Goal: Task Accomplishment & Management: Manage account settings

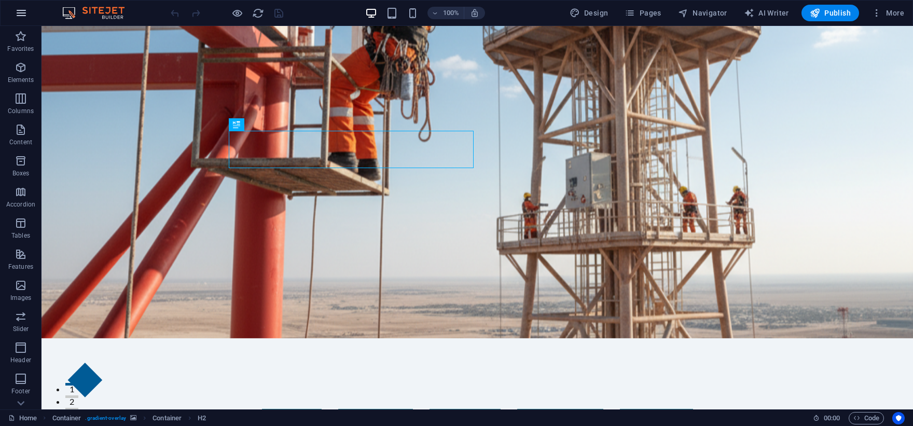
click at [24, 22] on button "button" at bounding box center [21, 13] width 25 height 25
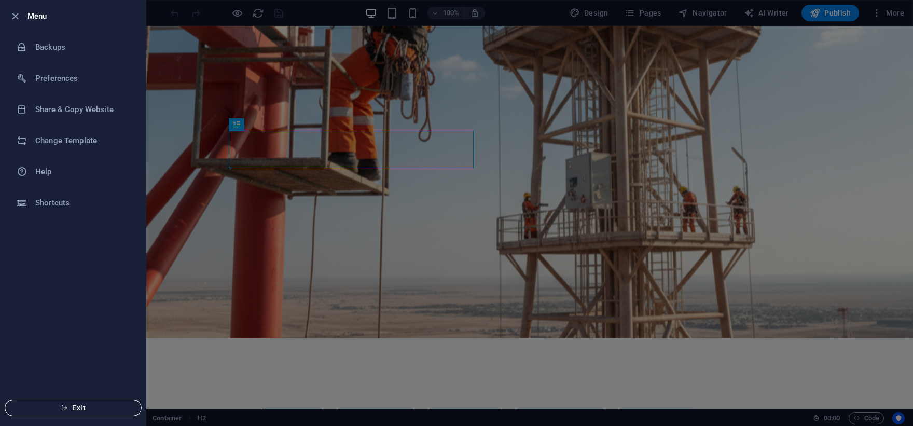
click at [96, 407] on span "Exit" at bounding box center [72, 408] width 119 height 8
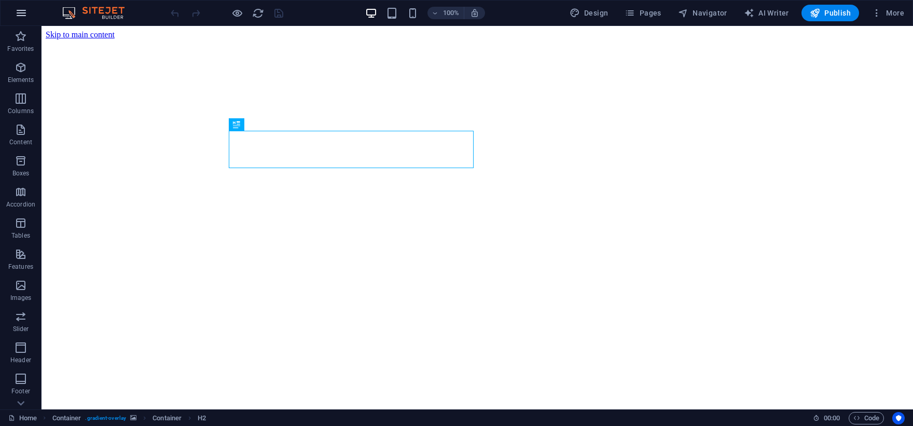
click at [20, 19] on button "button" at bounding box center [21, 13] width 25 height 25
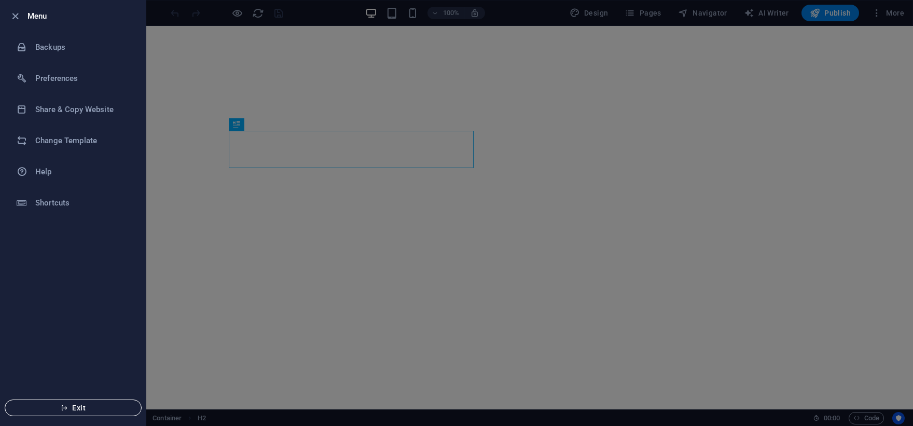
click at [63, 405] on icon "button" at bounding box center [64, 407] width 7 height 7
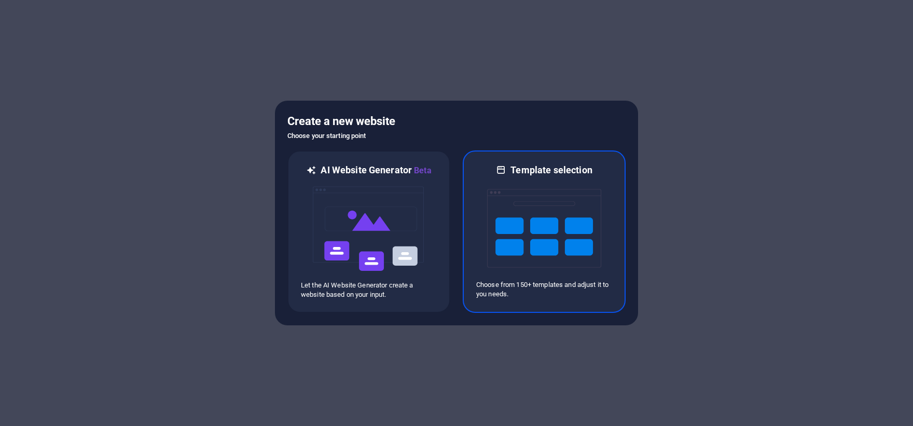
click at [544, 225] on img at bounding box center [544, 228] width 114 height 104
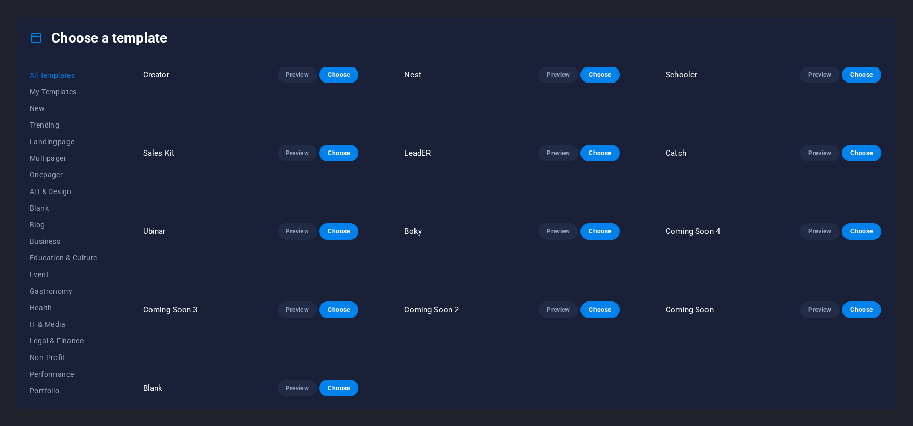
scroll to position [9484, 0]
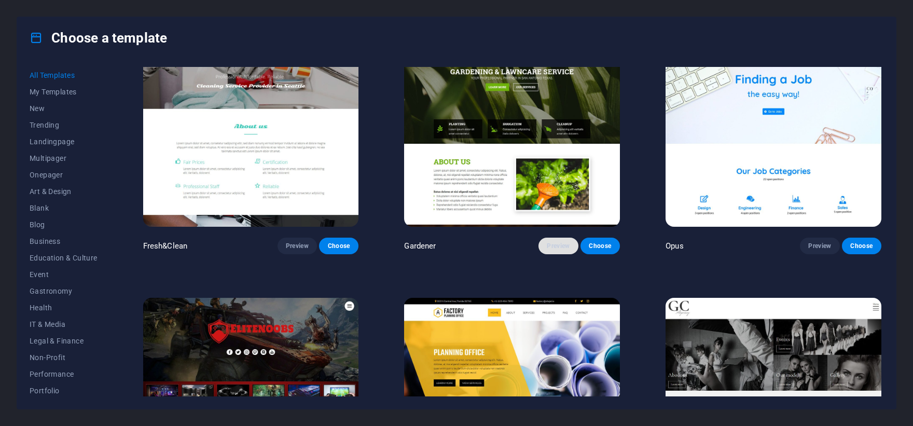
click at [563, 242] on span "Preview" at bounding box center [558, 246] width 23 height 8
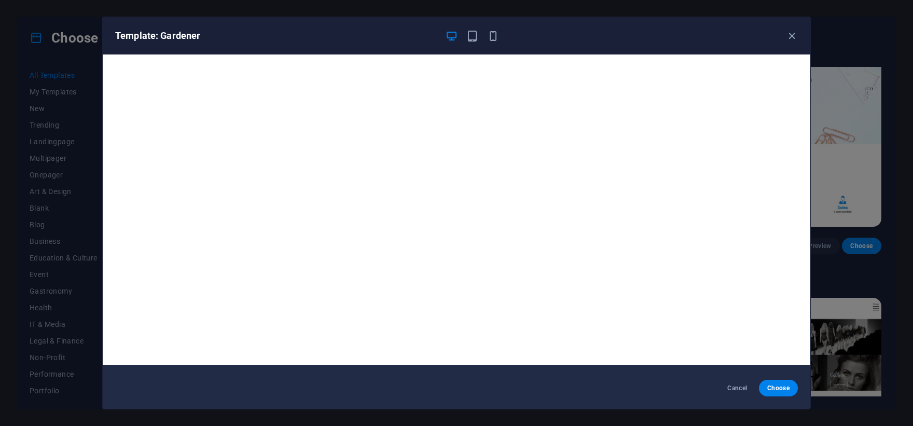
scroll to position [0, 0]
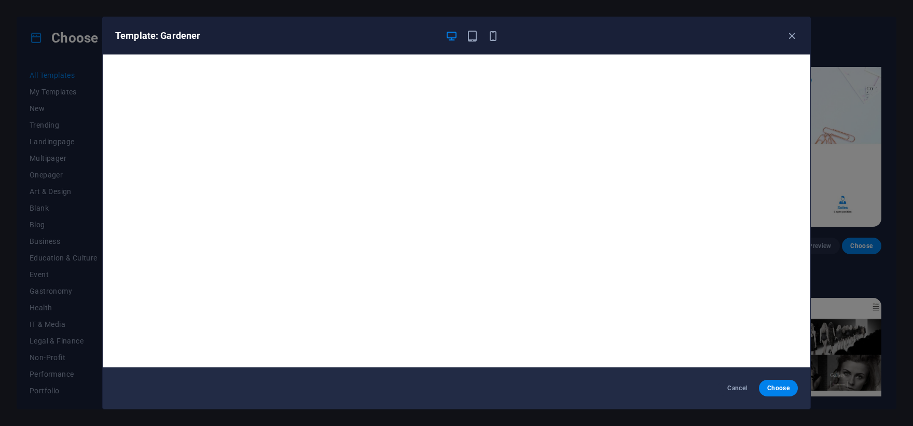
click at [470, 29] on div "Template: Gardener" at bounding box center [457, 35] width 708 height 37
click at [469, 37] on icon "button" at bounding box center [472, 36] width 12 height 12
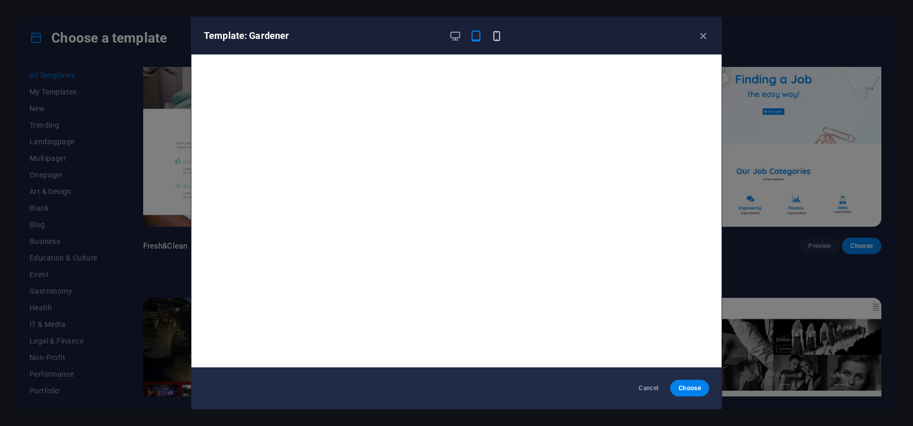
click at [491, 40] on icon "button" at bounding box center [497, 36] width 12 height 12
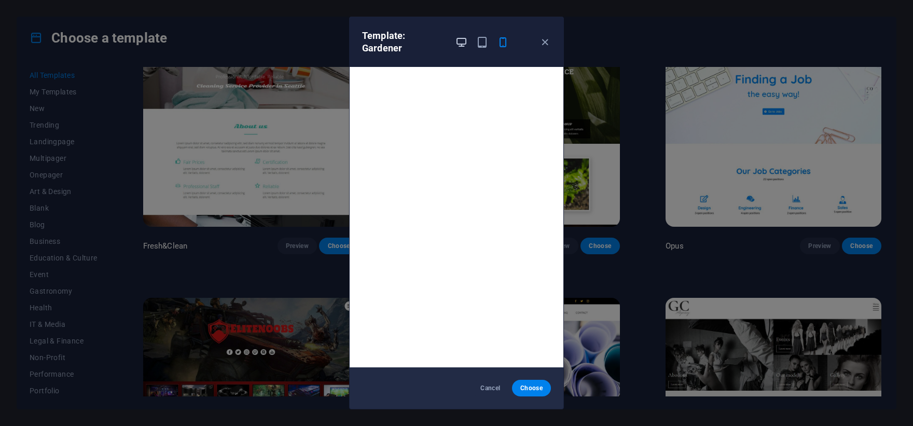
click at [461, 36] on icon "button" at bounding box center [461, 42] width 12 height 12
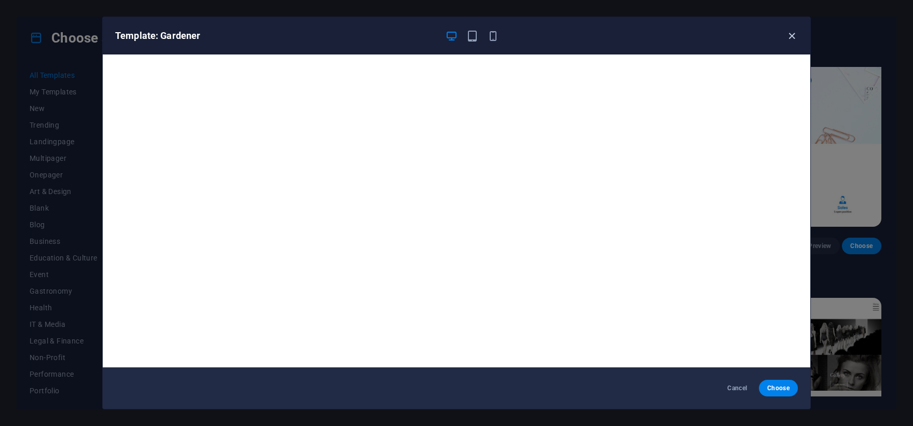
click at [790, 36] on icon "button" at bounding box center [792, 36] width 12 height 12
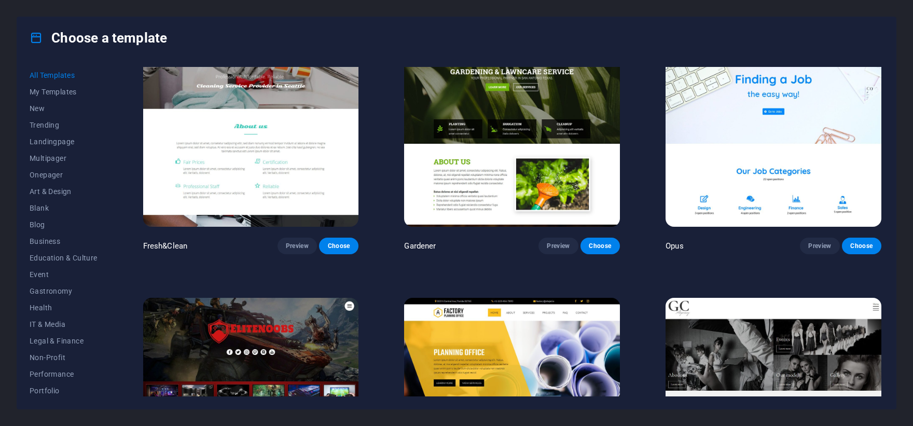
scroll to position [8907, 0]
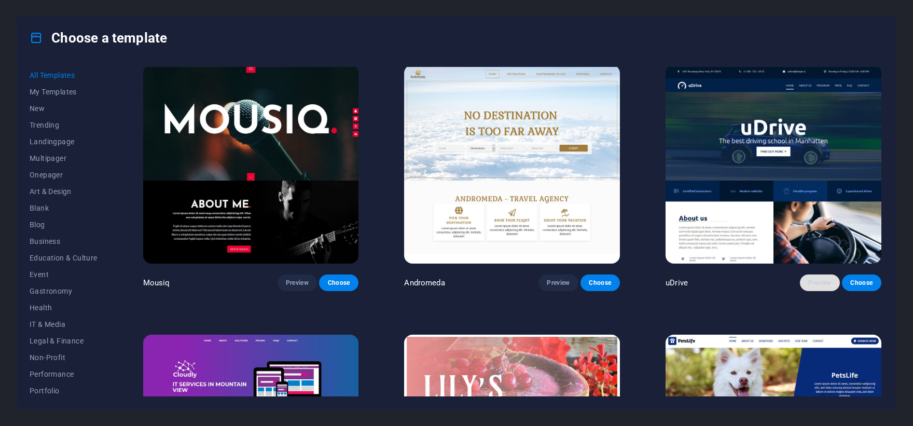
click at [817, 279] on span "Preview" at bounding box center [819, 283] width 23 height 8
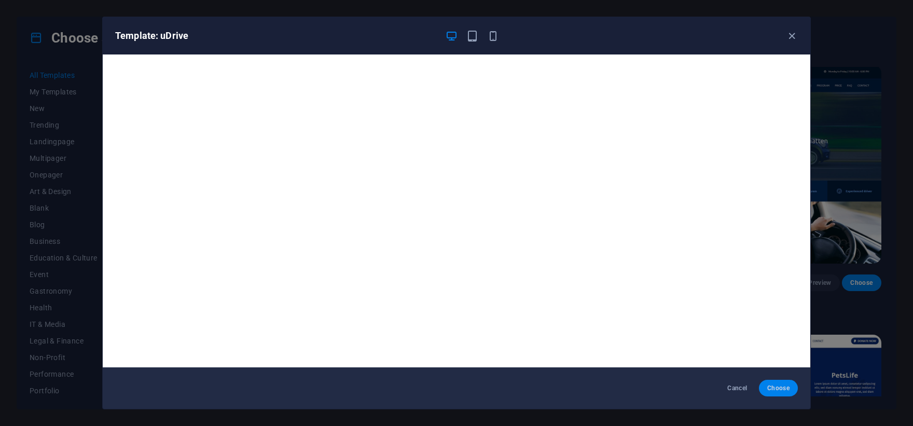
click at [781, 384] on span "Choose" at bounding box center [778, 388] width 22 height 8
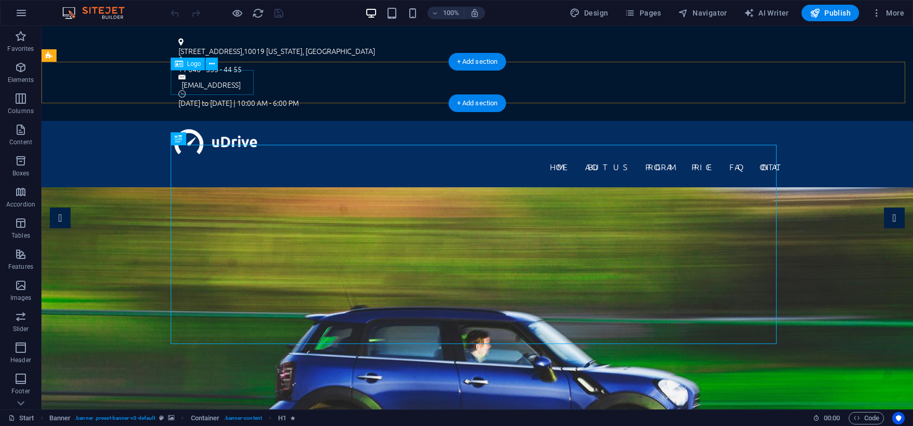
click at [201, 129] on div at bounding box center [477, 141] width 606 height 25
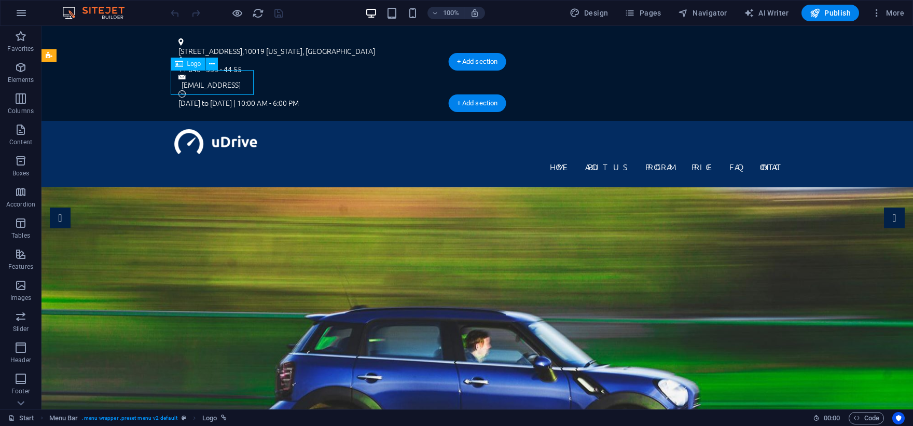
click at [182, 129] on div at bounding box center [477, 141] width 606 height 25
click at [189, 67] on span "Logo" at bounding box center [194, 64] width 14 height 6
click at [186, 64] on div "Logo" at bounding box center [188, 64] width 35 height 12
click at [190, 129] on div at bounding box center [477, 141] width 606 height 25
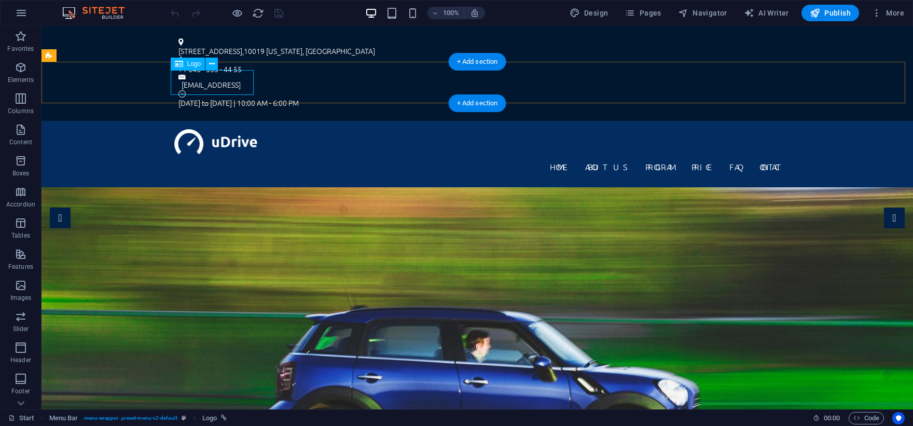
select select "px"
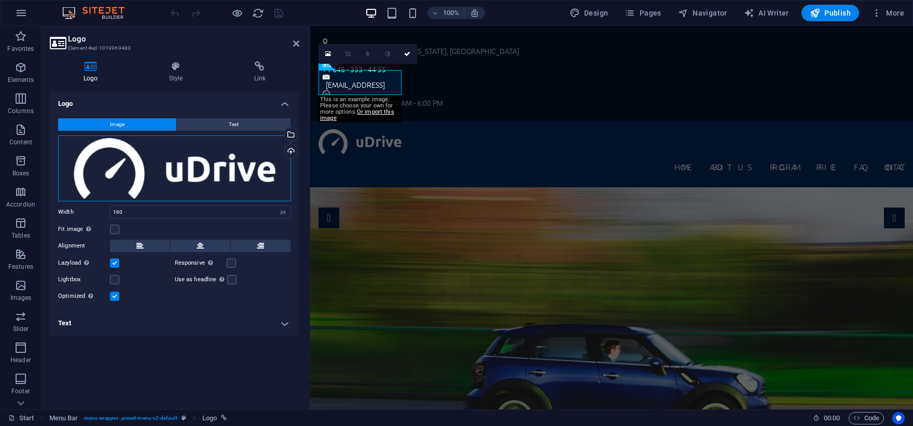
click at [173, 168] on div "Drag files here, click to choose files or select files from Files or our free s…" at bounding box center [174, 168] width 233 height 66
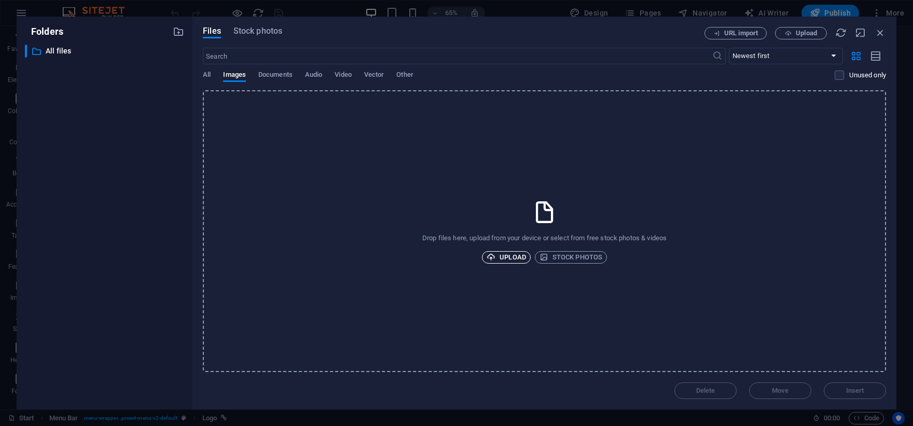
click at [508, 258] on span "Upload" at bounding box center [506, 257] width 39 height 12
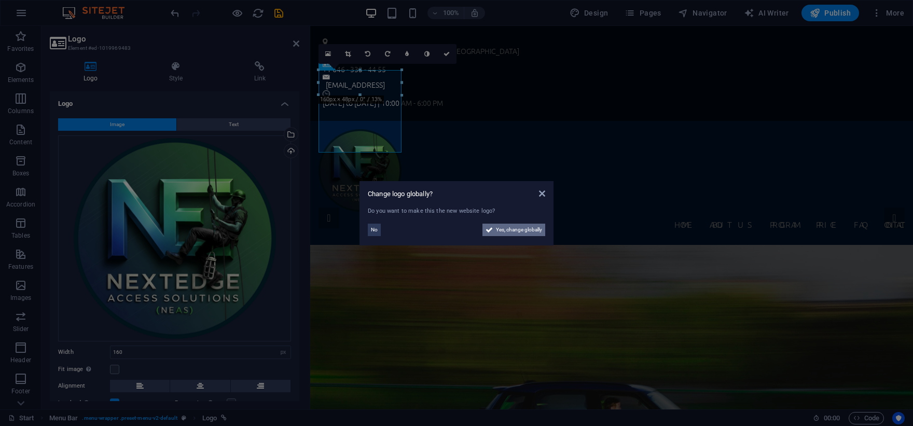
click at [508, 230] on span "Yes, change globally" at bounding box center [519, 230] width 46 height 12
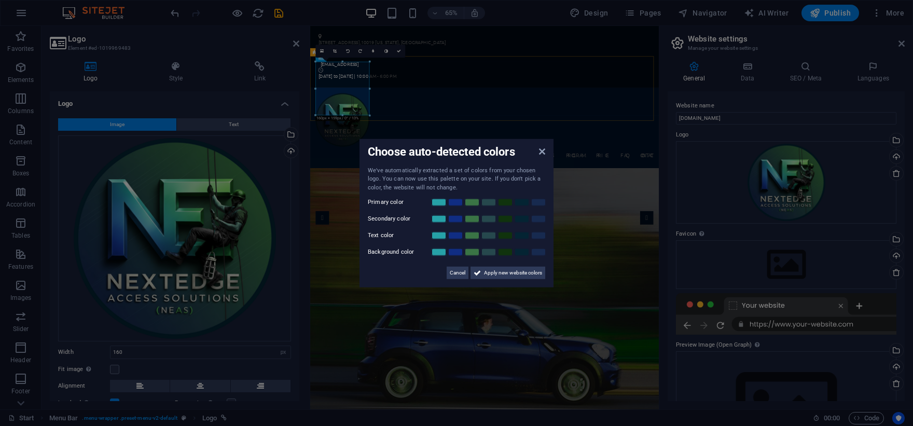
click at [415, 102] on aside "Choose auto-detected colors We've automatically extracted a set of colors from …" at bounding box center [456, 213] width 913 height 426
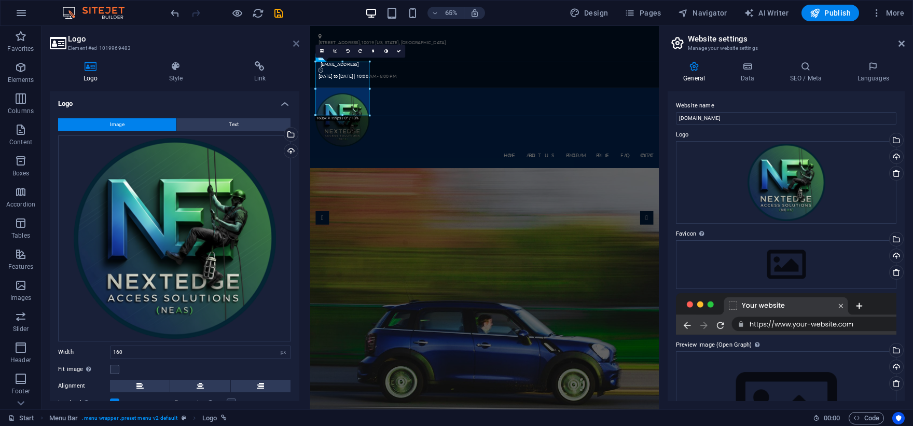
click at [297, 43] on icon at bounding box center [296, 43] width 6 height 8
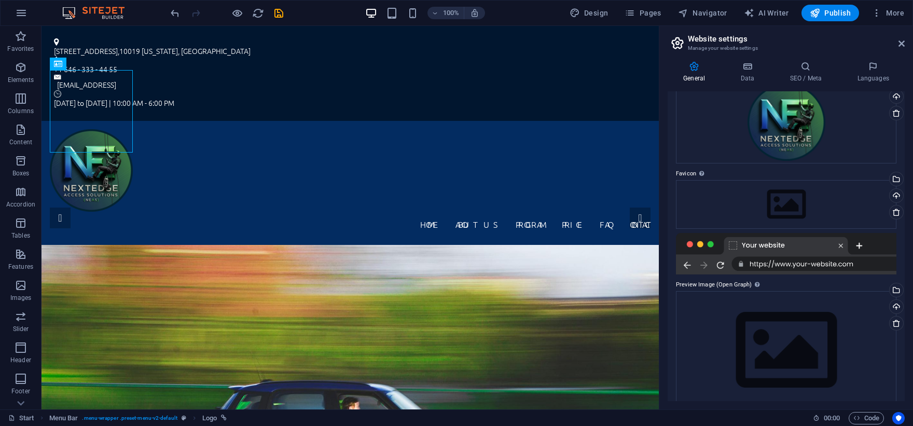
scroll to position [77, 0]
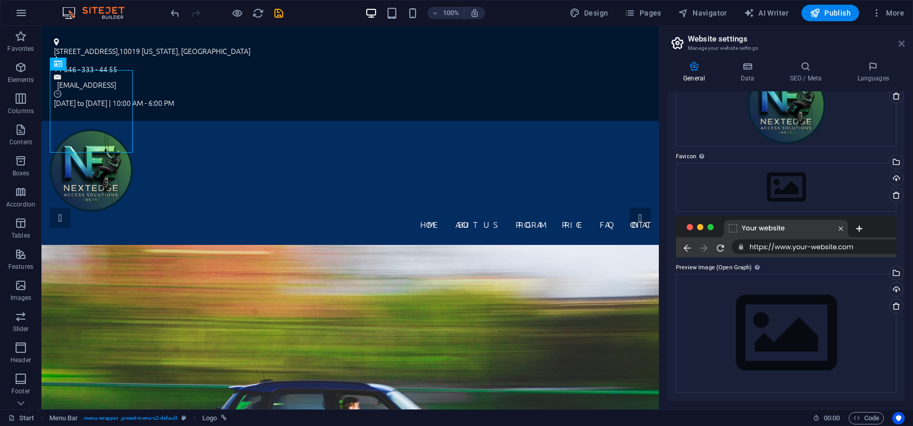
click at [901, 47] on icon at bounding box center [901, 43] width 6 height 8
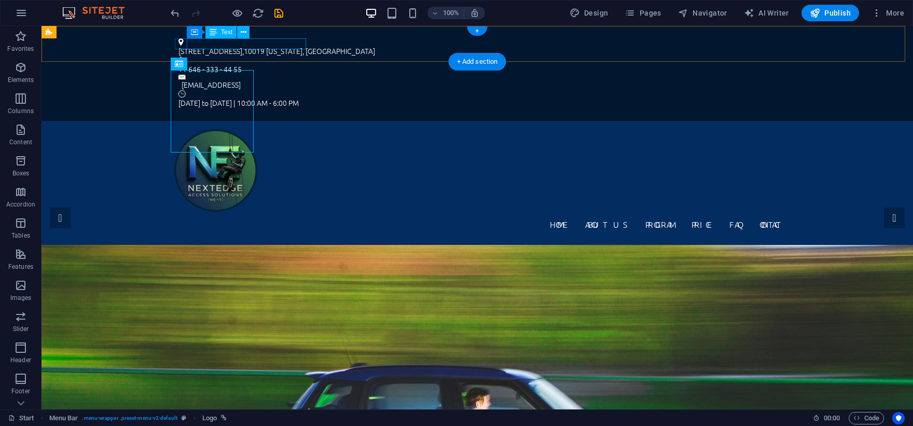
click at [222, 46] on div "1601 Broadway , 10019 New York, NY" at bounding box center [472, 51] width 589 height 11
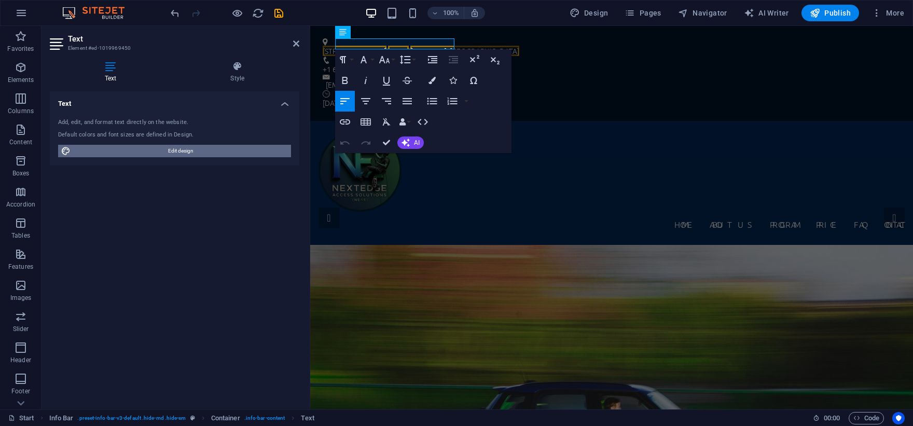
drag, startPoint x: 181, startPoint y: 153, endPoint x: 523, endPoint y: 64, distance: 354.0
click at [181, 153] on span "Edit design" at bounding box center [181, 151] width 214 height 12
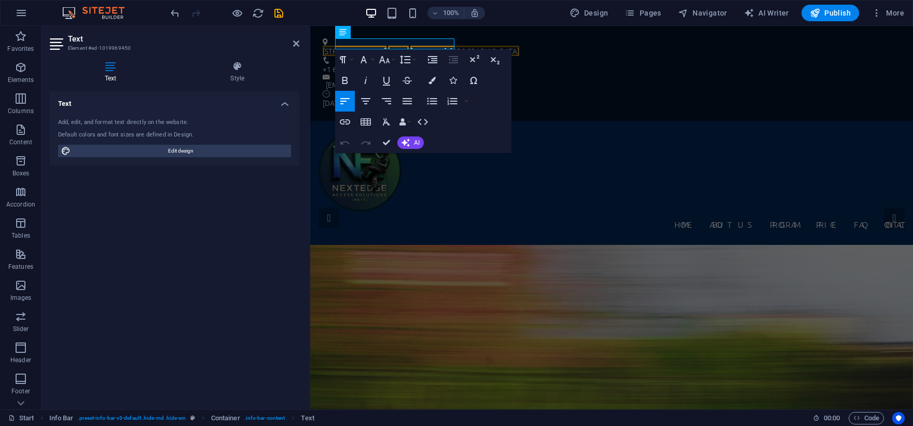
select select "px"
select select "300"
select select "px"
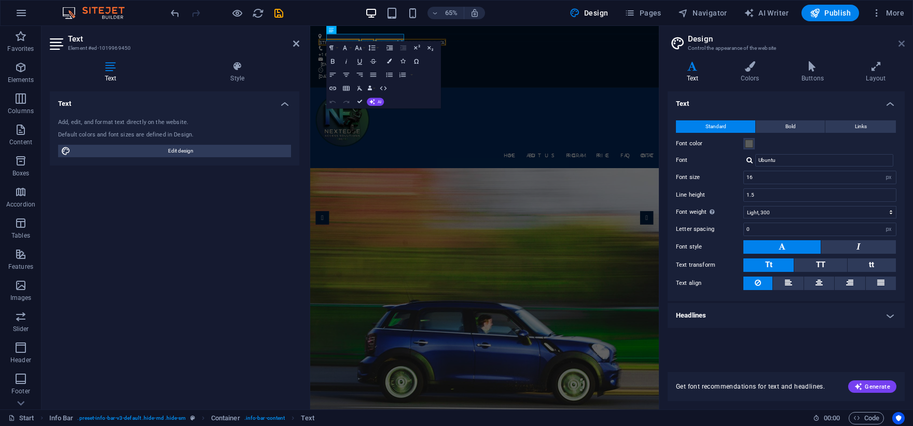
click at [898, 42] on icon at bounding box center [901, 43] width 6 height 8
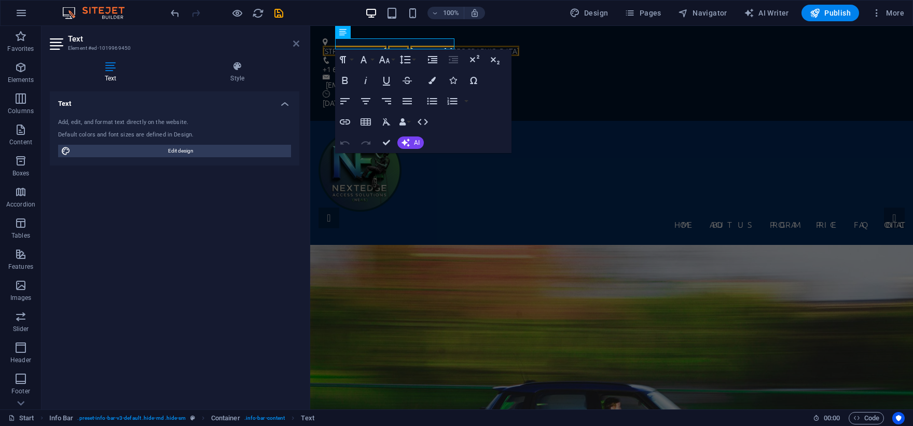
drag, startPoint x: 297, startPoint y: 45, endPoint x: 254, endPoint y: 19, distance: 50.0
click at [297, 45] on icon at bounding box center [296, 43] width 6 height 8
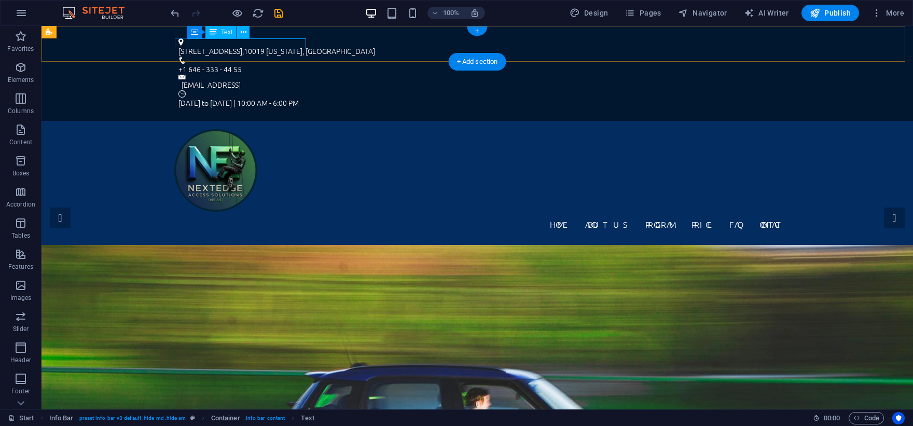
click at [267, 46] on div "1601 Broadway , 10019 New York, NY" at bounding box center [472, 51] width 589 height 11
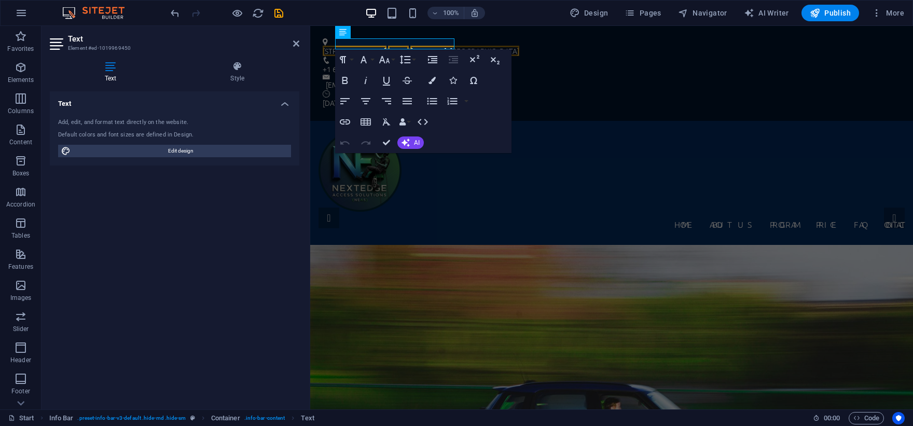
click at [267, 43] on h2 "Text" at bounding box center [183, 38] width 231 height 9
click at [359, 46] on span "1601 Broadway" at bounding box center [355, 51] width 64 height 10
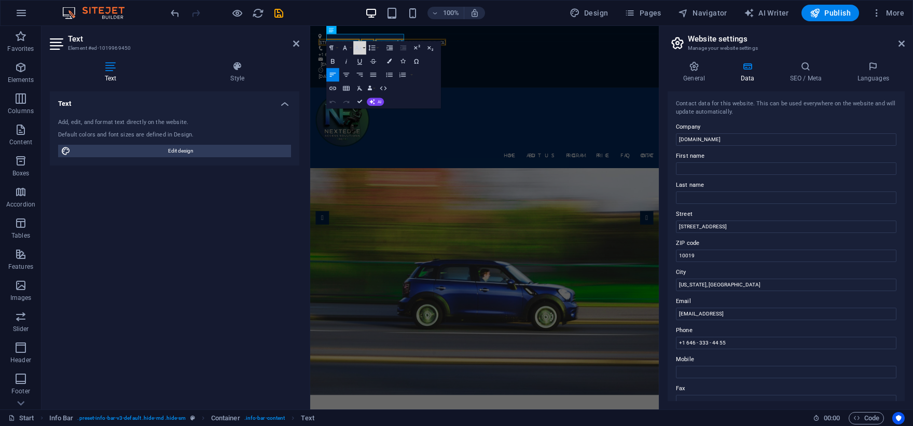
click at [359, 43] on button "Font Size" at bounding box center [359, 47] width 13 height 13
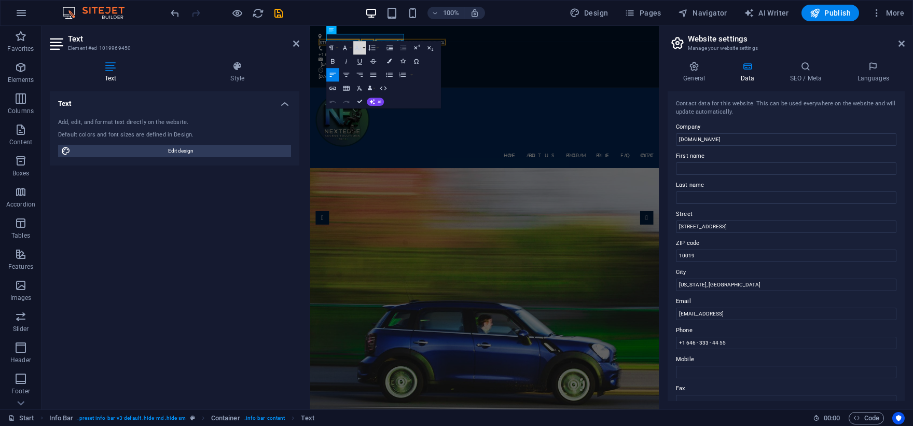
scroll to position [90, 0]
click at [359, 43] on button "Font Size" at bounding box center [359, 47] width 13 height 13
click at [370, 46] on span "1601 Broadway" at bounding box center [355, 51] width 64 height 10
click at [740, 139] on input "cms.nextedge-access-solutions.com" at bounding box center [786, 139] width 220 height 12
click at [765, 139] on input "cms.nextedge-access-solutions.com" at bounding box center [786, 139] width 220 height 12
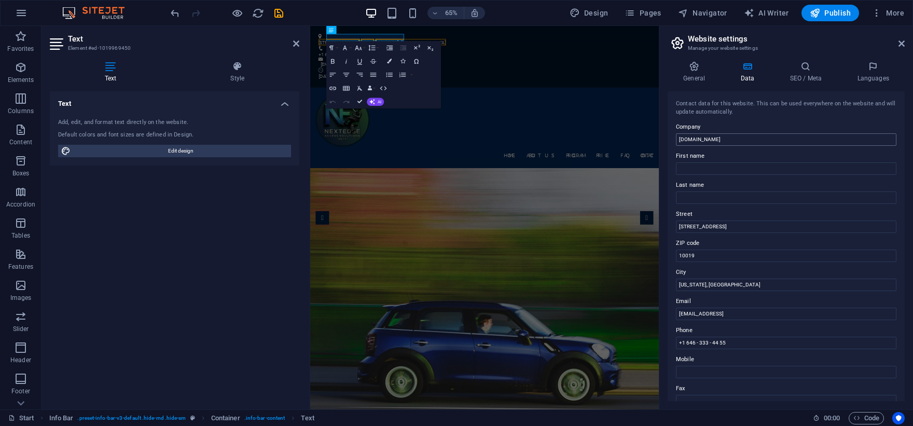
click at [765, 139] on input "cms.nextedge-access-solutions.com" at bounding box center [786, 139] width 220 height 12
click at [740, 139] on input "cms.nextedge-access-solutions.com" at bounding box center [786, 139] width 220 height 12
paste input "nextedgeaccesssolutions@gmail"
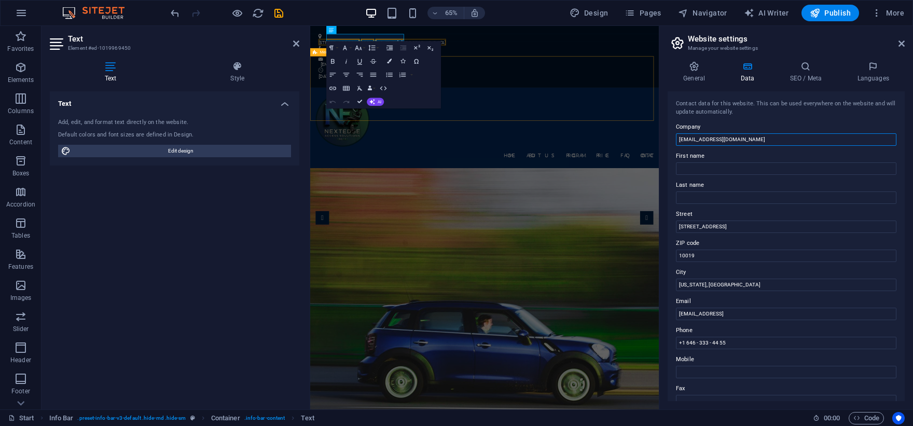
type input "[EMAIL_ADDRESS][DOMAIN_NAME]"
click at [625, 121] on div "Home About us Program Price FAQ Contact Menu" at bounding box center [578, 183] width 536 height 124
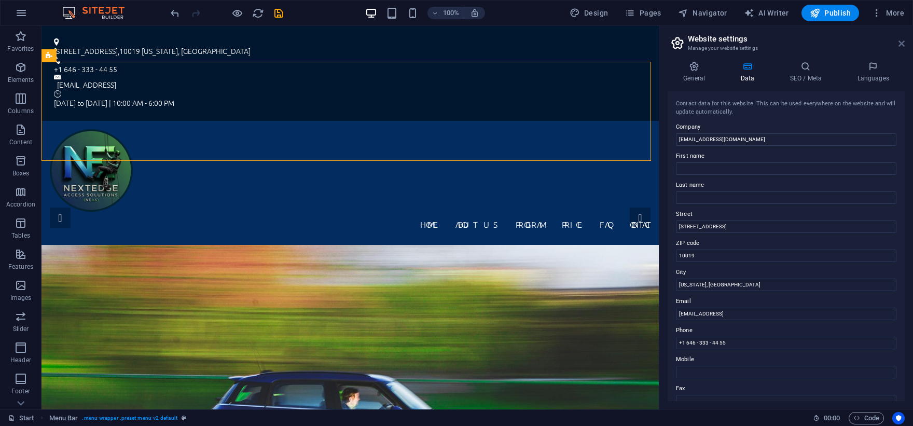
click at [902, 48] on link at bounding box center [901, 43] width 6 height 9
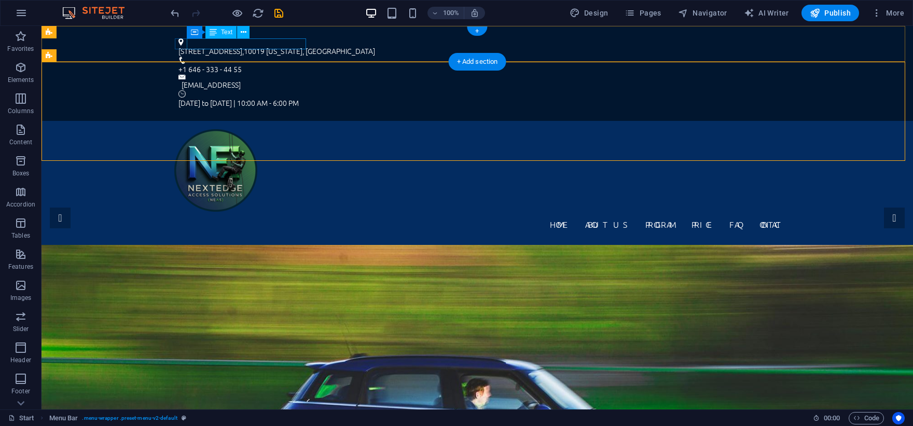
click at [243, 46] on div "1601 Broadway , 10019 New York, NY" at bounding box center [472, 51] width 589 height 11
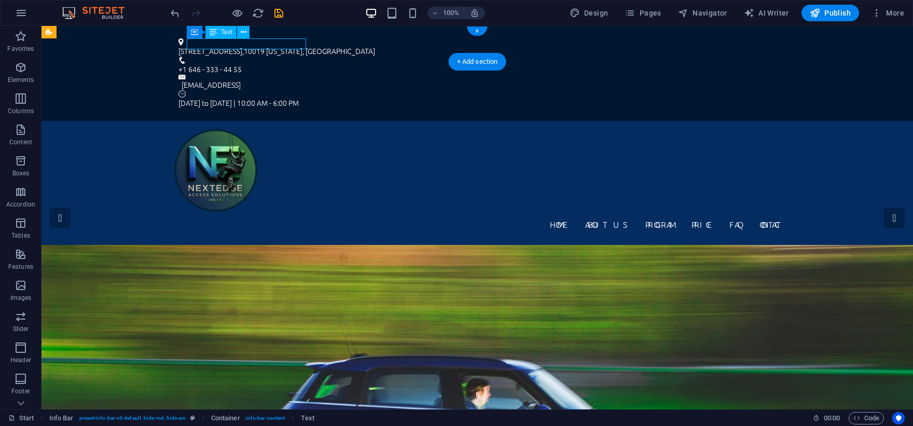
click at [243, 46] on div "1601 Broadway , 10019 New York, NY" at bounding box center [472, 51] width 589 height 11
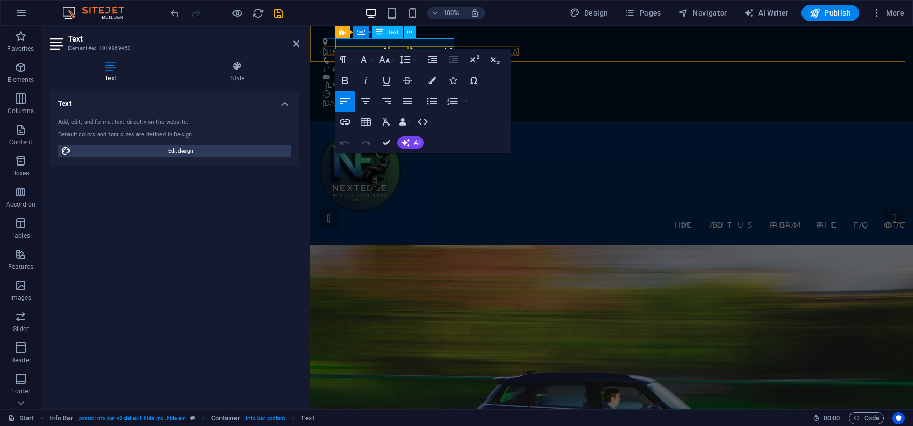
drag, startPoint x: 437, startPoint y: 41, endPoint x: 527, endPoint y: 52, distance: 90.9
click at [437, 46] on span "New York, NY" at bounding box center [464, 51] width 109 height 10
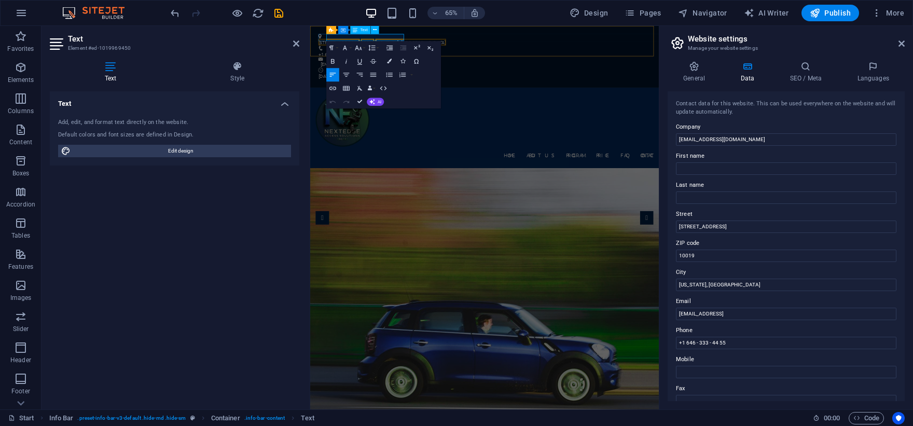
click at [441, 46] on span "New York, NY" at bounding box center [464, 51] width 109 height 10
click at [733, 282] on input "New York, NY" at bounding box center [786, 285] width 220 height 12
click at [762, 310] on input "24fbb383baba45e028e33d9ed4c184@cpanel.local" at bounding box center [786, 314] width 220 height 12
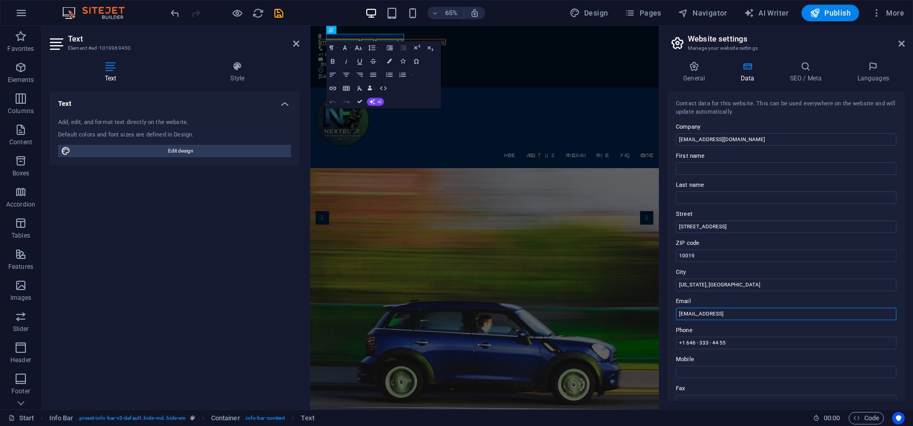
paste input "[EMAIL_ADDRESS][DOMAIN_NAME]"
type input "[EMAIL_ADDRESS][DOMAIN_NAME]"
click at [750, 281] on input "New York, NY" at bounding box center [786, 285] width 220 height 12
click at [737, 228] on input "1601 Broadway" at bounding box center [786, 226] width 220 height 12
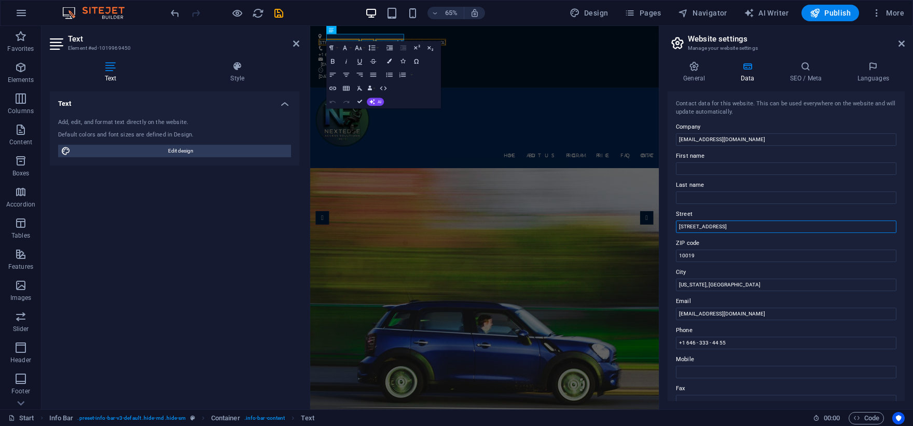
drag, startPoint x: 737, startPoint y: 228, endPoint x: 741, endPoint y: 234, distance: 8.2
click at [741, 234] on div "Contact data for this website. This can be used everywhere on the website and w…" at bounding box center [786, 246] width 237 height 310
click at [712, 255] on input "10019" at bounding box center [786, 256] width 220 height 12
type input "3019"
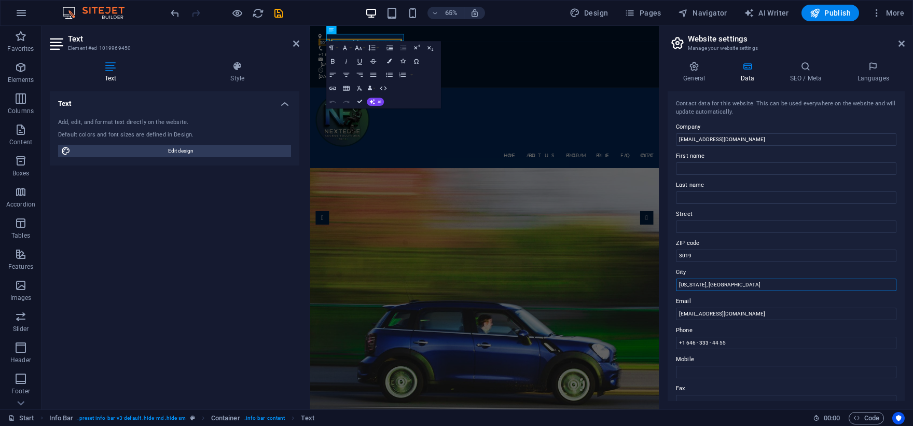
click at [711, 280] on input "New York, NY" at bounding box center [786, 285] width 220 height 12
type input "b"
type input "Bulacan"
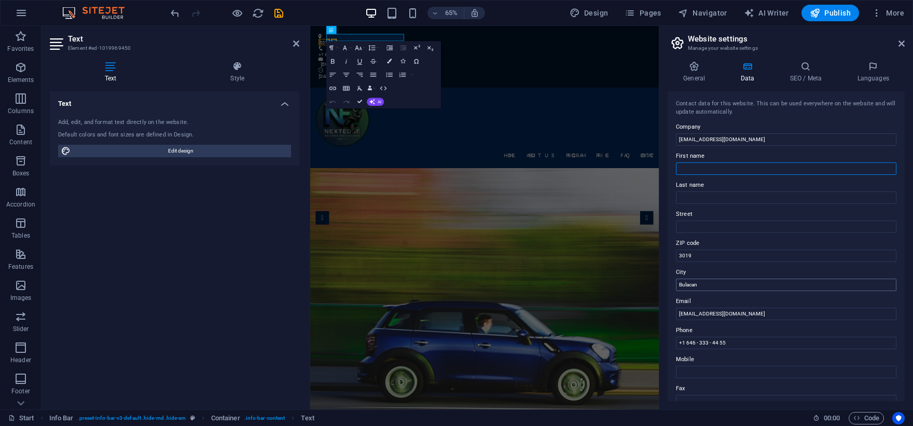
type input "NextEdge"
type input "Solutions"
click at [732, 140] on input "[EMAIL_ADDRESS][DOMAIN_NAME]" at bounding box center [786, 139] width 220 height 12
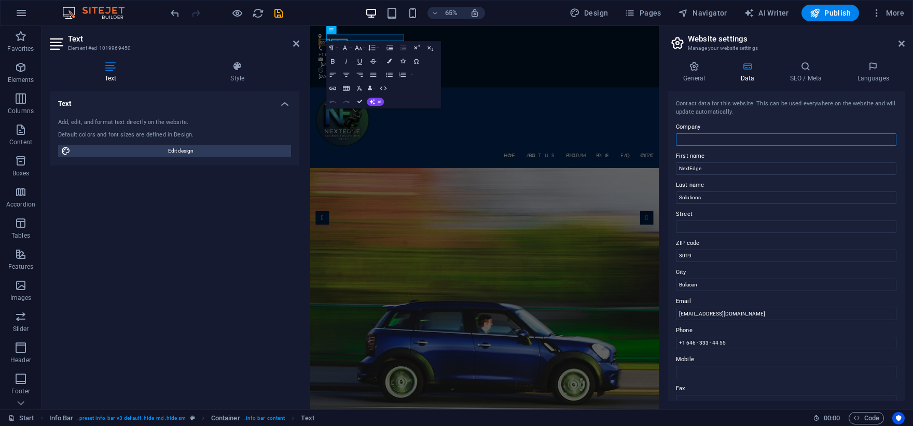
click at [732, 140] on input "Company" at bounding box center [786, 139] width 220 height 12
click at [708, 223] on input "Street" at bounding box center [786, 226] width 220 height 12
type input "[STREET_ADDRESS][PERSON_NAME][PERSON_NAME]"
click at [733, 347] on input "+1 646 - 333 - 44 55" at bounding box center [786, 343] width 220 height 12
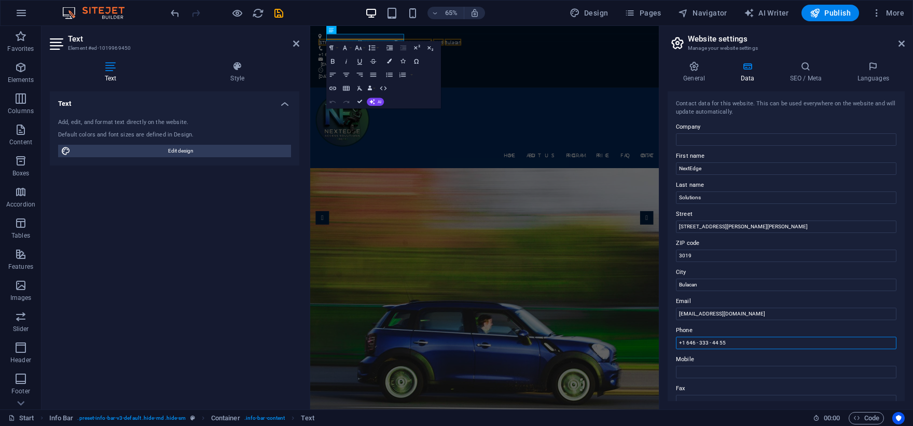
click at [740, 347] on input "+1 646 - 333 - 44 55" at bounding box center [786, 343] width 220 height 12
paste input "[PHONE_NUMBER]"
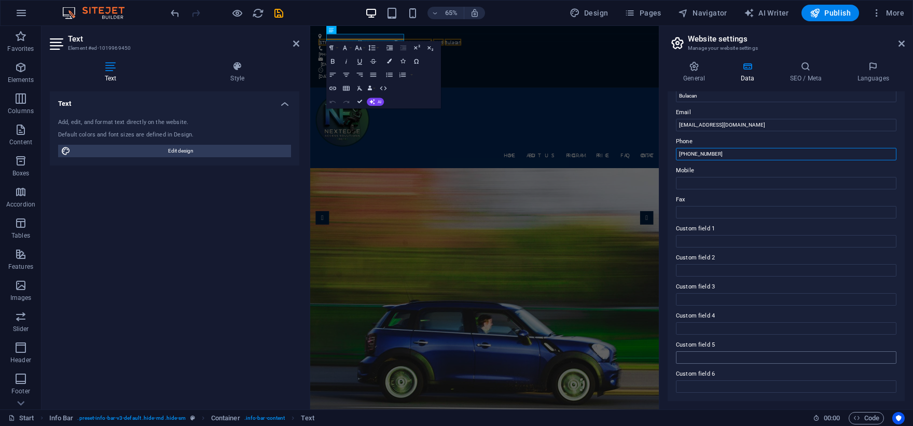
scroll to position [0, 0]
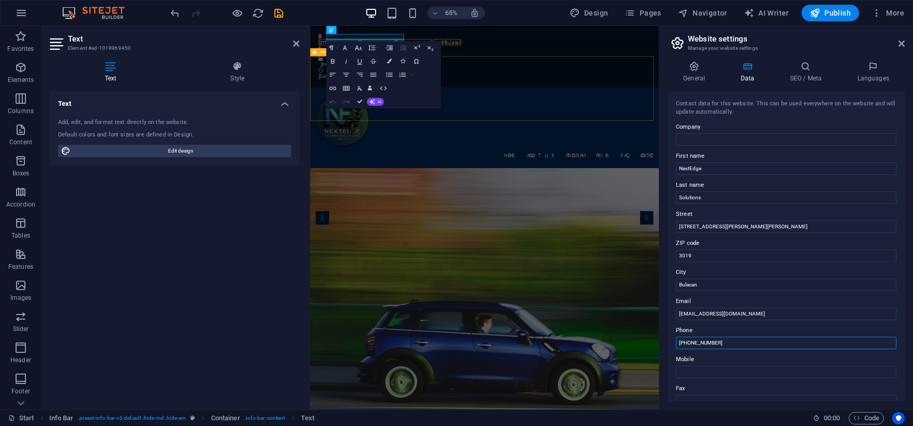
type input "[PHONE_NUMBER]"
click at [631, 121] on div "Home About us Program Price FAQ Contact Menu" at bounding box center [578, 183] width 536 height 124
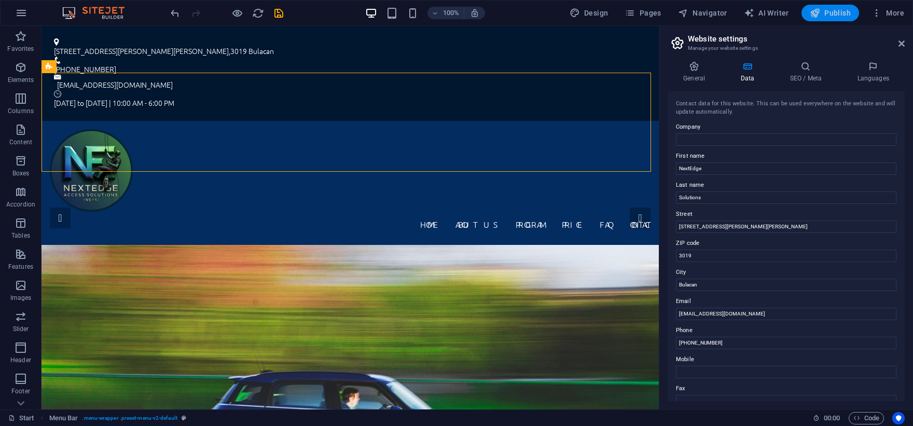
click at [829, 13] on span "Publish" at bounding box center [830, 13] width 41 height 10
checkbox input "false"
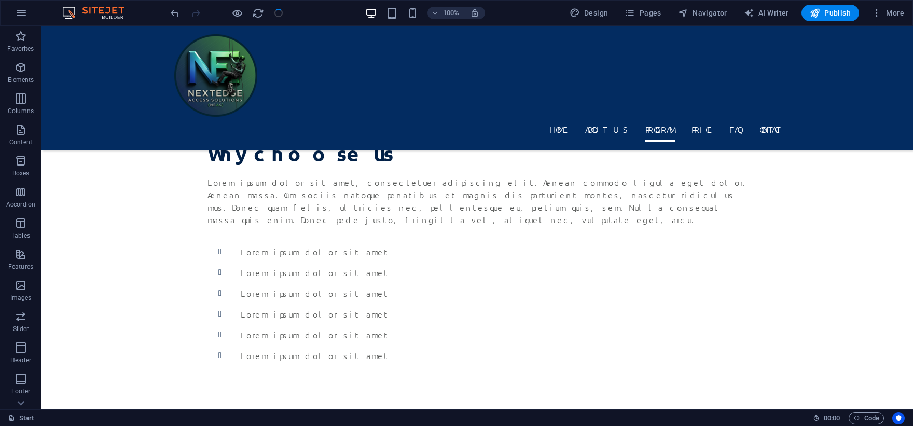
scroll to position [336, 0]
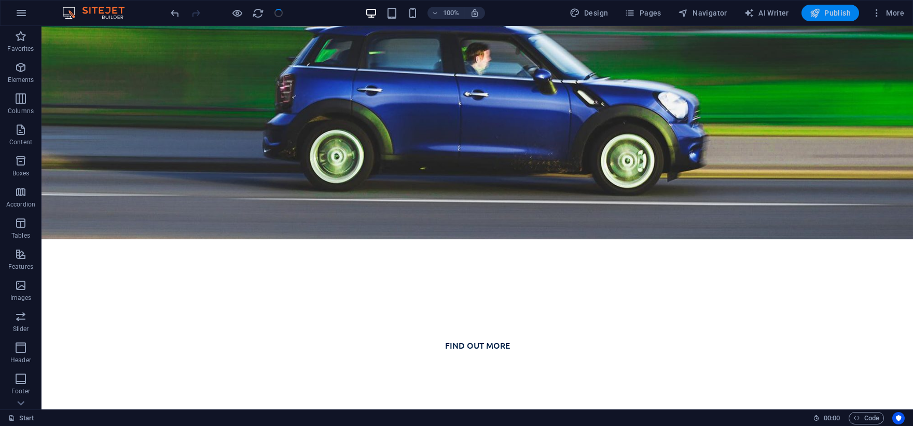
click at [840, 12] on span "Publish" at bounding box center [830, 13] width 41 height 10
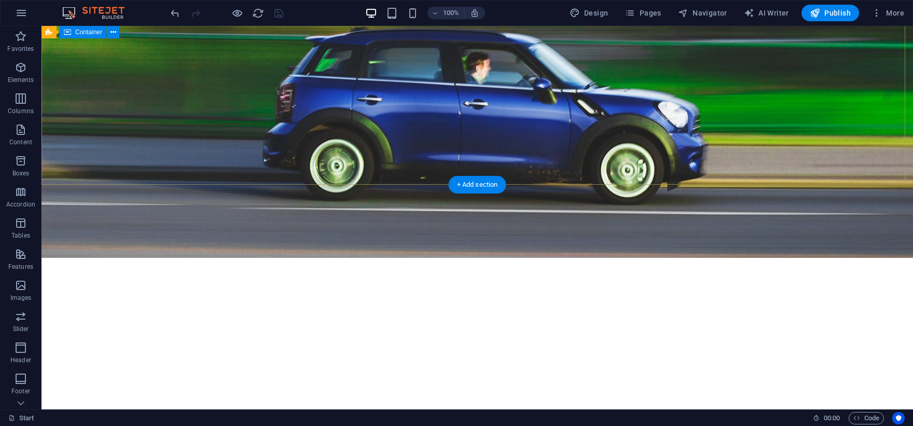
scroll to position [0, 0]
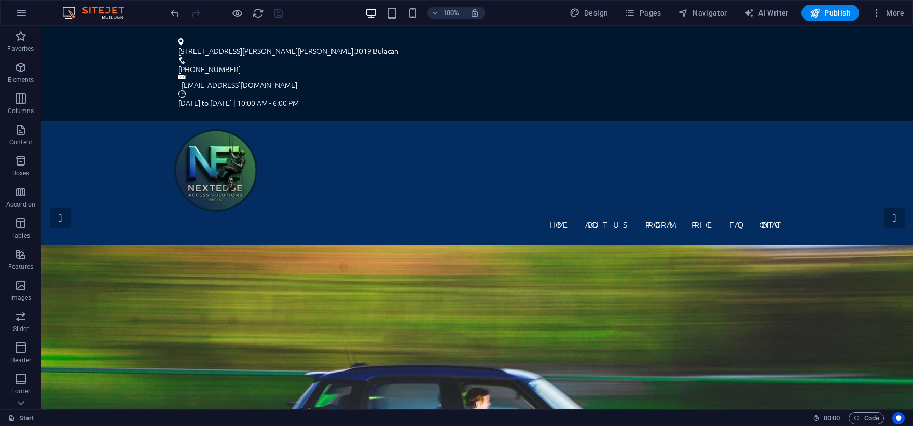
click at [829, 0] on header "100% Design Pages Navigator AI Writer Publish More" at bounding box center [456, 13] width 913 height 26
click at [829, 13] on span "Publish" at bounding box center [830, 13] width 41 height 10
click at [878, 16] on icon "button" at bounding box center [876, 13] width 10 height 10
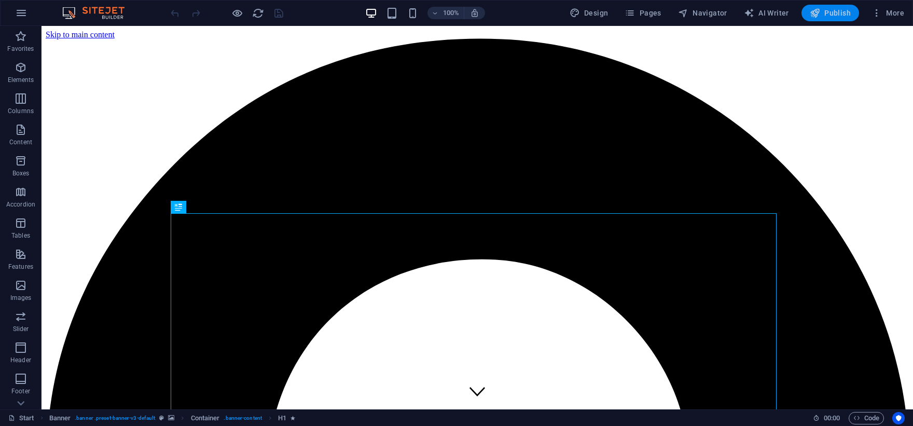
click at [829, 11] on span "Publish" at bounding box center [830, 13] width 41 height 10
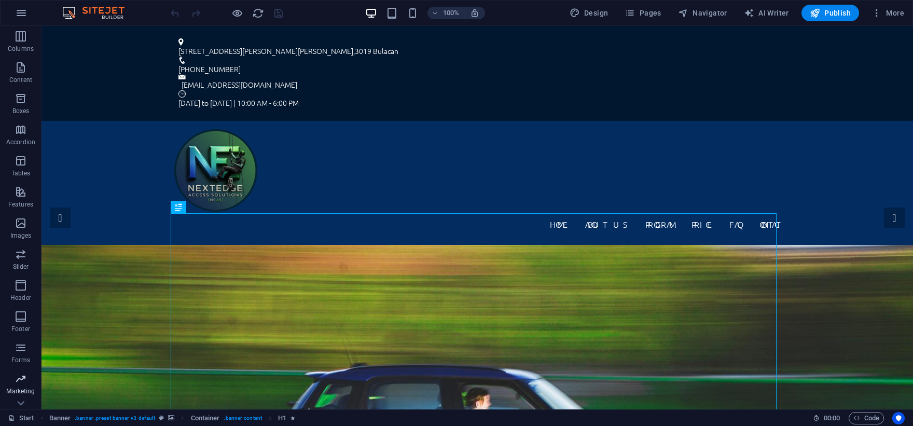
scroll to position [84, 0]
click at [878, 9] on icon "button" at bounding box center [876, 13] width 10 height 10
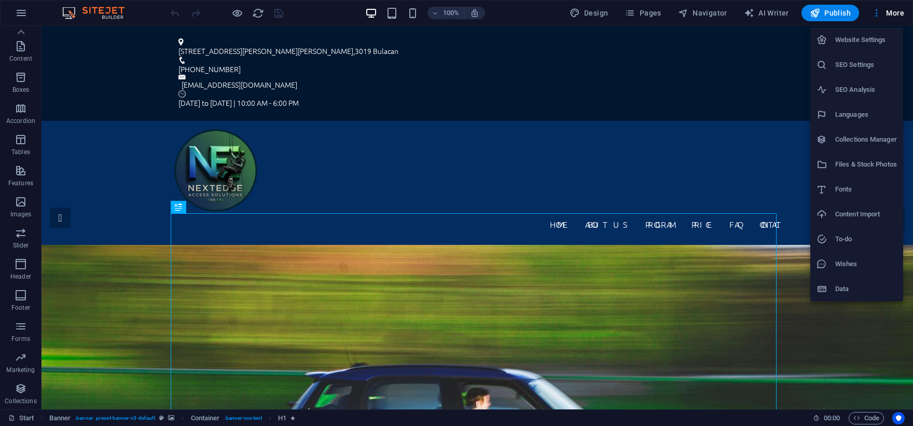
click at [881, 41] on h6 "Website Settings" at bounding box center [866, 40] width 62 height 12
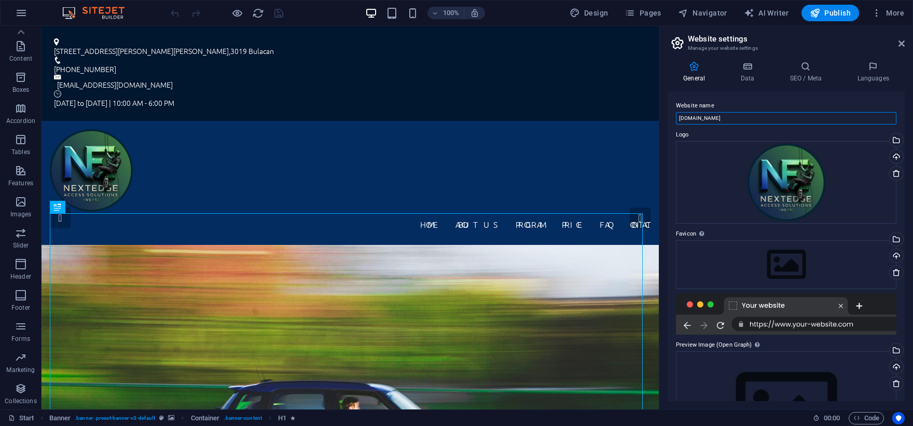
click at [709, 117] on input "[DOMAIN_NAME]" at bounding box center [786, 118] width 220 height 12
click at [716, 117] on input "[DOMAIN_NAME]" at bounding box center [786, 118] width 220 height 12
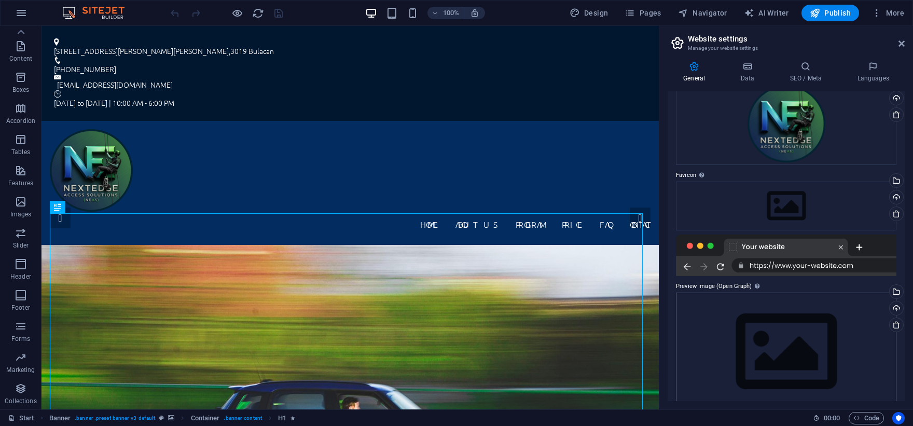
scroll to position [77, 0]
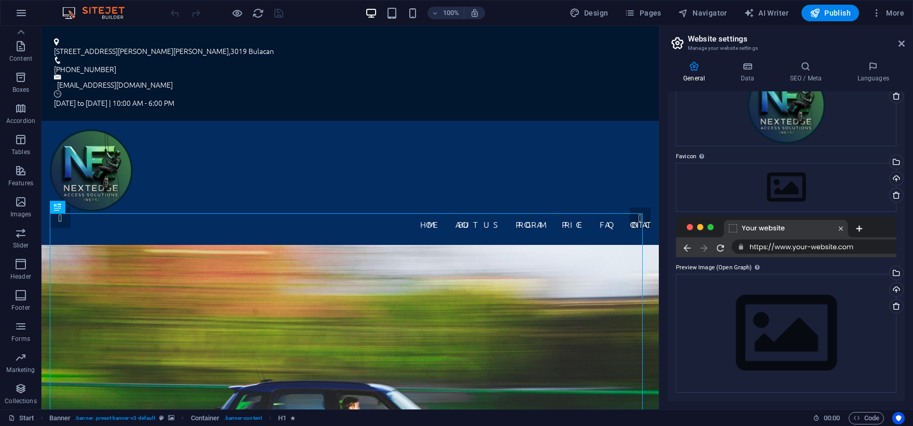
click at [794, 242] on div at bounding box center [786, 236] width 220 height 41
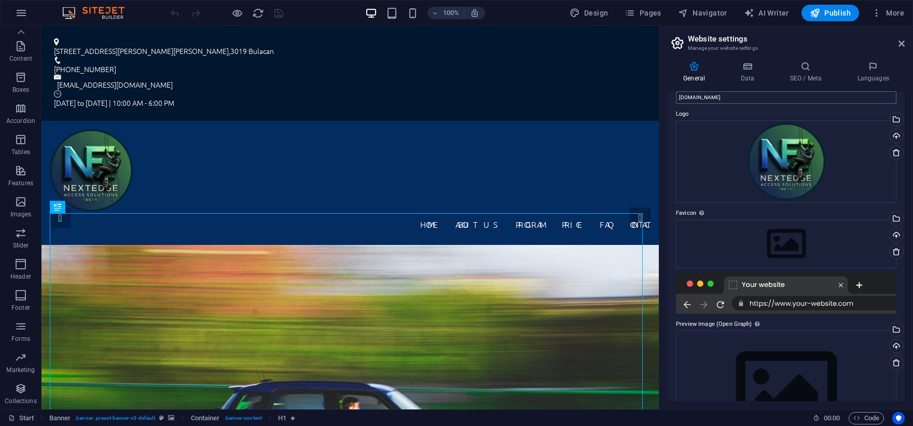
scroll to position [0, 0]
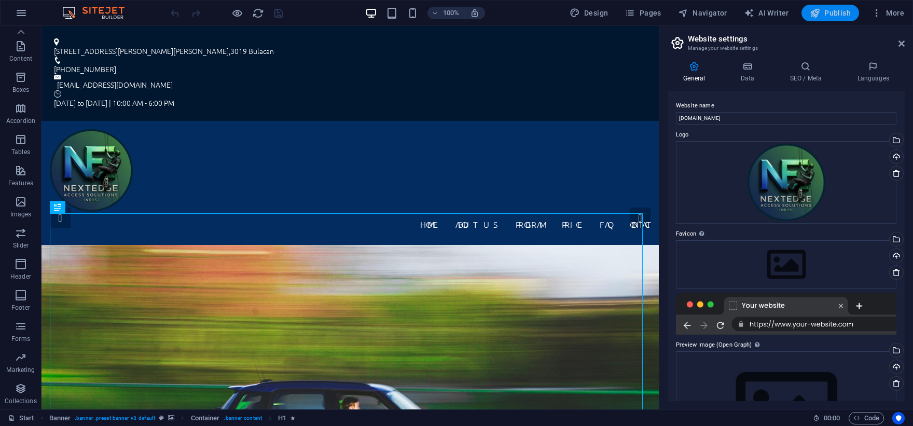
click at [830, 16] on span "Publish" at bounding box center [830, 13] width 41 height 10
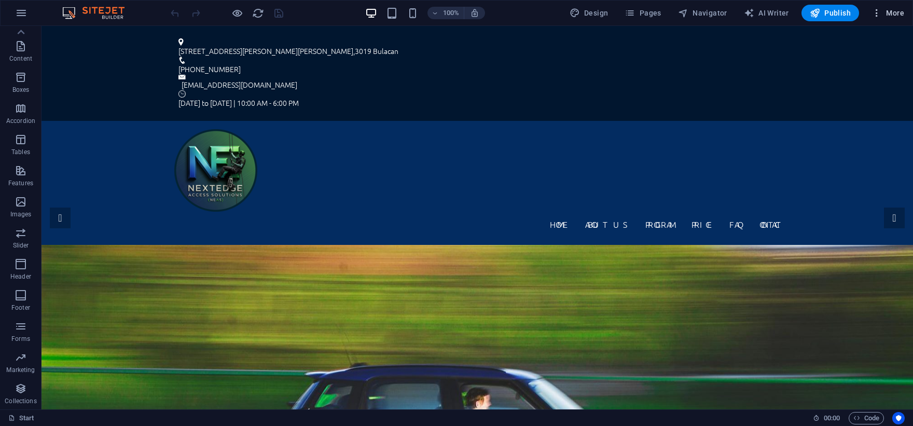
click at [878, 13] on icon "button" at bounding box center [876, 13] width 10 height 10
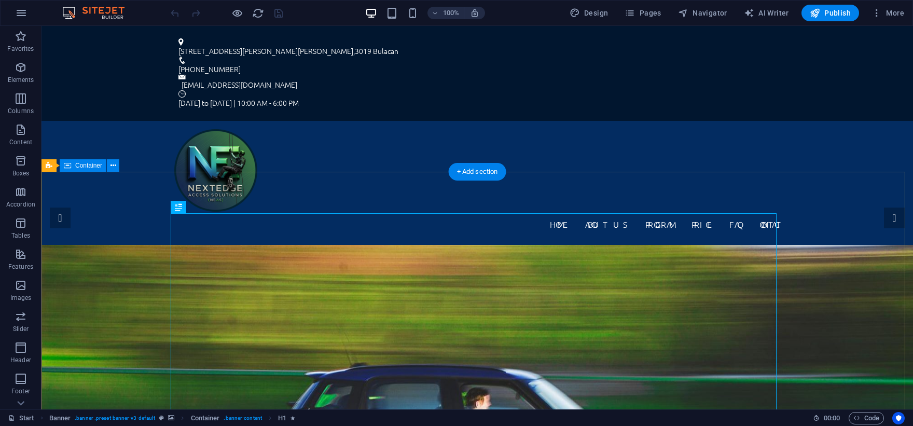
scroll to position [336, 0]
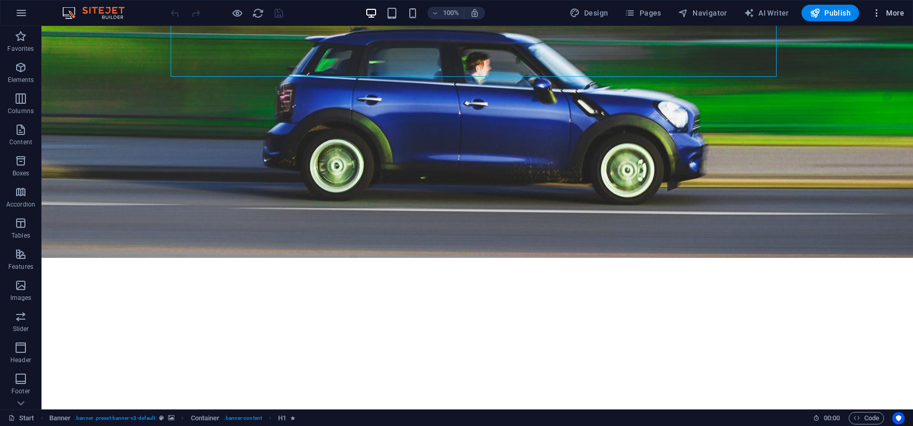
click at [881, 12] on icon "button" at bounding box center [876, 13] width 10 height 10
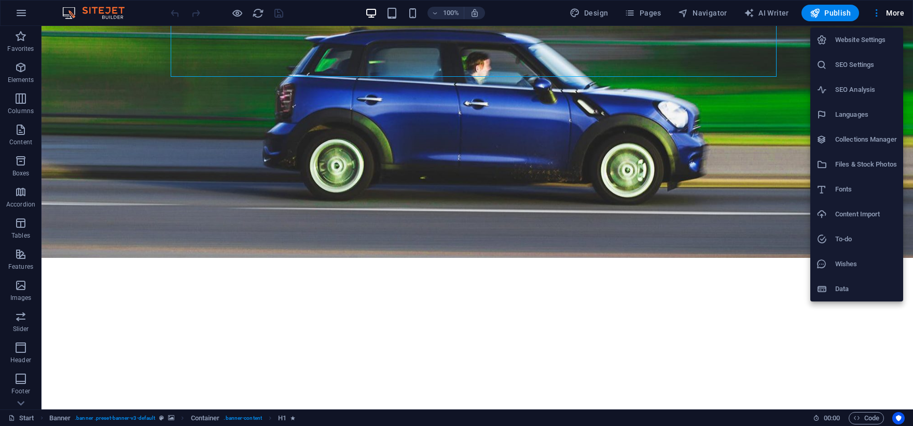
click at [876, 38] on h6 "Website Settings" at bounding box center [866, 40] width 62 height 12
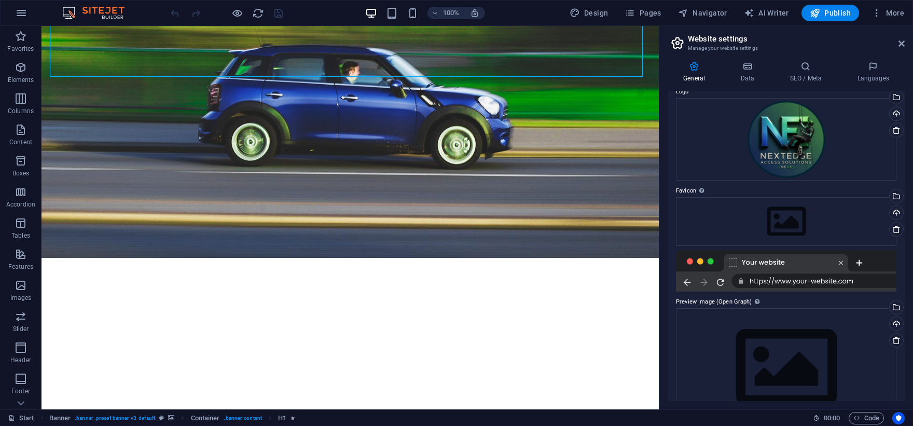
scroll to position [77, 0]
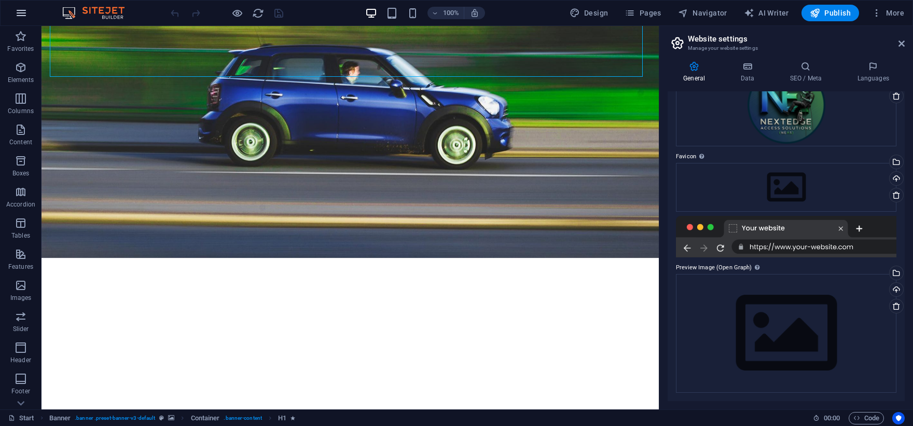
click at [20, 9] on icon "button" at bounding box center [21, 13] width 12 height 12
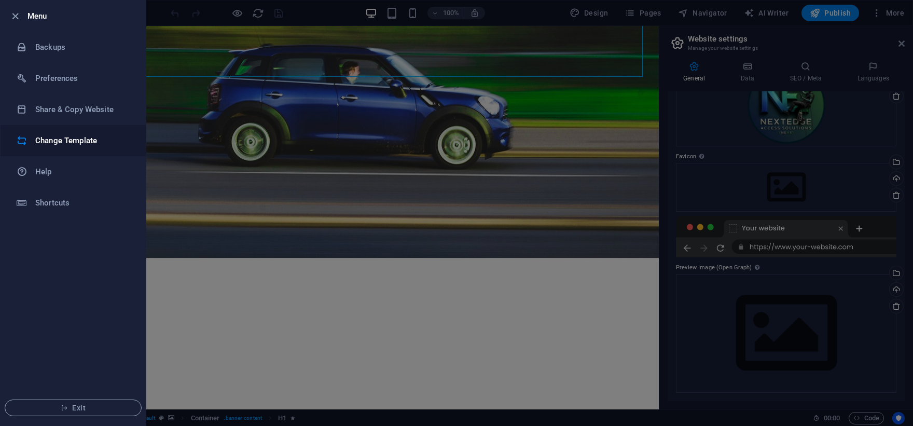
click at [89, 147] on li "Change Template" at bounding box center [73, 140] width 145 height 31
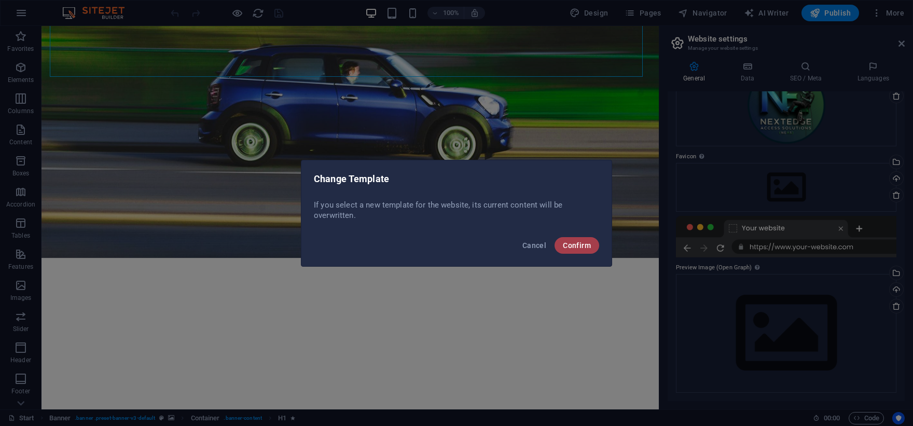
click at [572, 242] on span "Confirm" at bounding box center [577, 245] width 28 height 8
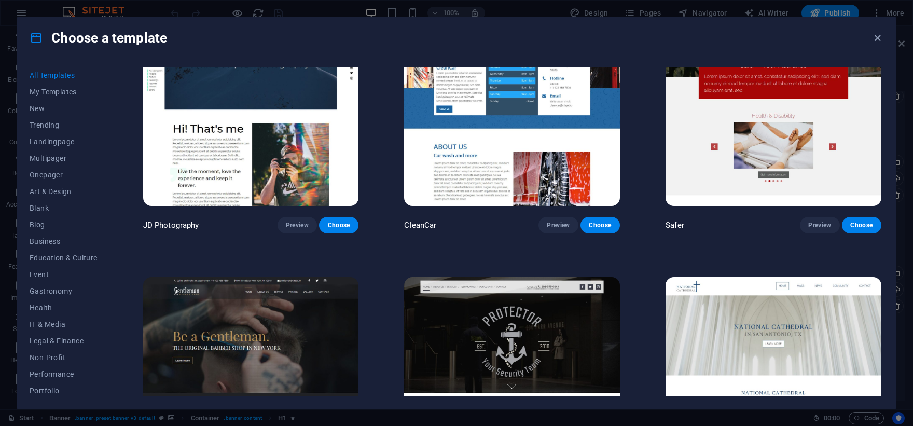
scroll to position [4900, 0]
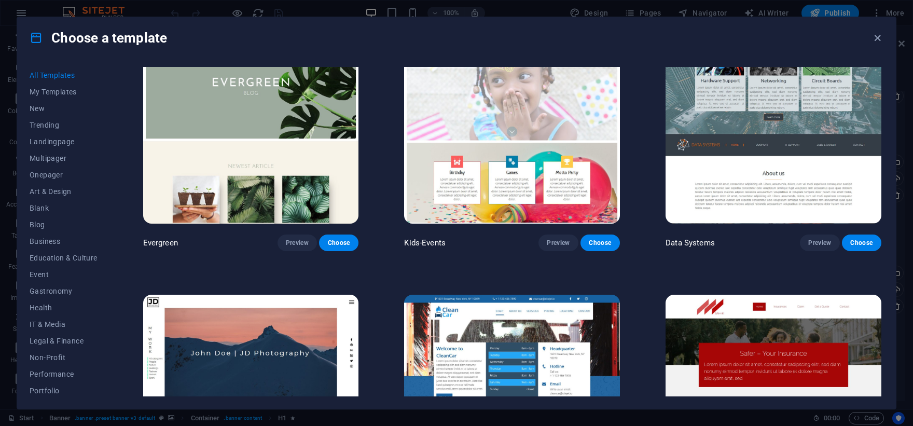
click at [909, 224] on div "Choose a template All Templates My Templates New Trending Landingpage Multipage…" at bounding box center [456, 213] width 913 height 426
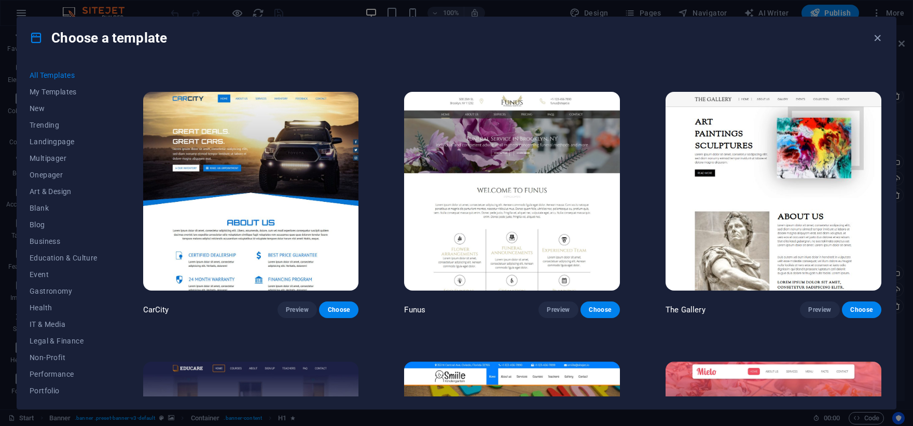
scroll to position [8647, 0]
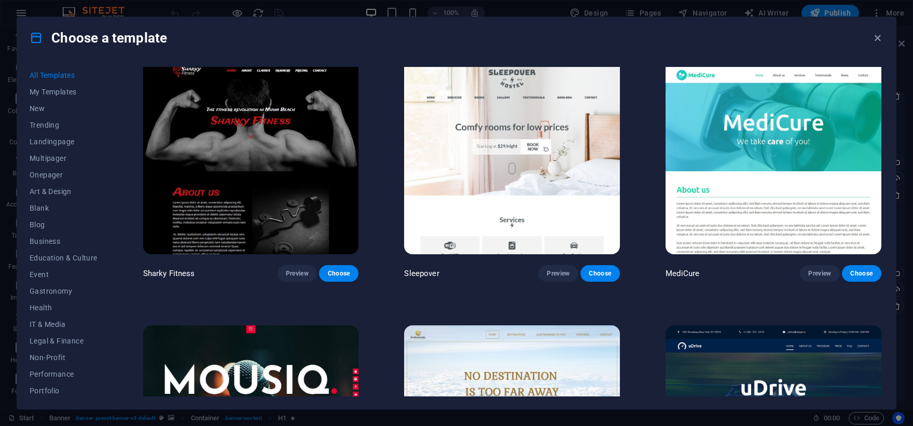
click at [818, 325] on img at bounding box center [774, 424] width 216 height 199
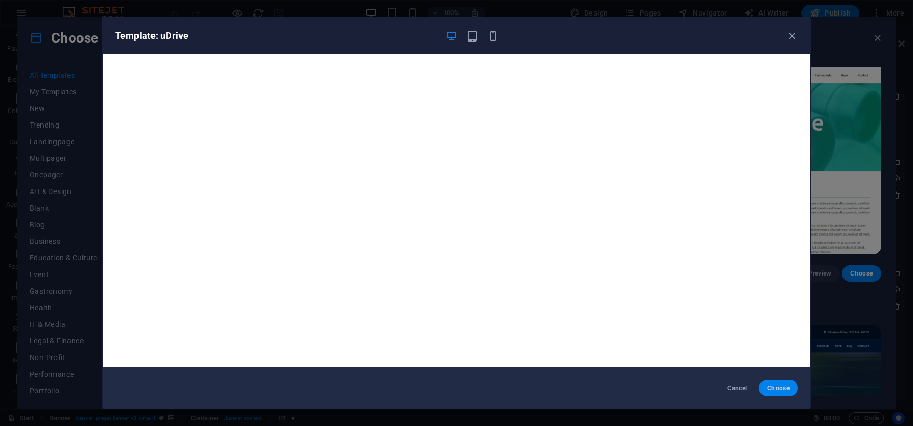
click at [781, 392] on span "Choose" at bounding box center [778, 388] width 22 height 8
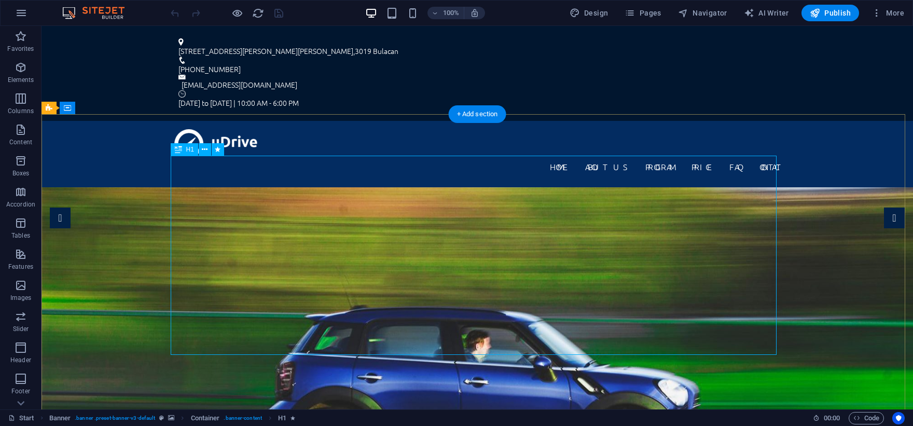
click at [25, 16] on icon "button" at bounding box center [21, 13] width 12 height 12
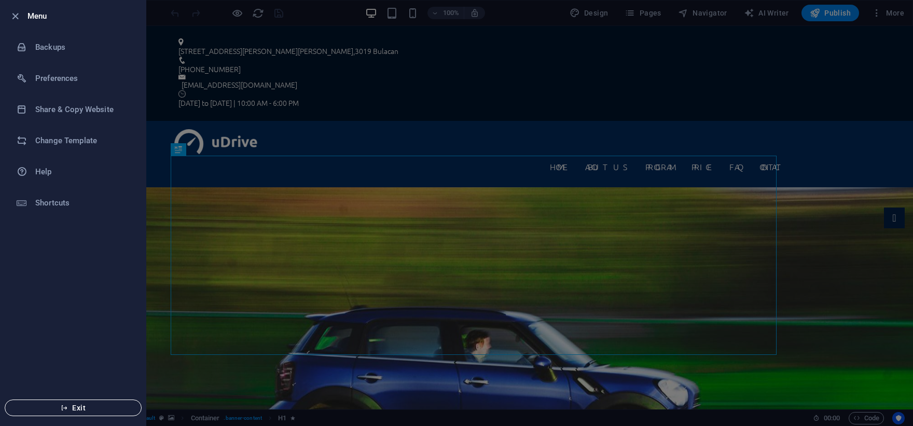
click at [91, 411] on span "Exit" at bounding box center [72, 408] width 119 height 8
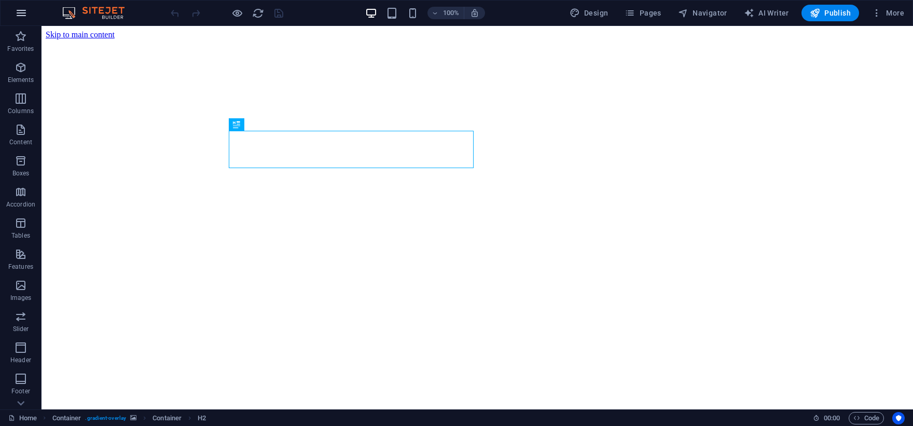
click at [20, 16] on icon "button" at bounding box center [21, 13] width 12 height 12
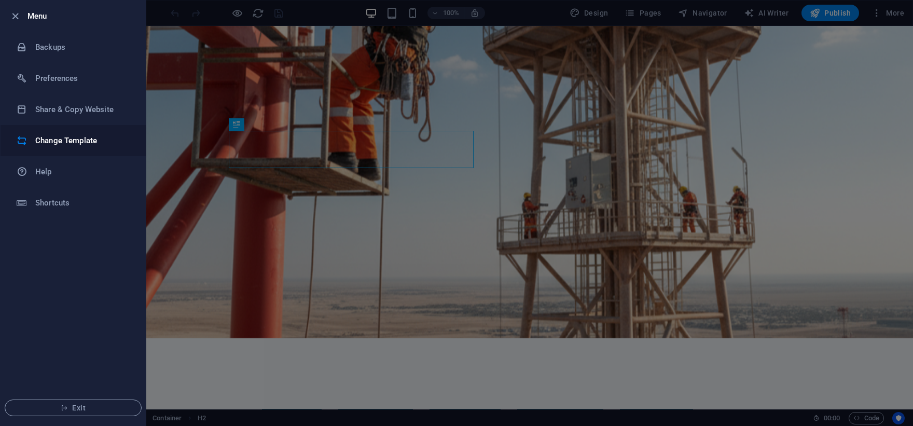
click at [56, 146] on h6 "Change Template" at bounding box center [83, 140] width 96 height 12
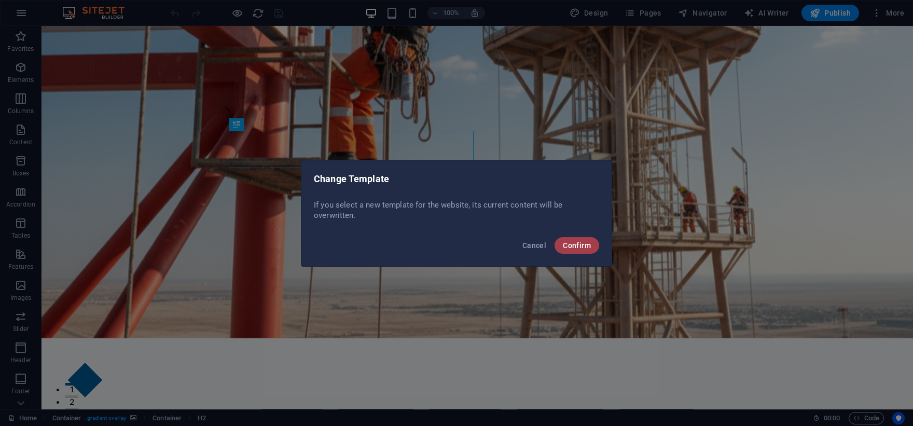
click at [571, 238] on button "Confirm" at bounding box center [577, 245] width 45 height 17
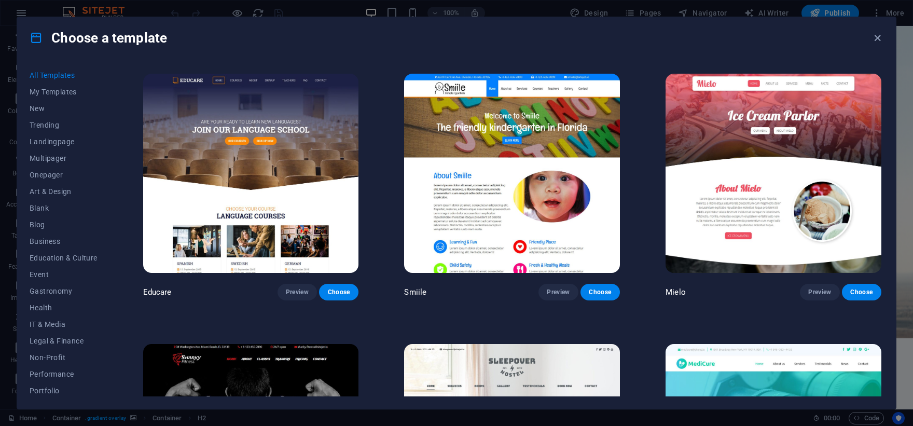
scroll to position [8935, 0]
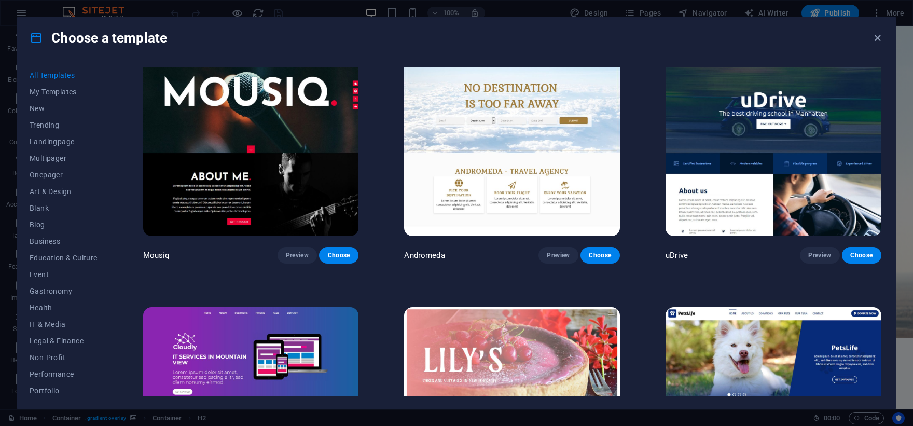
click at [791, 307] on img at bounding box center [774, 406] width 216 height 199
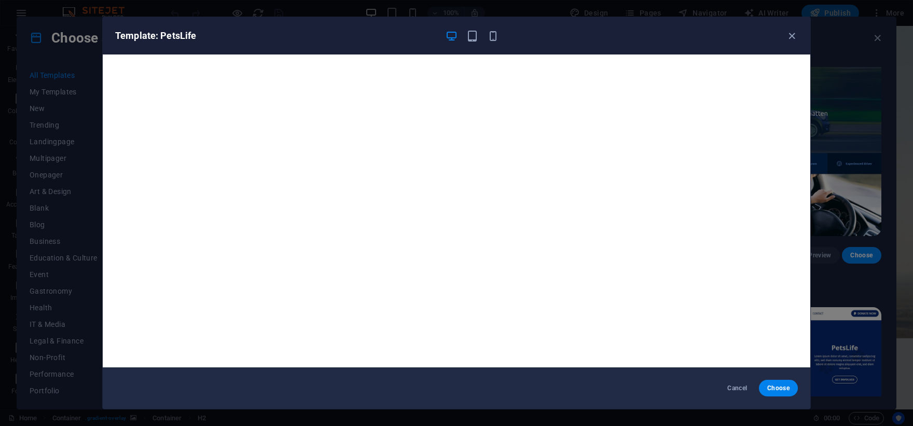
click at [850, 167] on div "Template: PetsLife Cancel Choose" at bounding box center [456, 213] width 913 height 426
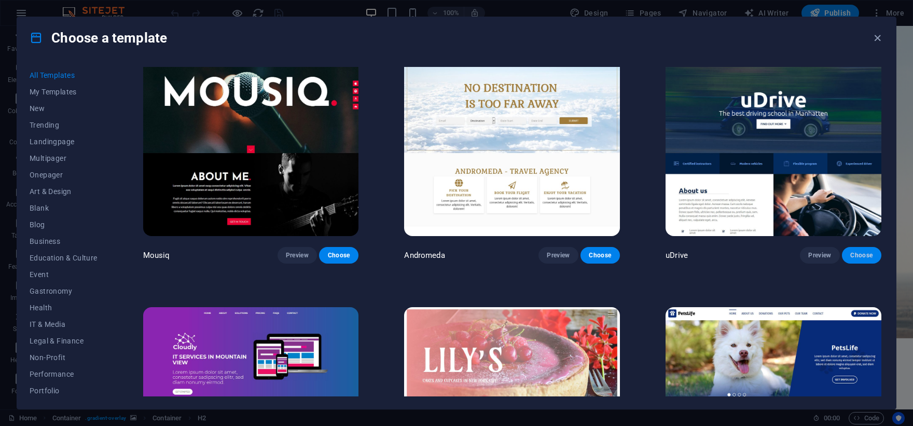
click at [862, 247] on button "Choose" at bounding box center [861, 255] width 39 height 17
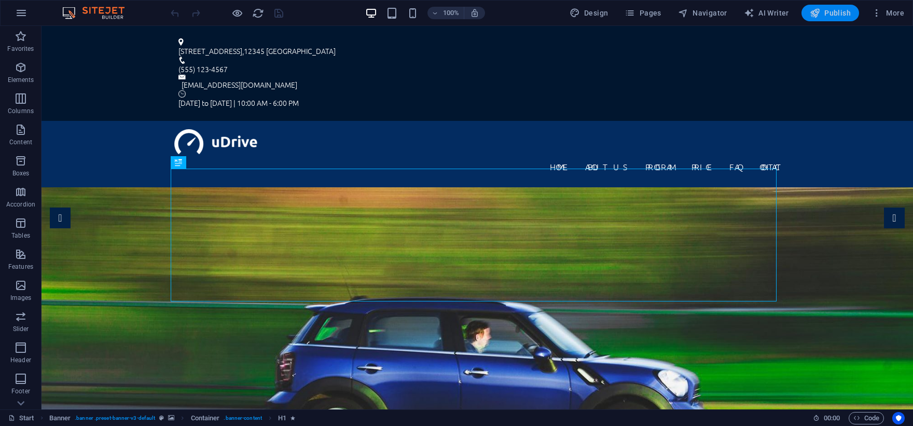
click at [838, 14] on span "Publish" at bounding box center [830, 13] width 41 height 10
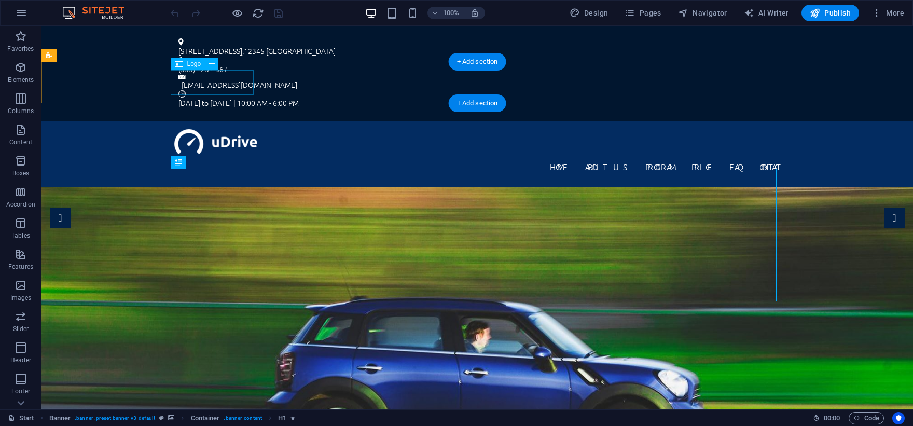
drag, startPoint x: 170, startPoint y: 90, endPoint x: 179, endPoint y: 87, distance: 9.4
click at [174, 129] on div at bounding box center [477, 141] width 606 height 25
click at [183, 129] on div at bounding box center [477, 141] width 606 height 25
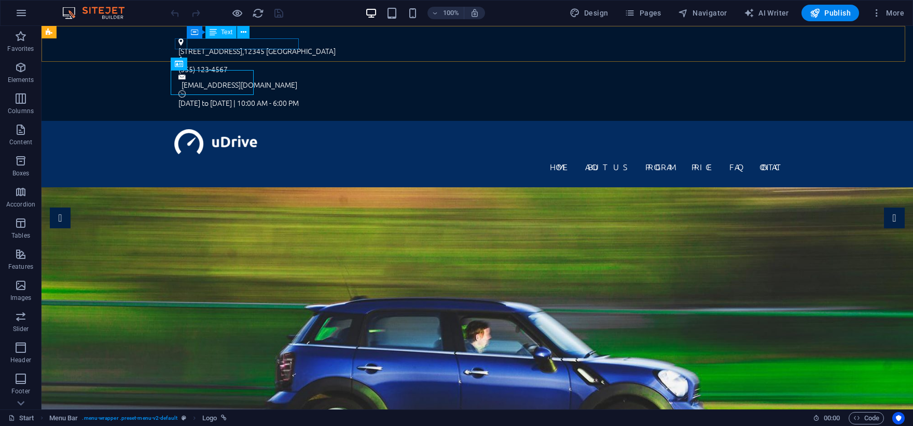
click at [251, 38] on div "Container Text" at bounding box center [222, 32] width 70 height 13
click at [257, 46] on div "123 Access Lane , 12345 Metro City" at bounding box center [472, 51] width 589 height 11
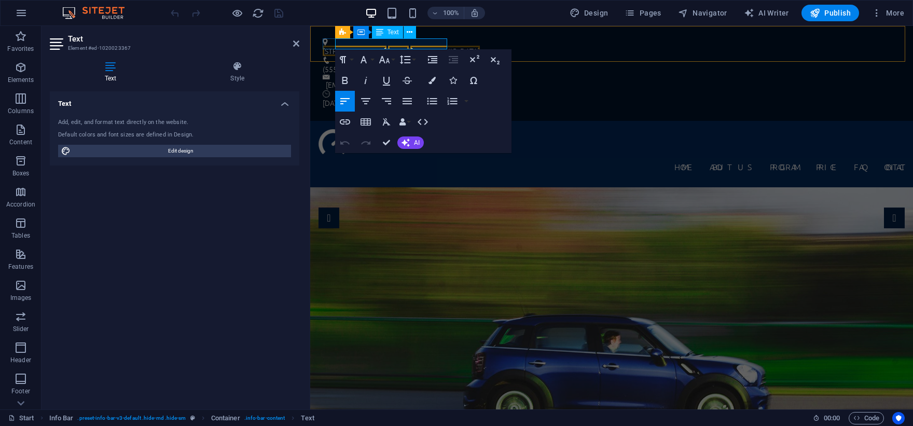
click at [373, 46] on span "123 Access Lane" at bounding box center [355, 51] width 64 height 10
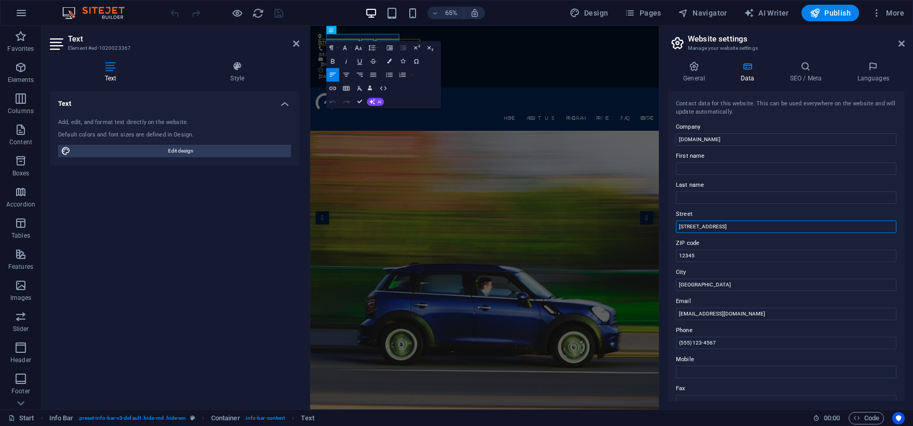
click at [752, 229] on input "123 Access Lane" at bounding box center [786, 226] width 220 height 12
click at [752, 229] on input "Street" at bounding box center [786, 226] width 220 height 12
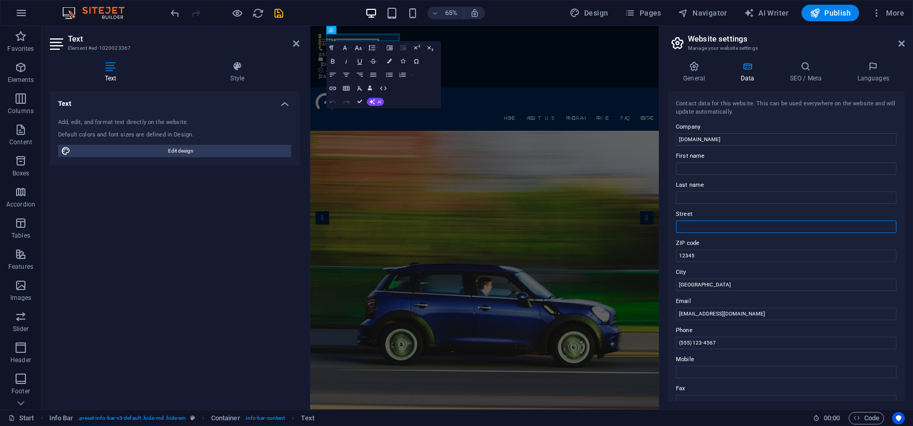
type input "[STREET_ADDRESS][PERSON_NAME][PERSON_NAME]"
type input "NextEdge"
type input "Solutions"
click at [727, 140] on input "[DOMAIN_NAME]" at bounding box center [786, 139] width 220 height 12
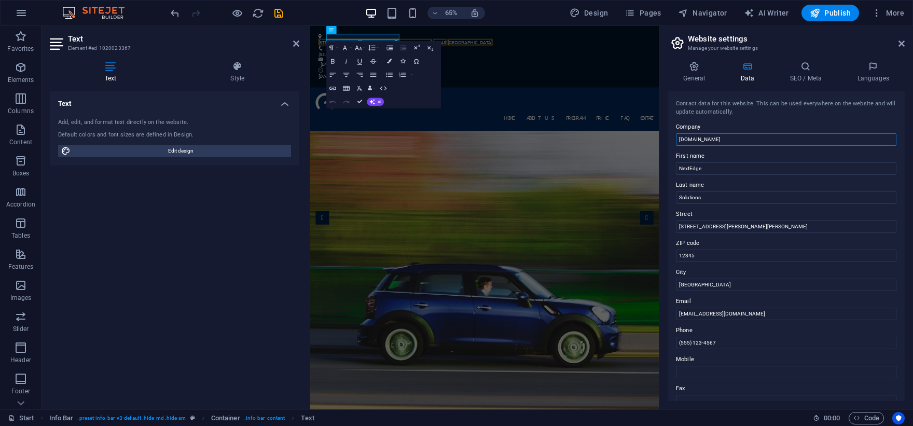
click at [727, 140] on input "[DOMAIN_NAME]" at bounding box center [786, 139] width 220 height 12
click at [727, 140] on input "Company" at bounding box center [786, 139] width 220 height 12
type input "[DOMAIN_NAME]"
click at [736, 132] on label "Company" at bounding box center [786, 127] width 220 height 12
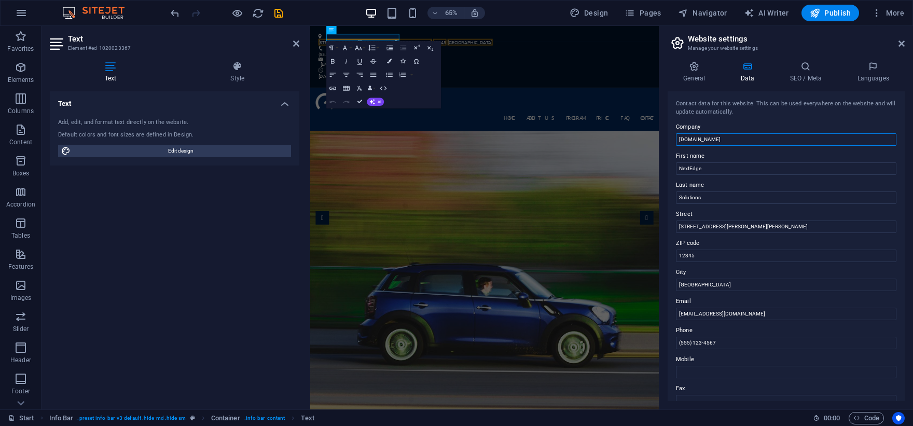
click at [736, 133] on input "[DOMAIN_NAME]" at bounding box center [786, 139] width 220 height 12
click at [736, 132] on label "Company" at bounding box center [786, 127] width 220 height 12
click at [736, 133] on input "[DOMAIN_NAME]" at bounding box center [786, 139] width 220 height 12
click at [738, 136] on input "[DOMAIN_NAME]" at bounding box center [786, 139] width 220 height 12
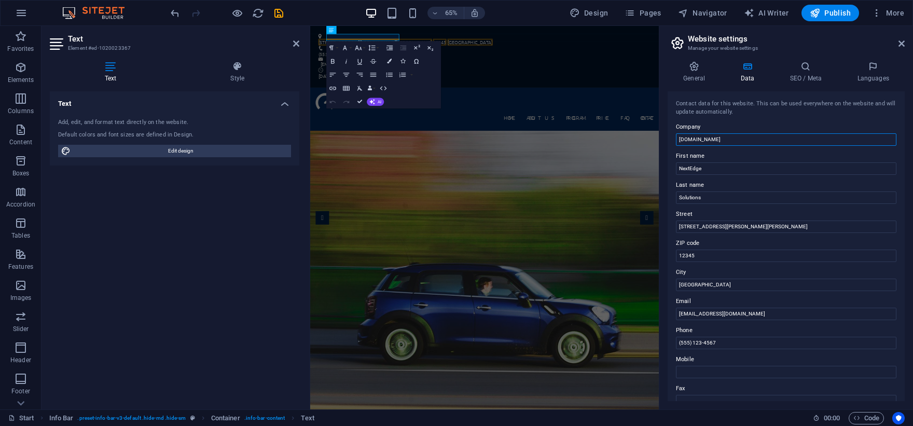
click at [738, 136] on input "[DOMAIN_NAME]" at bounding box center [786, 139] width 220 height 12
paste input "NextEdge Access Solutions (NEAS)"
drag, startPoint x: 742, startPoint y: 139, endPoint x: 752, endPoint y: 150, distance: 15.0
click at [743, 140] on input "NextEdge Access Solutions (NEAS)" at bounding box center [786, 139] width 220 height 12
type input "NextEdge Access Solutions. (NEAS)"
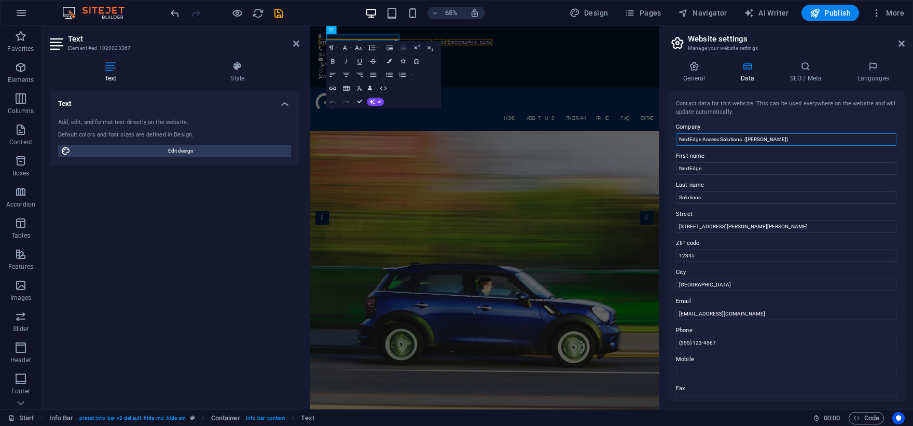
click at [747, 139] on input "NextEdge Access Solutions. (NEAS)" at bounding box center [786, 139] width 220 height 12
click at [716, 286] on input "Metro City" at bounding box center [786, 285] width 220 height 12
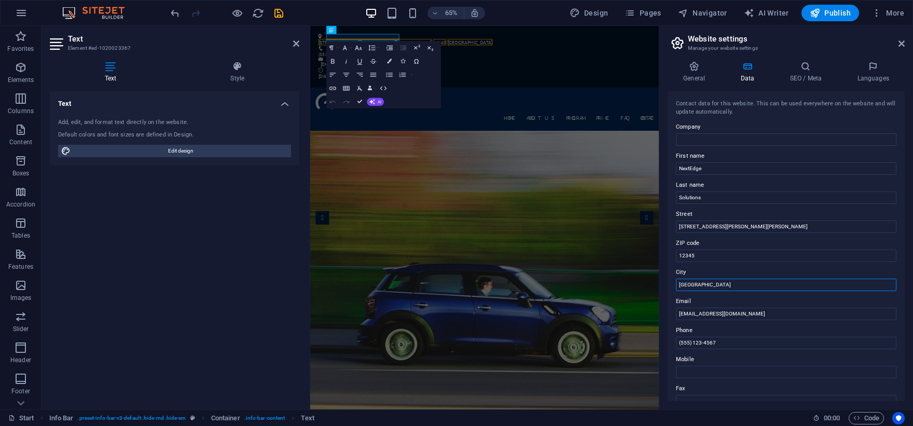
click at [716, 286] on input "Metro City" at bounding box center [786, 285] width 220 height 12
type input "Bulacan"
click at [721, 257] on input "12345" at bounding box center [786, 256] width 220 height 12
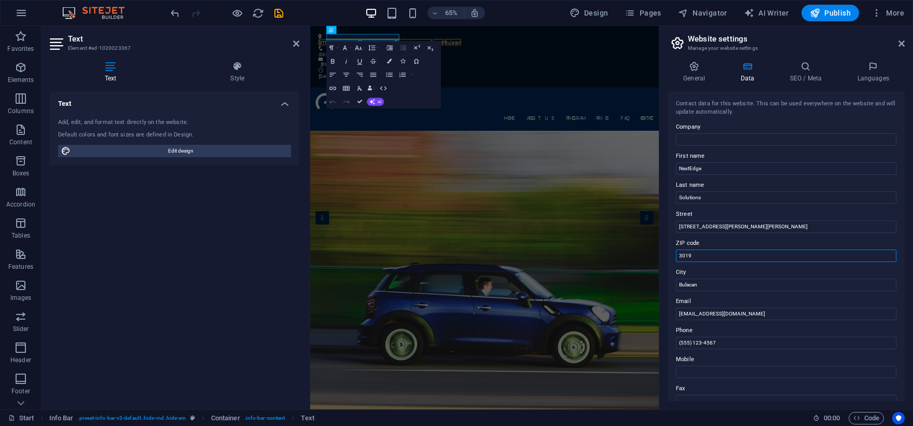
type input "3019"
click at [724, 345] on input "(555) 123-4567" at bounding box center [786, 343] width 220 height 12
paste input "+63) 995 7708 144"
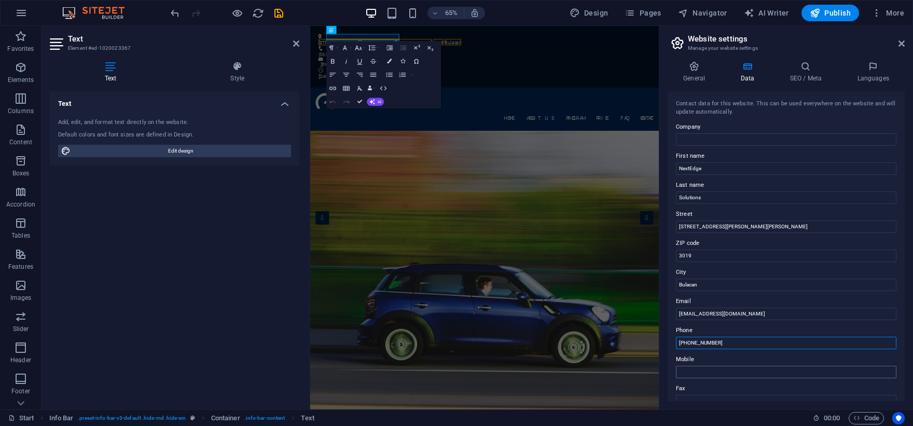
type input "[PHONE_NUMBER]"
click at [718, 367] on input "Mobile" at bounding box center [786, 372] width 220 height 12
paste input "[PHONE_NUMBER]"
type input "[PHONE_NUMBER]"
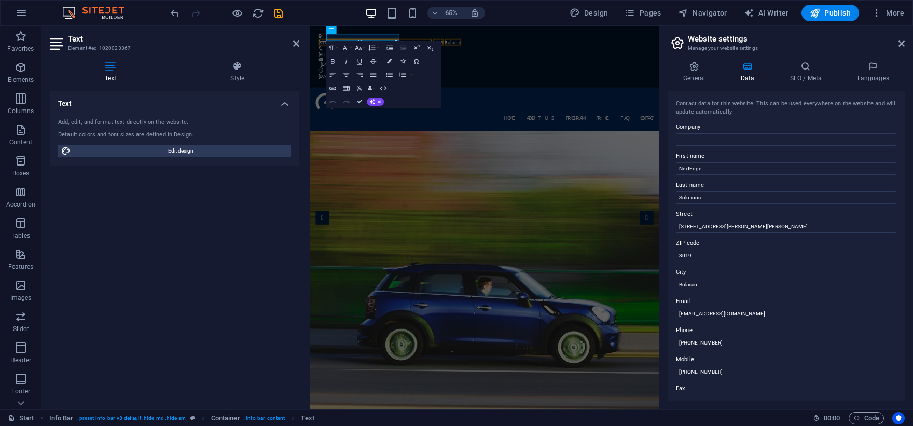
click at [836, 42] on header "Website settings Manage your website settings" at bounding box center [787, 39] width 235 height 27
click at [807, 69] on icon at bounding box center [805, 66] width 63 height 10
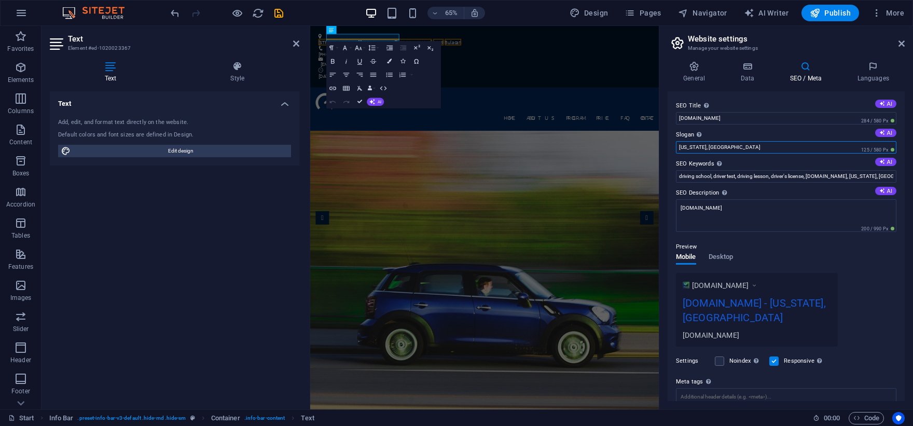
click at [720, 145] on input "New York, NY" at bounding box center [786, 147] width 220 height 12
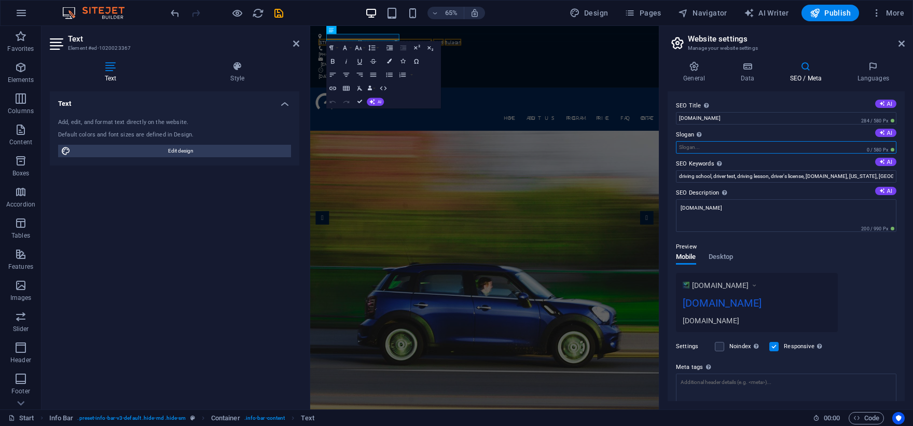
paste input "Transforming Heights Into Opportunities"
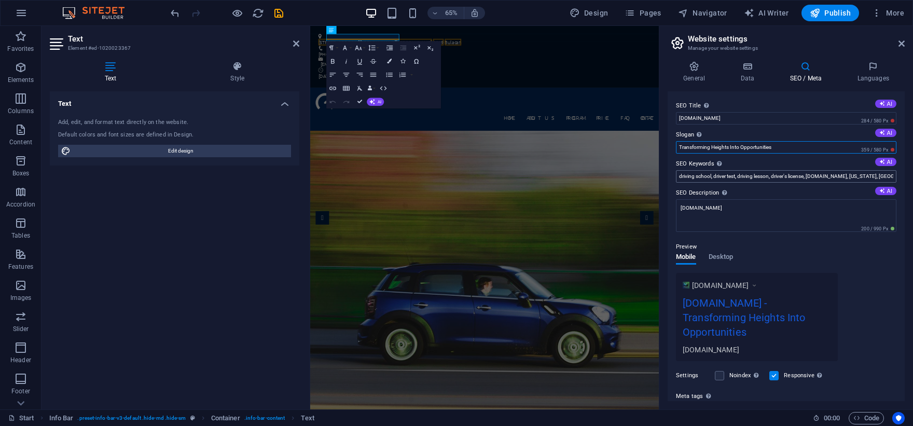
type input "Transforming Heights Into Opportunities"
click at [874, 174] on input "driving school, driver test, driving lesson, driver's license, nextedge-access-…" at bounding box center [786, 176] width 220 height 12
paste input "Transforming Heights Into Opportunities"
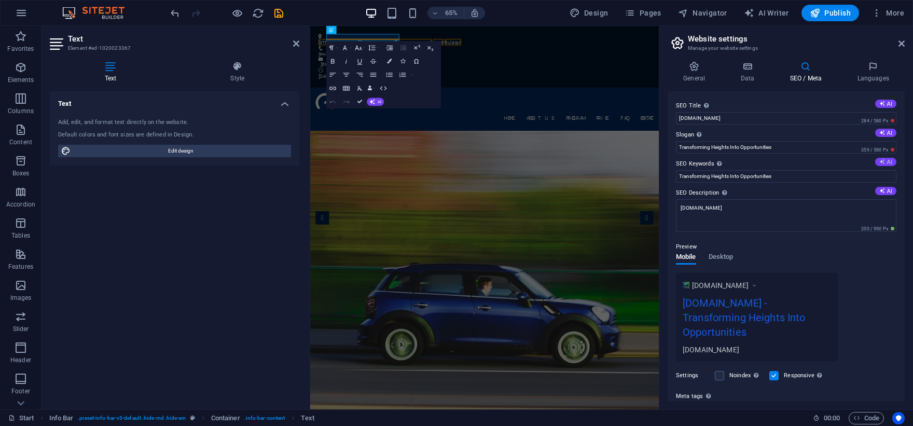
click at [887, 161] on button "AI" at bounding box center [885, 162] width 21 height 8
type input "driving school [GEOGRAPHIC_DATA], certified driving instructors, modern driving…"
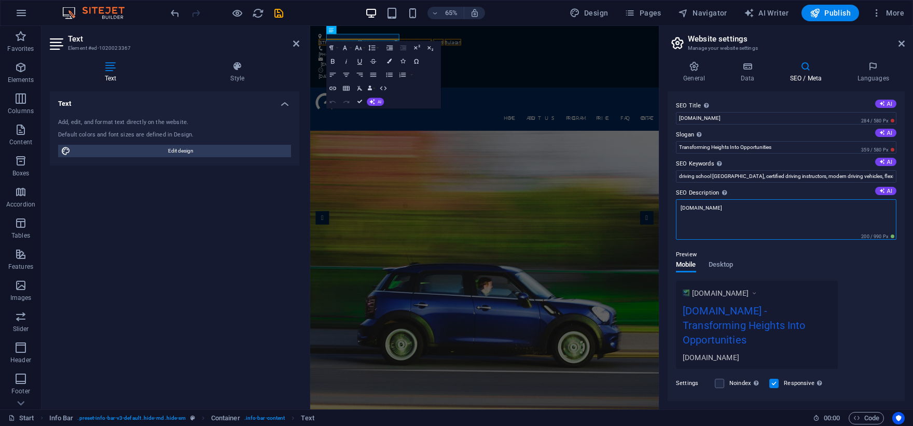
click at [771, 205] on textarea "[DOMAIN_NAME]" at bounding box center [786, 219] width 220 height 40
paste textarea "Streamlined Property Solutions From skyscraper façades to daily janitorial work…"
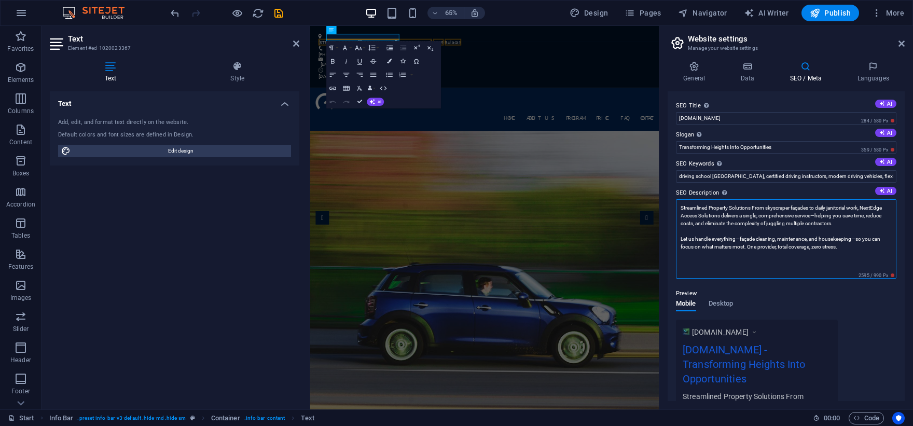
scroll to position [189, 0]
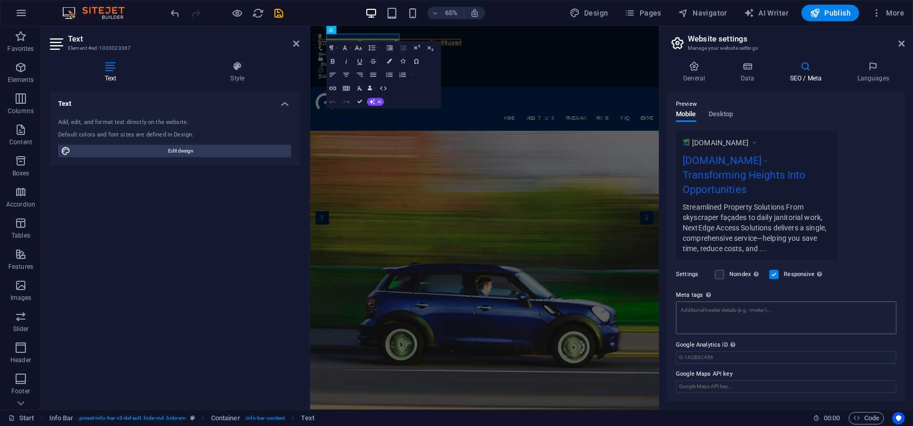
type textarea "Streamlined Property Solutions From skyscraper façades to daily janitorial work…"
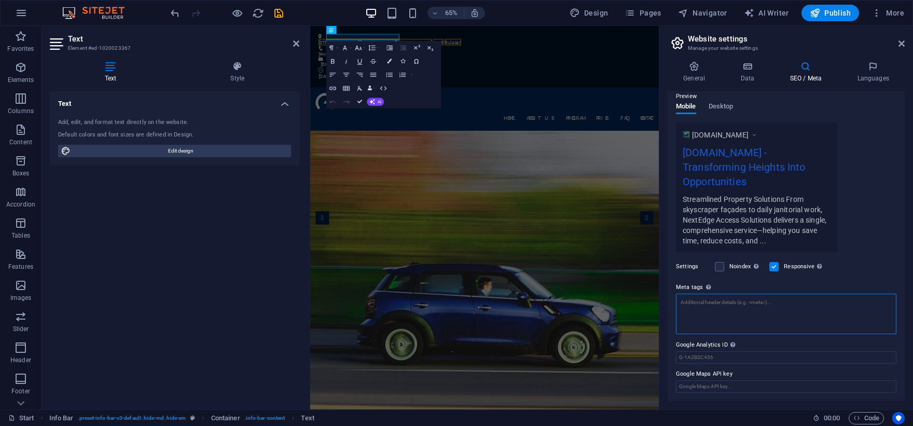
scroll to position [143, 0]
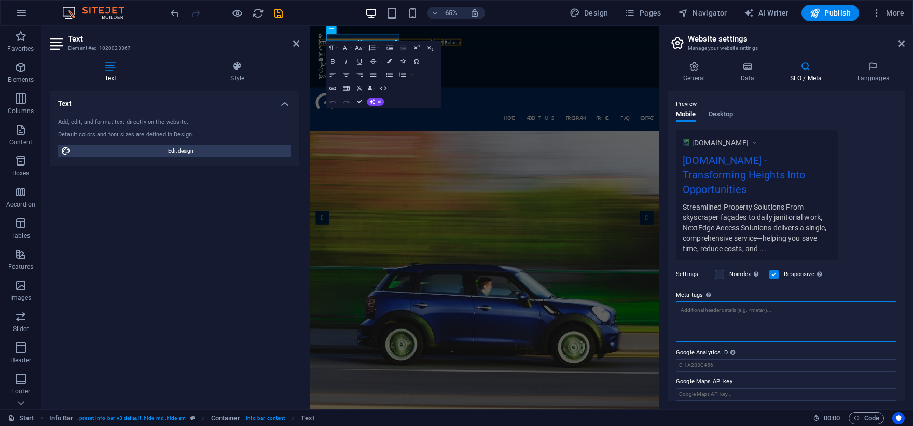
click at [763, 323] on textarea "Meta tags Enter HTML code here that will be placed inside the tags of your webs…" at bounding box center [786, 321] width 220 height 40
click at [734, 351] on div "Google Analytics ID Please only add the Google Analytics ID. We automatically i…" at bounding box center [786, 359] width 220 height 25
click at [709, 344] on label "Google Analytics ID Please only add the Google Analytics ID. We automatically i…" at bounding box center [786, 345] width 220 height 12
click at [709, 351] on input "Google Analytics ID Please only add the Google Analytics ID. We automatically i…" at bounding box center [786, 357] width 220 height 12
click at [709, 344] on label "Google Analytics ID Please only add the Google Analytics ID. We automatically i…" at bounding box center [786, 345] width 220 height 12
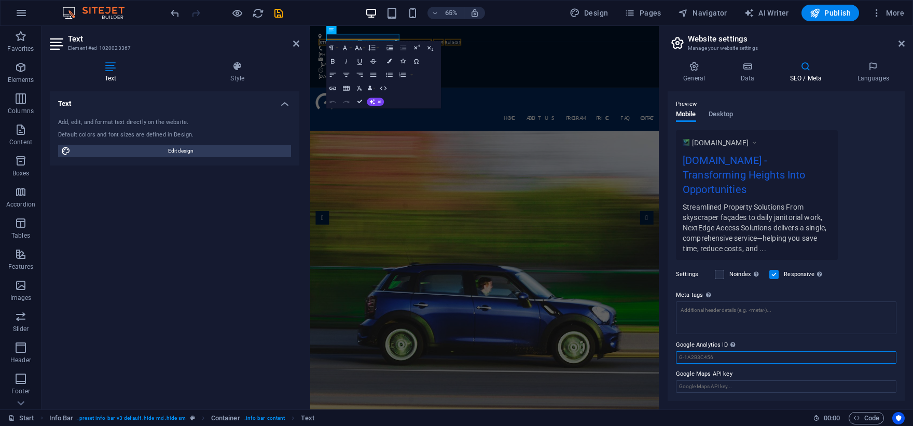
click at [709, 351] on input "Google Analytics ID Please only add the Google Analytics ID. We automatically i…" at bounding box center [786, 357] width 220 height 12
click at [679, 343] on label "Google Analytics ID Please only add the Google Analytics ID. We automatically i…" at bounding box center [786, 345] width 220 height 12
click at [679, 351] on input "Google Analytics ID Please only add the Google Analytics ID. We automatically i…" at bounding box center [786, 357] width 220 height 12
click at [679, 343] on label "Google Analytics ID Please only add the Google Analytics ID. We automatically i…" at bounding box center [786, 345] width 220 height 12
click at [679, 351] on input "Google Analytics ID Please only add the Google Analytics ID. We automatically i…" at bounding box center [786, 357] width 220 height 12
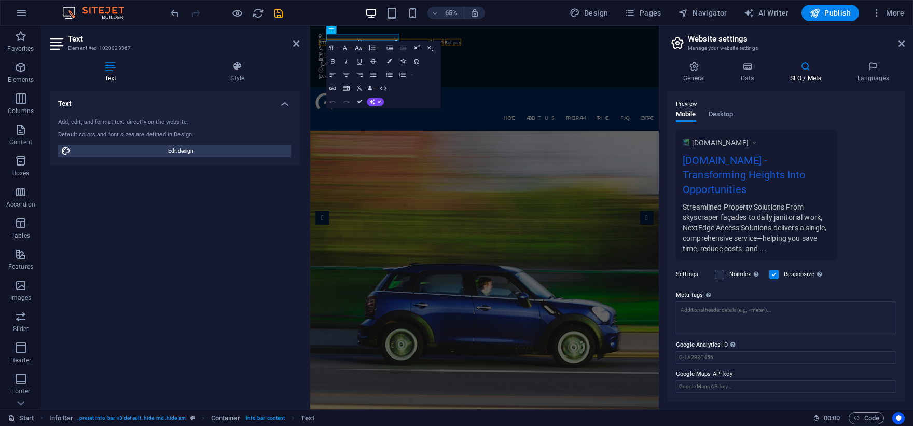
click at [679, 343] on label "Google Analytics ID Please only add the Google Analytics ID. We automatically i…" at bounding box center [786, 345] width 220 height 12
click at [679, 351] on input "Google Analytics ID Please only add the Google Analytics ID. We automatically i…" at bounding box center [786, 357] width 220 height 12
click at [715, 387] on input "Google Maps API key" at bounding box center [786, 386] width 220 height 12
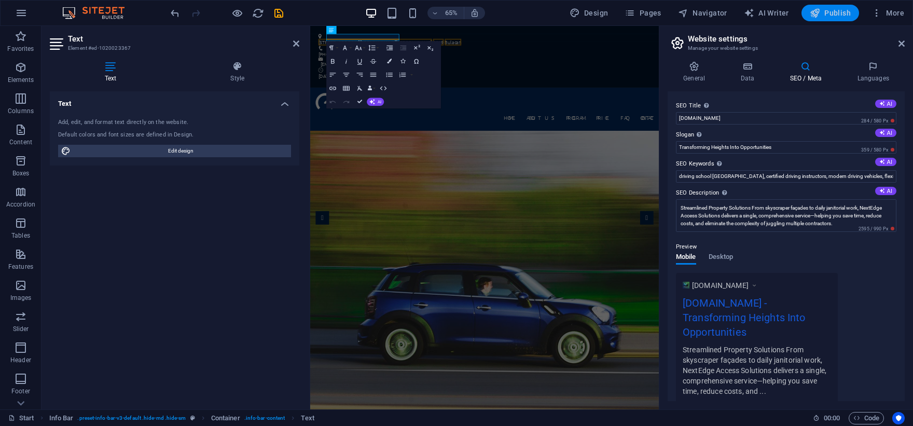
click at [841, 17] on span "Publish" at bounding box center [830, 13] width 41 height 10
checkbox input "false"
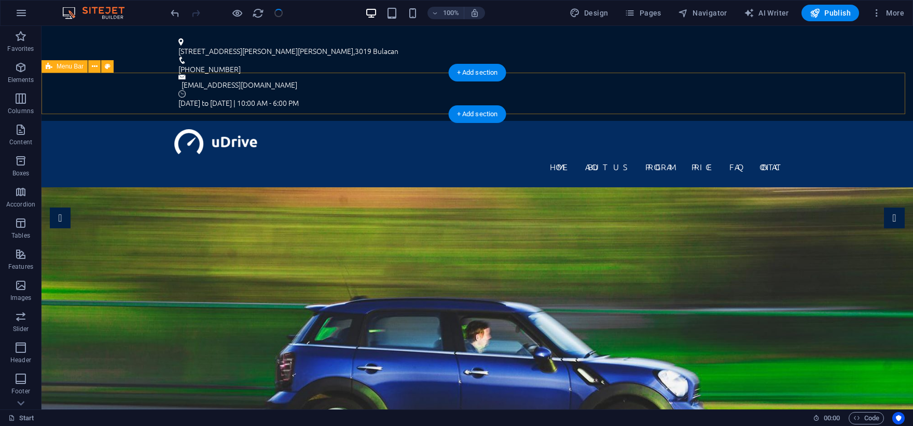
click at [167, 121] on div "Home About us Program Price FAQ Contact Menu" at bounding box center [476, 154] width 871 height 66
click at [178, 129] on div at bounding box center [477, 141] width 606 height 25
click at [838, 121] on div "Home About us Program Price FAQ Contact Menu" at bounding box center [476, 154] width 871 height 66
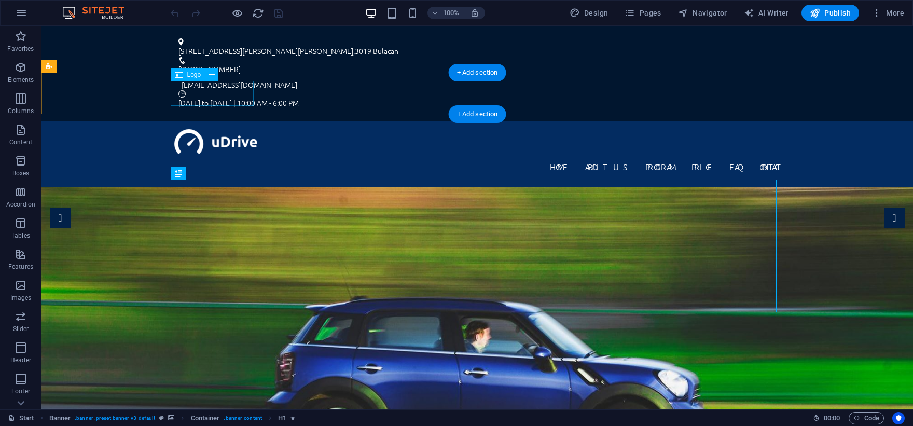
click at [181, 129] on div at bounding box center [477, 141] width 606 height 25
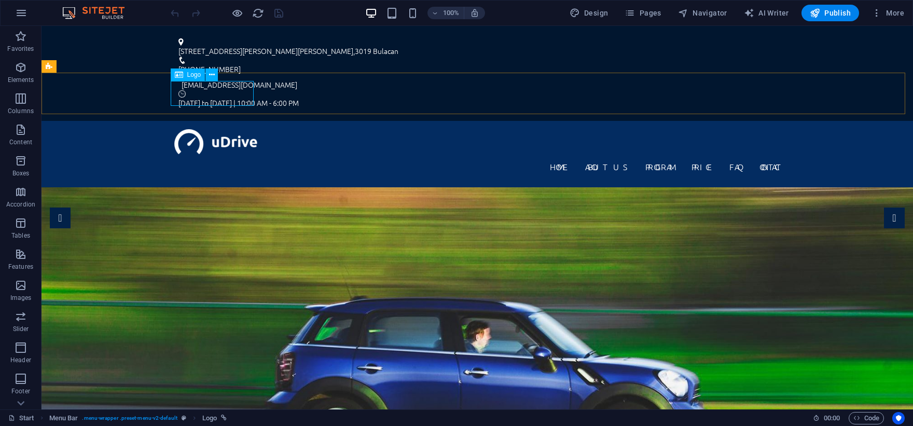
click at [191, 75] on span "Logo" at bounding box center [194, 75] width 14 height 6
click at [176, 73] on icon at bounding box center [179, 74] width 8 height 12
click at [207, 73] on button at bounding box center [211, 74] width 12 height 12
click at [185, 129] on div at bounding box center [477, 141] width 606 height 25
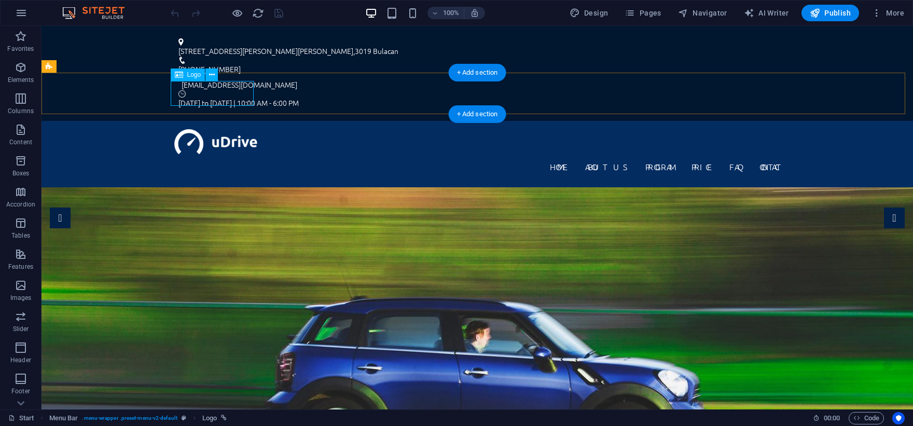
select select "px"
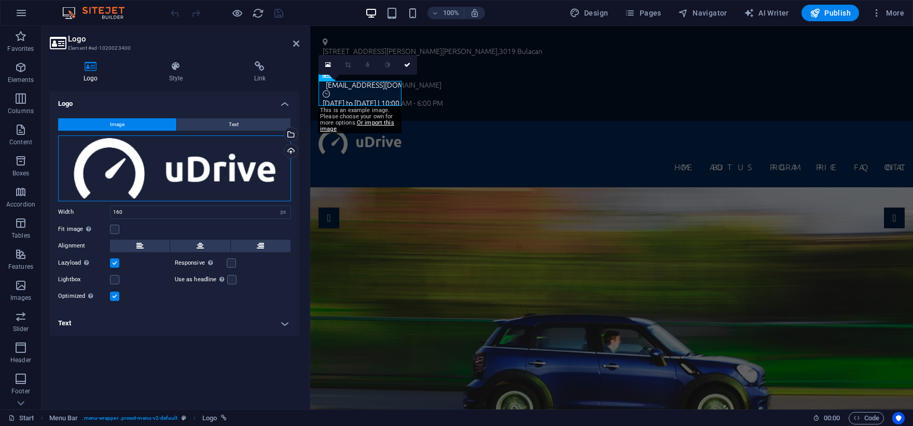
click at [155, 179] on div "Drag files here, click to choose files or select files from Files or our free s…" at bounding box center [174, 168] width 233 height 66
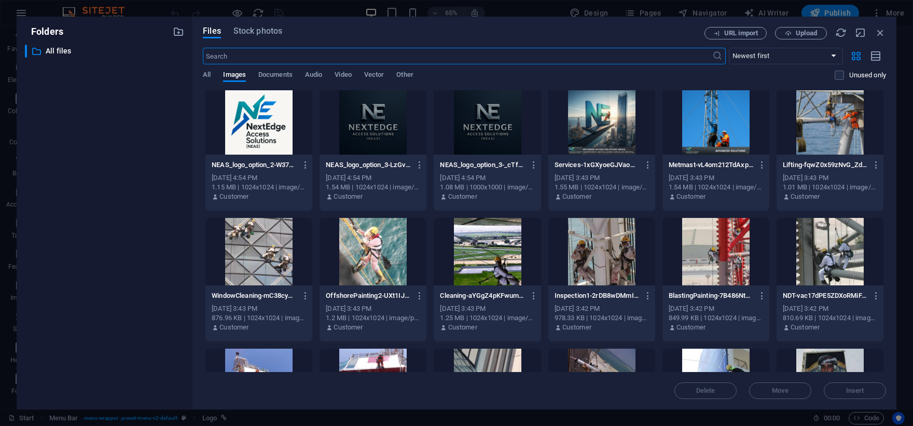
scroll to position [889, 0]
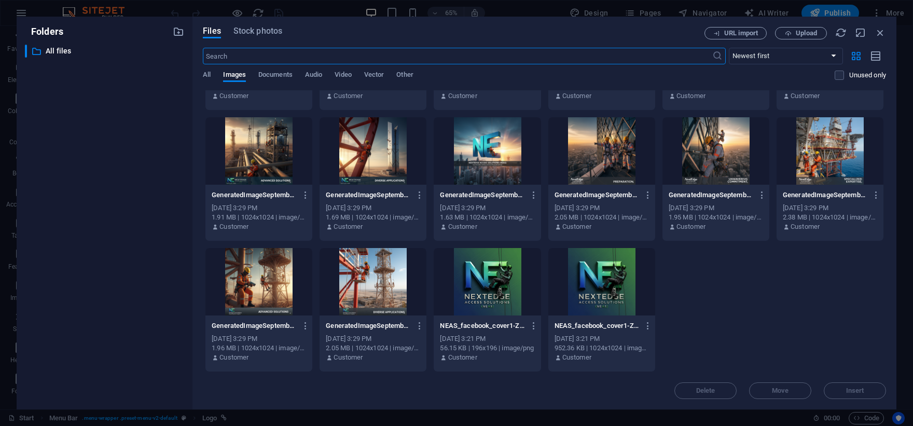
click at [441, 53] on input "text" at bounding box center [457, 56] width 509 height 17
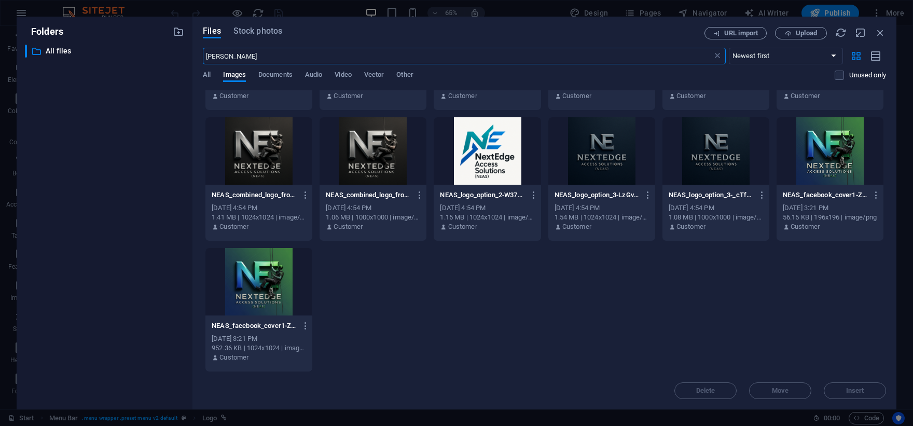
scroll to position [0, 0]
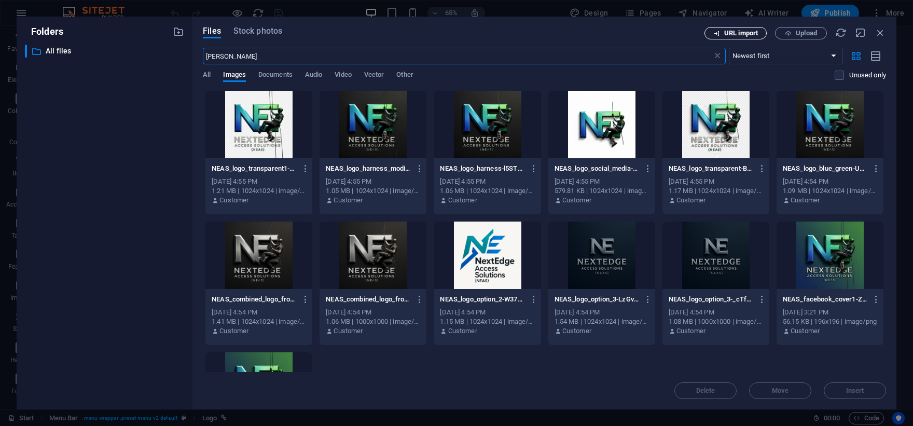
type input "neas"
click at [752, 30] on span "URL import" at bounding box center [741, 33] width 34 height 6
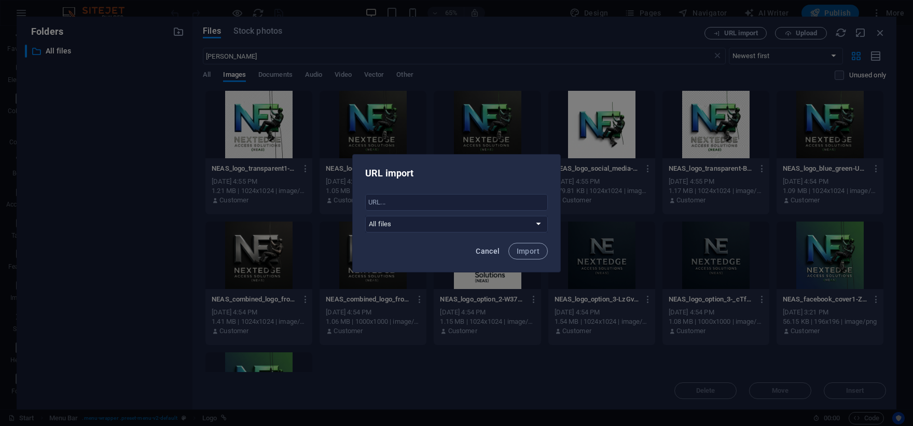
click at [493, 252] on span "Cancel" at bounding box center [488, 251] width 24 height 8
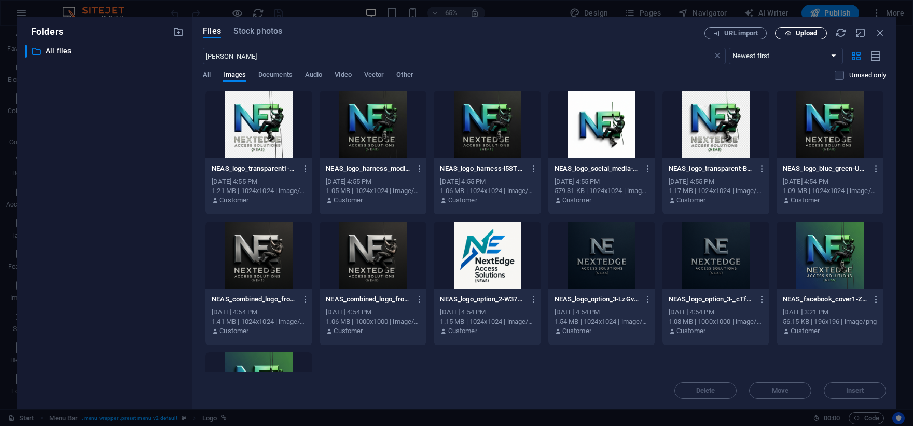
click at [804, 30] on span "Upload" at bounding box center [806, 33] width 21 height 6
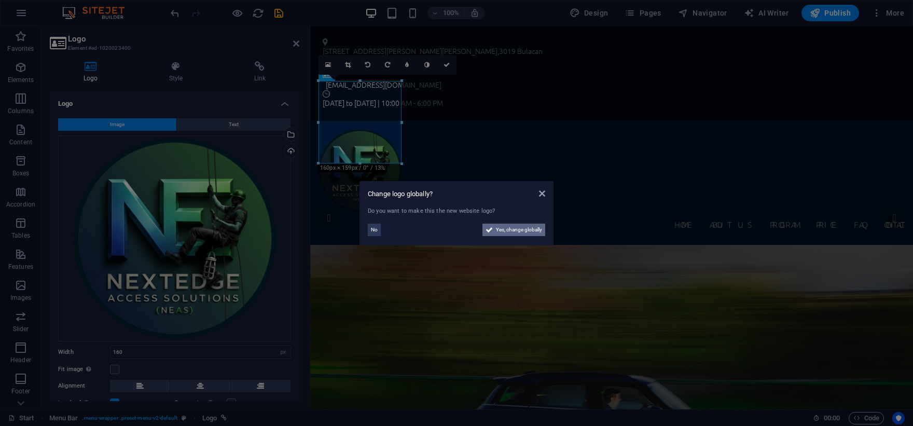
click at [502, 229] on span "Yes, change globally" at bounding box center [519, 230] width 46 height 12
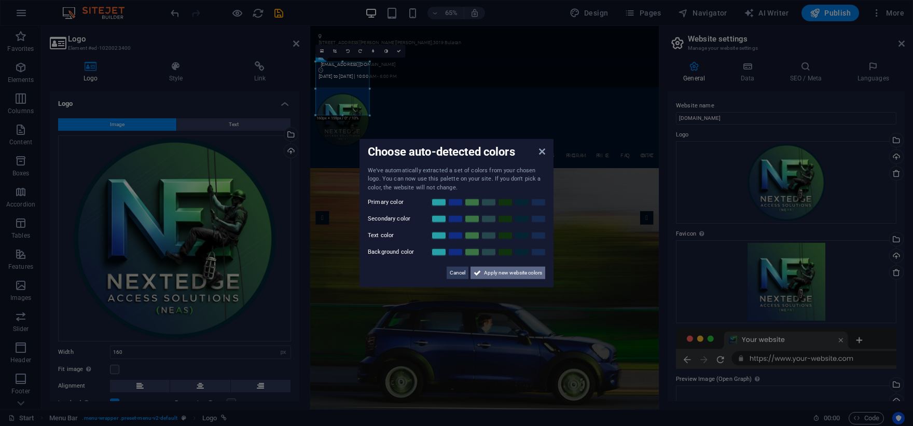
click at [491, 274] on span "Apply new website colors" at bounding box center [513, 273] width 58 height 12
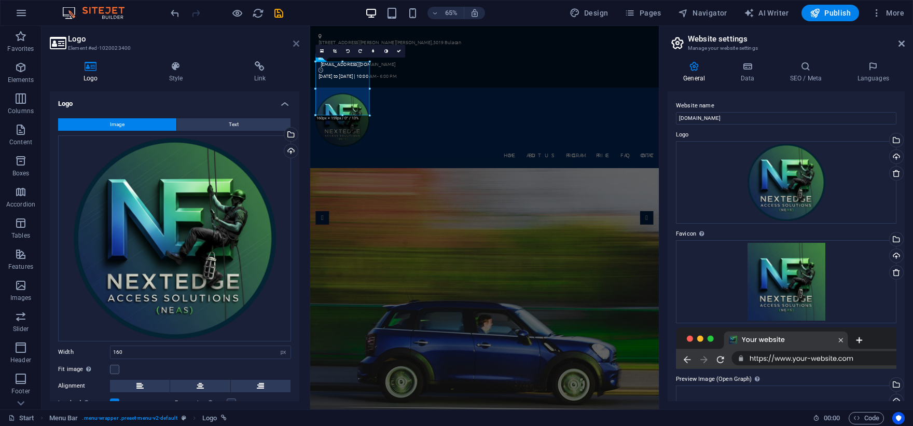
click at [298, 39] on icon at bounding box center [296, 43] width 6 height 8
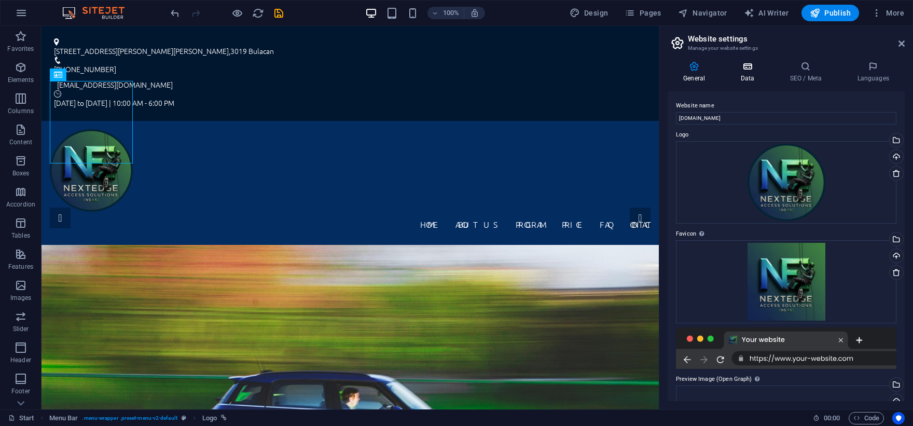
click at [760, 74] on h4 "Data" at bounding box center [749, 72] width 49 height 22
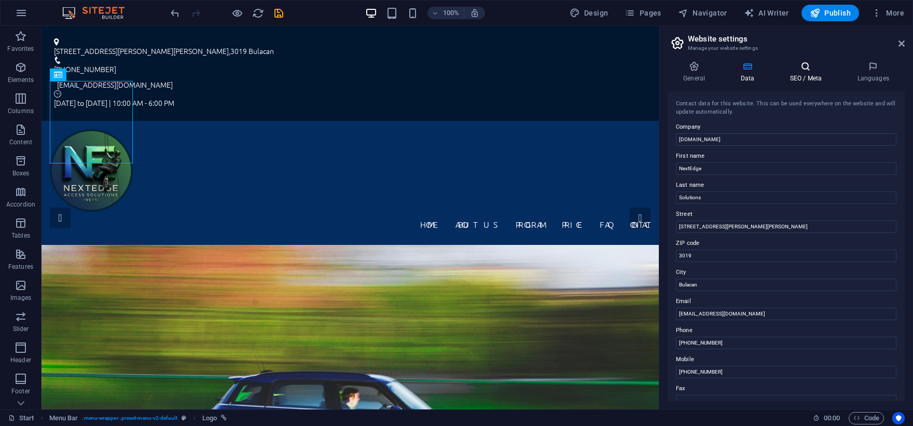
click at [807, 73] on h4 "SEO / Meta" at bounding box center [807, 72] width 67 height 22
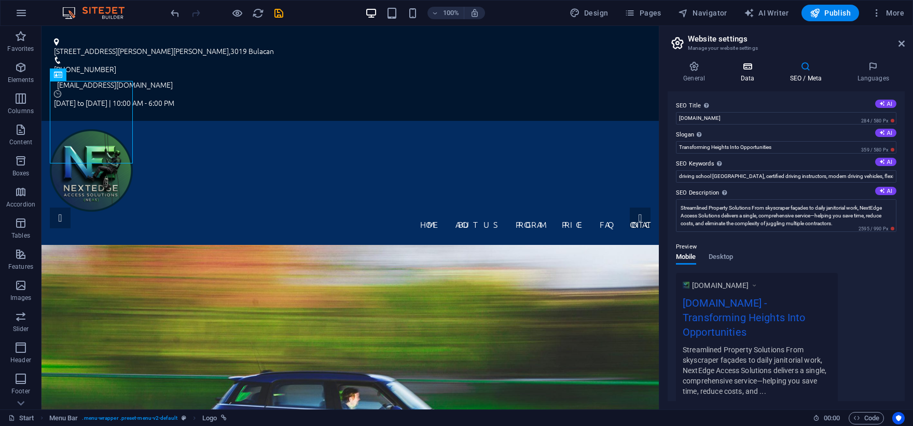
click at [744, 77] on h4 "Data" at bounding box center [749, 72] width 49 height 22
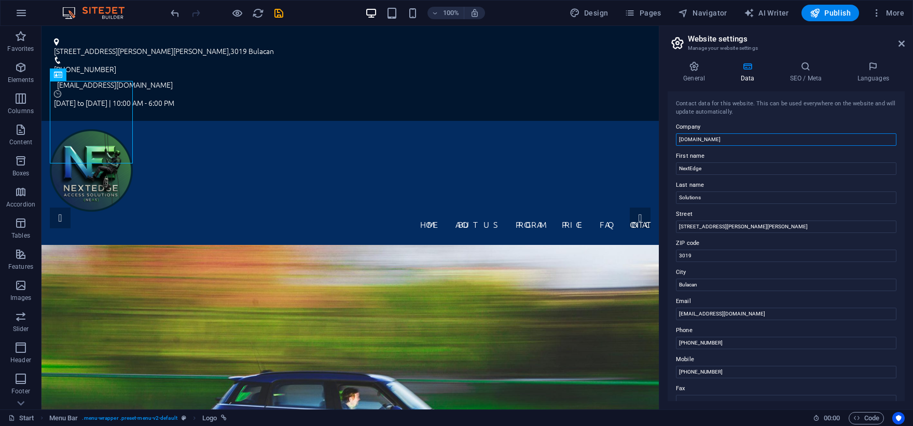
click at [772, 135] on input "[DOMAIN_NAME]" at bounding box center [786, 139] width 220 height 12
click at [809, 65] on icon at bounding box center [805, 66] width 63 height 10
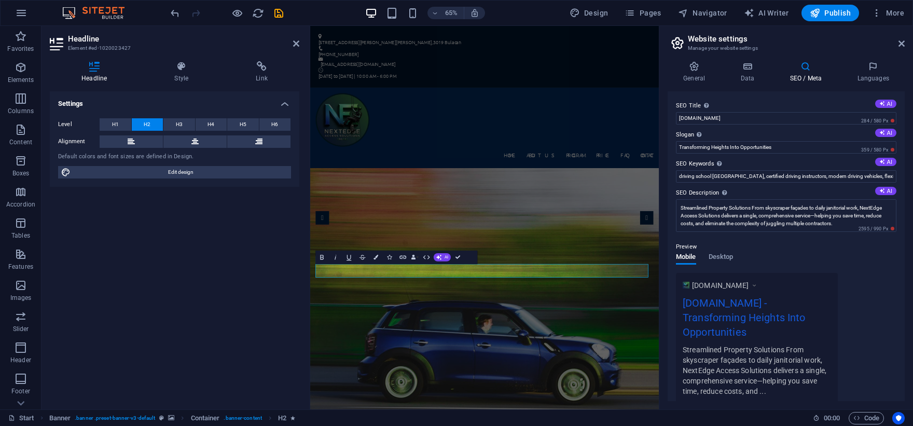
click at [238, 309] on div "Settings Level H1 H2 H3 H4 H5 H6 Alignment Default colors and font sizes are de…" at bounding box center [175, 246] width 250 height 310
click at [297, 43] on icon at bounding box center [296, 43] width 6 height 8
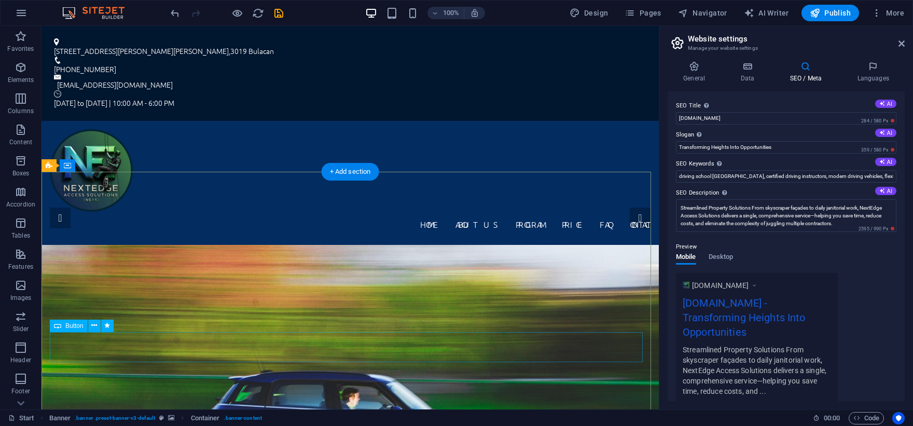
scroll to position [336, 0]
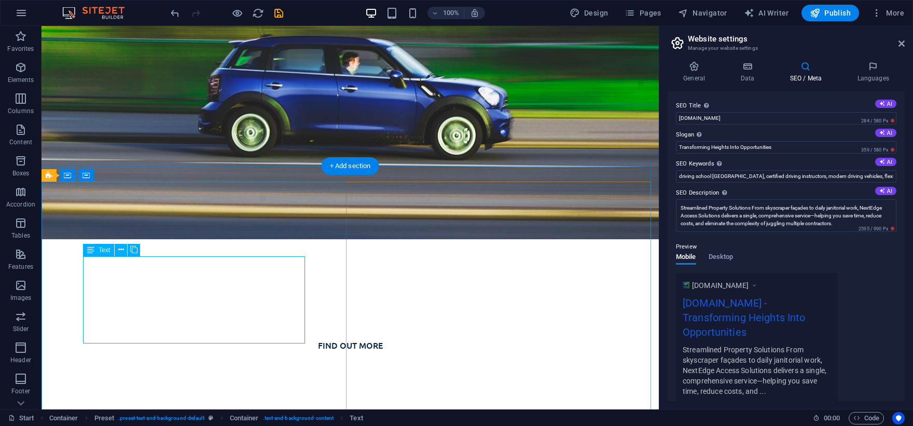
click at [178, 282] on div "H1 Banner Banner Container Info Bar Menu Bar Logo Container Info Bar Text Conta…" at bounding box center [349, 217] width 617 height 383
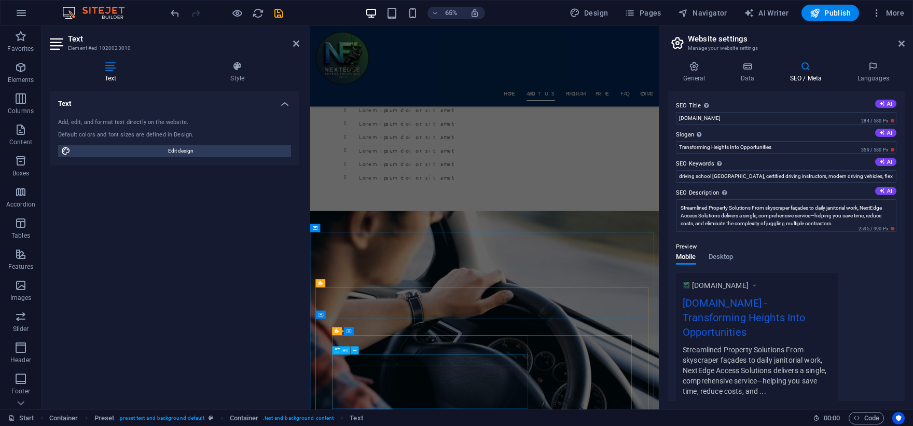
scroll to position [745, 0]
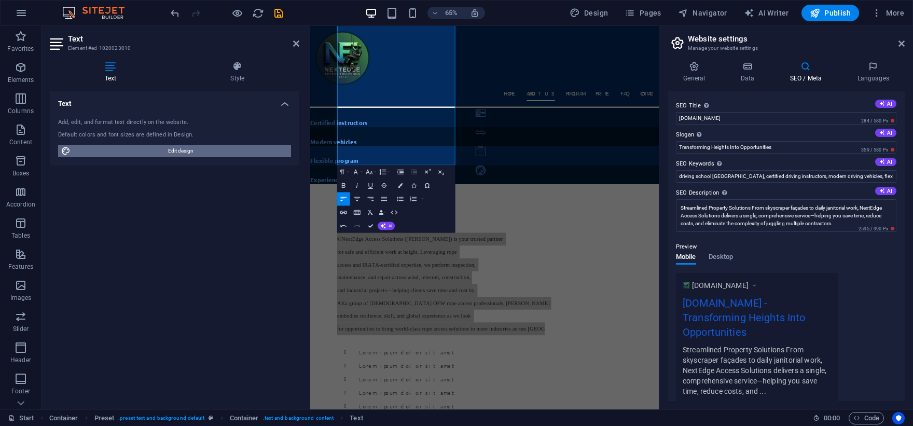
drag, startPoint x: 234, startPoint y: 150, endPoint x: 328, endPoint y: 208, distance: 109.7
click at [234, 150] on span "Edit design" at bounding box center [181, 151] width 214 height 12
select select "px"
select select "300"
select select "px"
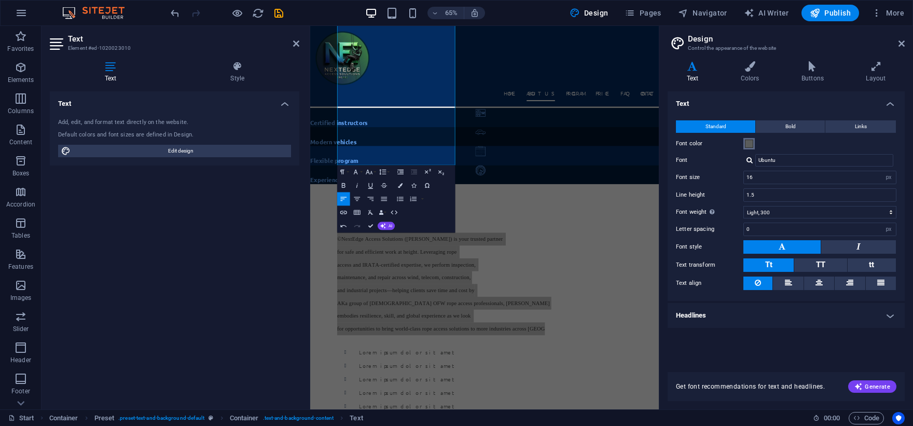
click at [749, 146] on span at bounding box center [749, 144] width 8 height 8
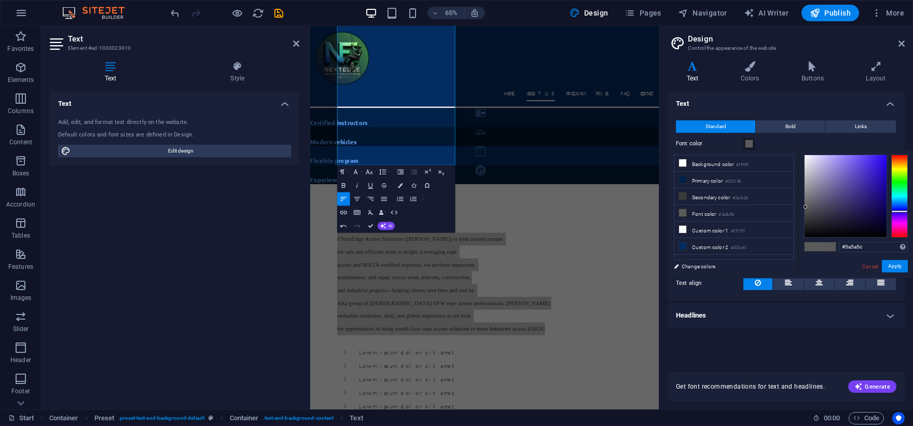
click at [904, 211] on div at bounding box center [899, 196] width 17 height 83
type input "#110d29"
click at [860, 223] on div at bounding box center [846, 196] width 82 height 82
drag, startPoint x: 898, startPoint y: 266, endPoint x: 832, endPoint y: 256, distance: 67.7
click at [897, 266] on button "Apply" at bounding box center [895, 266] width 26 height 12
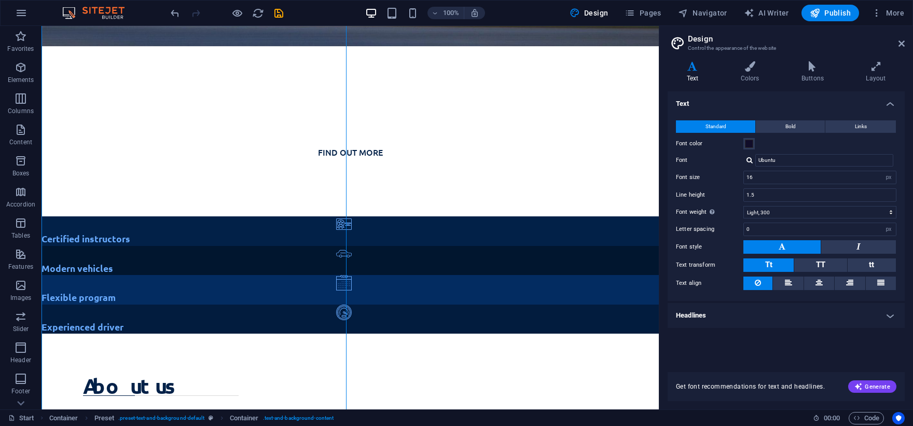
scroll to position [193, 0]
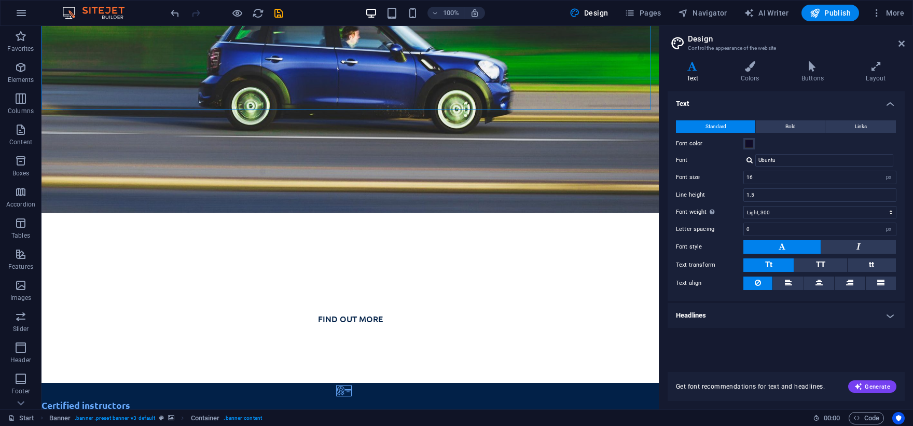
scroll to position [393, 0]
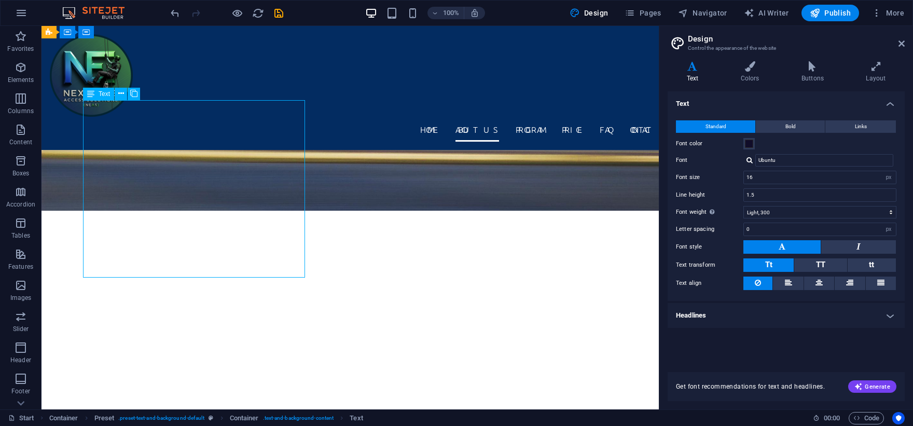
scroll to position [570, 0]
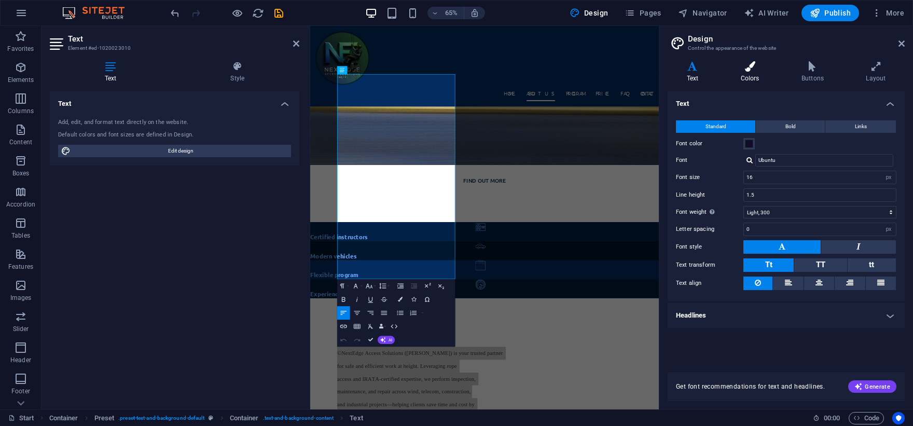
click at [752, 74] on h4 "Colors" at bounding box center [752, 72] width 61 height 22
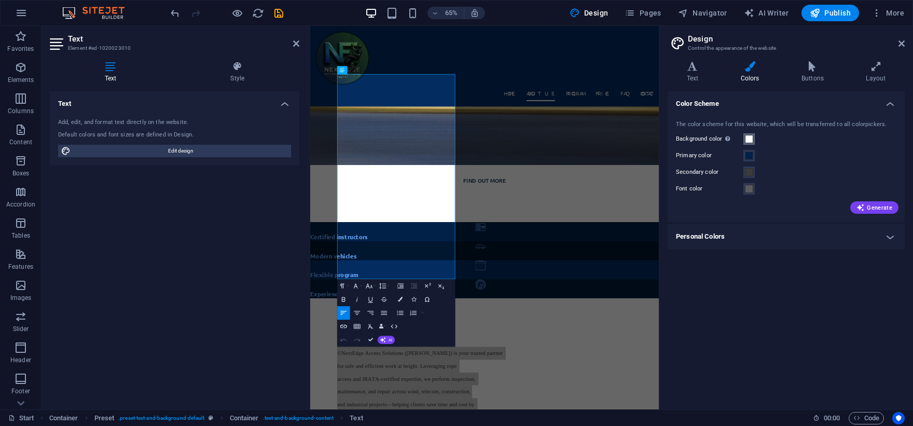
click at [747, 137] on span at bounding box center [749, 139] width 8 height 8
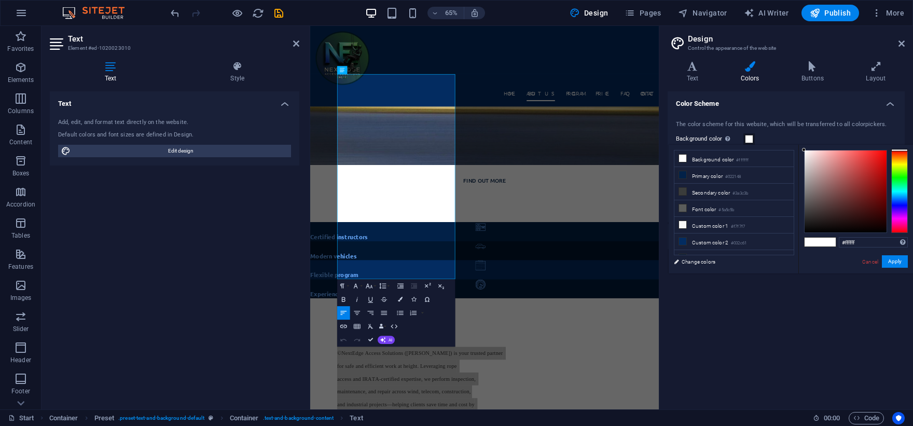
click at [747, 137] on span at bounding box center [749, 139] width 8 height 8
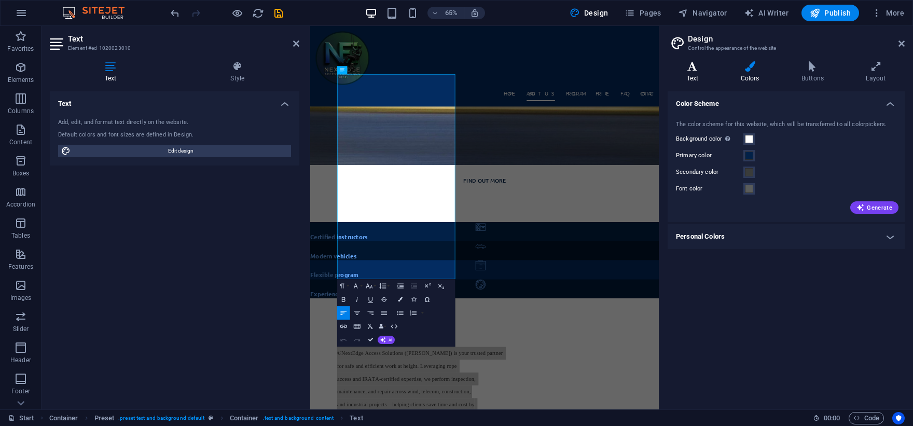
click at [690, 71] on icon at bounding box center [693, 66] width 50 height 10
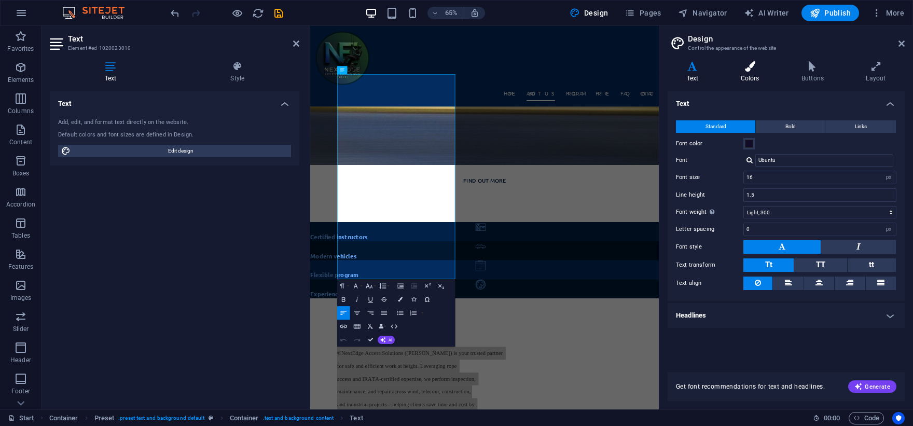
click at [749, 75] on h4 "Colors" at bounding box center [752, 72] width 61 height 22
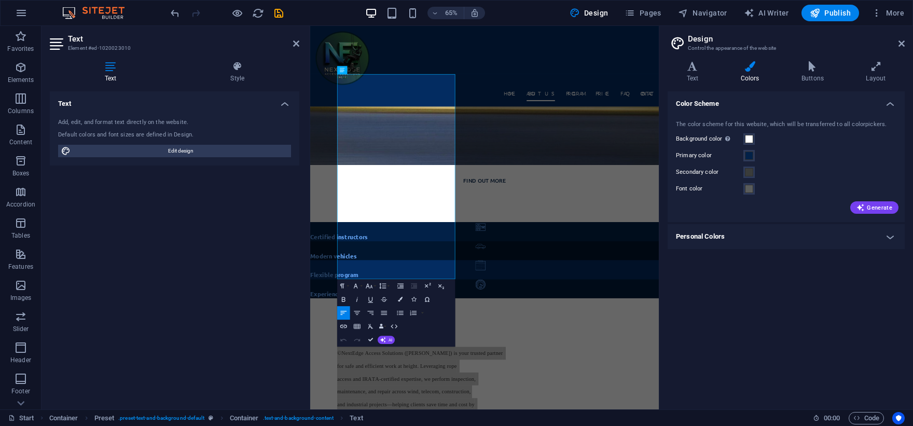
click at [758, 142] on div "Background color Only visible if it is not covered by other backgrounds." at bounding box center [786, 139] width 220 height 12
click at [749, 142] on span at bounding box center [749, 139] width 8 height 8
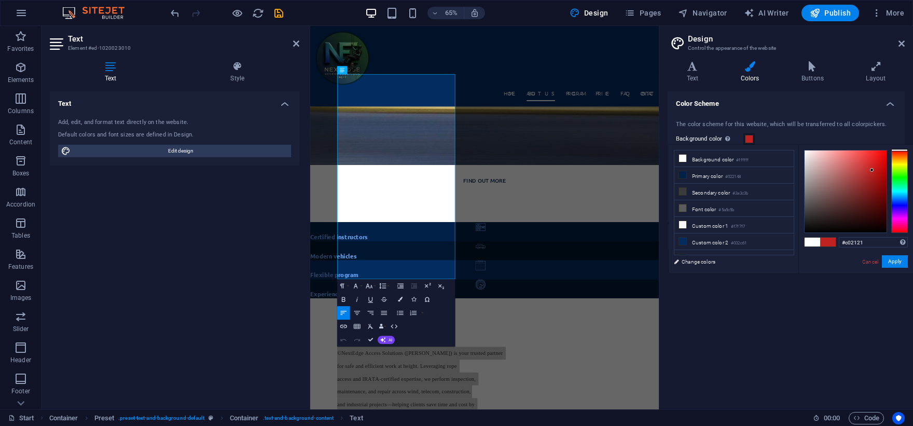
click at [872, 170] on div at bounding box center [846, 191] width 82 height 82
drag, startPoint x: 898, startPoint y: 267, endPoint x: 890, endPoint y: 260, distance: 10.0
click at [893, 264] on button "Apply" at bounding box center [895, 261] width 26 height 12
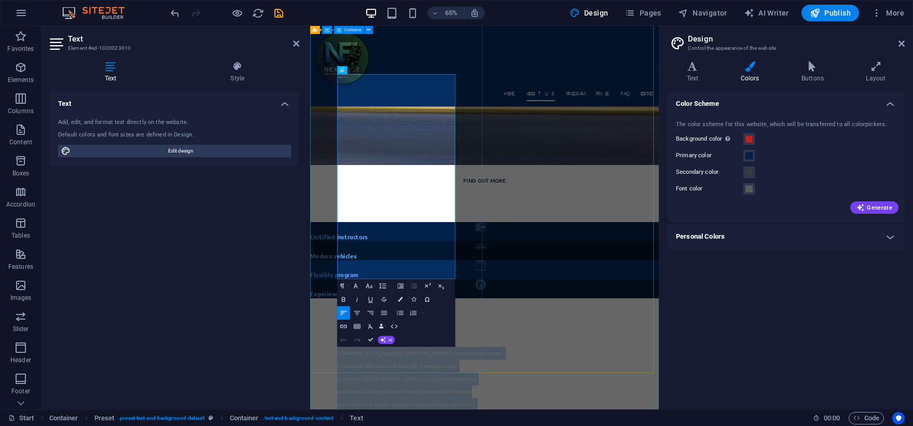
drag, startPoint x: 559, startPoint y: 271, endPoint x: 741, endPoint y: 185, distance: 201.4
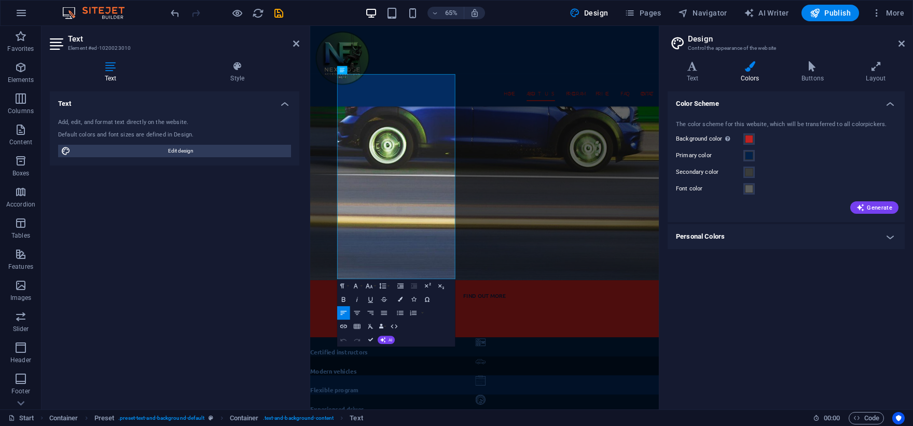
scroll to position [570, 0]
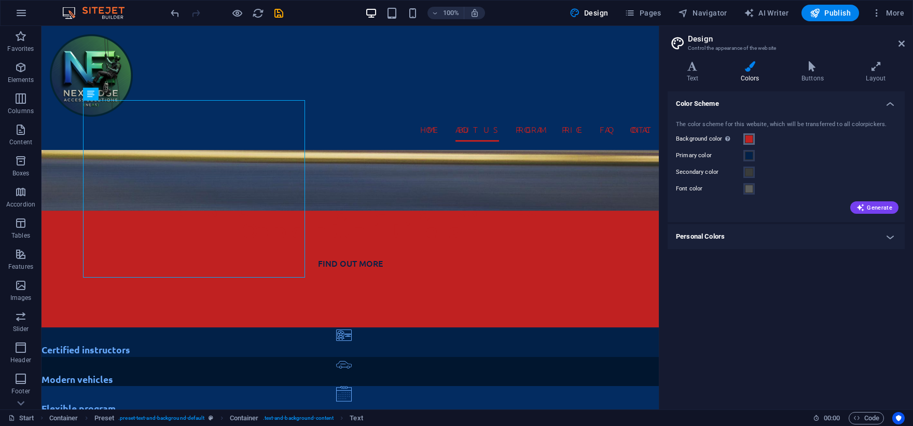
click at [745, 141] on span at bounding box center [749, 139] width 8 height 8
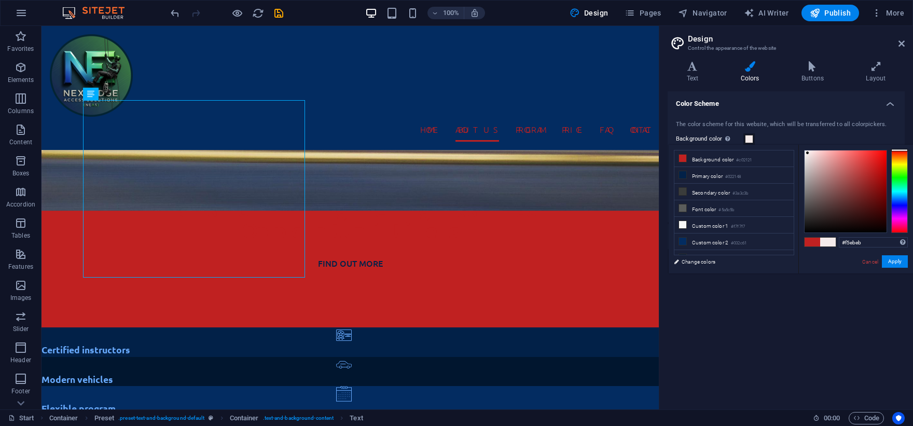
click at [808, 153] on div at bounding box center [846, 191] width 82 height 82
type input "#ffffff"
drag, startPoint x: 808, startPoint y: 153, endPoint x: 800, endPoint y: 147, distance: 9.6
click at [800, 147] on div "#ffffff Supported formats #0852ed rgb(8, 82, 237) rgba(8, 82, 237, 90%) hsv(221…" at bounding box center [855, 284] width 115 height 279
click at [896, 265] on button "Apply" at bounding box center [895, 261] width 26 height 12
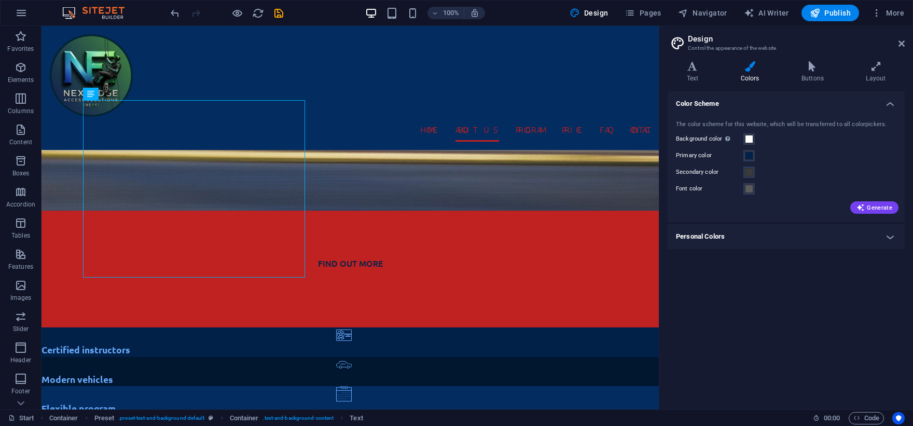
click at [892, 239] on h4 "Personal Colors" at bounding box center [786, 236] width 237 height 25
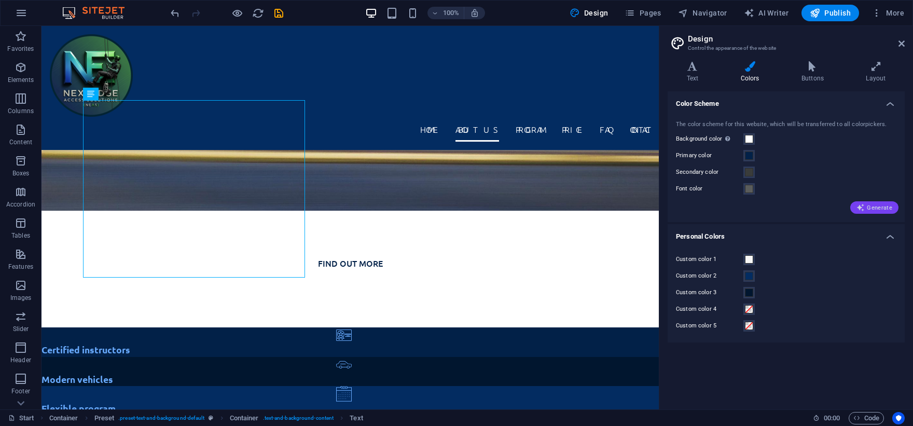
click at [885, 209] on span "Generate" at bounding box center [874, 207] width 36 height 8
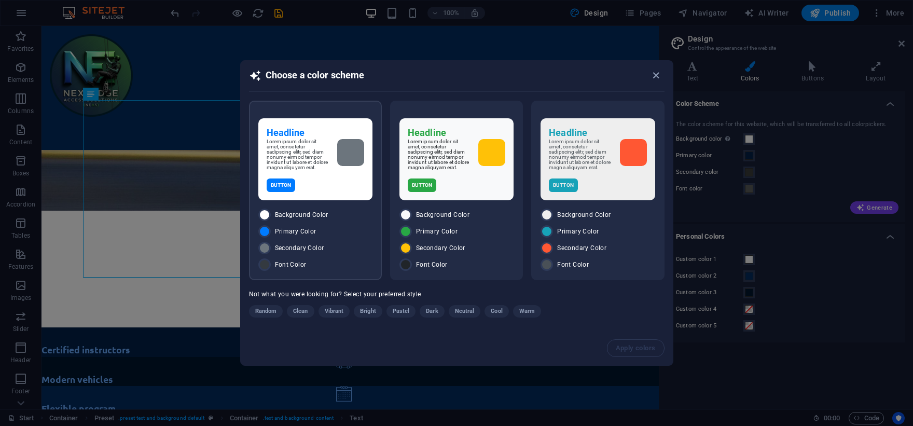
click at [301, 170] on p "Lorem ipsum dolor sit amet, consetetur sadipscing elitr, sed diam nonumy eirmod…" at bounding box center [298, 154] width 62 height 31
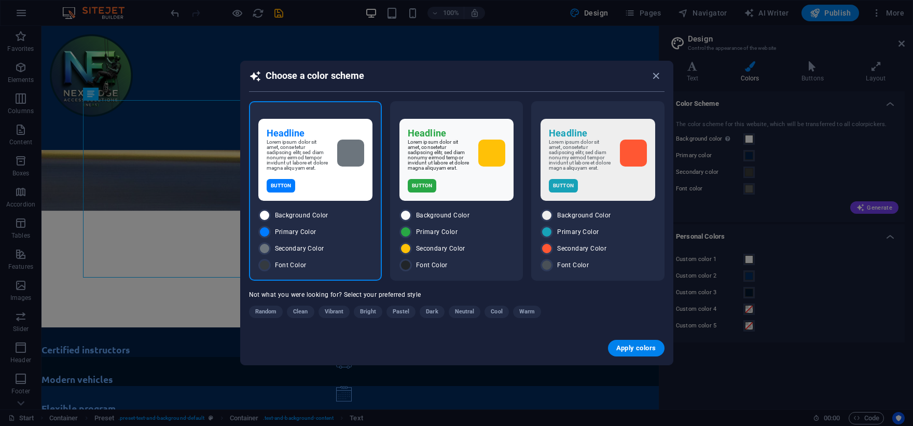
drag, startPoint x: 622, startPoint y: 350, endPoint x: 354, endPoint y: 330, distance: 268.9
click at [377, 344] on div "Apply colors" at bounding box center [457, 347] width 432 height 33
click at [334, 315] on span "Vibrant" at bounding box center [334, 312] width 19 height 12
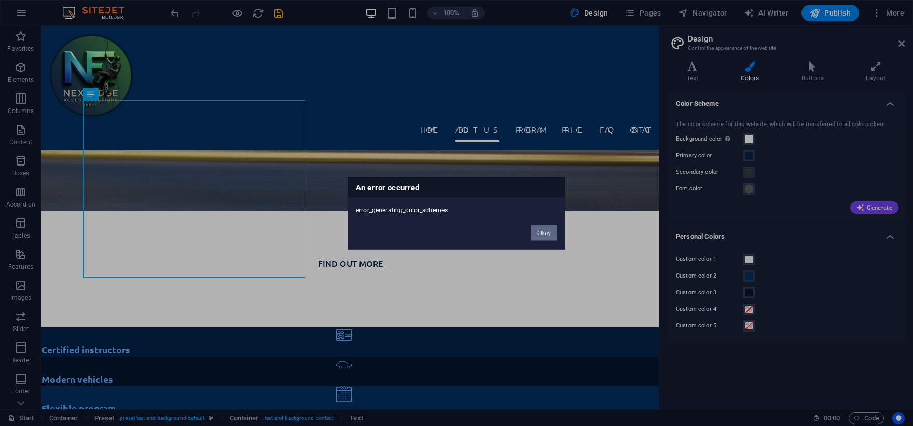
click at [547, 231] on button "Okay" at bounding box center [544, 233] width 26 height 16
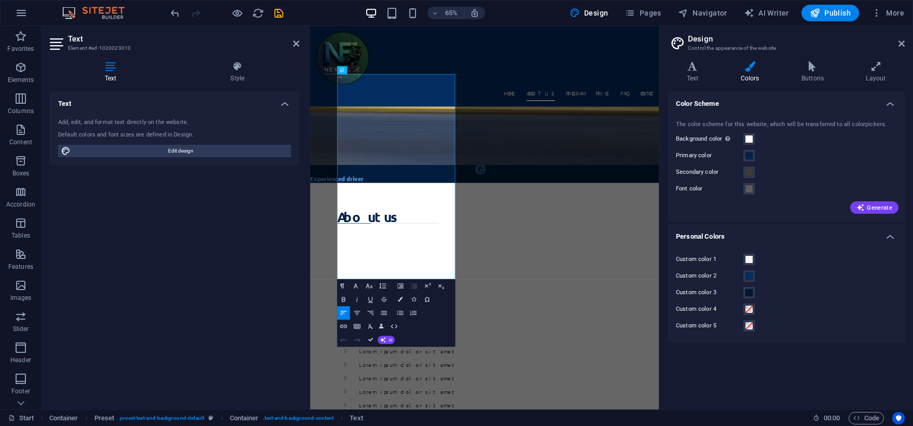
click at [218, 206] on div "Text Add, edit, and format text directly on the website. Default colors and fon…" at bounding box center [175, 246] width 250 height 310
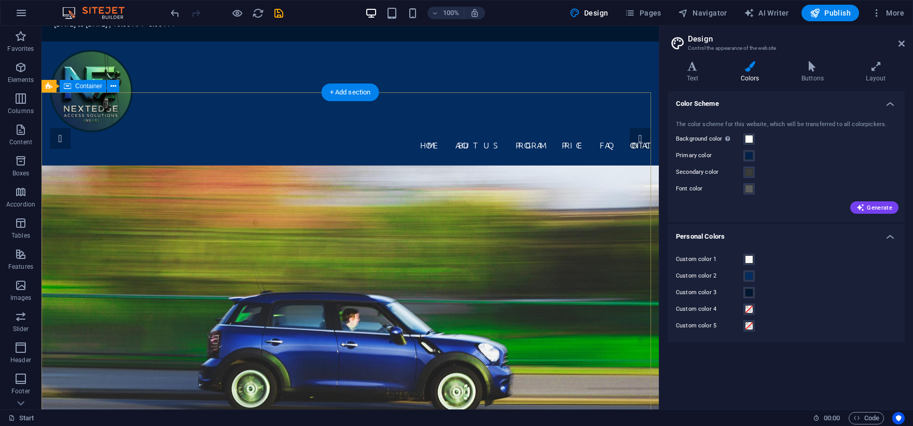
scroll to position [415, 0]
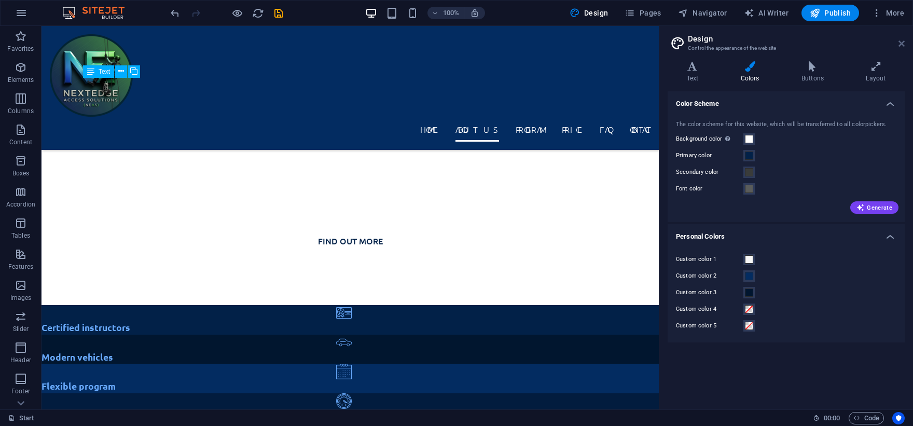
click at [904, 40] on icon at bounding box center [901, 43] width 6 height 8
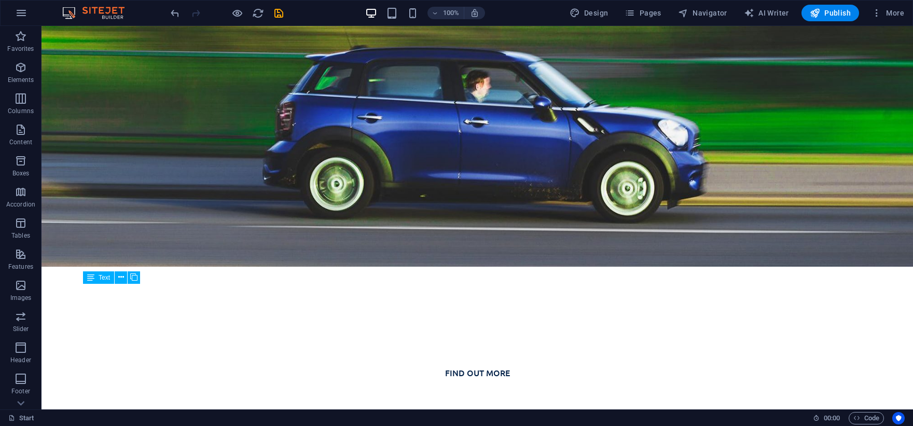
scroll to position [330, 0]
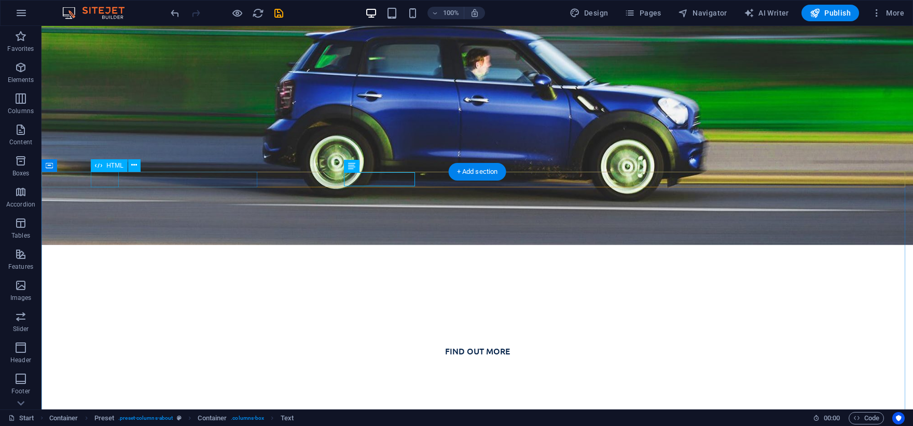
click at [95, 415] on div at bounding box center [476, 423] width 871 height 16
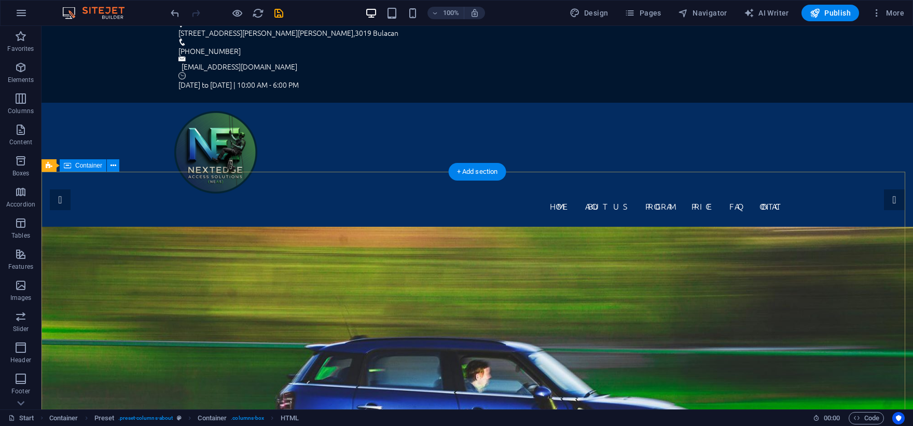
scroll to position [0, 0]
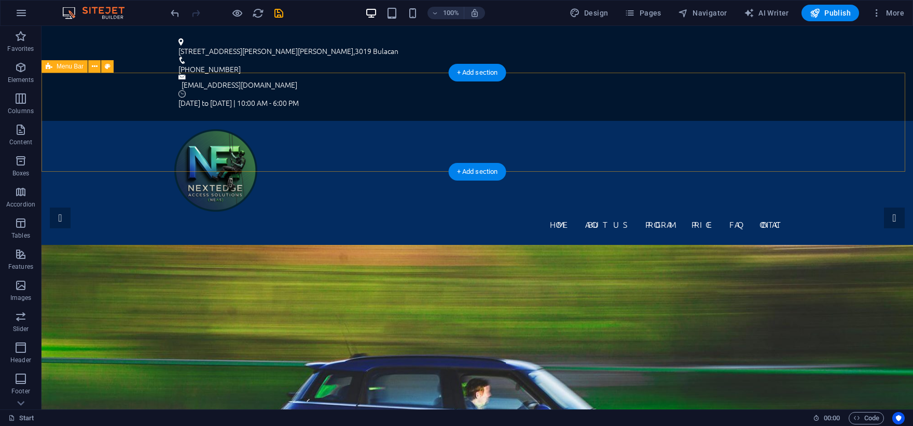
click at [356, 137] on div "Home About us Program Price FAQ Contact Menu" at bounding box center [476, 183] width 871 height 124
click at [574, 212] on nav "Home About us Program Price FAQ Contact" at bounding box center [477, 224] width 606 height 25
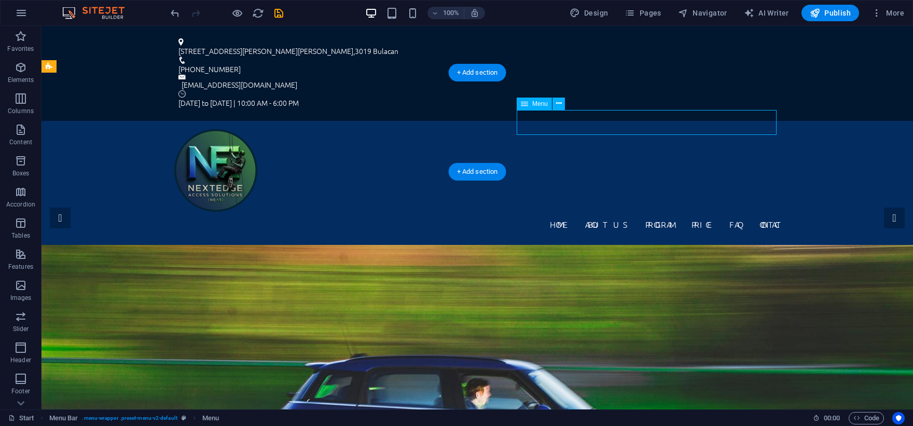
click at [646, 212] on nav "Home About us Program Price FAQ Contact" at bounding box center [477, 224] width 606 height 25
click at [624, 212] on nav "Home About us Program Price FAQ Contact" at bounding box center [477, 224] width 606 height 25
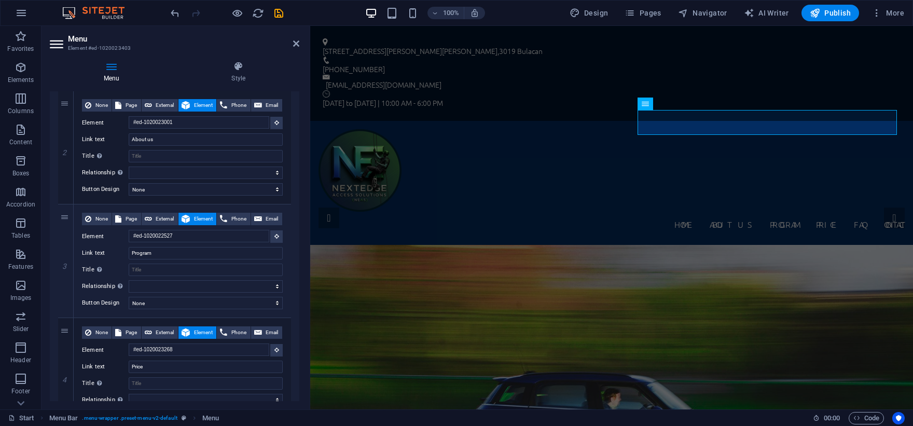
scroll to position [206, 0]
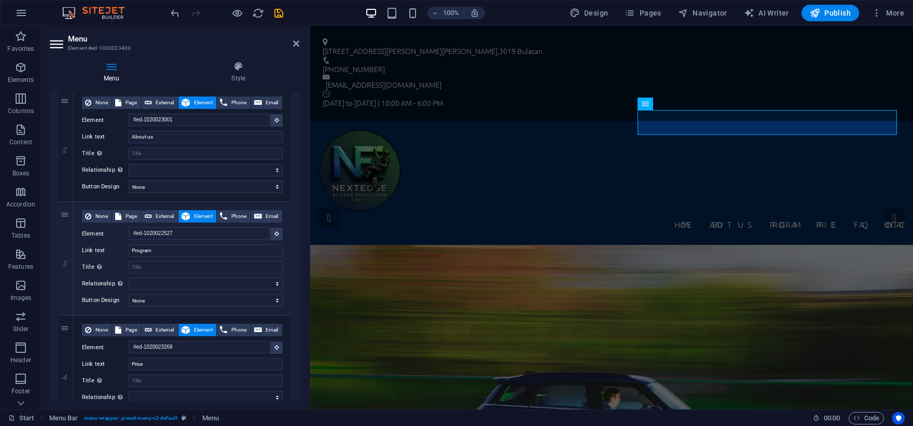
click at [295, 266] on div "1 None Page External Element Phone Email Page Start Subpage Legal Notice Privac…" at bounding box center [175, 315] width 250 height 698
click at [183, 253] on input "Program" at bounding box center [206, 250] width 154 height 12
type input "Ser"
select select
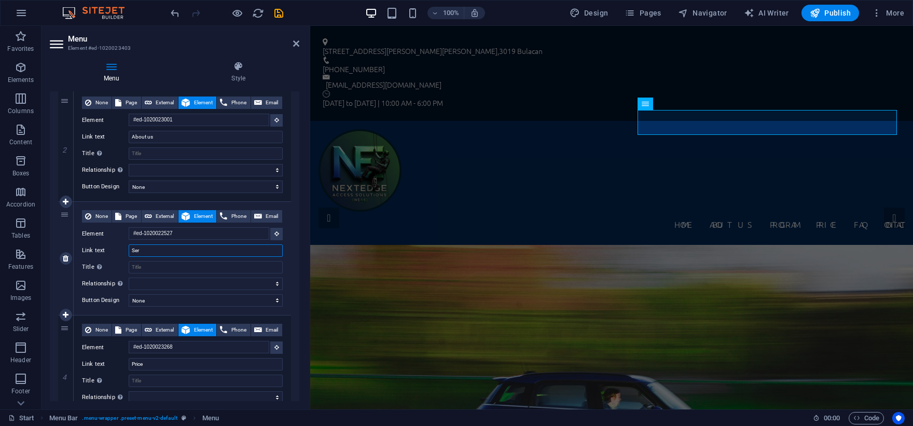
select select
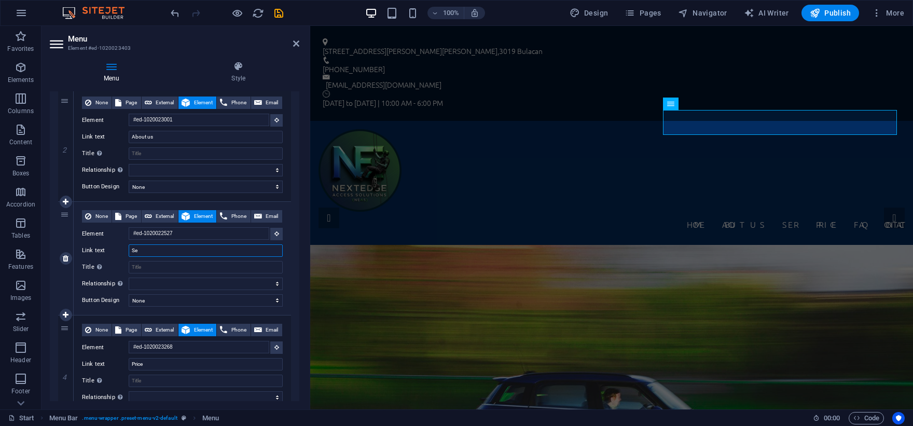
type input "S"
select select
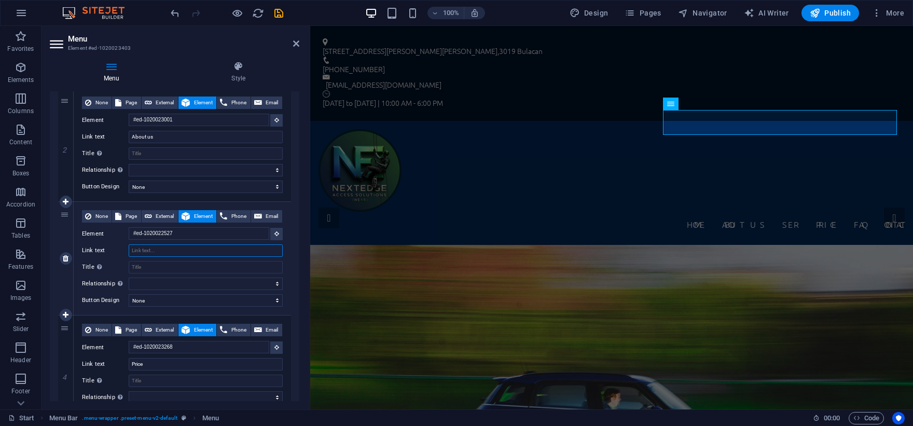
select select
type input "ser"
select select
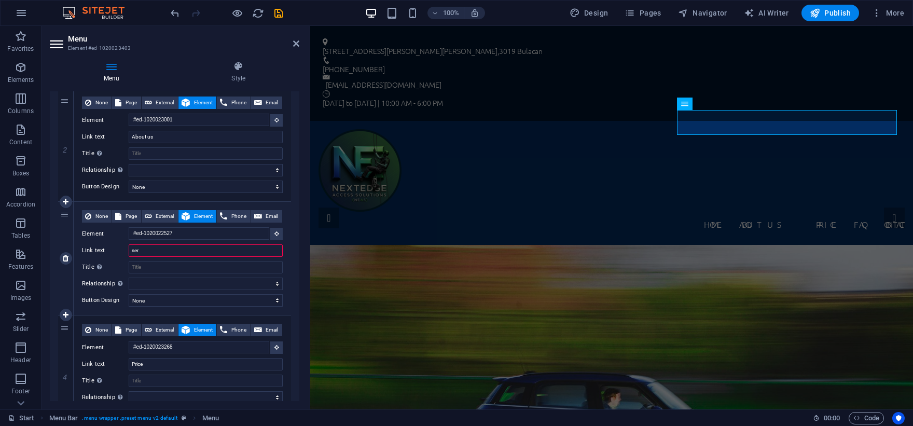
select select
type input "servie"
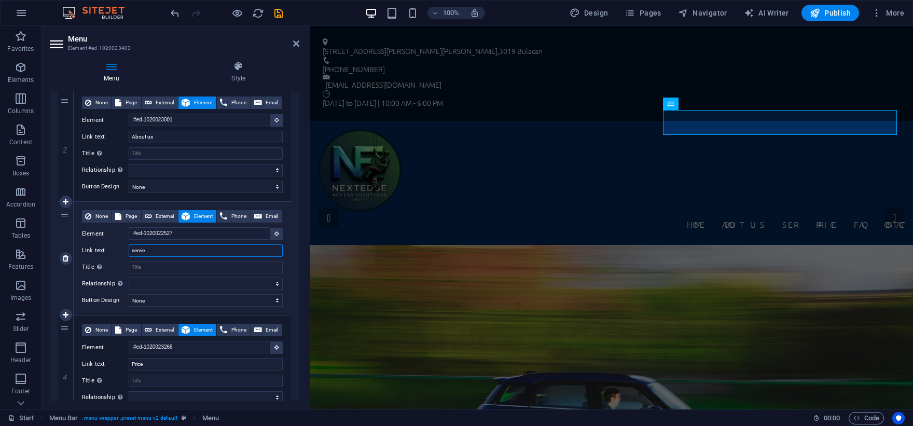
select select
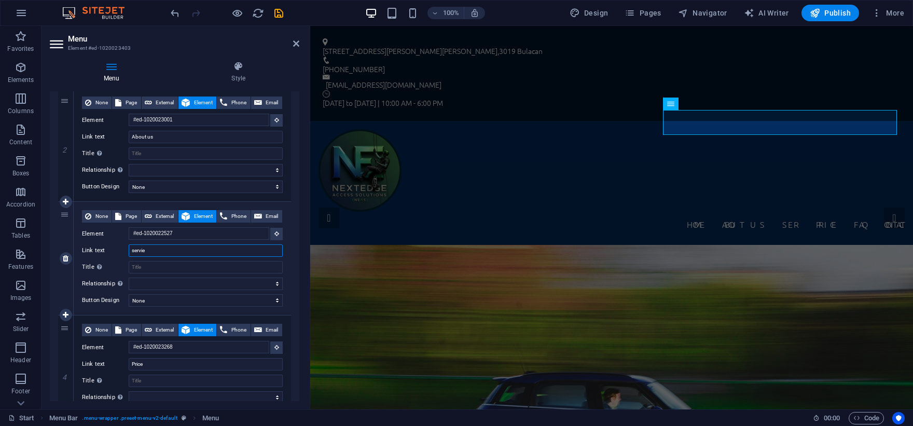
select select
type input "servies"
select select
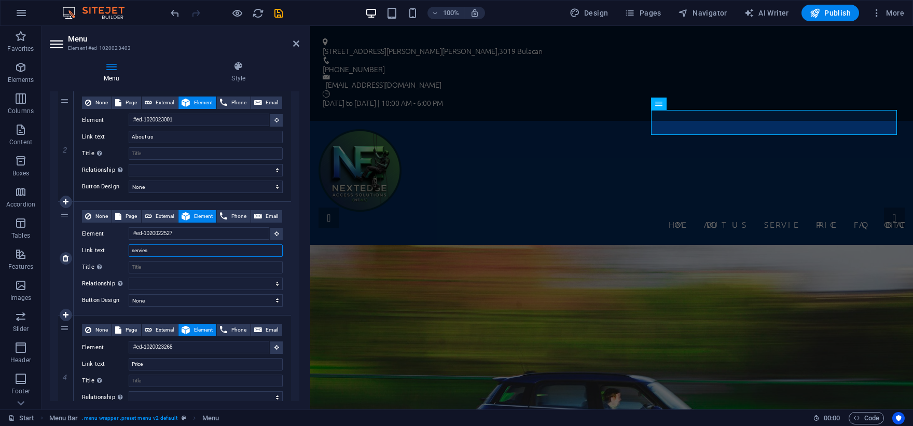
select select
type input "servi"
select select
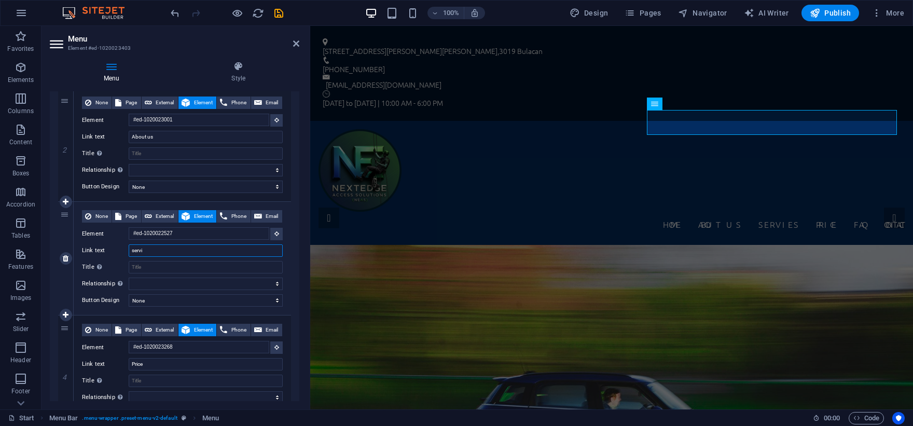
select select
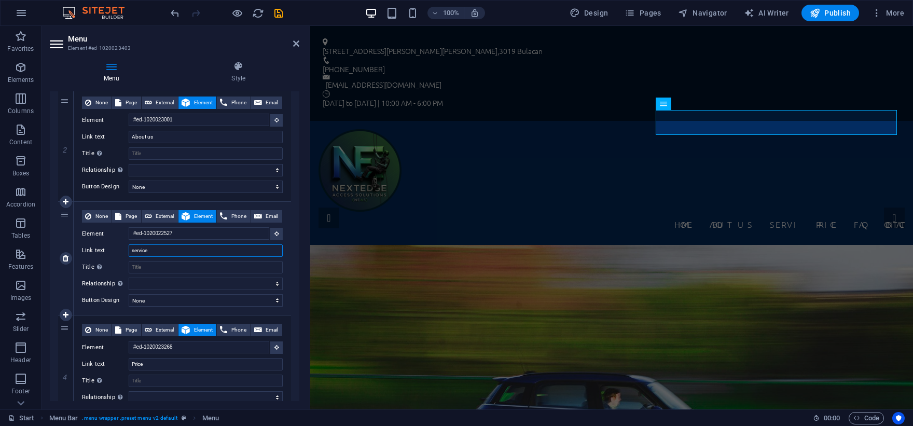
type input "services"
select select
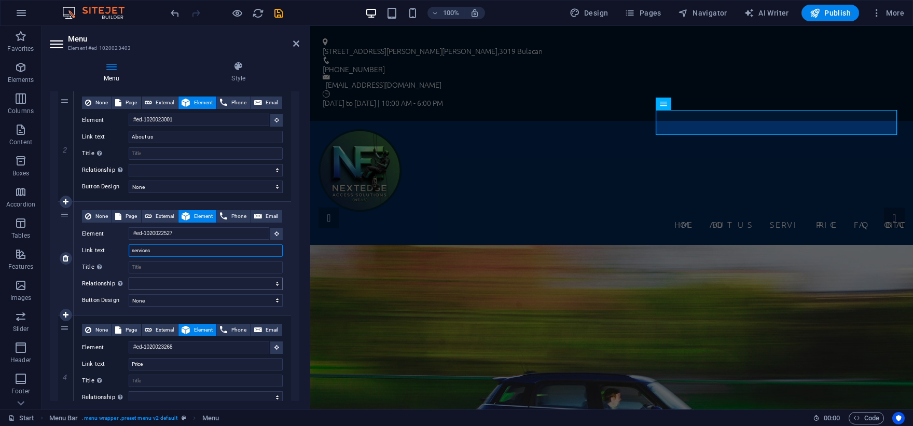
select select
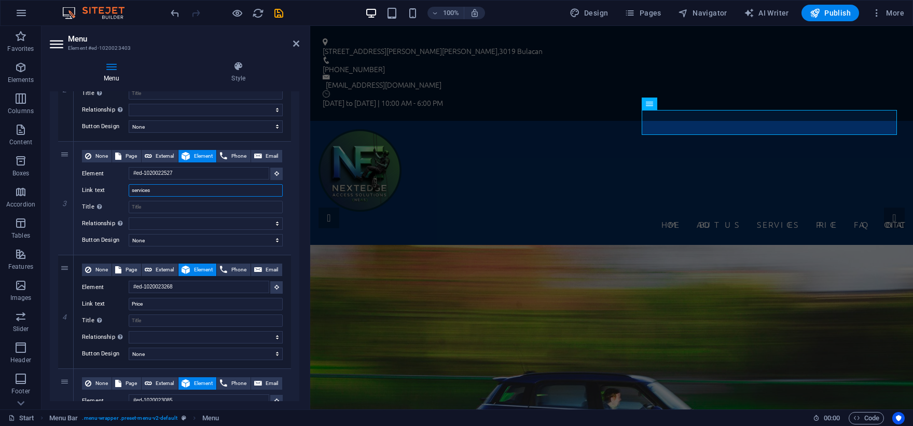
scroll to position [278, 0]
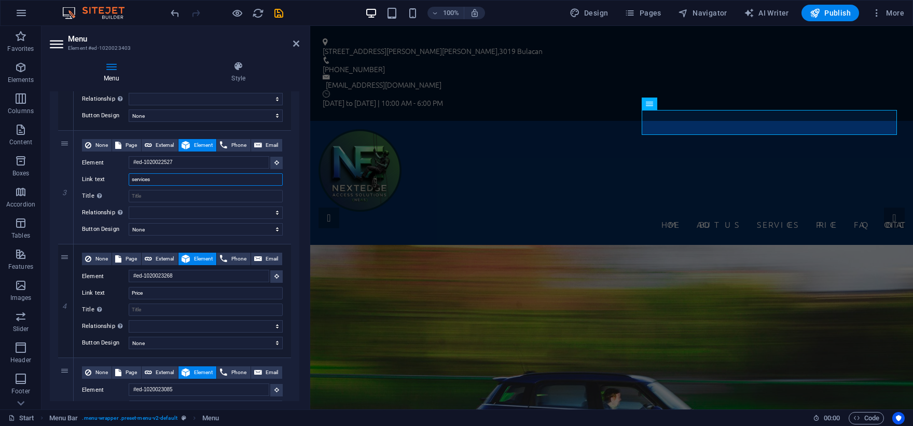
type input "services"
click at [293, 266] on div "1 None Page External Element Phone Email Page Start Subpage Legal Notice Privac…" at bounding box center [175, 244] width 250 height 698
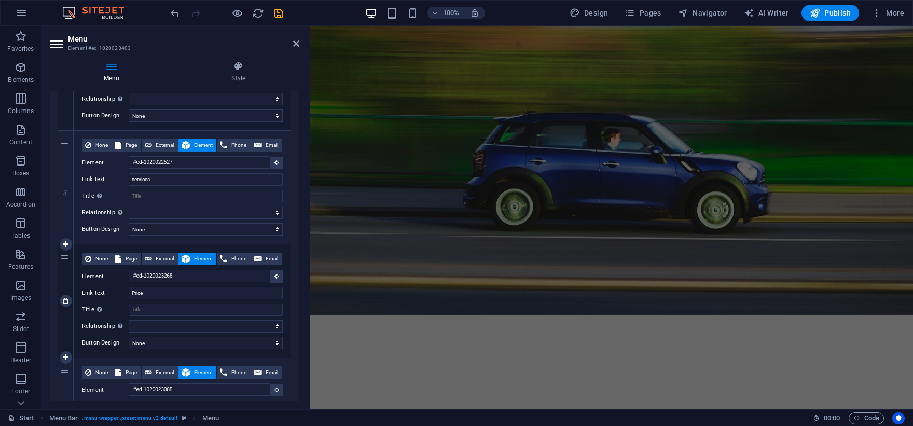
scroll to position [0, 0]
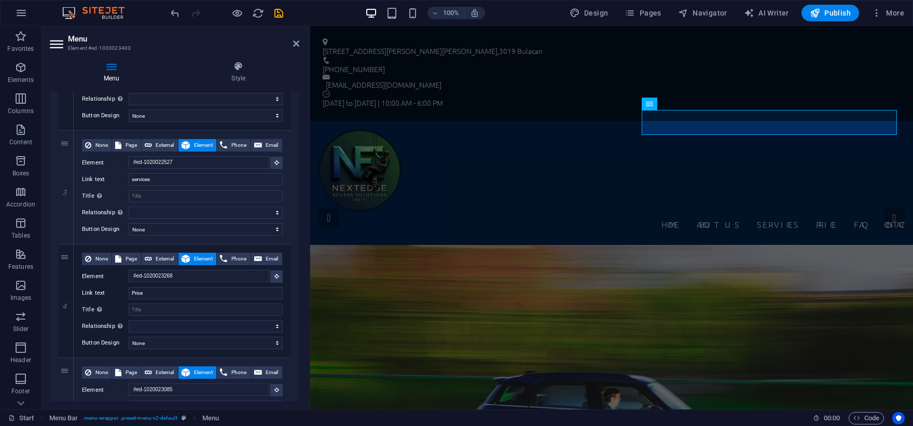
drag, startPoint x: 297, startPoint y: 229, endPoint x: 300, endPoint y: 203, distance: 25.6
click at [300, 203] on div "Menu Style Menu Auto Custom Create custom menu items for this menu. Recommended…" at bounding box center [174, 231] width 266 height 356
drag, startPoint x: 300, startPoint y: 203, endPoint x: 297, endPoint y: 183, distance: 20.4
click at [297, 183] on div "Menu Style Menu Auto Custom Create custom menu items for this menu. Recommended…" at bounding box center [174, 231] width 266 height 356
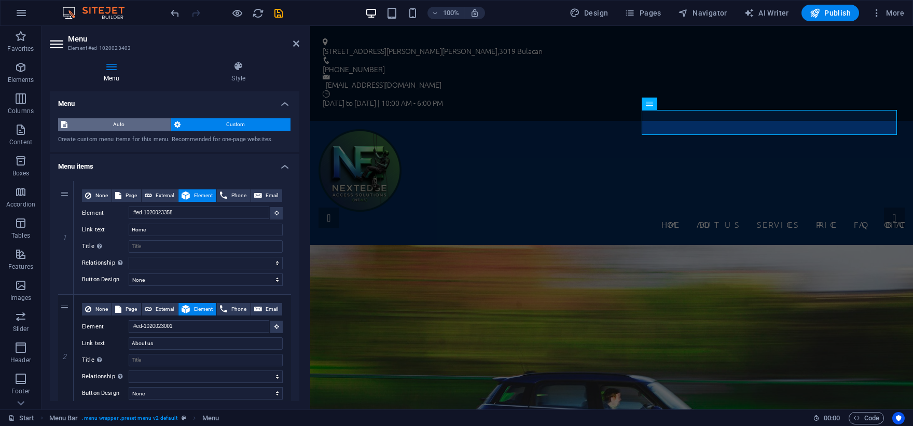
click at [131, 121] on span "Auto" at bounding box center [119, 124] width 97 height 12
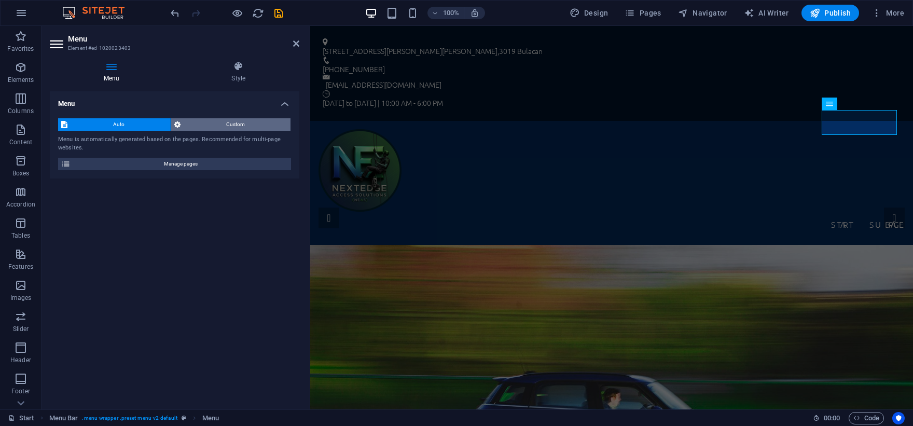
click at [215, 126] on span "Custom" at bounding box center [236, 124] width 104 height 12
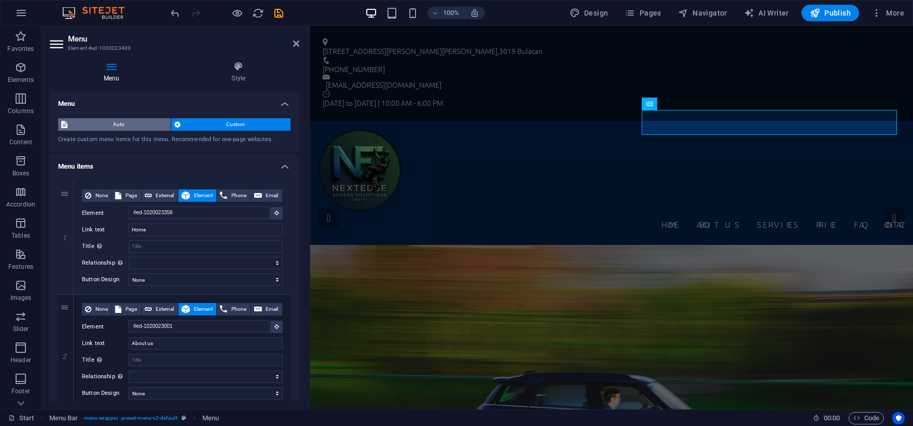
click at [143, 123] on span "Auto" at bounding box center [119, 124] width 97 height 12
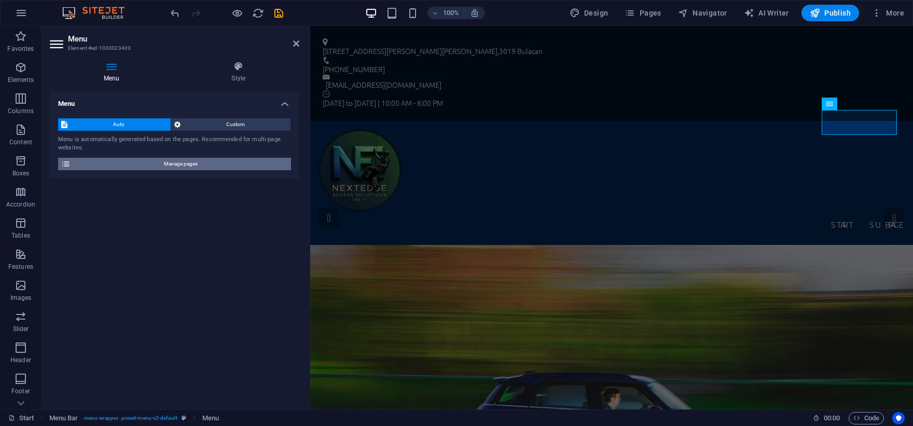
click at [180, 163] on span "Manage pages" at bounding box center [181, 164] width 214 height 12
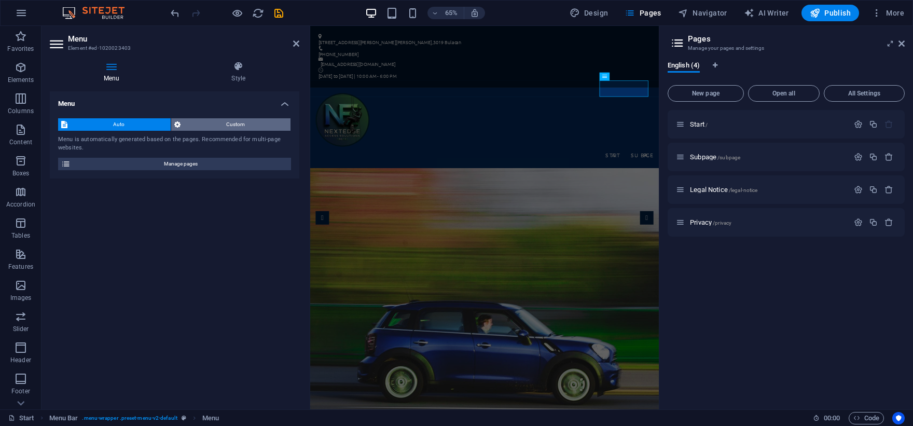
click at [224, 119] on span "Custom" at bounding box center [236, 124] width 104 height 12
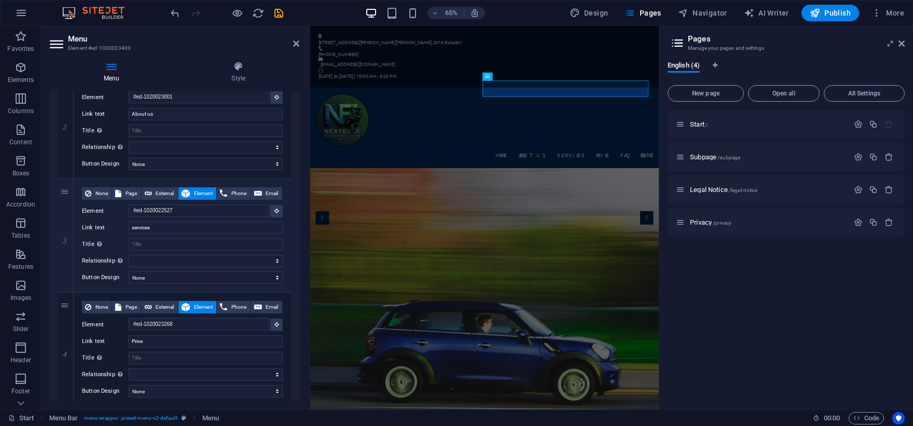
scroll to position [240, 0]
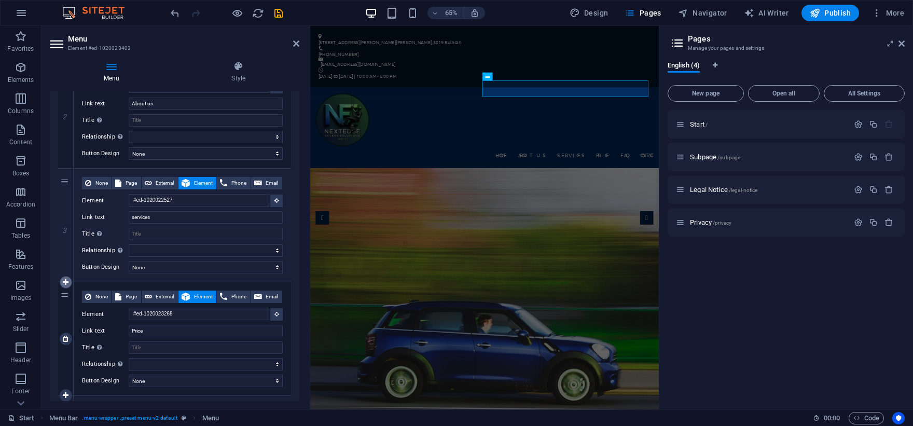
click at [69, 284] on link at bounding box center [66, 282] width 12 height 12
select select
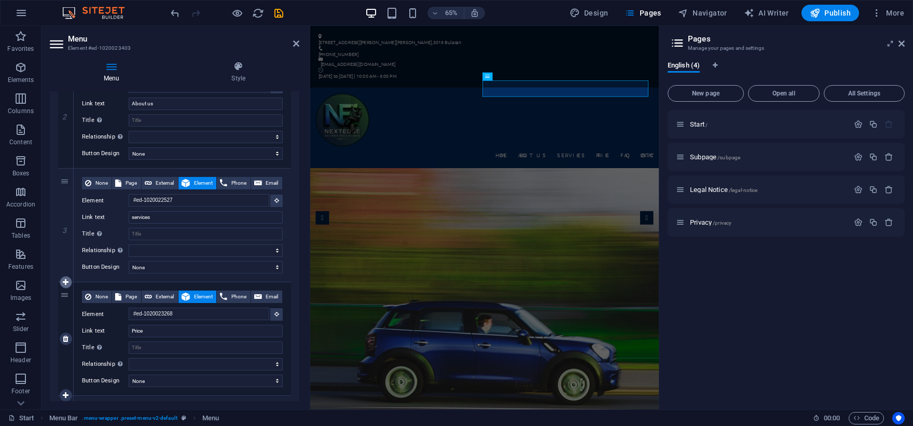
type input "#ed-1020023268"
type input "Price"
select select
type input "#ed-1020023085"
type input "FAQ"
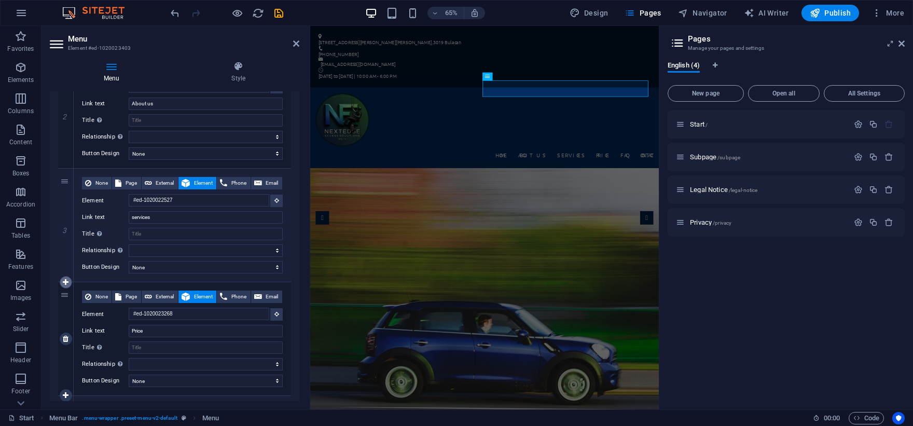
select select
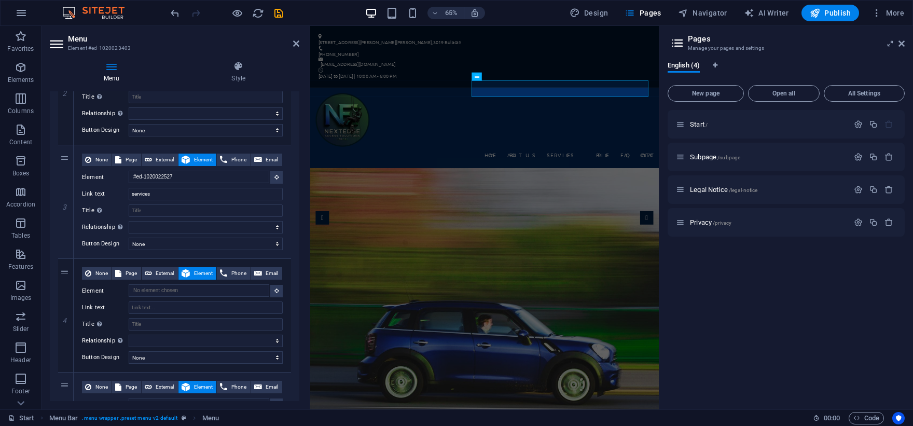
scroll to position [276, 0]
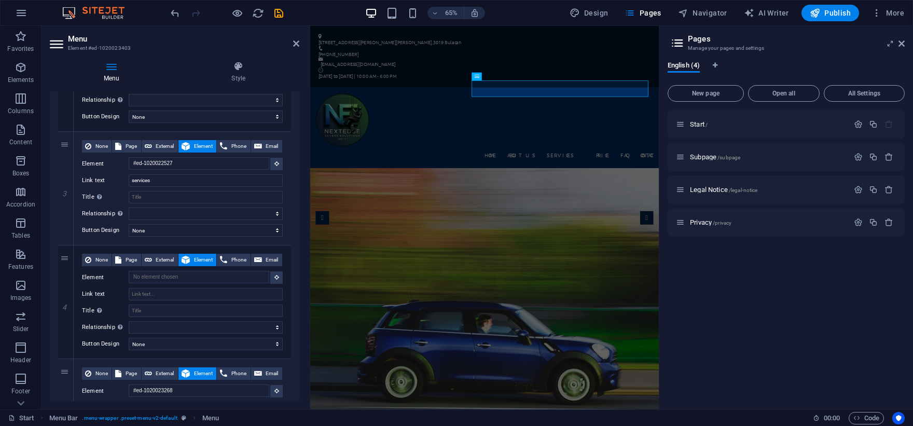
drag, startPoint x: 296, startPoint y: 267, endPoint x: 300, endPoint y: 281, distance: 14.5
click at [300, 281] on div "Menu Style Menu Auto Custom Create custom menu items for this menu. Recommended…" at bounding box center [174, 231] width 266 height 356
drag, startPoint x: 300, startPoint y: 276, endPoint x: 298, endPoint y: 287, distance: 10.6
click at [298, 287] on div "Menu Style Menu Auto Custom Create custom menu items for this menu. Recommended…" at bounding box center [174, 231] width 266 height 356
drag, startPoint x: 296, startPoint y: 288, endPoint x: 295, endPoint y: 297, distance: 9.0
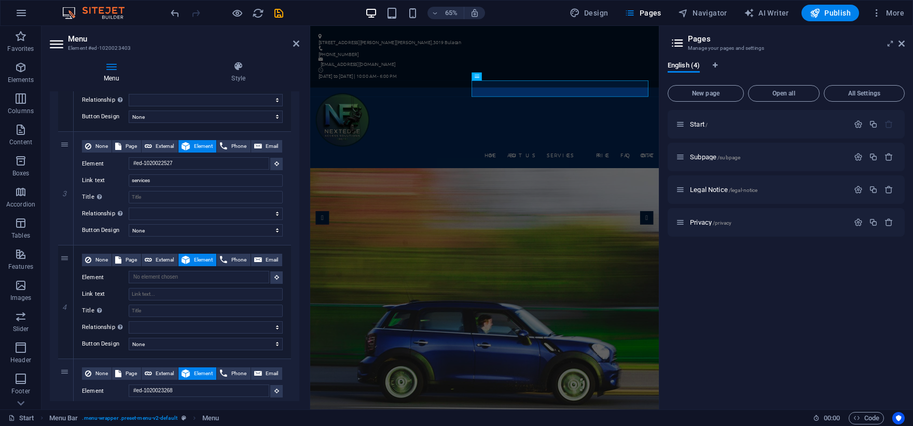
click at [296, 297] on div "1 None Page External Element Phone Email Page Start Subpage Legal Notice Privac…" at bounding box center [175, 301] width 250 height 811
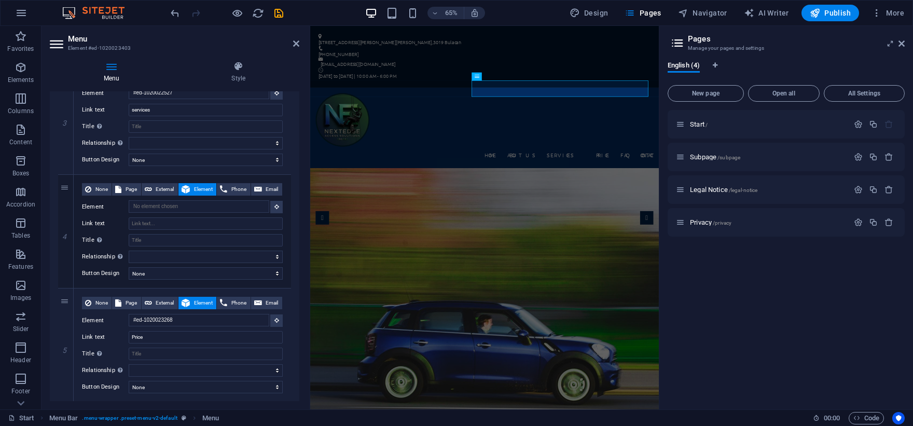
scroll to position [348, 0]
click at [70, 231] on link at bounding box center [66, 231] width 12 height 12
select select
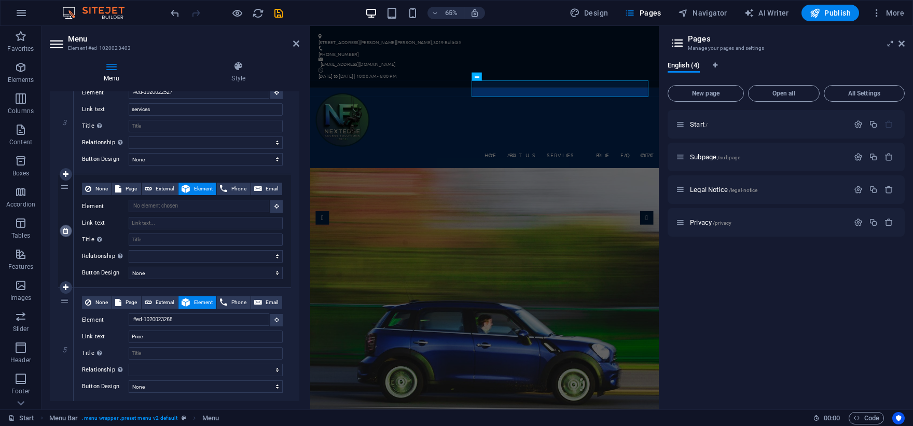
type input "#ed-1020023268"
type input "Price"
select select
type input "#ed-1020023085"
type input "FAQ"
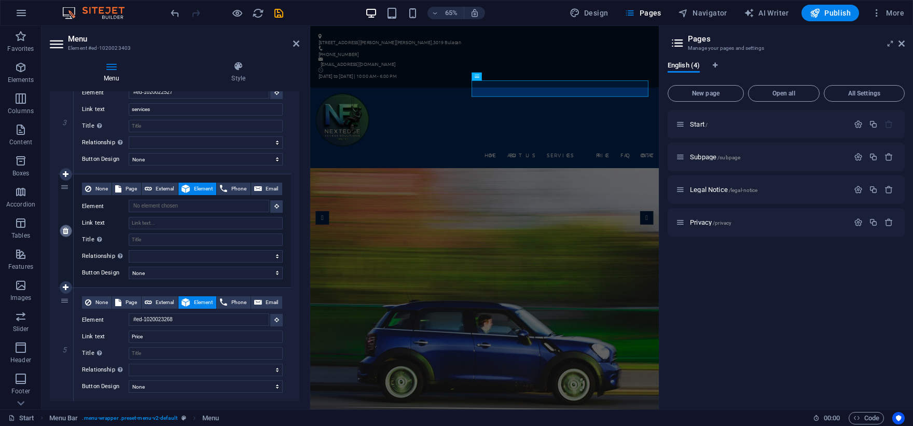
select select
type input "#ed-1020023193"
type input "Contact"
select select
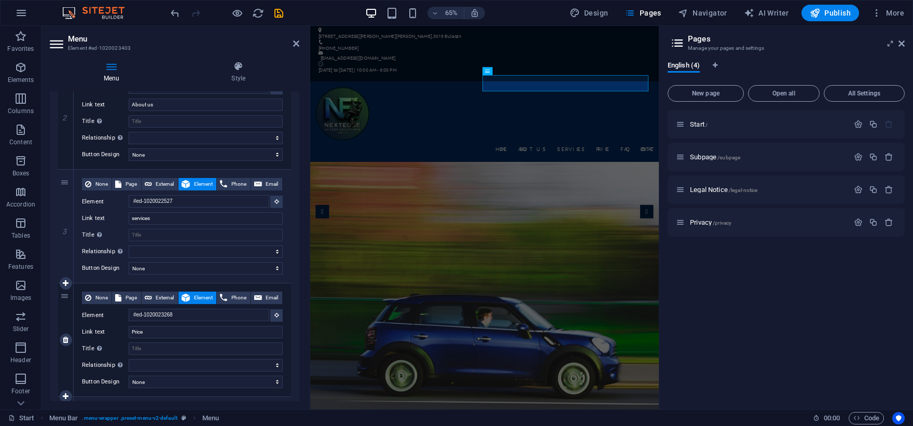
scroll to position [0, 0]
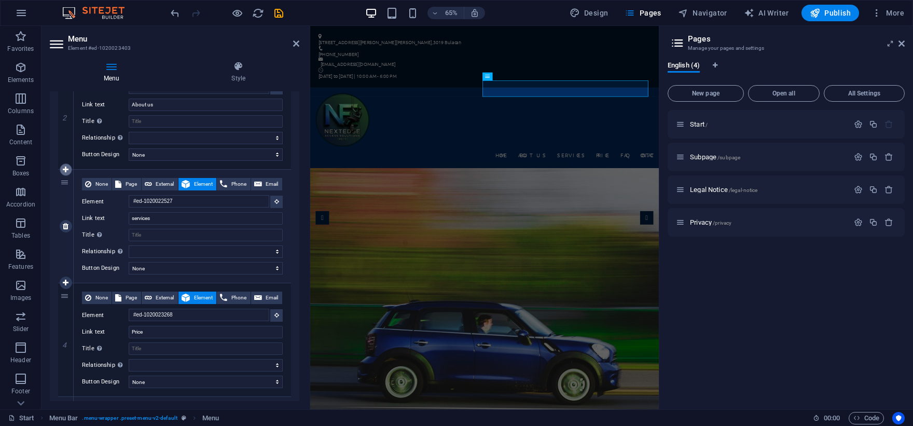
click at [65, 172] on icon at bounding box center [66, 169] width 6 height 7
select select
type input "#ed-1020022527"
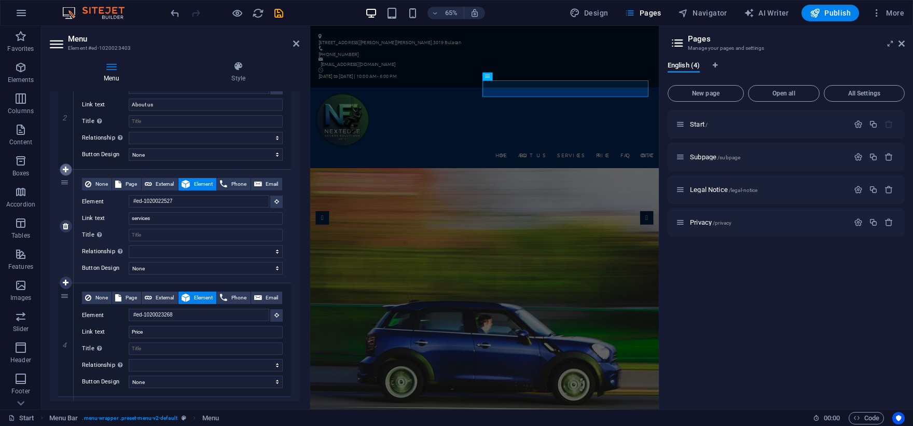
type input "services"
select select
type input "#ed-1020023268"
type input "Price"
select select
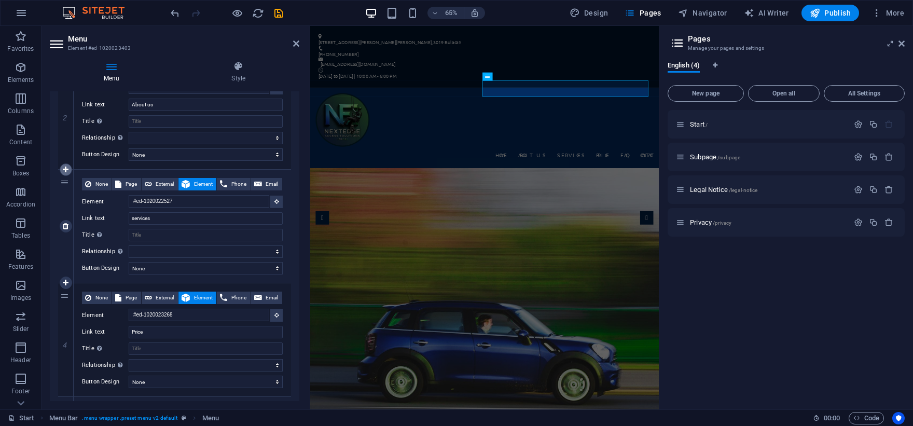
type input "#ed-1020023085"
type input "FAQ"
select select
click at [70, 224] on link at bounding box center [66, 226] width 12 height 12
select select
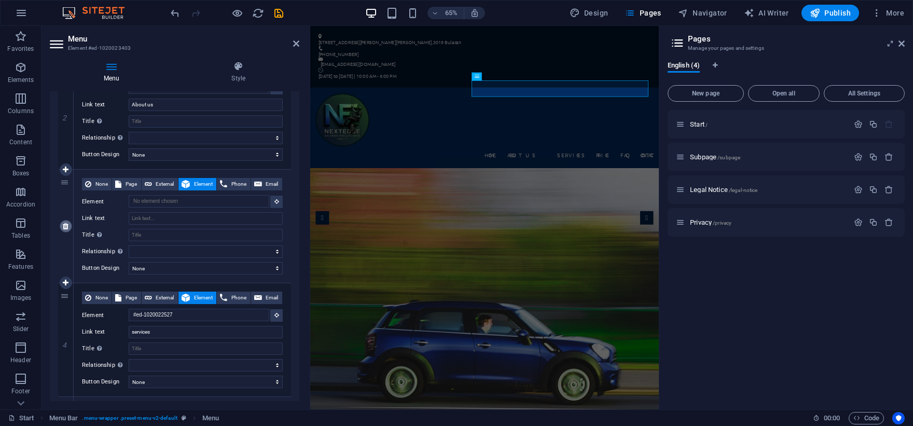
select select
type input "#ed-1020022527"
type input "services"
select select
type input "#ed-1020023268"
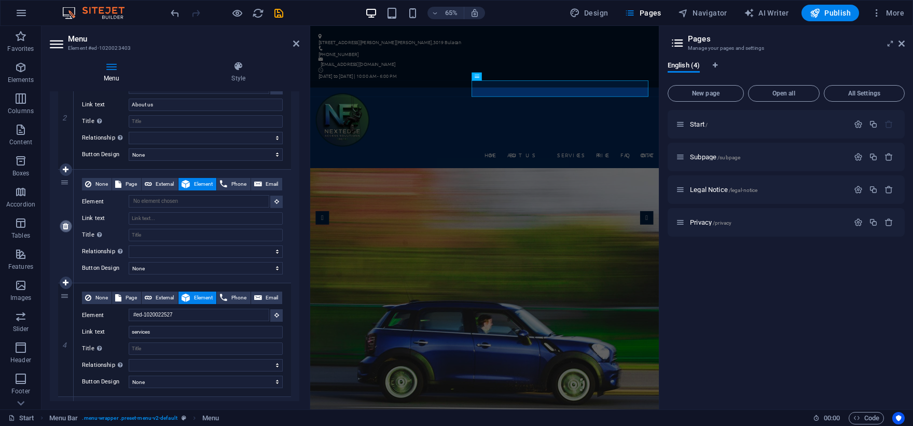
type input "Price"
select select
type input "#ed-1020023085"
type input "FAQ"
select select
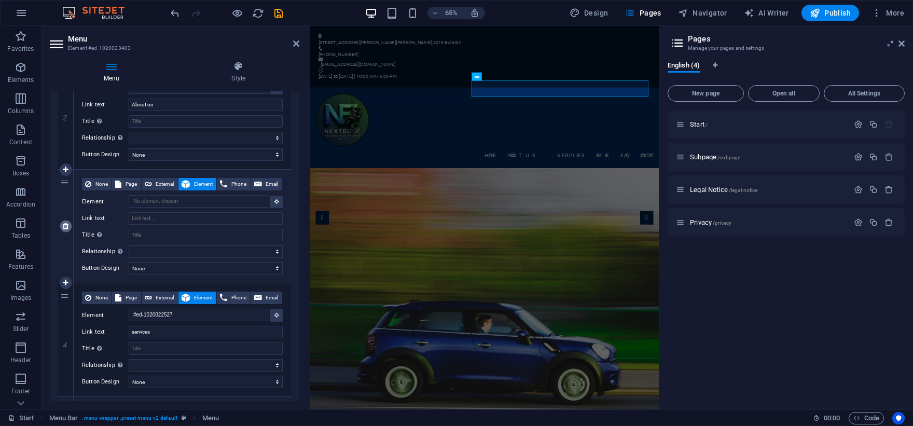
type input "#ed-1020023193"
type input "Contact"
select select
click at [67, 282] on icon at bounding box center [66, 283] width 6 height 7
select select
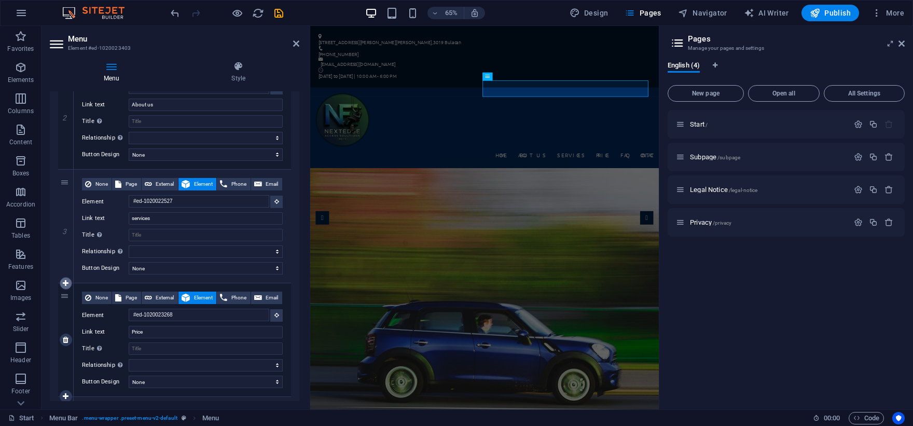
select select
type input "#ed-1020023268"
type input "Price"
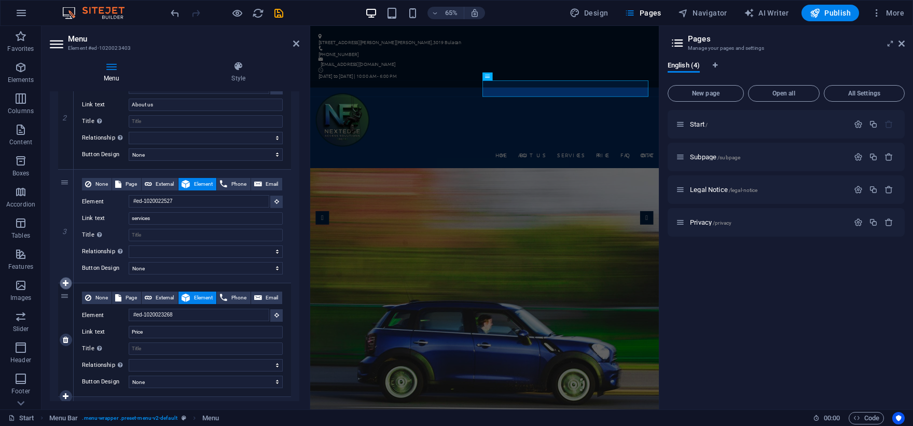
select select
type input "#ed-1020023085"
type input "FAQ"
select select
drag, startPoint x: 64, startPoint y: 296, endPoint x: 134, endPoint y: 284, distance: 71.0
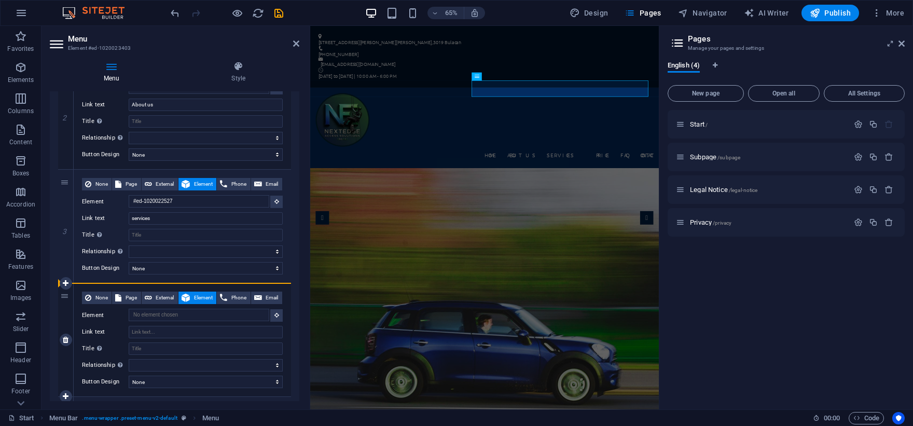
click at [134, 284] on div "4 None Page External Element Phone Email Page Start Subpage Legal Notice Privac…" at bounding box center [174, 340] width 233 height 114
select select
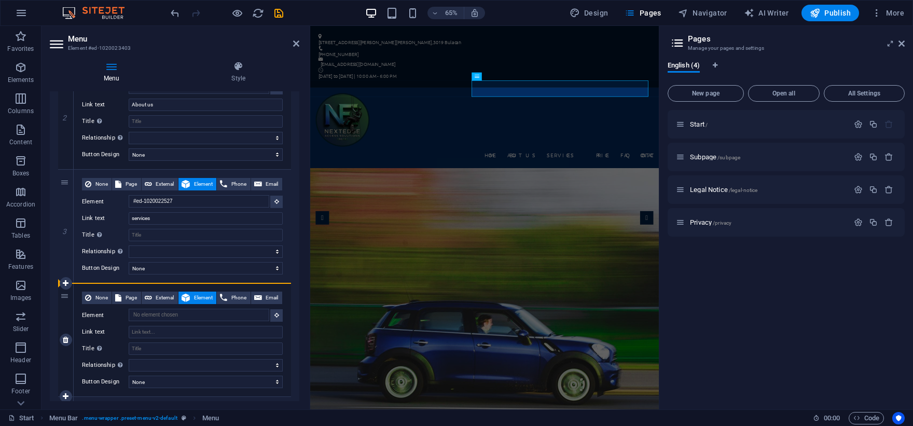
select select
drag, startPoint x: 66, startPoint y: 298, endPoint x: 99, endPoint y: 279, distance: 37.6
click at [99, 279] on div "1 None Page External Element Phone Email Page Start Subpage Legal Notice Privac…" at bounding box center [174, 339] width 233 height 795
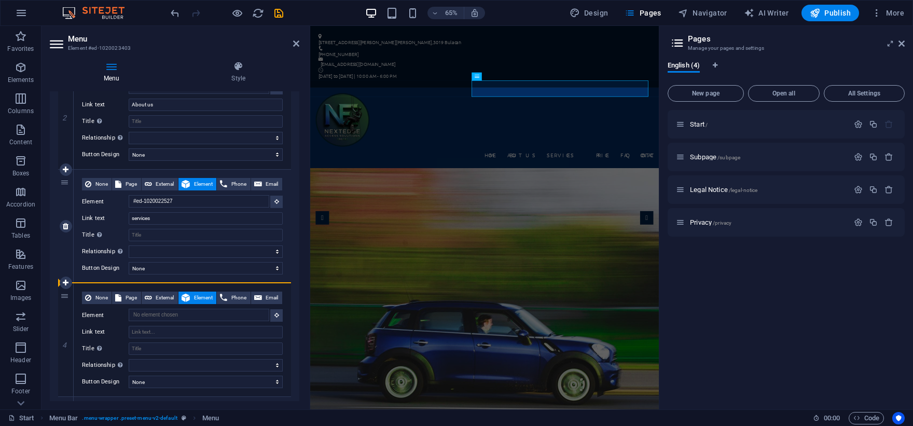
select select
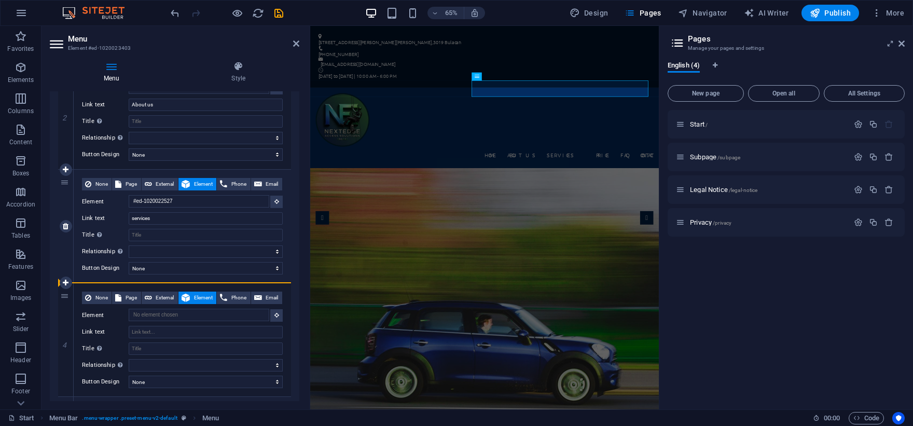
select select
drag, startPoint x: 66, startPoint y: 294, endPoint x: 160, endPoint y: 293, distance: 93.9
click at [160, 293] on div "4 None Page External Element Phone Email Page Start Subpage Legal Notice Privac…" at bounding box center [174, 340] width 233 height 114
select select
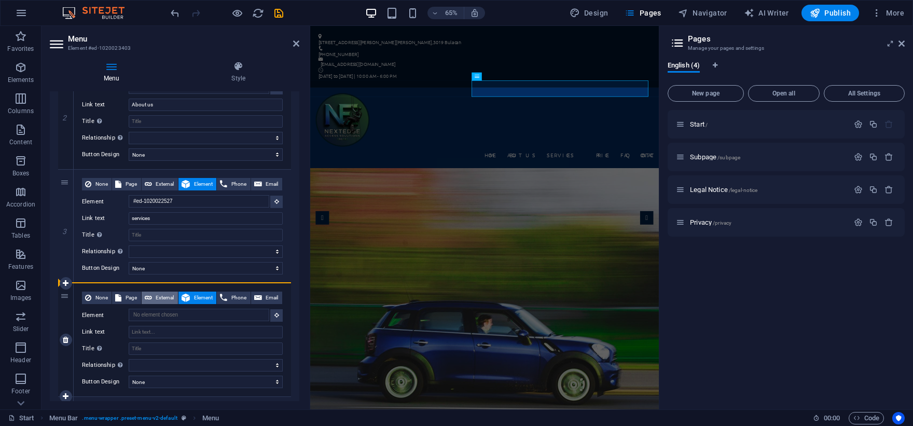
select select
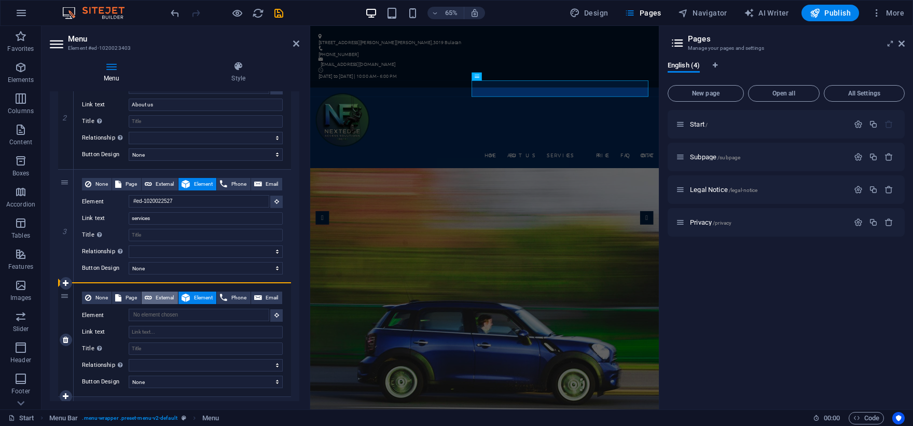
select select
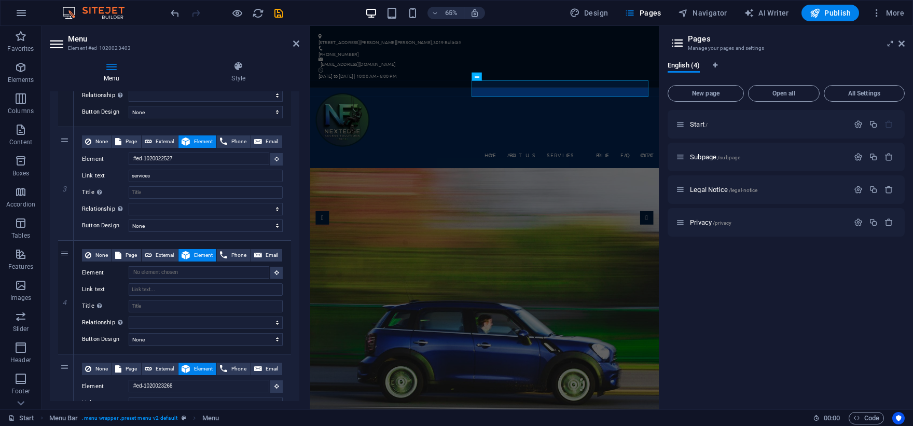
scroll to position [295, 0]
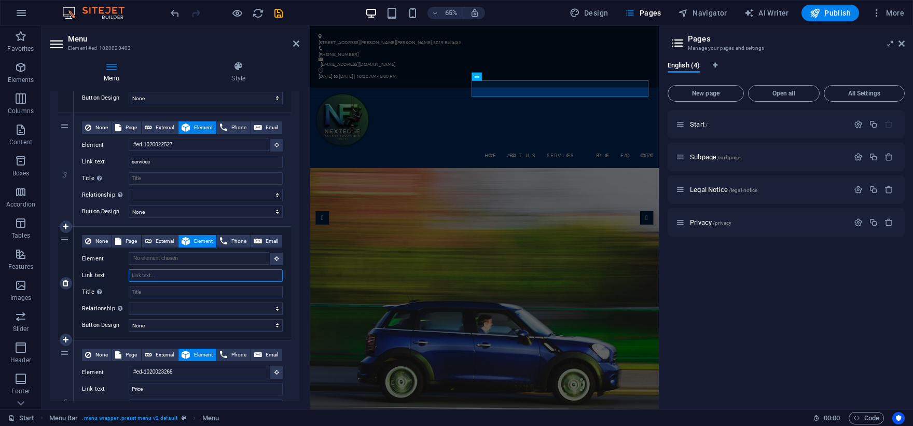
click at [156, 272] on input "Link text" at bounding box center [206, 275] width 154 height 12
type input "R"
select select
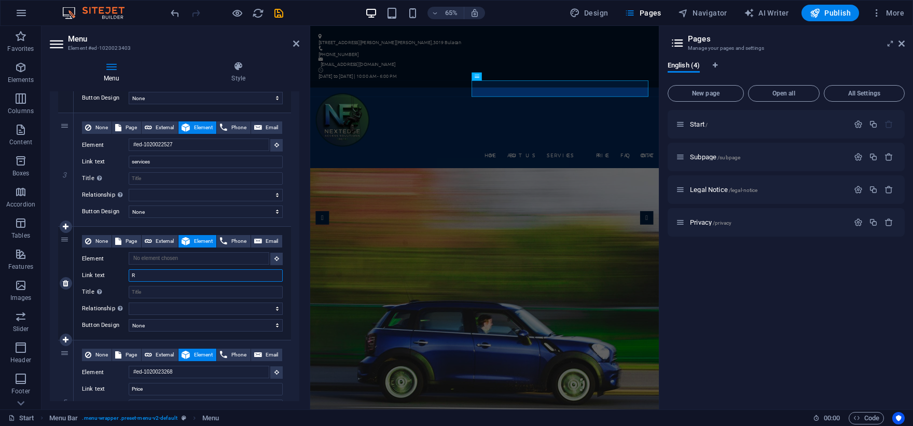
select select
type input "res"
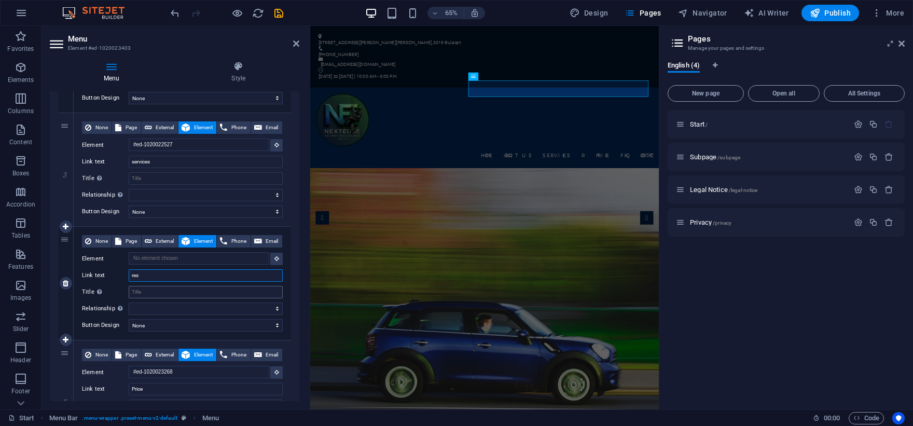
select select
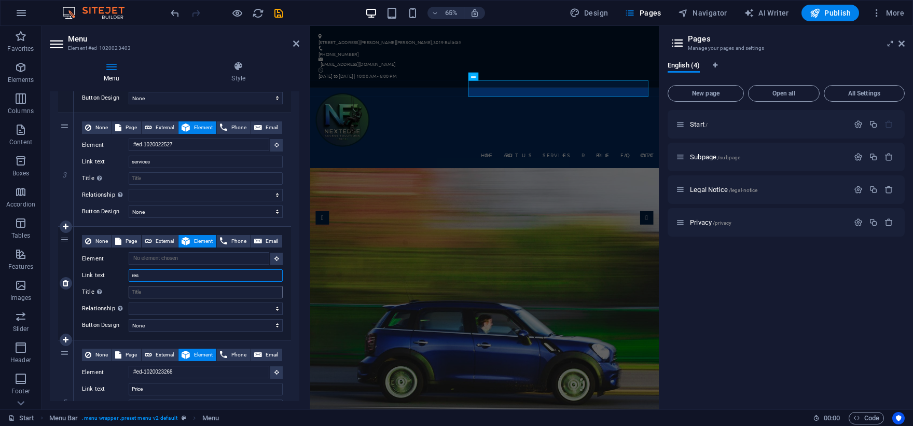
select select
type input "residential"
select select
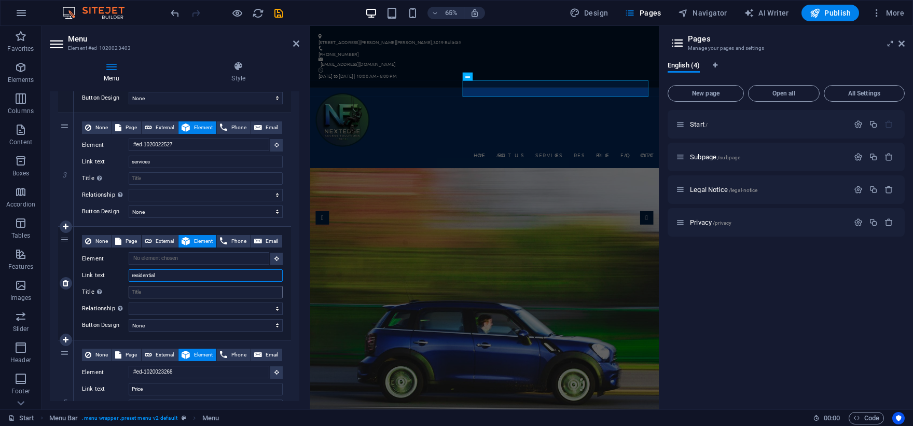
select select
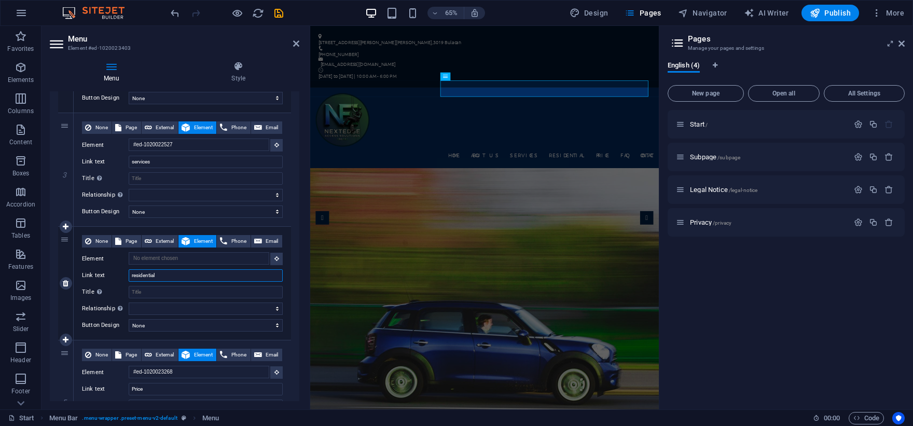
type input "residential"
click at [118, 263] on label "Element" at bounding box center [105, 259] width 47 height 12
click at [129, 263] on input "Element" at bounding box center [199, 258] width 141 height 12
drag, startPoint x: 67, startPoint y: 243, endPoint x: 171, endPoint y: 230, distance: 105.1
click at [171, 230] on div "4 None Page External Element Phone Email Page Start Subpage Legal Notice Privac…" at bounding box center [174, 284] width 233 height 114
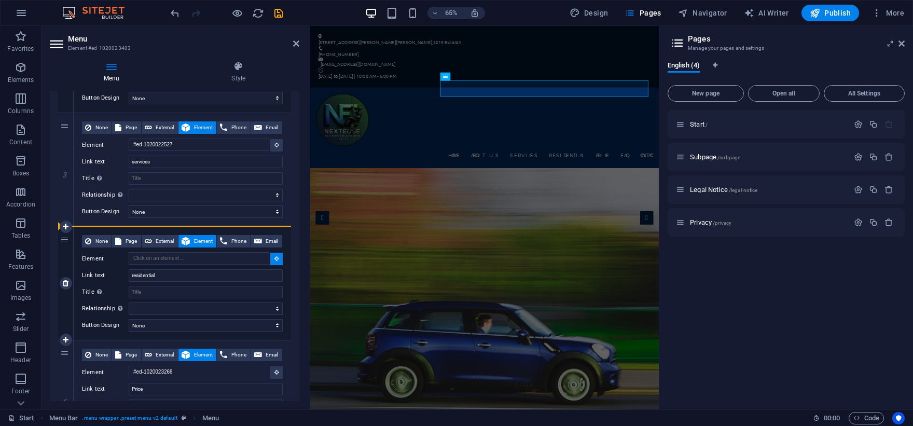
select select
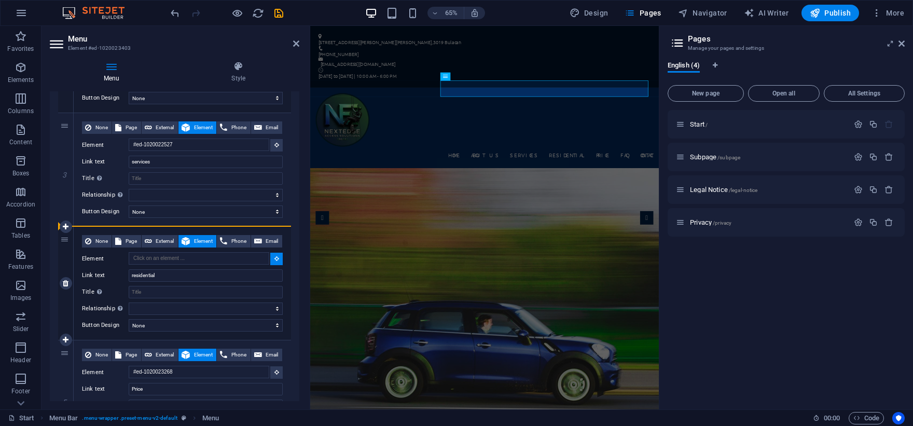
select select
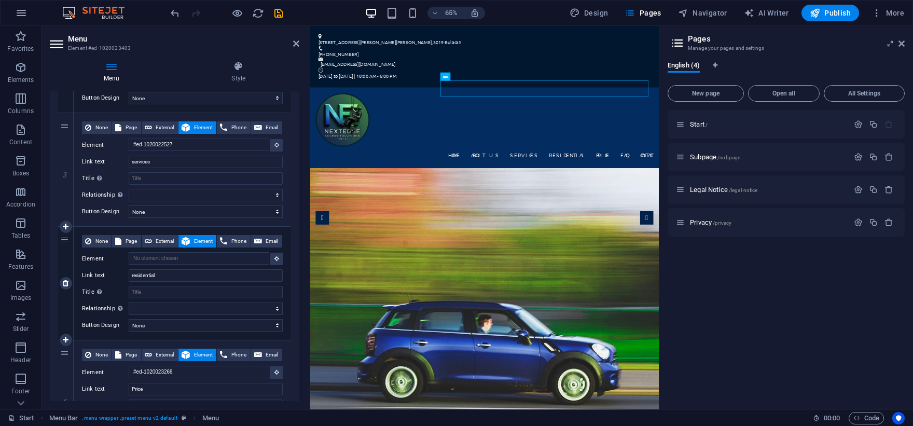
click at [171, 229] on div "None Page External Element Phone Email Page Start Subpage Legal Notice Privacy …" at bounding box center [182, 283] width 217 height 113
drag, startPoint x: 64, startPoint y: 233, endPoint x: 77, endPoint y: 273, distance: 42.2
click at [77, 269] on div "4 None Page External Element Phone Email Page Start Subpage Legal Notice Privac…" at bounding box center [174, 284] width 233 height 114
select select
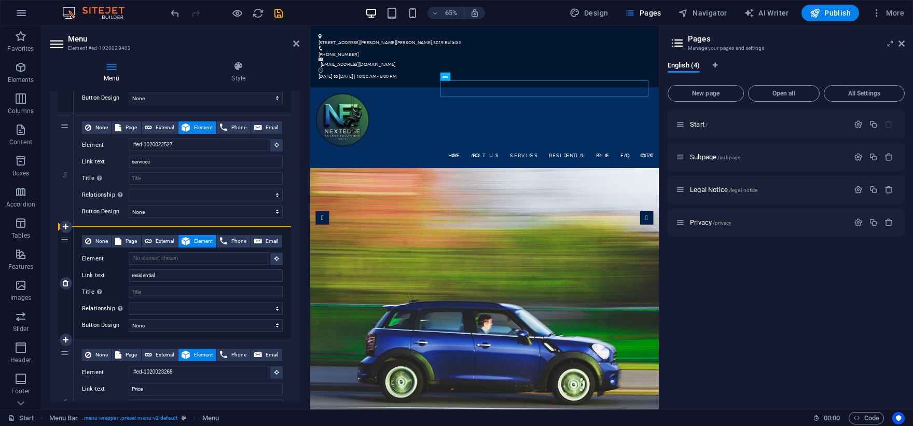
select select
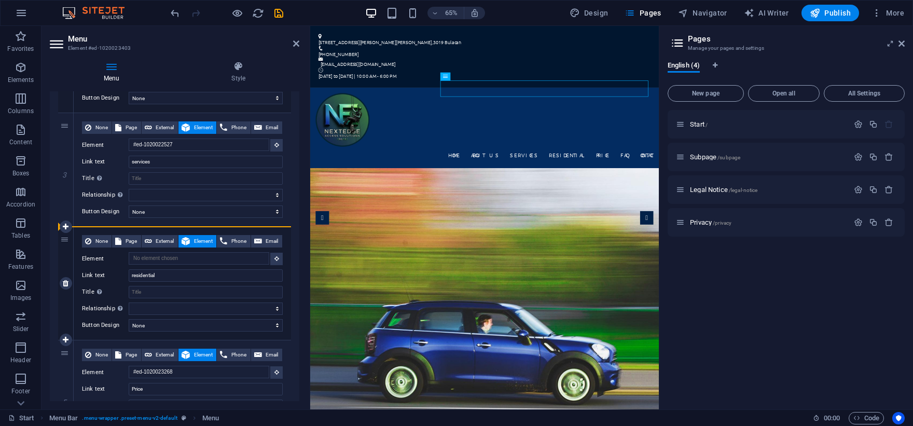
drag, startPoint x: 69, startPoint y: 268, endPoint x: 130, endPoint y: 299, distance: 68.4
click at [126, 306] on div "4 None Page External Element Phone Email Page Start Subpage Legal Notice Privac…" at bounding box center [174, 284] width 233 height 114
select select
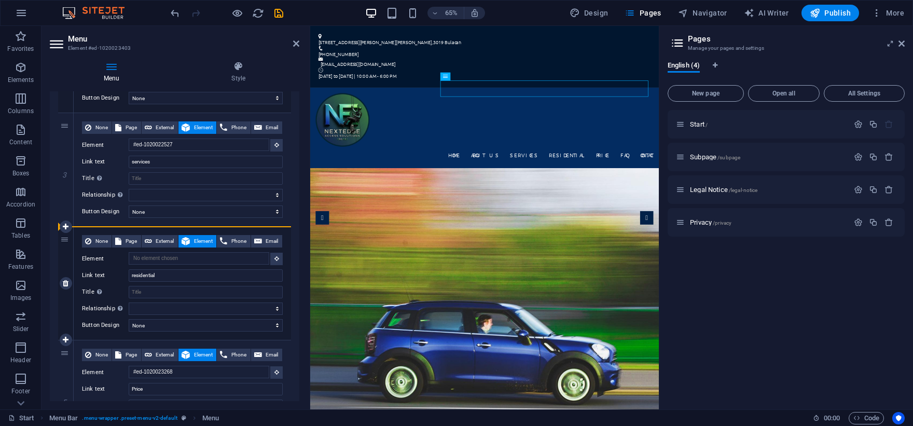
select select
click at [191, 328] on select "None Default Primary Secondary" at bounding box center [206, 325] width 154 height 12
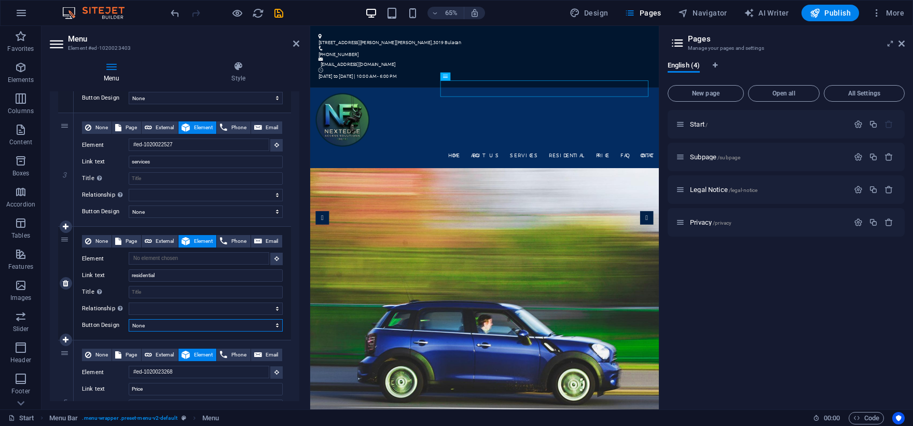
select select "secondary"
click at [129, 319] on select "None Default Primary Secondary" at bounding box center [206, 325] width 154 height 12
select select
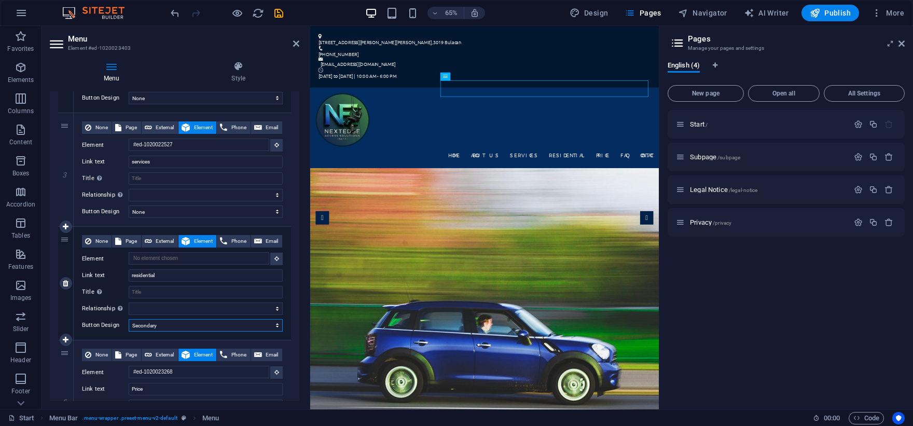
select select
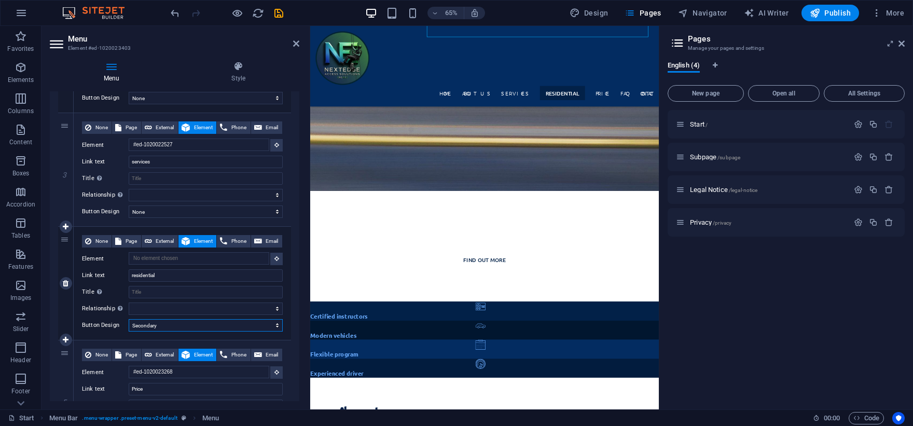
scroll to position [0, 0]
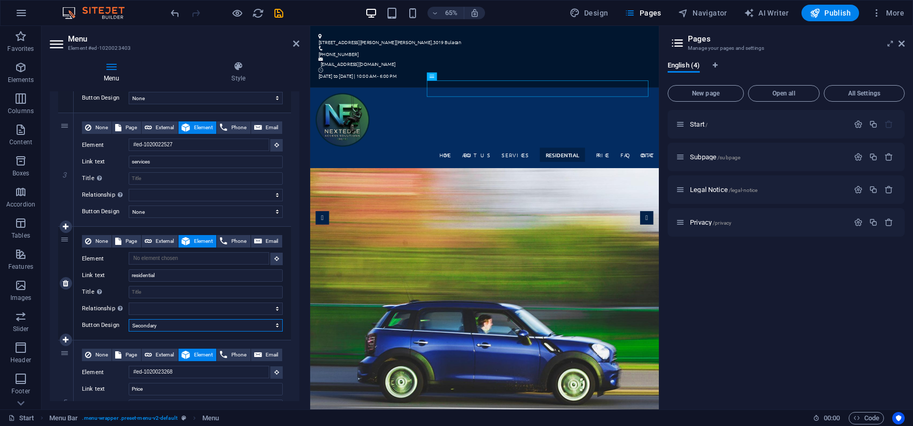
click at [168, 327] on select "None Default Primary Secondary" at bounding box center [206, 325] width 154 height 12
click at [129, 319] on select "None Default Primary Secondary" at bounding box center [206, 325] width 154 height 12
click at [164, 214] on select "None Default Primary Secondary" at bounding box center [206, 211] width 154 height 12
click at [129, 205] on select "None Default Primary Secondary" at bounding box center [206, 211] width 154 height 12
drag, startPoint x: 67, startPoint y: 310, endPoint x: 191, endPoint y: 259, distance: 134.0
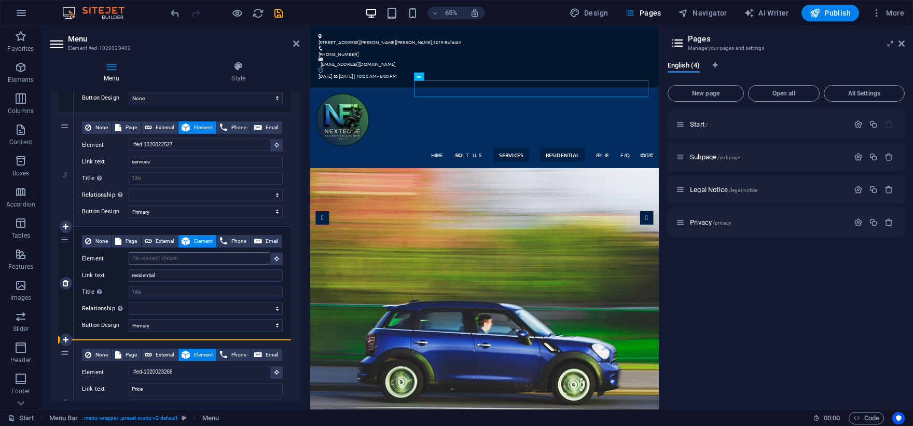
click at [191, 259] on div "4 None Page External Element Phone Email Page Start Subpage Legal Notice Privac…" at bounding box center [174, 284] width 233 height 114
click at [170, 289] on input "Title Additional link description, should not be the same as the link text. The…" at bounding box center [206, 292] width 154 height 12
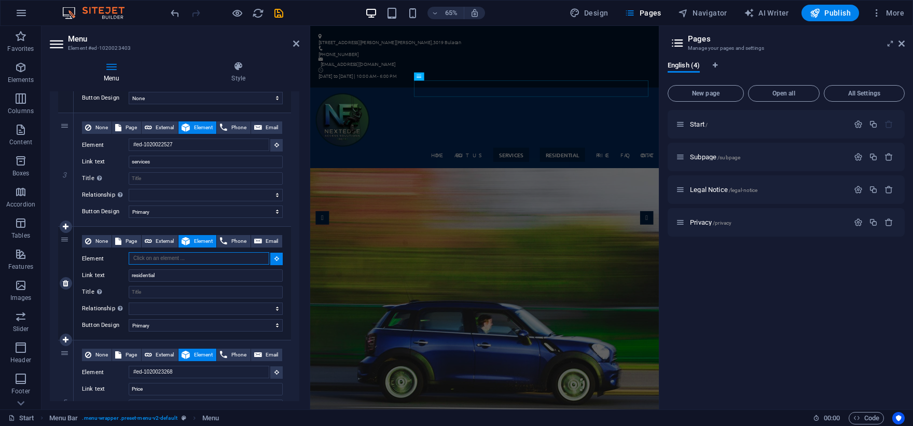
click at [179, 257] on input "Element" at bounding box center [199, 258] width 141 height 12
click at [274, 260] on icon at bounding box center [276, 258] width 5 height 5
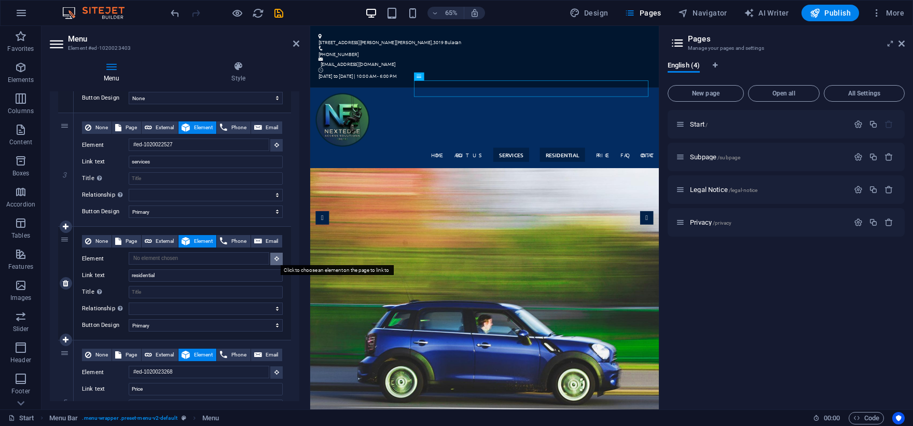
click at [274, 260] on icon at bounding box center [276, 258] width 5 height 5
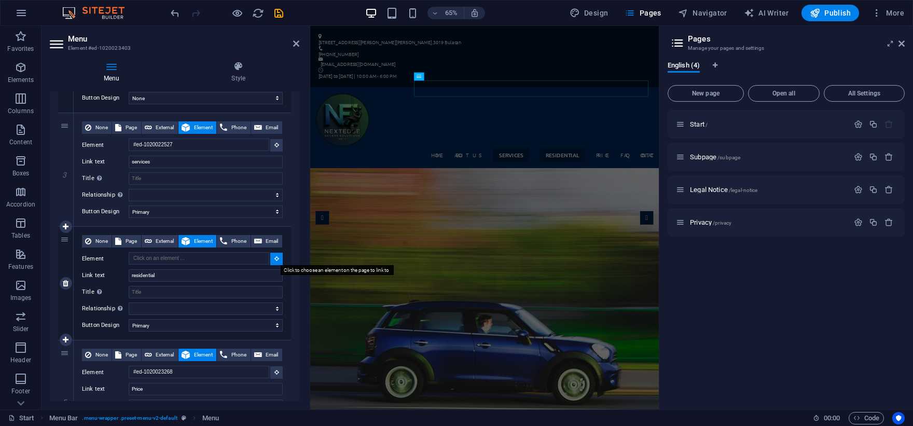
click at [274, 260] on icon at bounding box center [276, 258] width 5 height 5
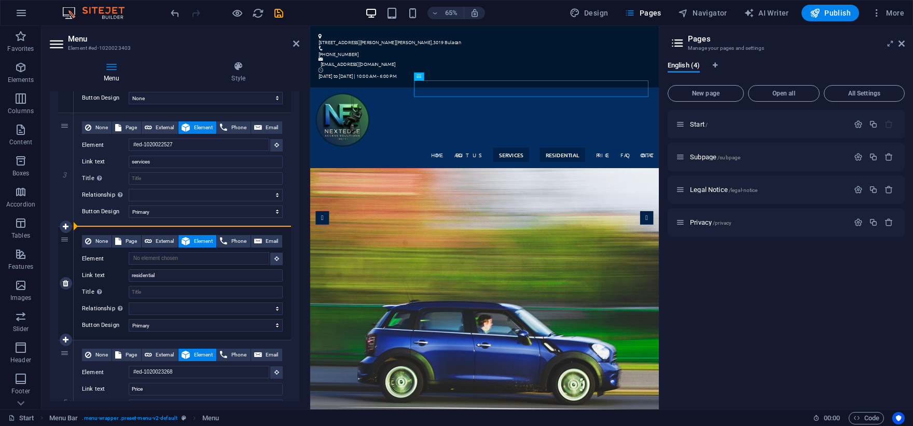
drag, startPoint x: 64, startPoint y: 315, endPoint x: 98, endPoint y: 276, distance: 52.2
click at [98, 276] on div "4 None Page External Element Phone Email Page Start Subpage Legal Notice Privac…" at bounding box center [174, 284] width 233 height 114
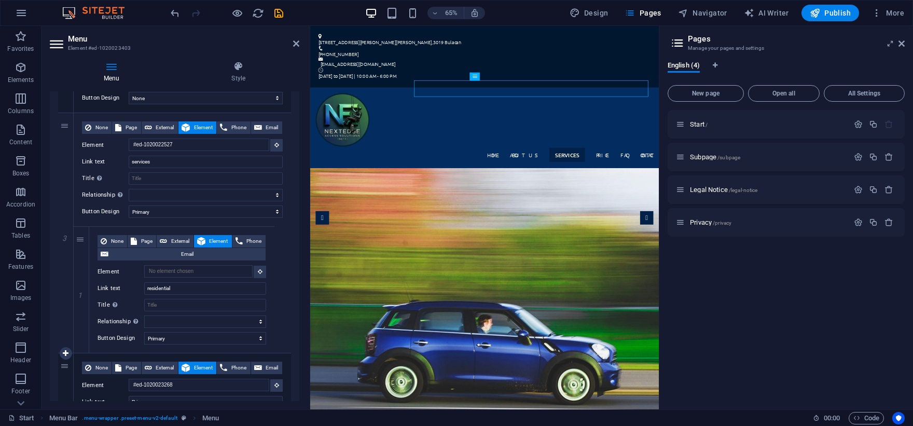
click at [92, 274] on div "None Page External Element Phone Email Page Start Subpage Legal Notice Privacy …" at bounding box center [181, 290] width 185 height 126
click at [895, 46] on header "Pages Manage your pages and settings" at bounding box center [787, 39] width 235 height 27
click at [496, 121] on div "Home About us services residential Price FAQ Contact Menu" at bounding box center [578, 183] width 536 height 124
drag, startPoint x: 496, startPoint y: 120, endPoint x: 720, endPoint y: 114, distance: 223.7
click at [701, 121] on div "Home About us services residential Price FAQ Contact Menu" at bounding box center [578, 183] width 536 height 124
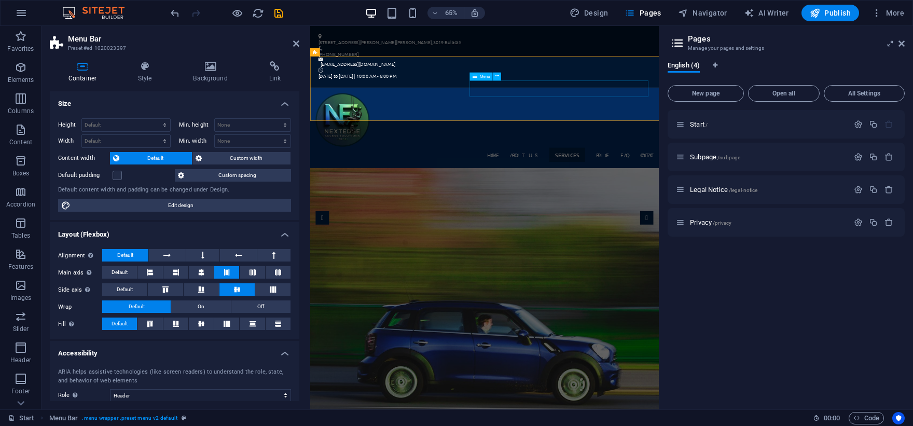
click at [687, 212] on nav "Home About us services residential Price FAQ Contact" at bounding box center [579, 224] width 520 height 25
click at [682, 212] on nav "Home About us services residential Price FAQ Contact" at bounding box center [579, 224] width 520 height 25
click at [296, 44] on icon at bounding box center [296, 43] width 6 height 8
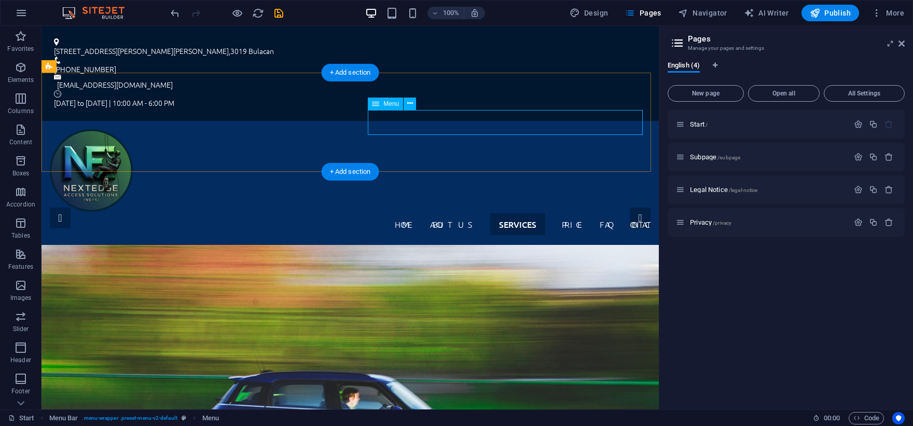
click at [485, 212] on nav "Home About us services residential Price FAQ Contact" at bounding box center [350, 224] width 601 height 25
click at [900, 43] on icon at bounding box center [901, 43] width 6 height 8
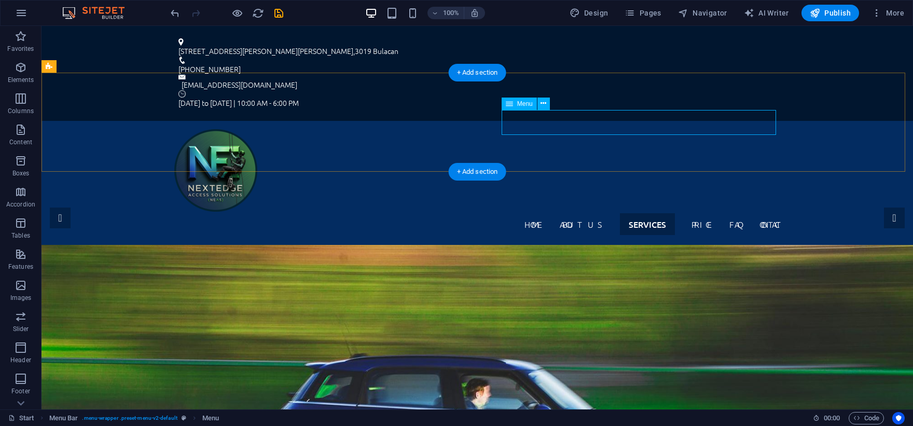
click at [624, 212] on nav "Home About us services residential Price FAQ Contact" at bounding box center [477, 224] width 606 height 25
click at [611, 212] on nav "Home About us services residential Price FAQ Contact" at bounding box center [477, 224] width 606 height 25
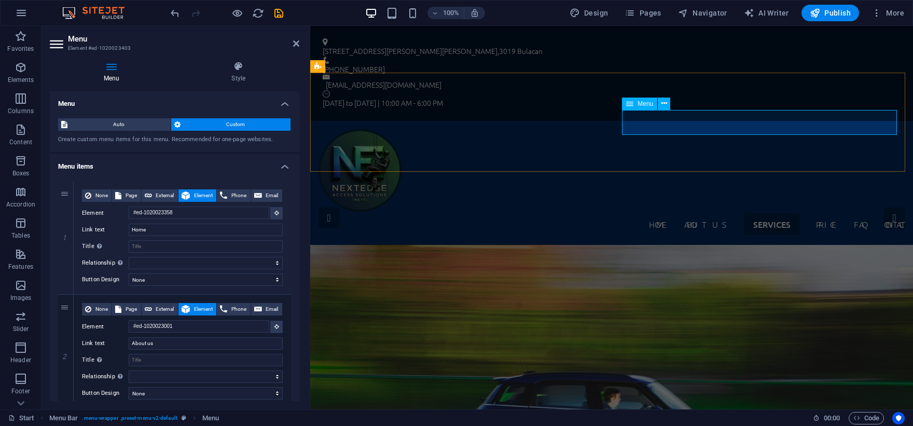
click at [742, 212] on nav "Home About us services residential Price FAQ Contact" at bounding box center [612, 224] width 586 height 25
click at [666, 103] on icon at bounding box center [664, 103] width 6 height 11
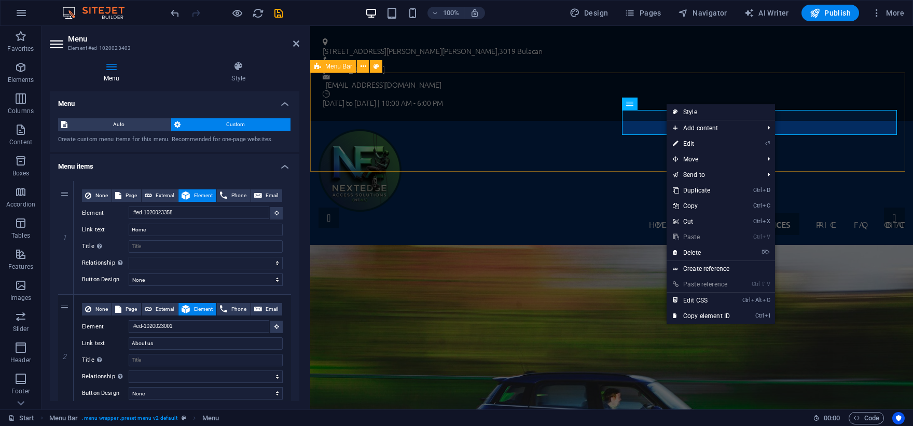
click at [482, 131] on div "Home About us services residential Price FAQ Contact Menu" at bounding box center [611, 183] width 603 height 124
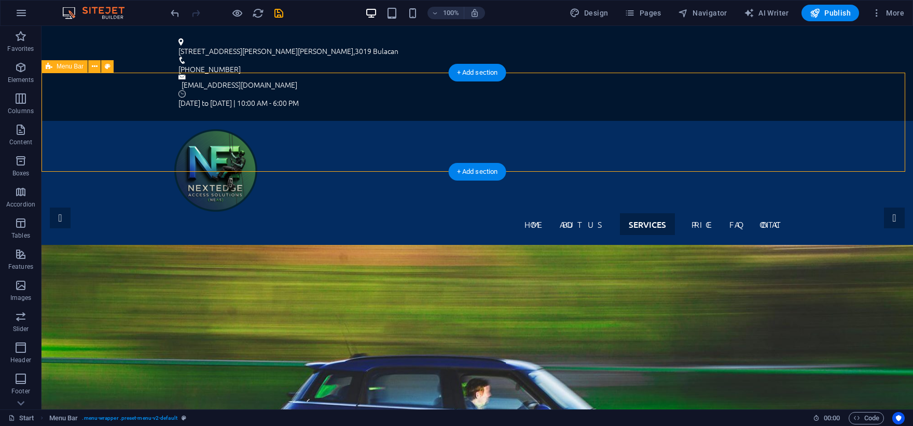
click at [589, 136] on div "Home About us services residential Price FAQ Contact Menu" at bounding box center [476, 183] width 871 height 124
click at [562, 212] on nav "Home About us services residential Price FAQ Contact" at bounding box center [477, 224] width 606 height 25
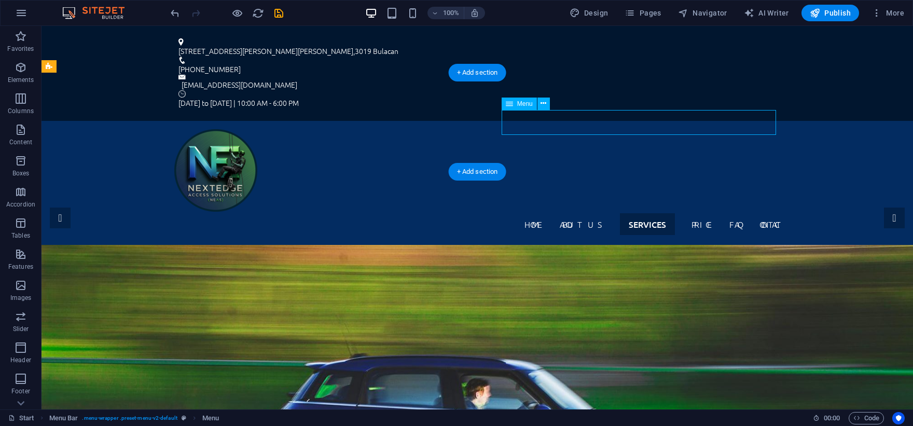
click at [560, 212] on nav "Home About us services residential Price FAQ Contact" at bounding box center [477, 224] width 606 height 25
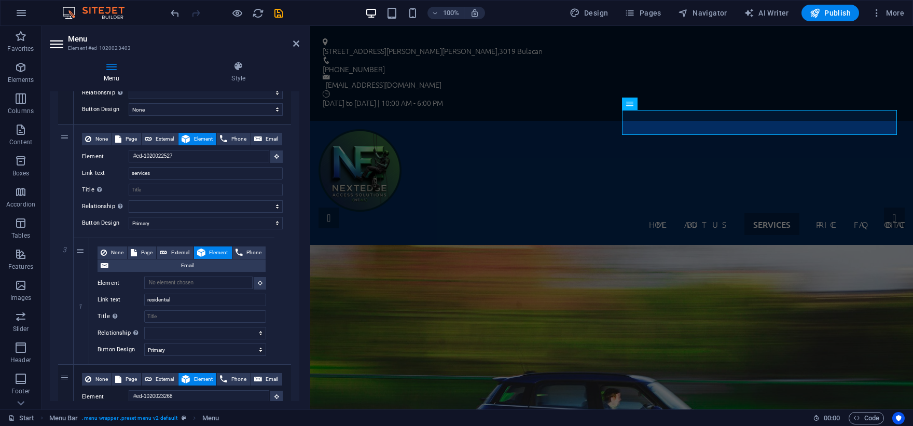
scroll to position [285, 0]
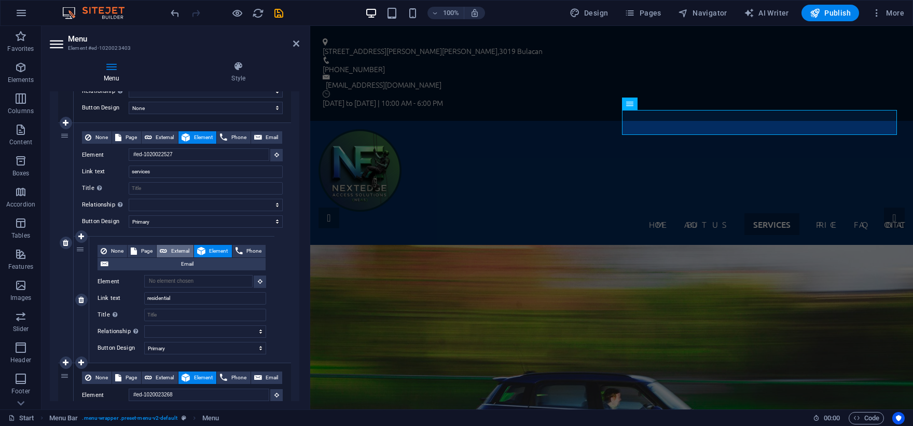
click at [178, 248] on span "External" at bounding box center [180, 251] width 20 height 12
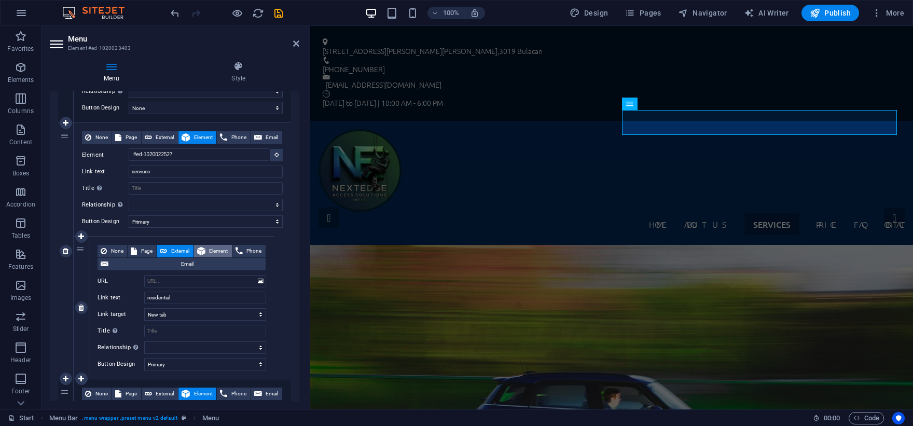
click at [216, 252] on span "Element" at bounding box center [219, 251] width 20 height 12
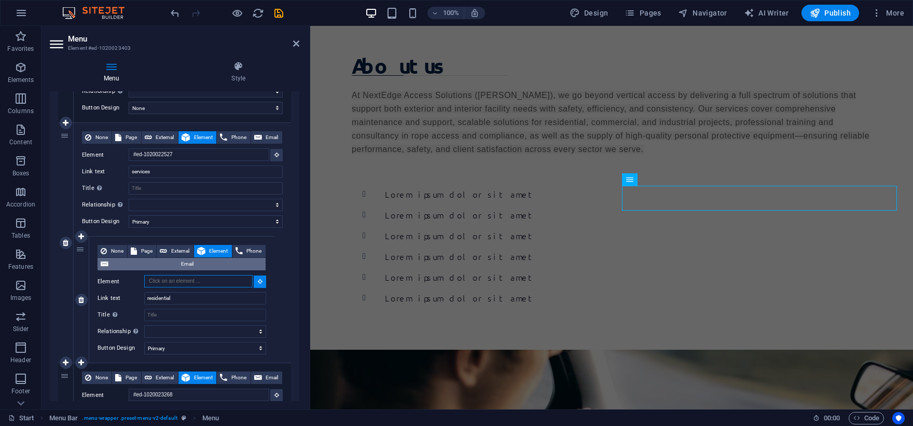
scroll to position [0, 0]
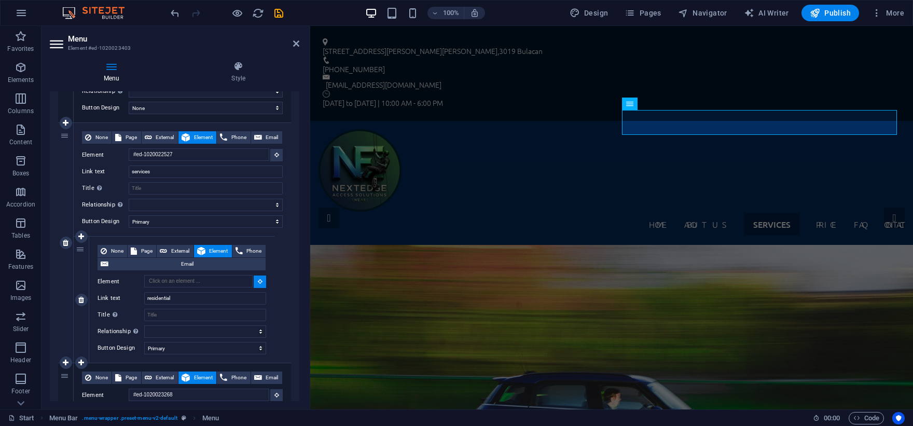
click at [80, 331] on div "1" at bounding box center [82, 300] width 16 height 126
click at [80, 238] on icon at bounding box center [81, 236] width 6 height 7
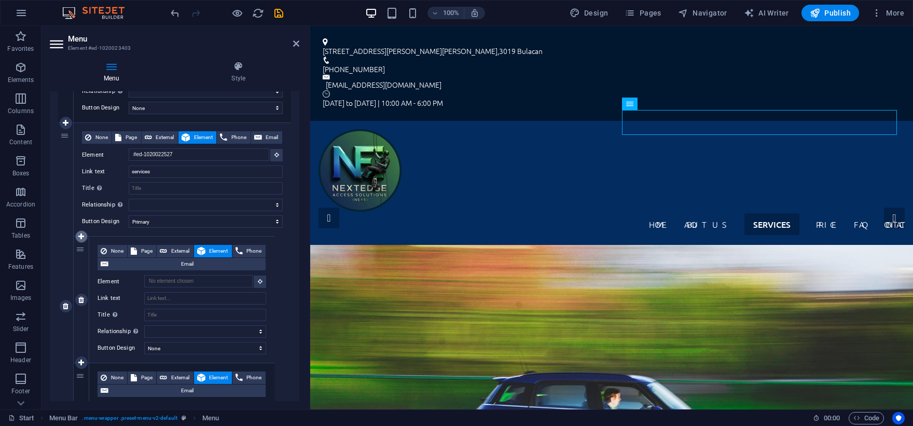
click at [81, 238] on icon at bounding box center [81, 236] width 6 height 7
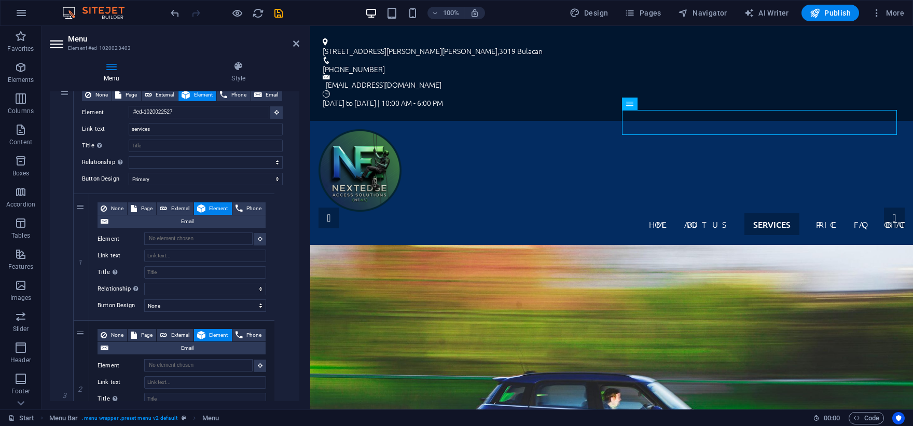
scroll to position [332, 0]
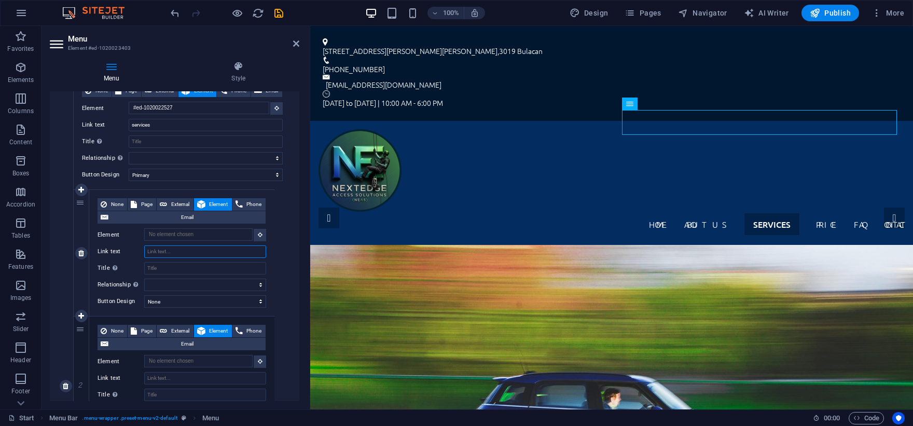
click at [214, 258] on input "Link text" at bounding box center [205, 251] width 122 height 12
click at [203, 376] on input "Link text" at bounding box center [205, 378] width 122 height 12
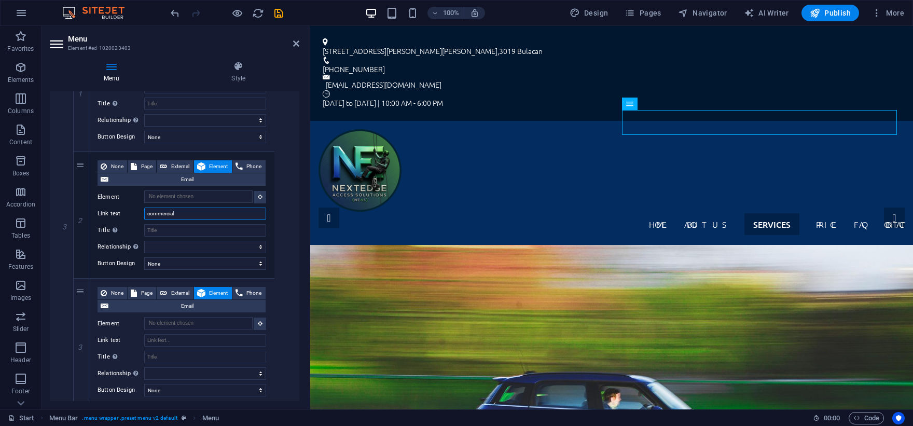
scroll to position [505, 0]
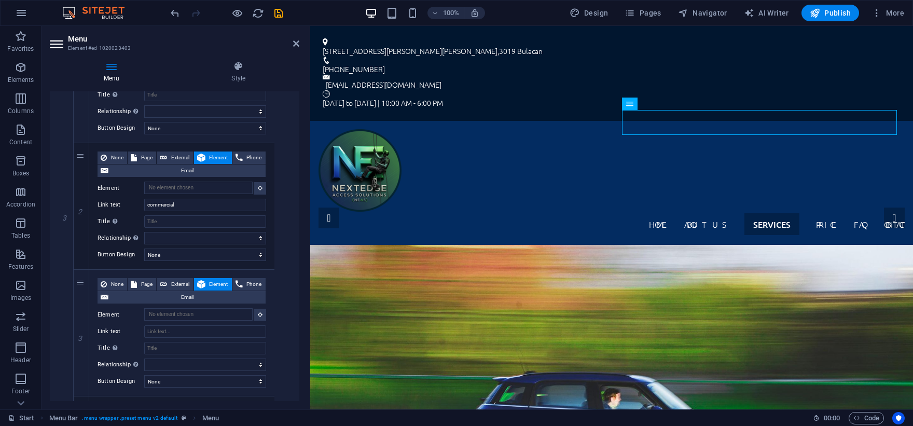
click at [301, 266] on div "Menu Style Menu Auto Custom Create custom menu items for this menu. Recommended…" at bounding box center [174, 231] width 266 height 356
click at [204, 331] on input "Link text" at bounding box center [205, 331] width 122 height 12
click at [200, 335] on input "me" at bounding box center [205, 331] width 122 height 12
drag, startPoint x: 301, startPoint y: 257, endPoint x: 296, endPoint y: 270, distance: 14.0
click at [296, 276] on div "Menu Style Menu Auto Custom Create custom menu items for this menu. Recommended…" at bounding box center [174, 231] width 266 height 356
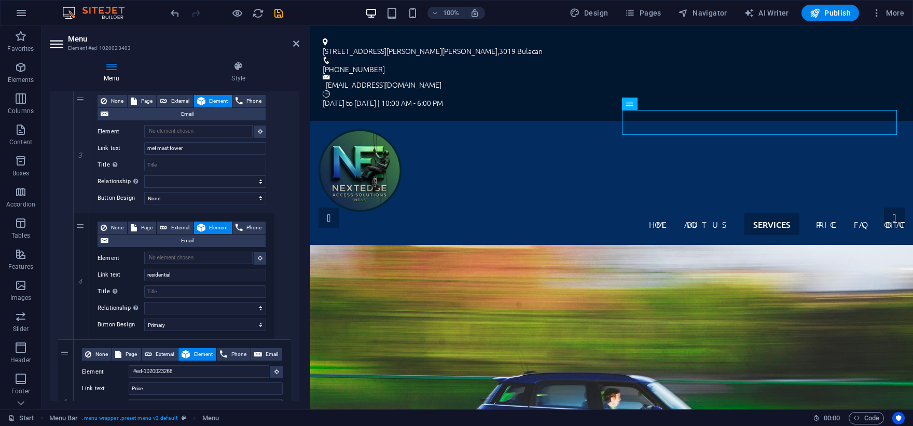
scroll to position [700, 0]
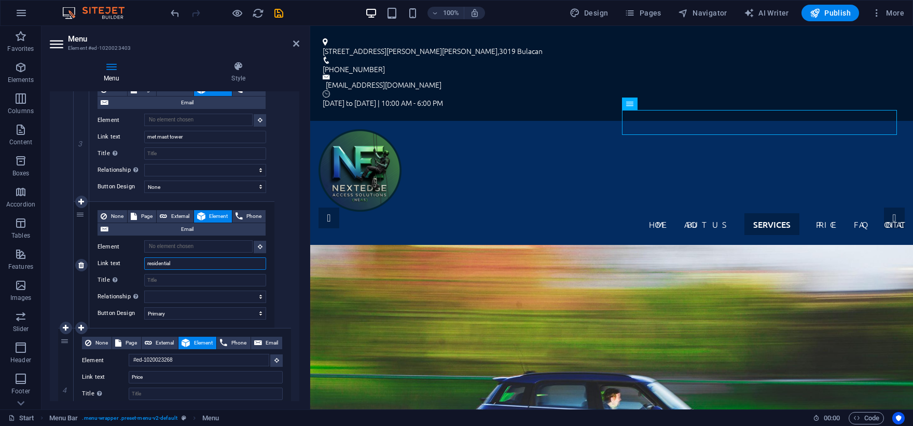
click at [212, 260] on input "residential" at bounding box center [205, 263] width 122 height 12
click at [487, 122] on div "Home About us services residential commercial met mast tower wind energy Price …" at bounding box center [611, 183] width 603 height 124
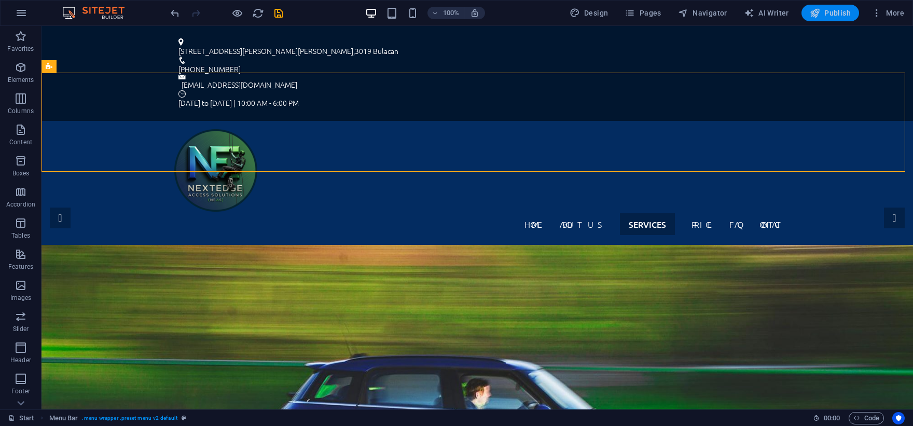
click at [843, 11] on span "Publish" at bounding box center [830, 13] width 41 height 10
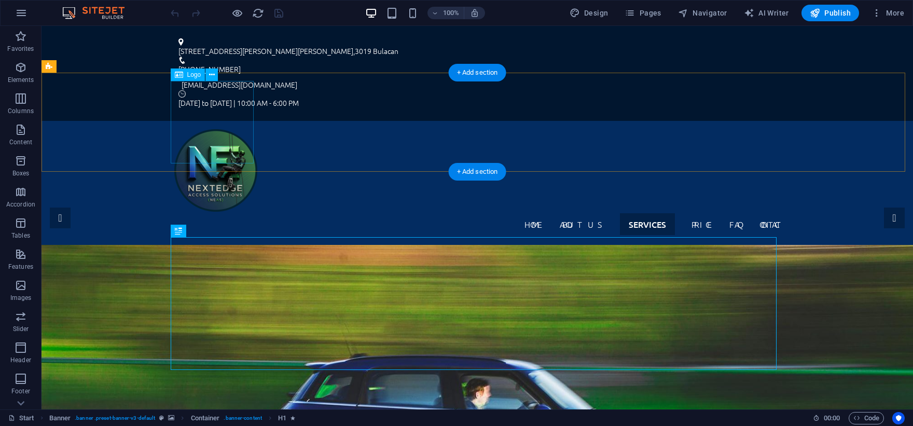
click at [203, 140] on div at bounding box center [477, 170] width 606 height 82
click at [244, 158] on div at bounding box center [477, 170] width 606 height 82
click at [192, 160] on div at bounding box center [477, 170] width 606 height 82
select select "px"
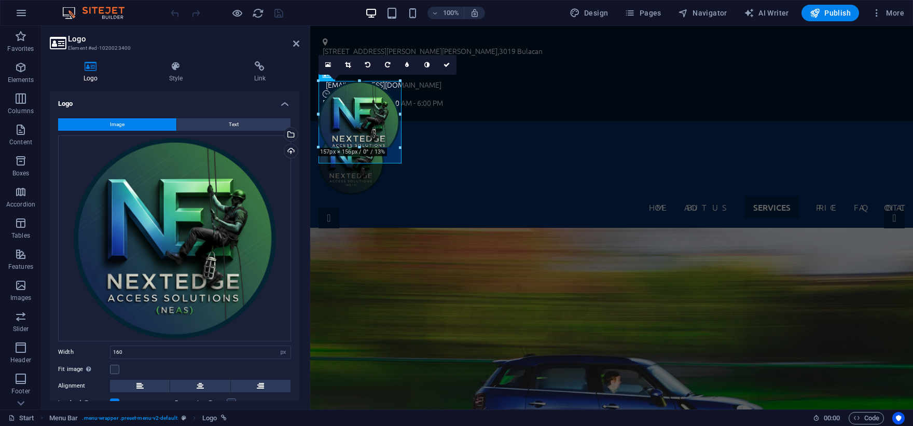
drag, startPoint x: 400, startPoint y: 162, endPoint x: 382, endPoint y: 134, distance: 33.8
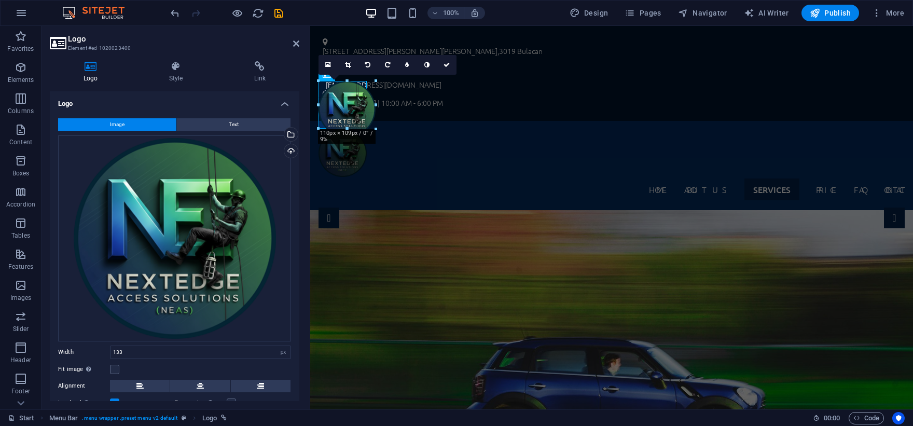
drag, startPoint x: 388, startPoint y: 147, endPoint x: 60, endPoint y: 63, distance: 338.9
type input "93"
click at [413, 121] on div "Home About us services residential commercial met mast tower wind energy Price …" at bounding box center [611, 165] width 603 height 89
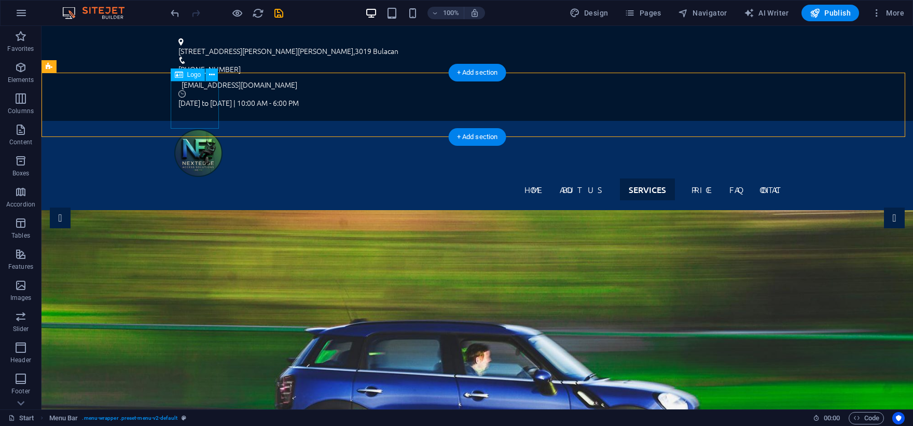
click at [213, 129] on div at bounding box center [477, 153] width 606 height 48
select select "px"
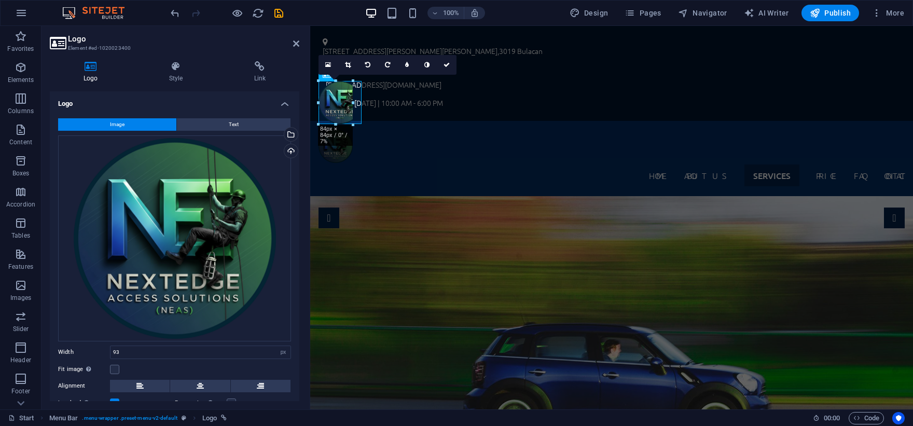
drag, startPoint x: 317, startPoint y: 127, endPoint x: 333, endPoint y: 113, distance: 20.9
type input "66"
drag, startPoint x: 408, startPoint y: 103, endPoint x: 694, endPoint y: 110, distance: 285.4
click at [682, 121] on div "Home About us services residential commercial met mast tower wind energy Price …" at bounding box center [611, 159] width 603 height 76
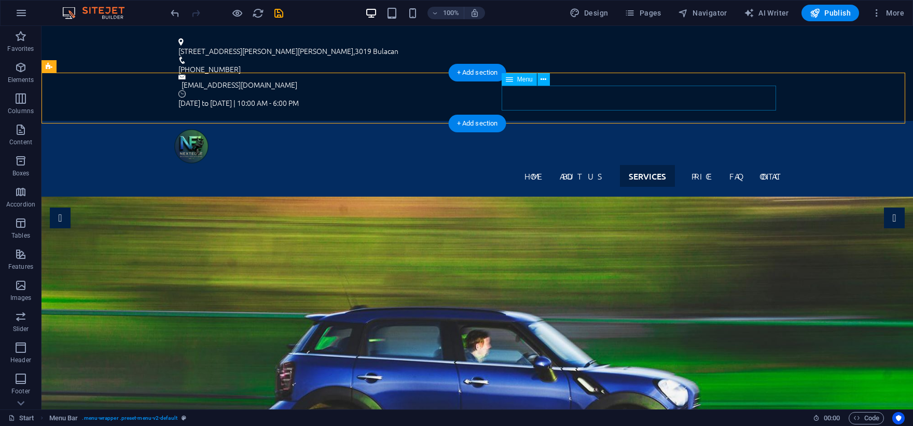
click at [619, 163] on nav "Home About us services residential commercial met mast tower wind energy Price …" at bounding box center [477, 175] width 606 height 25
click at [811, 121] on div "Home About us services residential commercial met mast tower wind energy Price …" at bounding box center [476, 159] width 871 height 76
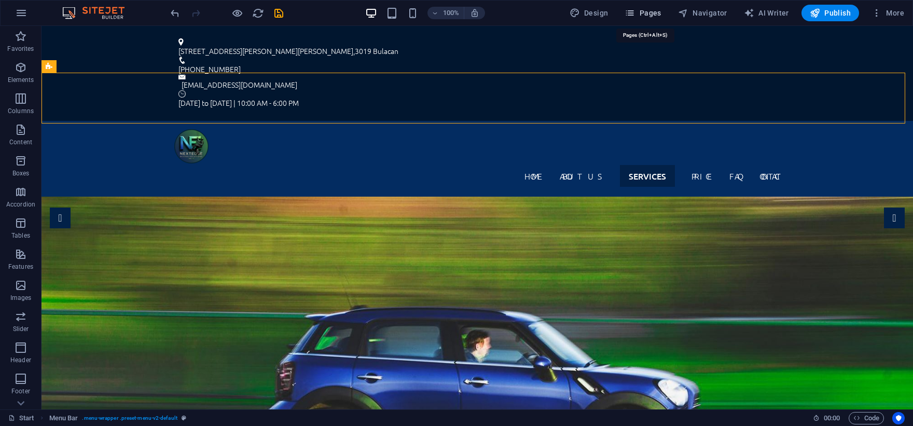
click at [635, 13] on icon "button" at bounding box center [630, 13] width 10 height 10
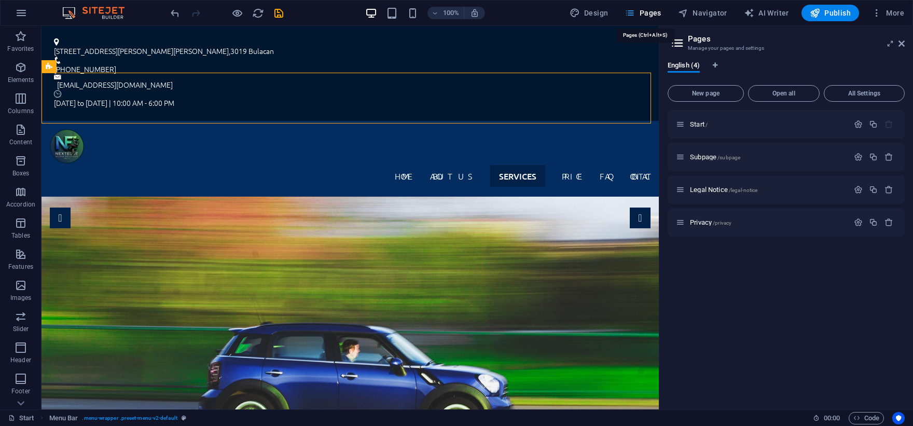
click at [635, 13] on icon "button" at bounding box center [630, 13] width 10 height 10
click at [603, 12] on span "Design" at bounding box center [589, 13] width 39 height 10
select select "px"
select select "300"
select select "px"
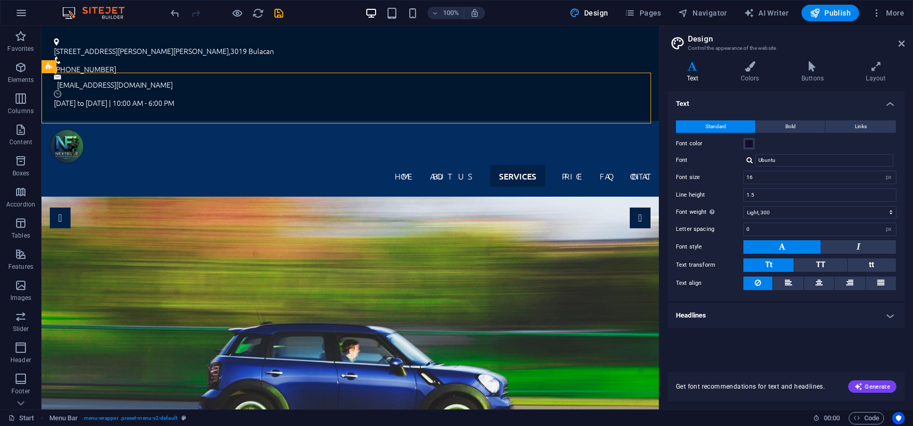
click at [900, 46] on icon at bounding box center [901, 43] width 6 height 8
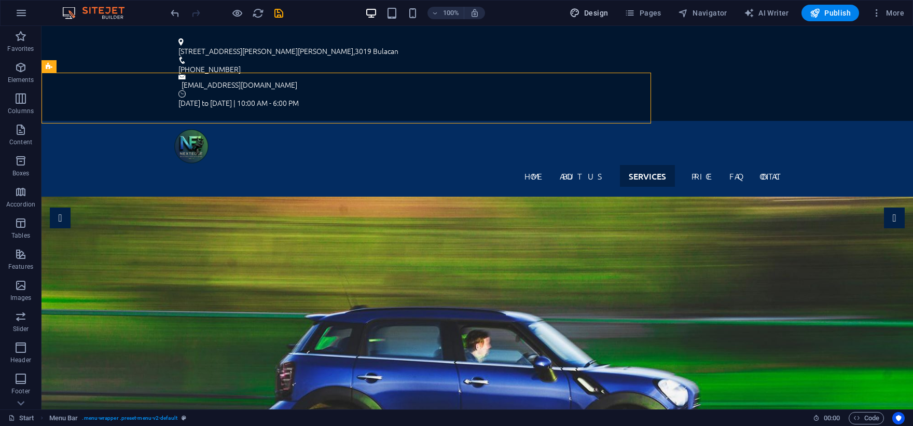
click at [590, 14] on span "Design" at bounding box center [589, 13] width 39 height 10
select select "px"
select select "300"
select select "px"
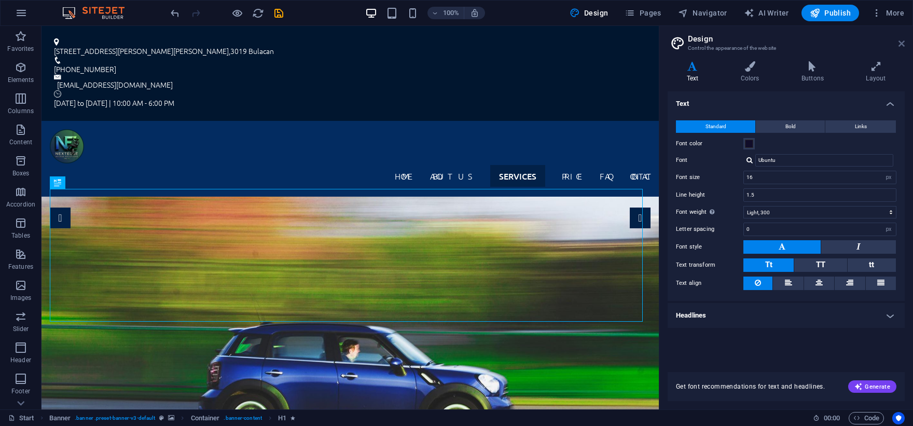
click at [902, 44] on icon at bounding box center [901, 43] width 6 height 8
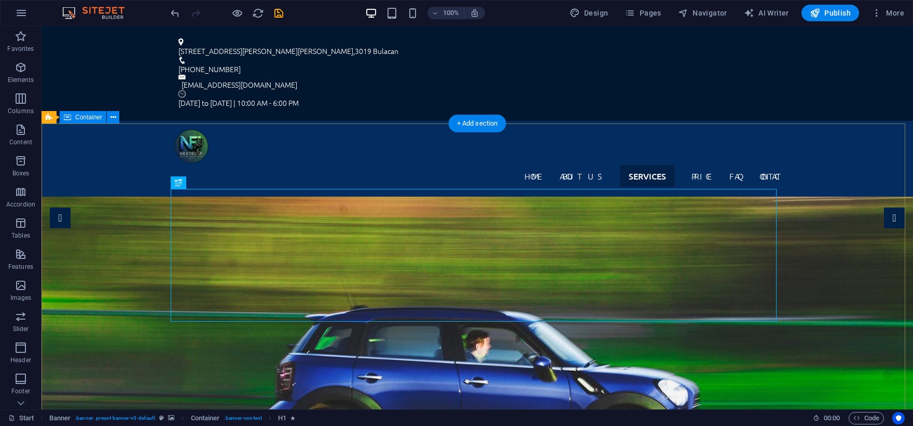
drag, startPoint x: 521, startPoint y: 185, endPoint x: 529, endPoint y: 184, distance: 7.8
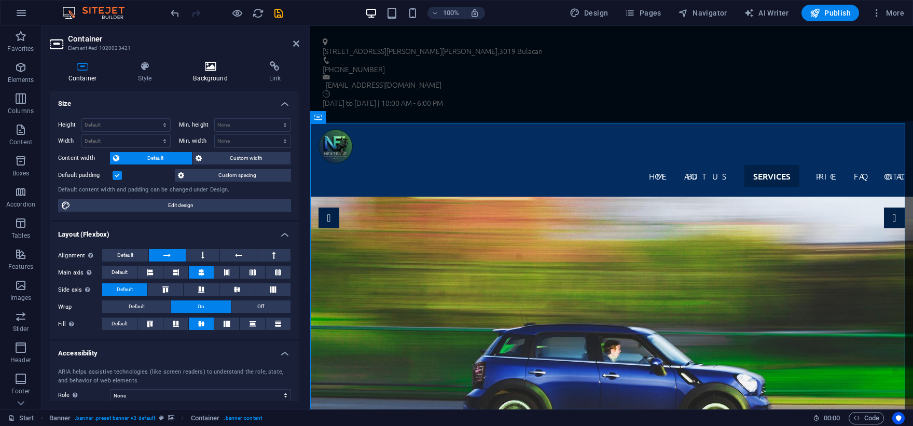
click at [207, 74] on h4 "Background" at bounding box center [213, 72] width 76 height 22
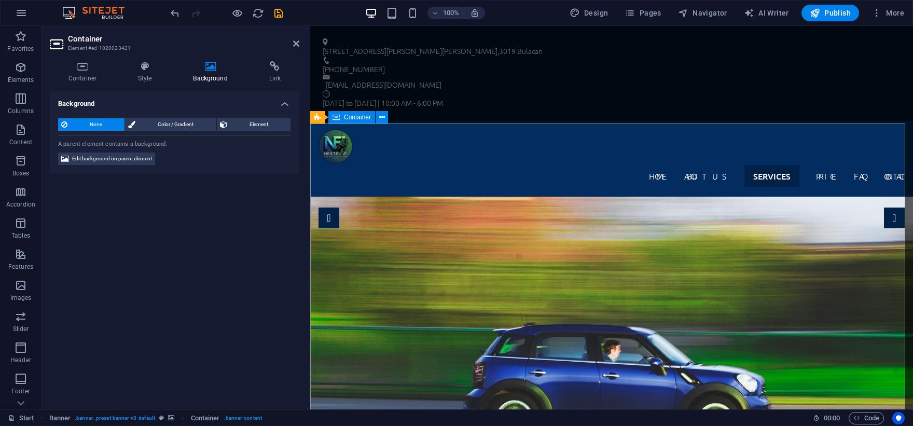
click at [145, 71] on icon at bounding box center [144, 66] width 51 height 10
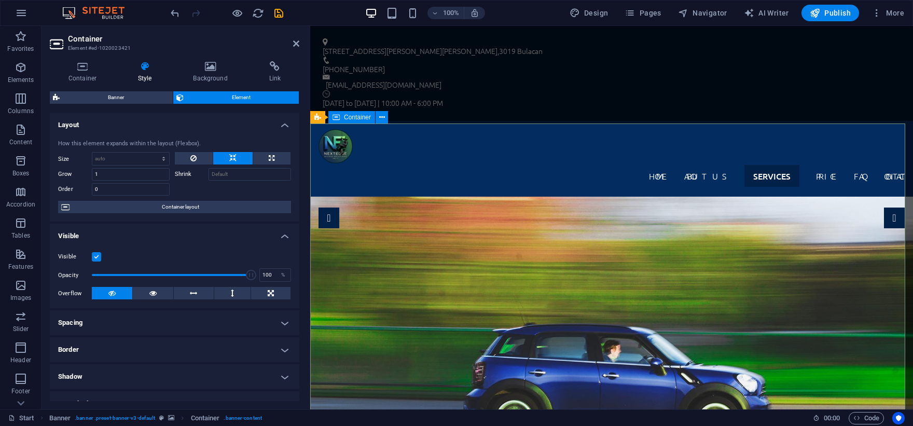
click at [379, 117] on icon at bounding box center [382, 117] width 6 height 11
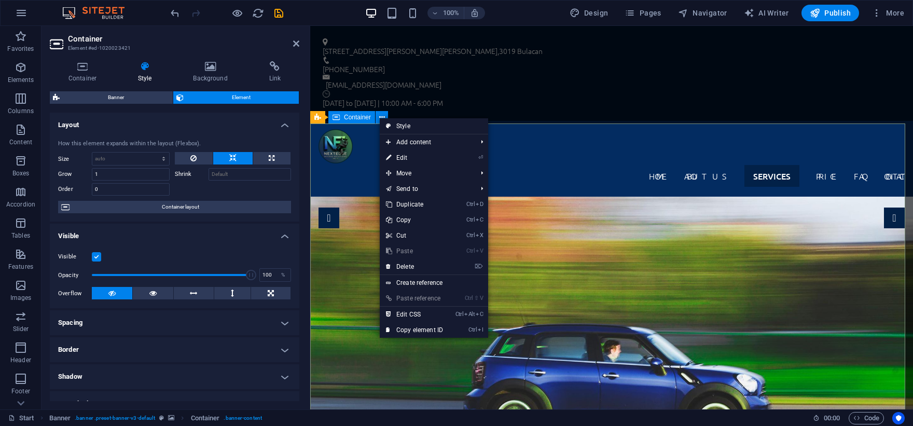
drag, startPoint x: 688, startPoint y: 145, endPoint x: 347, endPoint y: 134, distance: 341.0
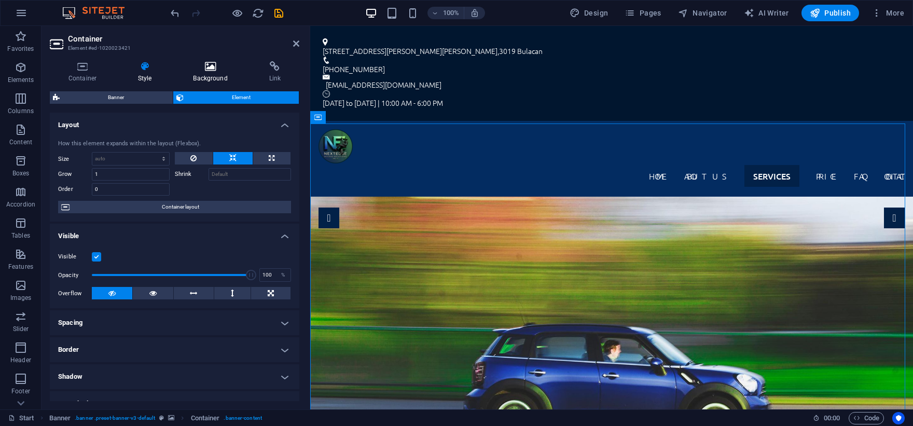
click at [203, 68] on icon at bounding box center [211, 66] width 72 height 10
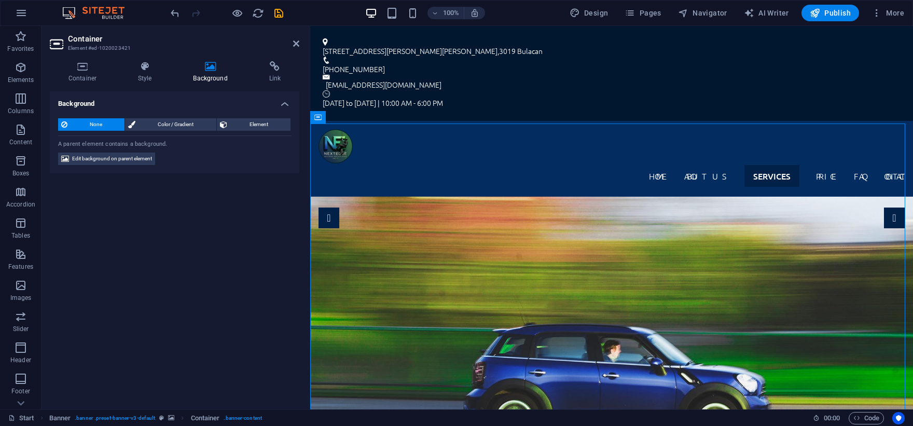
click at [98, 126] on span "None" at bounding box center [96, 124] width 51 height 12
drag, startPoint x: 142, startPoint y: 157, endPoint x: 3, endPoint y: 157, distance: 139.0
click at [142, 157] on span "Edit background on parent element" at bounding box center [112, 159] width 80 height 12
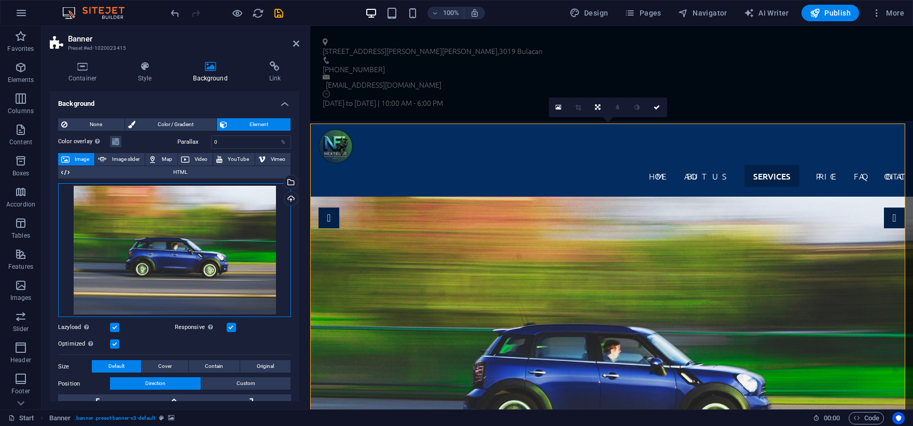
click at [216, 223] on div "Drag files here, click to choose files or select files from Files or our free s…" at bounding box center [174, 250] width 233 height 134
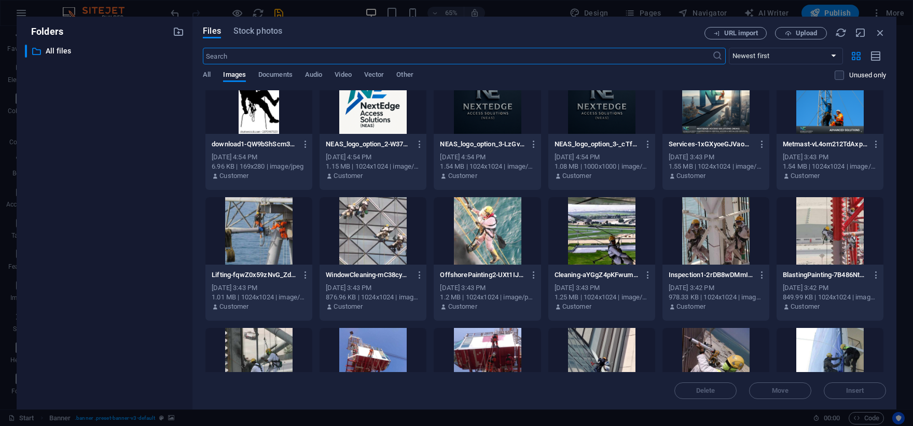
scroll to position [445, 0]
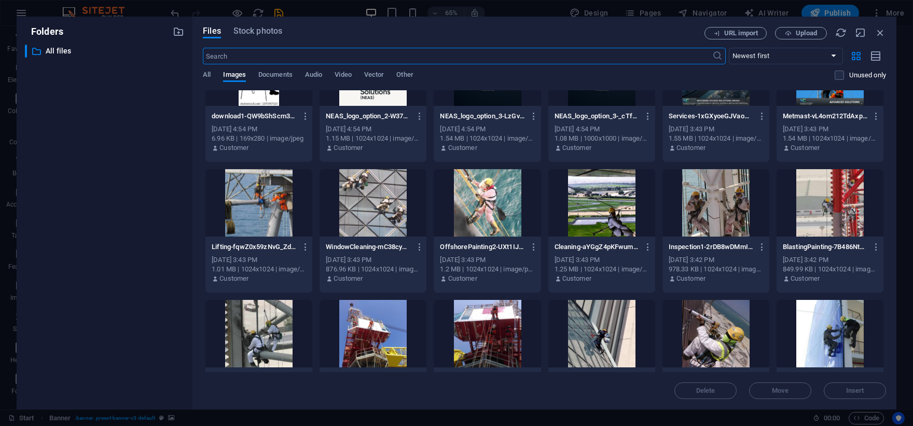
click at [892, 284] on div "Files Stock photos URL import Upload ​ Newest first Oldest first Name (A-Z) Nam…" at bounding box center [544, 213] width 704 height 393
click at [887, 353] on div "Files Stock photos URL import Upload ​ Newest first Oldest first Name (A-Z) Nam…" at bounding box center [544, 213] width 704 height 393
drag, startPoint x: 886, startPoint y: 217, endPoint x: 890, endPoint y: 253, distance: 36.0
click at [891, 275] on div "Files Stock photos URL import Upload ​ Newest first Oldest first Name (A-Z) Nam…" at bounding box center [544, 213] width 704 height 393
drag, startPoint x: 884, startPoint y: 249, endPoint x: 889, endPoint y: 294, distance: 44.8
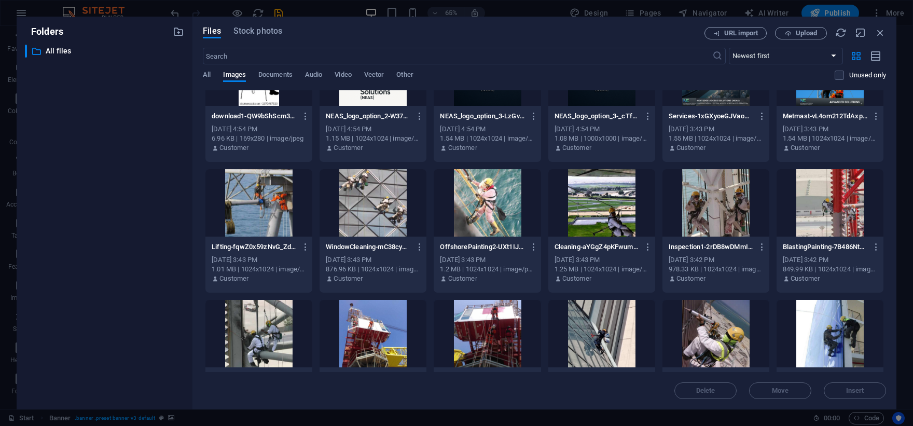
click at [889, 286] on div "Files Stock photos URL import Upload ​ Newest first Oldest first Name (A-Z) Nam…" at bounding box center [544, 213] width 704 height 393
click at [886, 298] on div "Files Stock photos URL import Upload ​ Newest first Oldest first Name (A-Z) Nam…" at bounding box center [544, 213] width 704 height 393
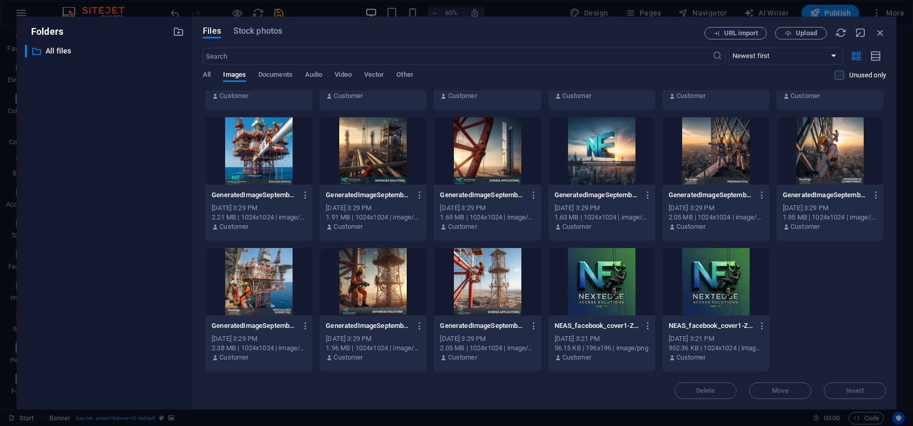
scroll to position [149, 0]
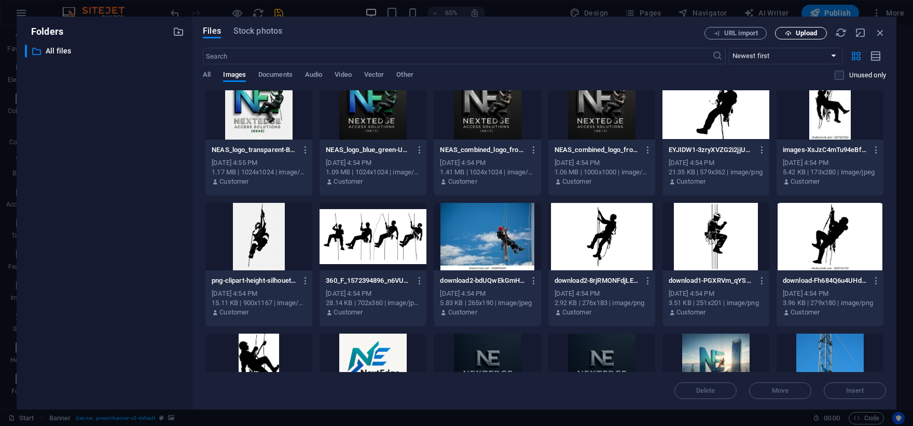
click at [803, 35] on span "Upload" at bounding box center [806, 33] width 21 height 6
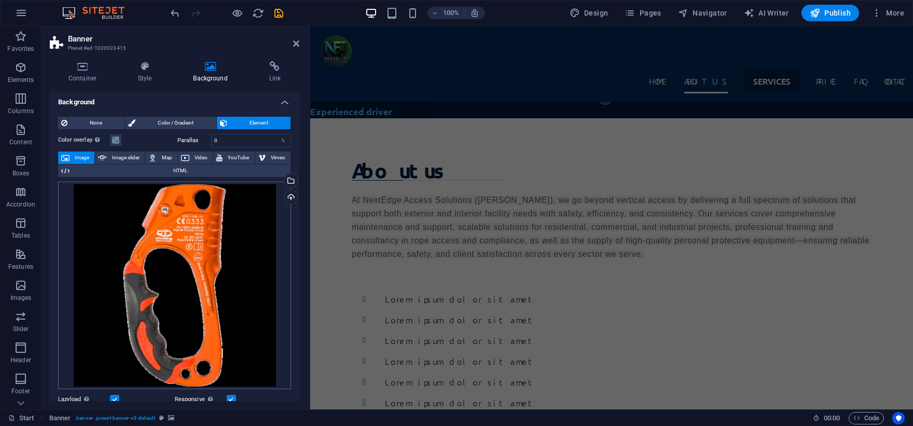
scroll to position [0, 0]
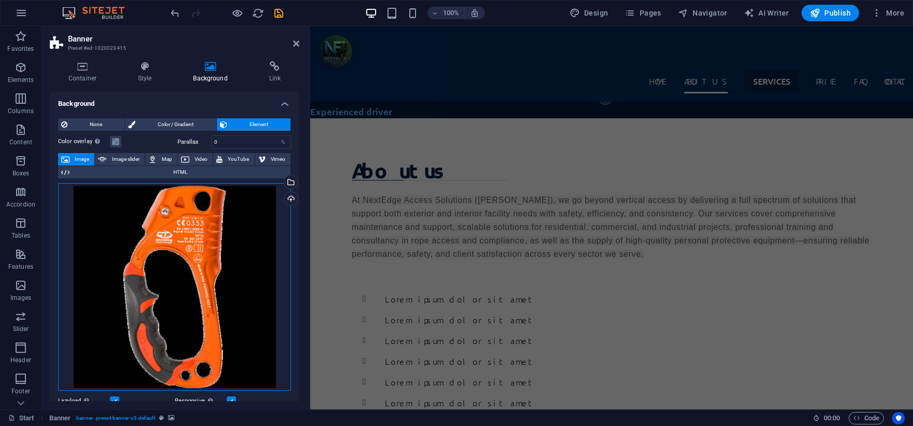
click at [173, 232] on div "Drag files here, click to choose files or select files from Files or our free s…" at bounding box center [174, 286] width 233 height 207
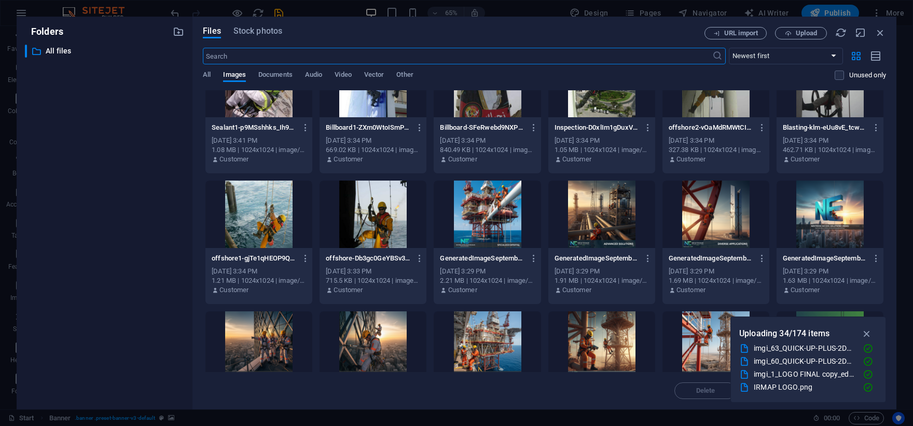
scroll to position [1673, 0]
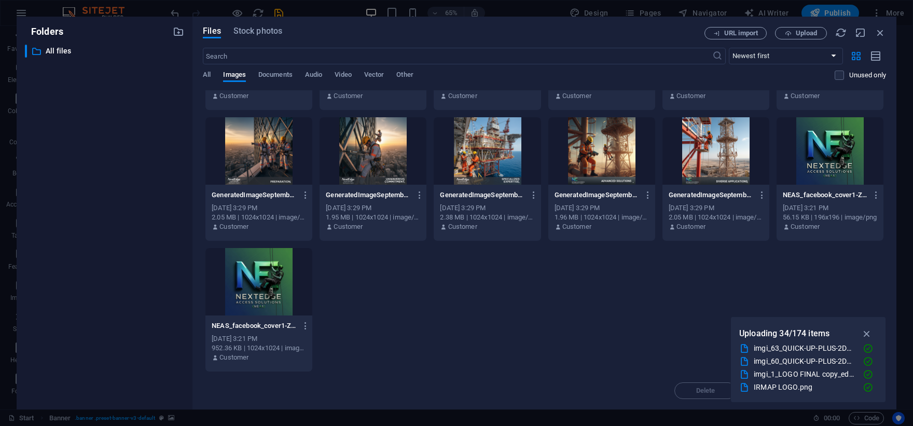
drag, startPoint x: 877, startPoint y: 345, endPoint x: 534, endPoint y: 351, distance: 342.9
click at [876, 380] on div "Uploading 34/174 items imgi_63_QUICK-UP-PLUS-2D639DJ-back (1).jpeg imgi_60_QUIC…" at bounding box center [808, 359] width 156 height 86
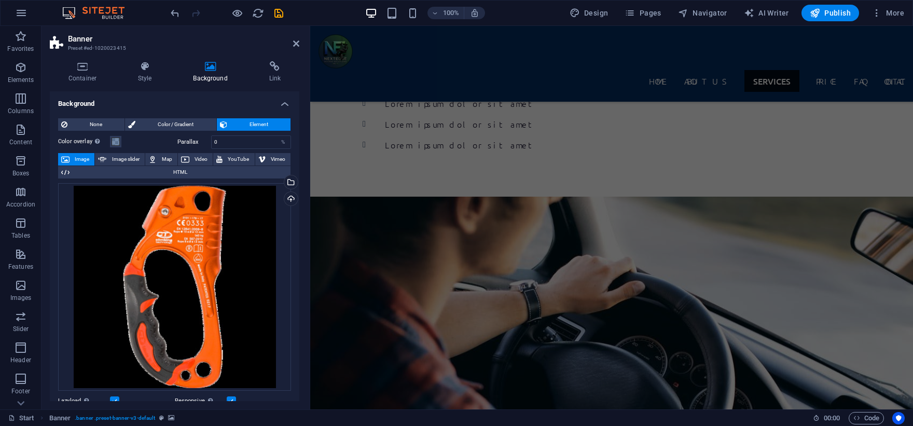
scroll to position [355, 0]
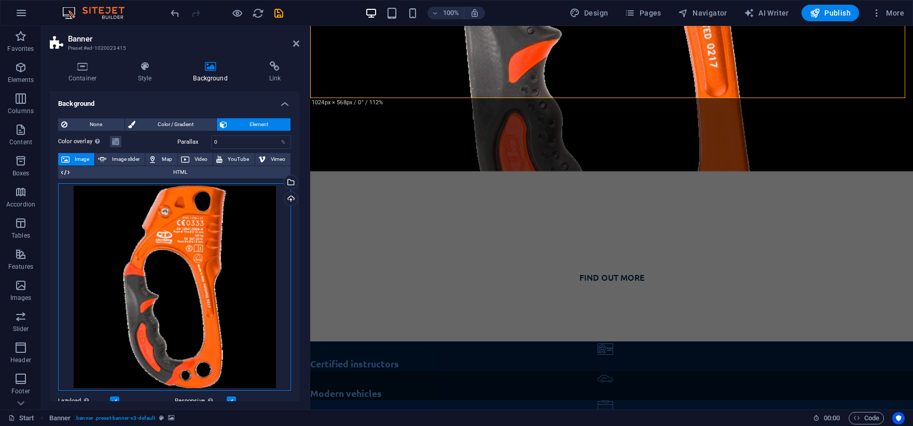
click at [206, 286] on div "Drag files here, click to choose files or select files from Files or our free s…" at bounding box center [174, 286] width 233 height 207
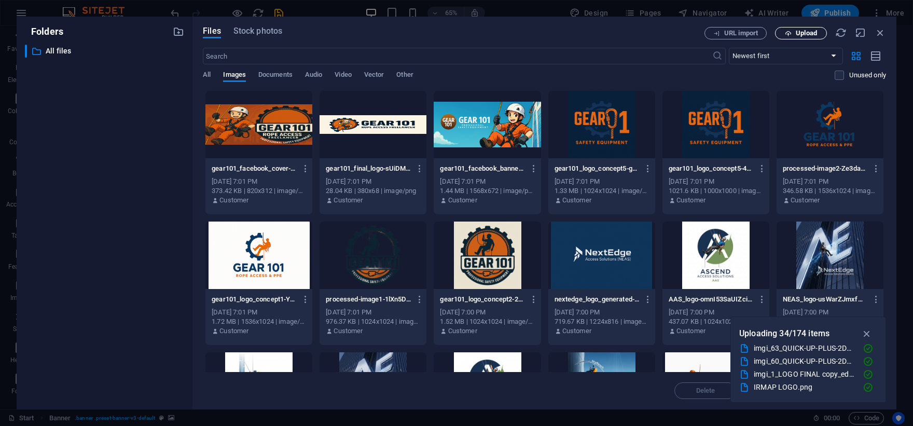
click at [807, 30] on span "Upload" at bounding box center [806, 33] width 21 height 6
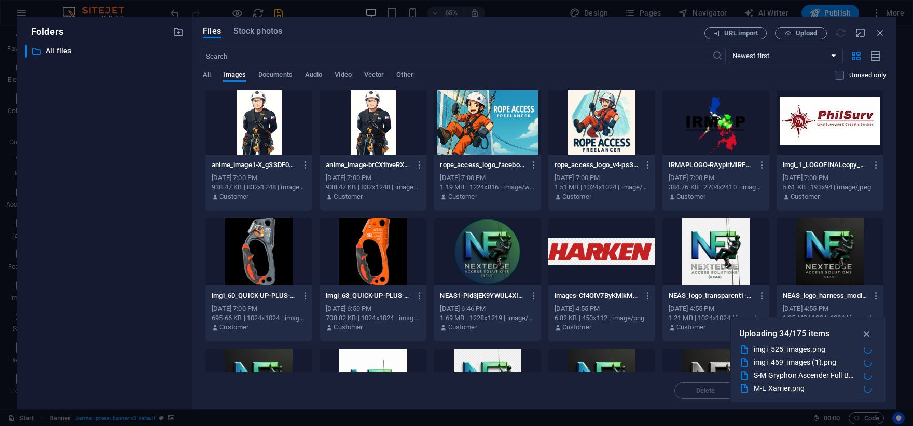
scroll to position [2218, 0]
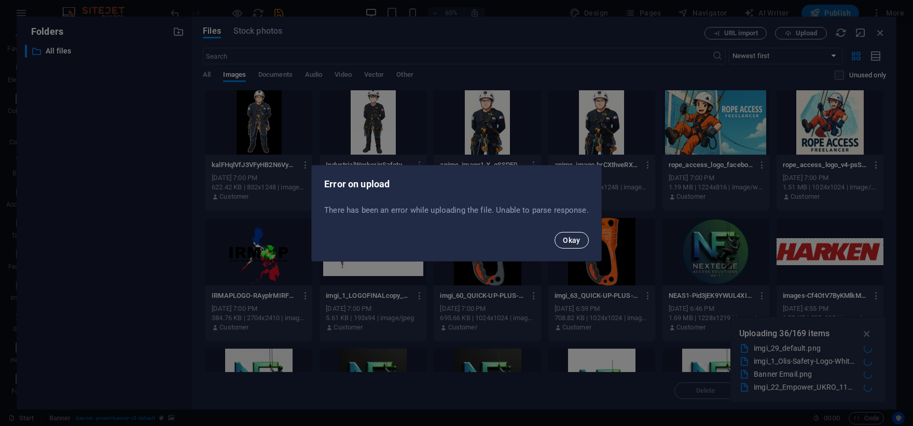
click at [574, 242] on span "Okay" at bounding box center [572, 240] width 18 height 8
click at [573, 236] on span "Okay" at bounding box center [572, 240] width 18 height 8
click at [558, 237] on button "Okay" at bounding box center [572, 240] width 34 height 17
click at [560, 237] on button "Okay" at bounding box center [572, 240] width 34 height 17
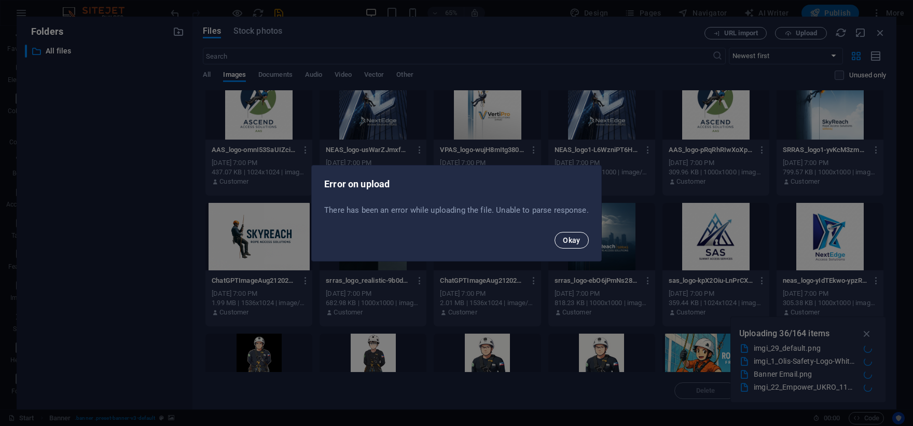
click at [573, 242] on span "Okay" at bounding box center [572, 240] width 18 height 8
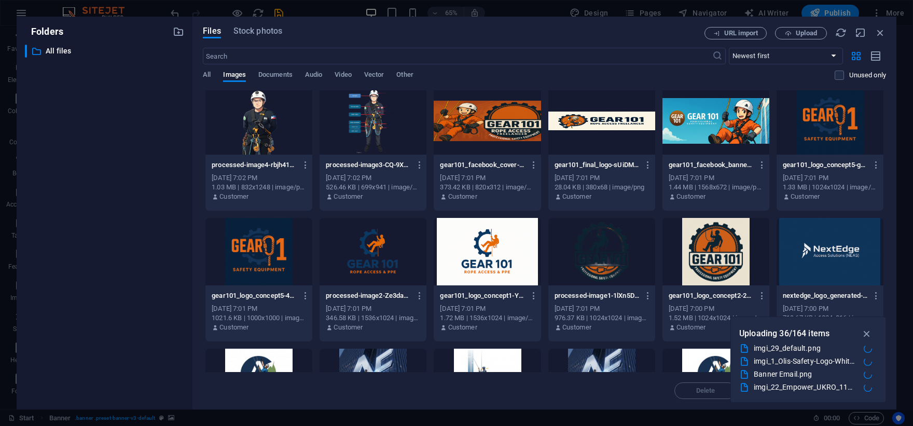
scroll to position [0, 0]
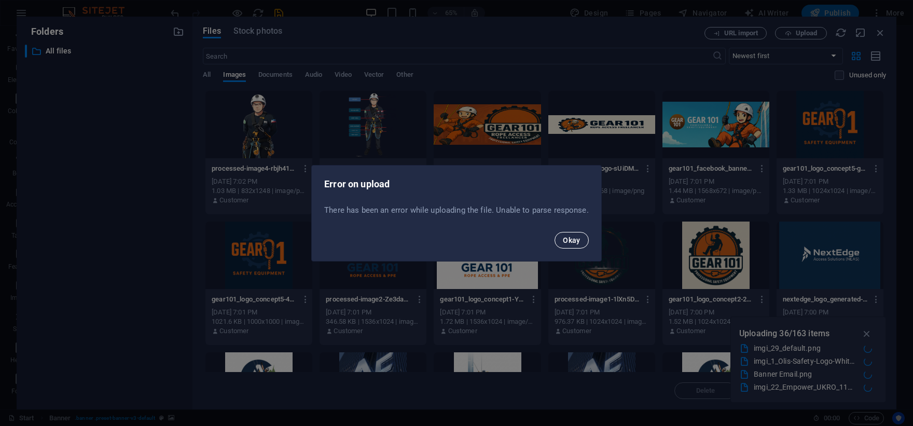
click at [574, 243] on span "Okay" at bounding box center [572, 240] width 18 height 8
click at [578, 240] on span "Okay" at bounding box center [572, 240] width 18 height 8
click at [560, 239] on button "Okay" at bounding box center [572, 240] width 34 height 17
click at [572, 246] on button "Okay" at bounding box center [572, 240] width 34 height 17
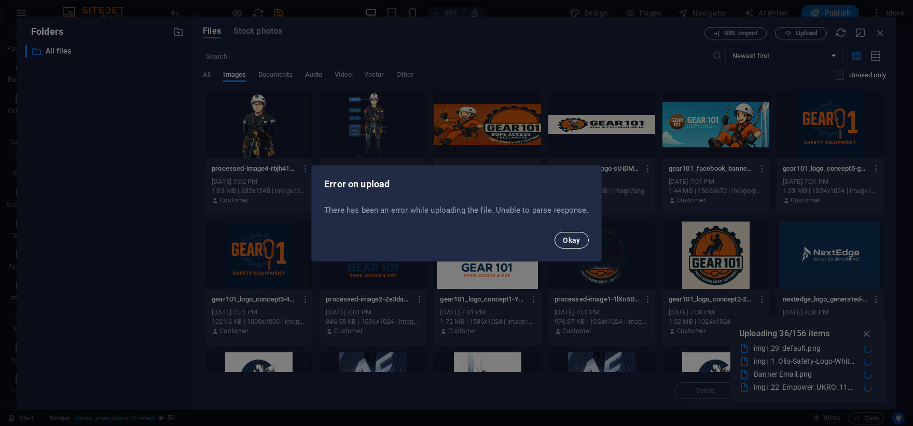
click at [572, 242] on span "Okay" at bounding box center [572, 240] width 18 height 8
click at [579, 237] on span "Okay" at bounding box center [572, 240] width 18 height 8
click at [580, 242] on button "Okay" at bounding box center [572, 240] width 34 height 17
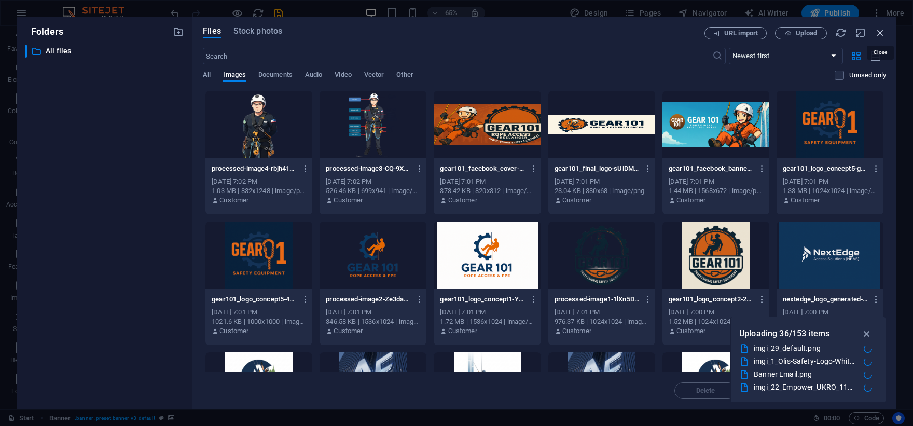
click at [880, 36] on icon "button" at bounding box center [880, 32] width 11 height 11
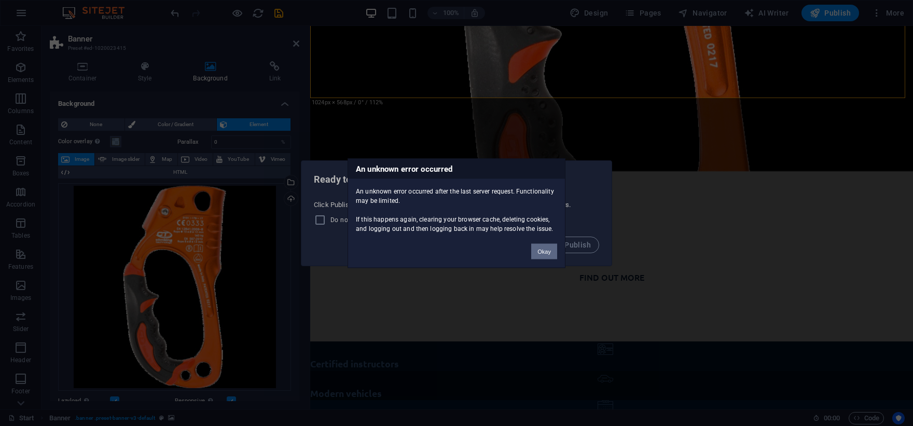
click at [548, 253] on button "Okay" at bounding box center [544, 251] width 26 height 16
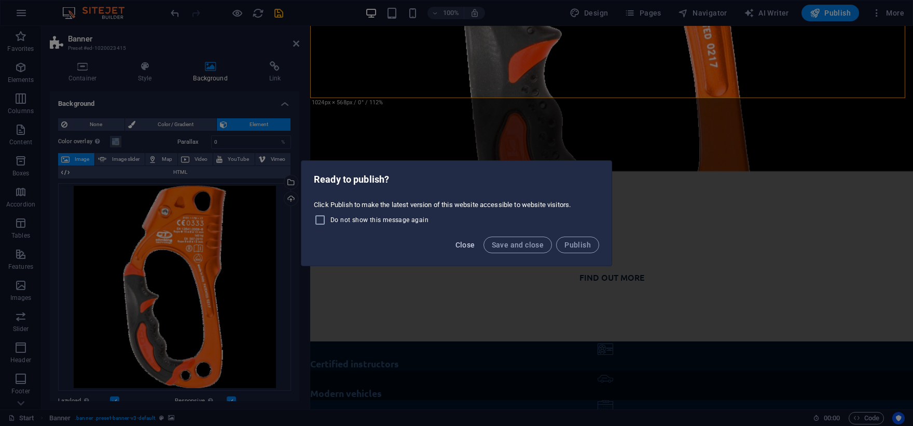
click at [467, 245] on span "Close" at bounding box center [465, 245] width 20 height 8
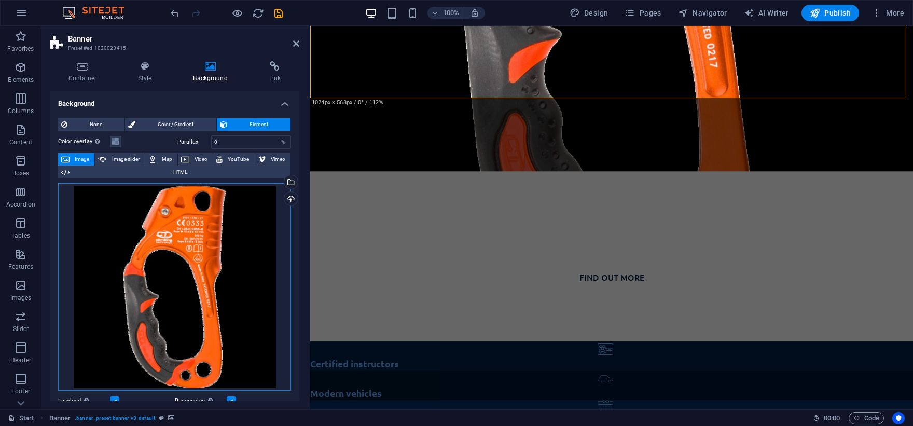
click at [142, 273] on div "Drag files here, click to choose files or select files from Files or our free s…" at bounding box center [174, 286] width 233 height 207
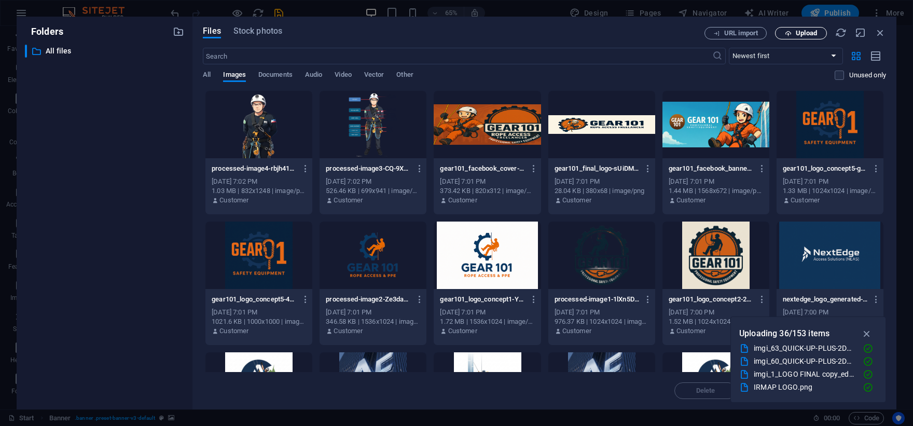
click at [801, 32] on span "Upload" at bounding box center [806, 33] width 21 height 6
click at [870, 335] on icon "button" at bounding box center [867, 333] width 12 height 11
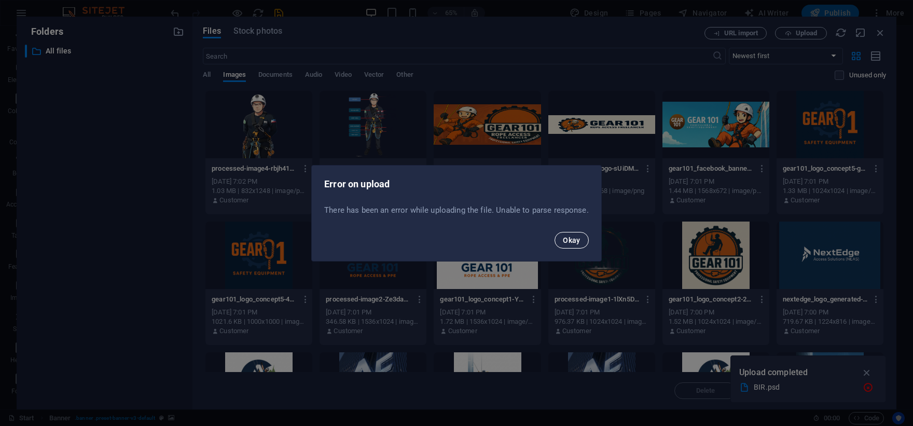
click at [567, 238] on span "Okay" at bounding box center [572, 240] width 18 height 8
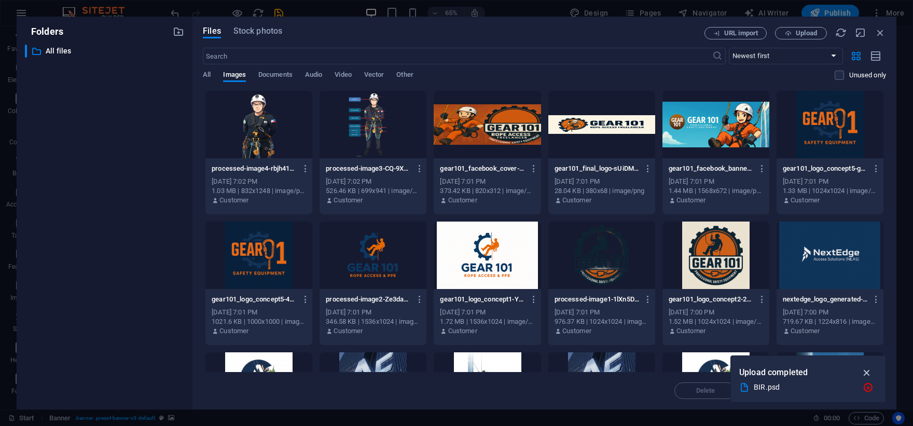
click at [869, 372] on icon "button" at bounding box center [867, 372] width 12 height 11
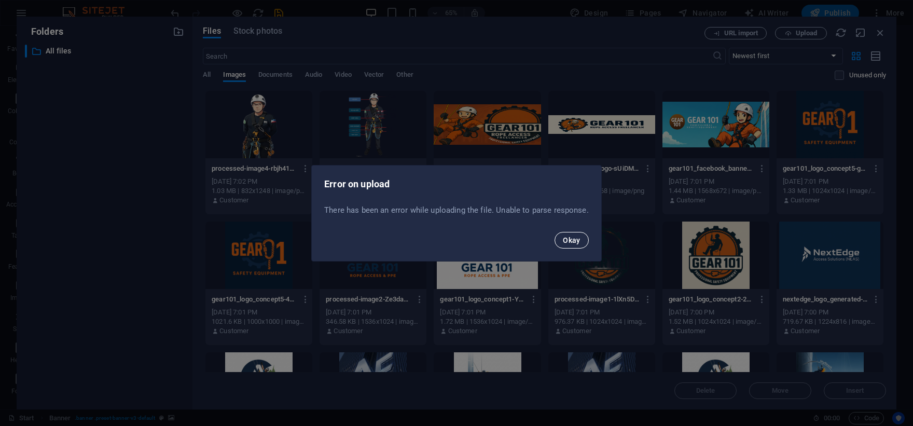
click at [573, 243] on span "Okay" at bounding box center [572, 240] width 18 height 8
click at [799, 33] on div "Error on upload There has been an error while uploading the file. Unable to par…" at bounding box center [456, 213] width 913 height 426
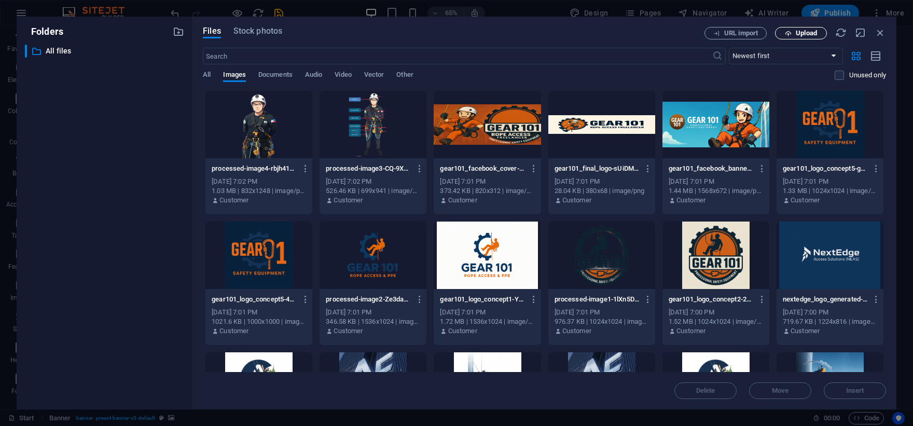
click at [799, 32] on span "Upload" at bounding box center [806, 33] width 21 height 6
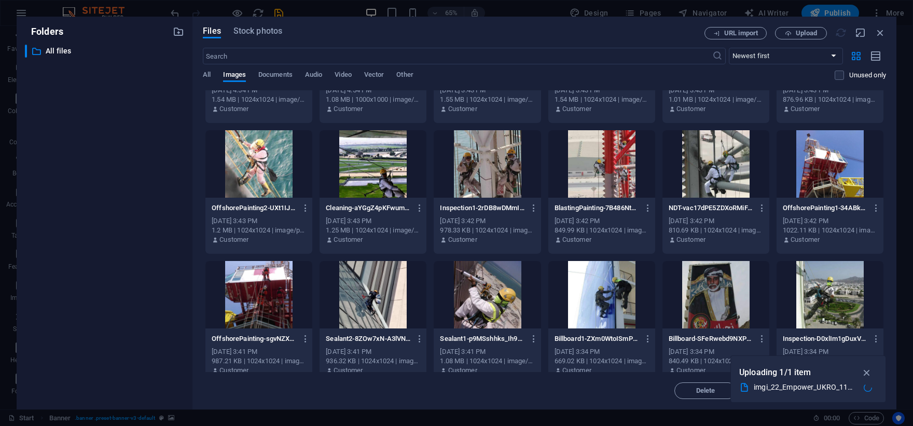
scroll to position [1352, 0]
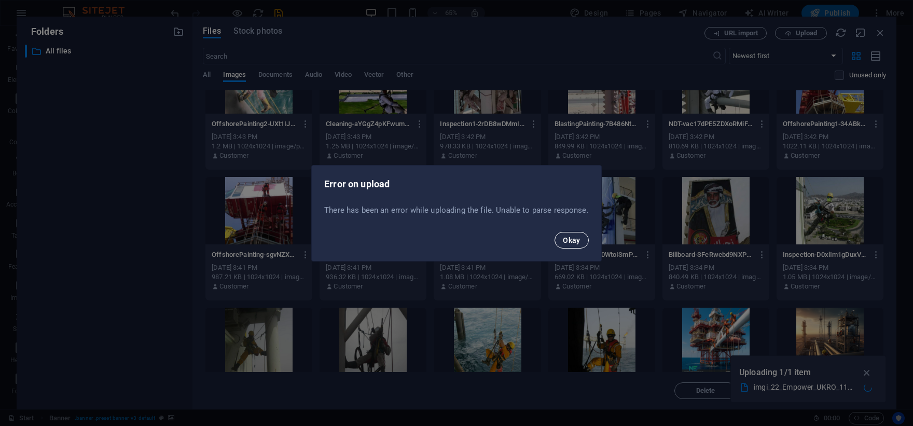
click at [580, 240] on button "Okay" at bounding box center [572, 240] width 34 height 17
click at [570, 236] on span "Okay" at bounding box center [572, 240] width 18 height 8
click at [575, 238] on span "Okay" at bounding box center [572, 240] width 18 height 8
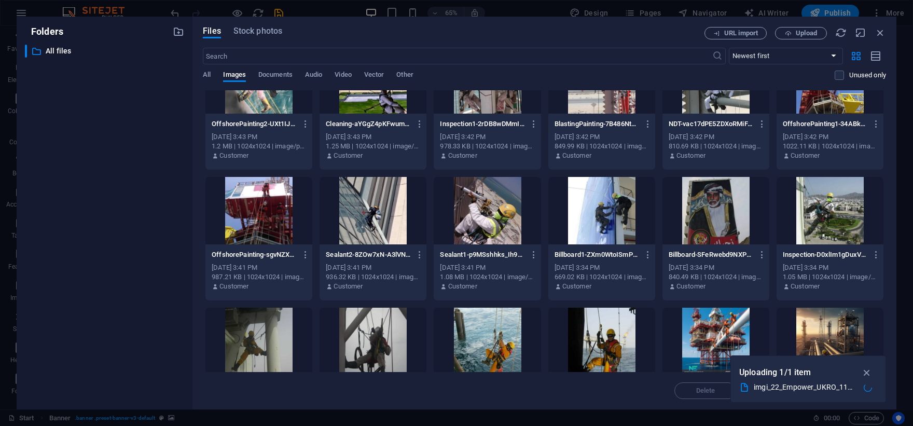
click at [499, 322] on div at bounding box center [487, 341] width 107 height 67
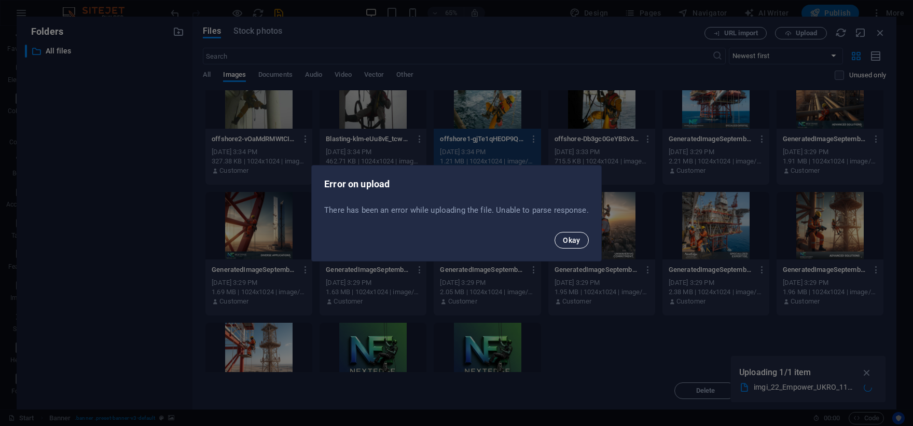
click at [559, 243] on button "Okay" at bounding box center [572, 240] width 34 height 17
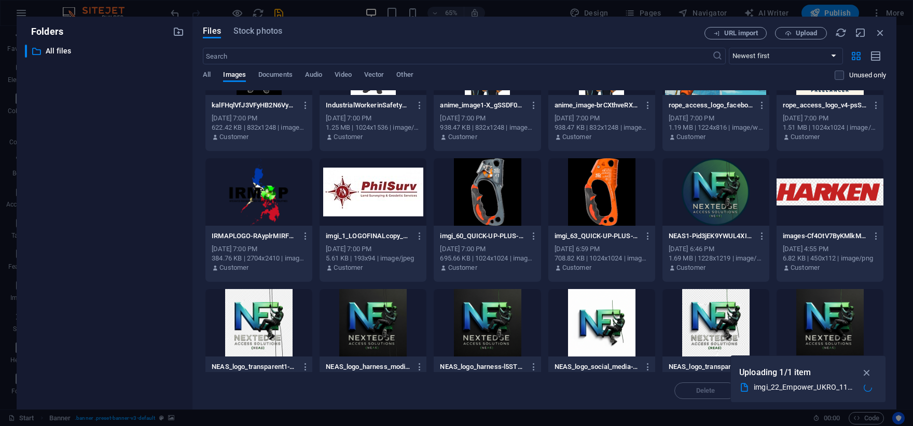
scroll to position [366, 0]
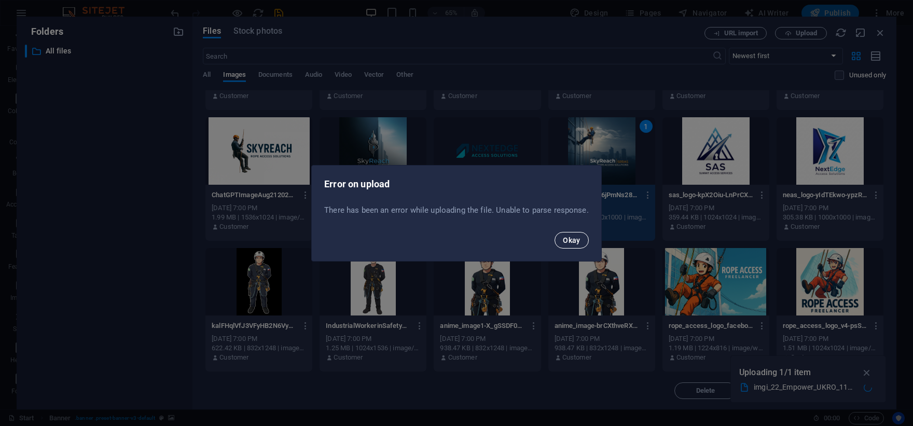
click at [581, 239] on button "Okay" at bounding box center [572, 240] width 34 height 17
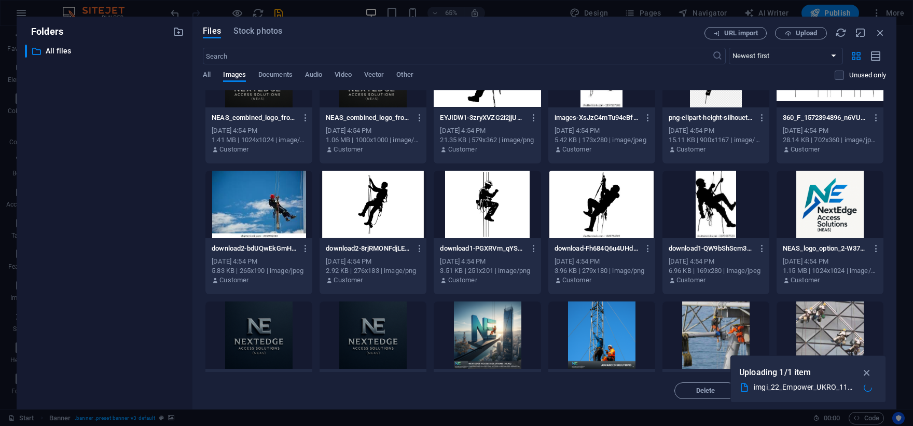
scroll to position [1105, 0]
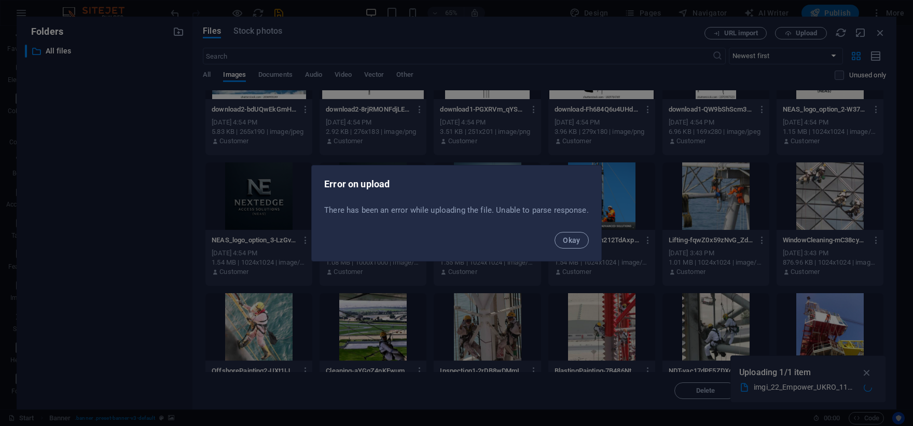
drag, startPoint x: 570, startPoint y: 232, endPoint x: 537, endPoint y: 253, distance: 38.7
click at [568, 233] on button "Okay" at bounding box center [572, 240] width 34 height 17
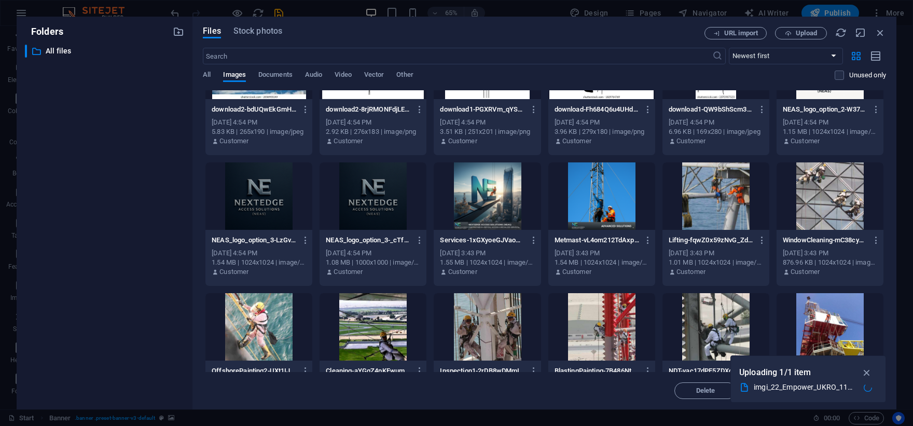
click at [494, 337] on div at bounding box center [487, 326] width 107 height 67
click at [870, 375] on icon "button" at bounding box center [867, 372] width 12 height 11
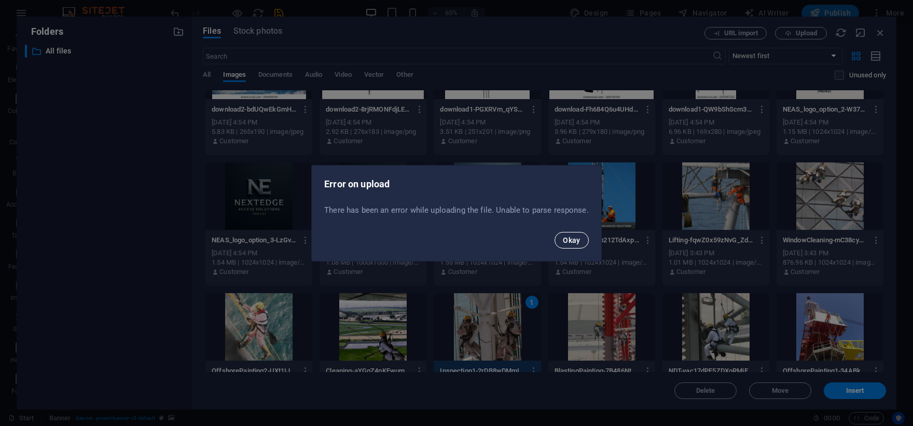
click at [563, 238] on span "Okay" at bounding box center [572, 240] width 18 height 8
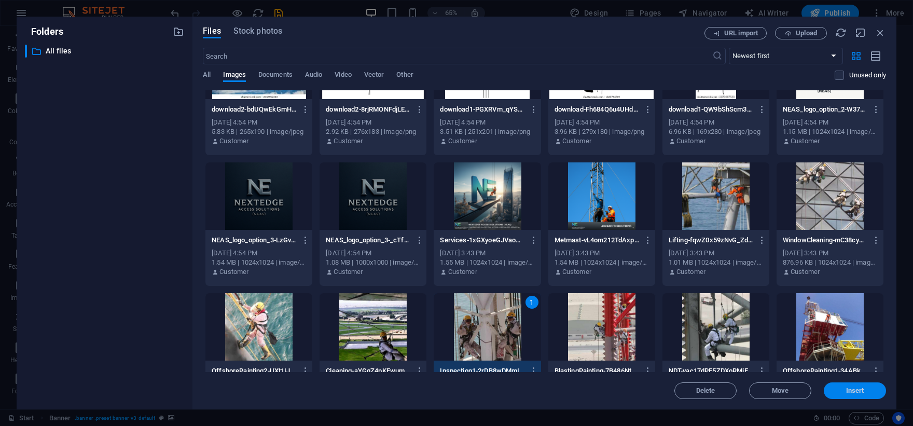
click at [859, 384] on button "Insert" at bounding box center [855, 390] width 62 height 17
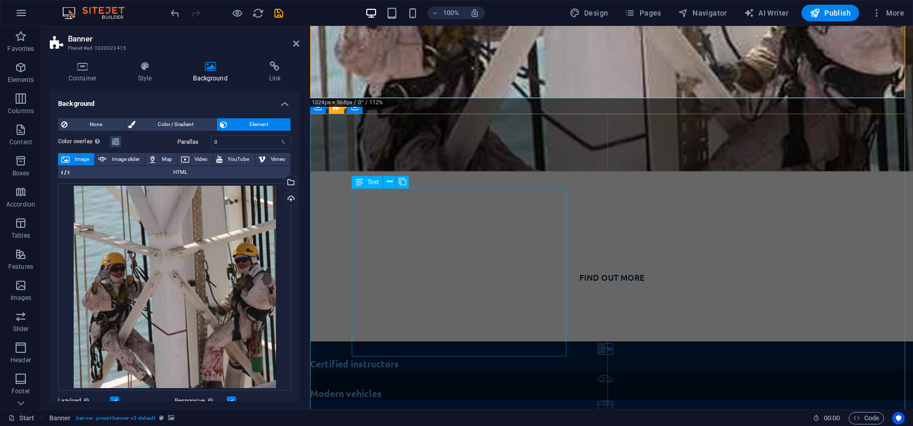
scroll to position [0, 0]
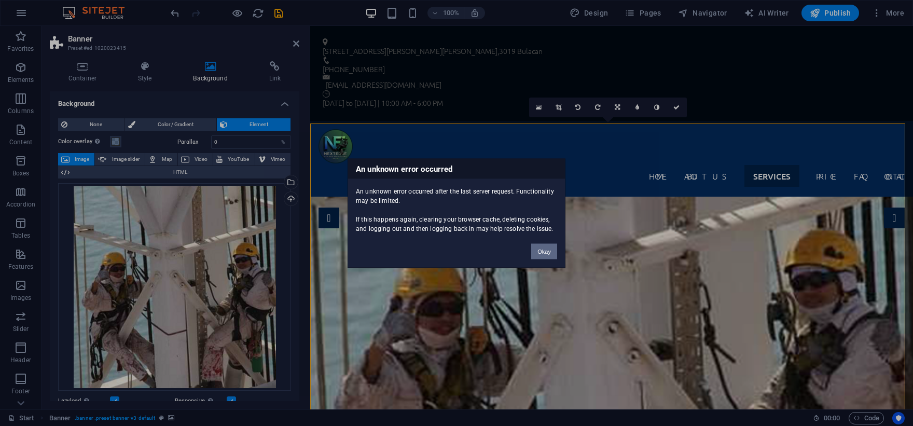
click at [543, 250] on button "Okay" at bounding box center [544, 251] width 26 height 16
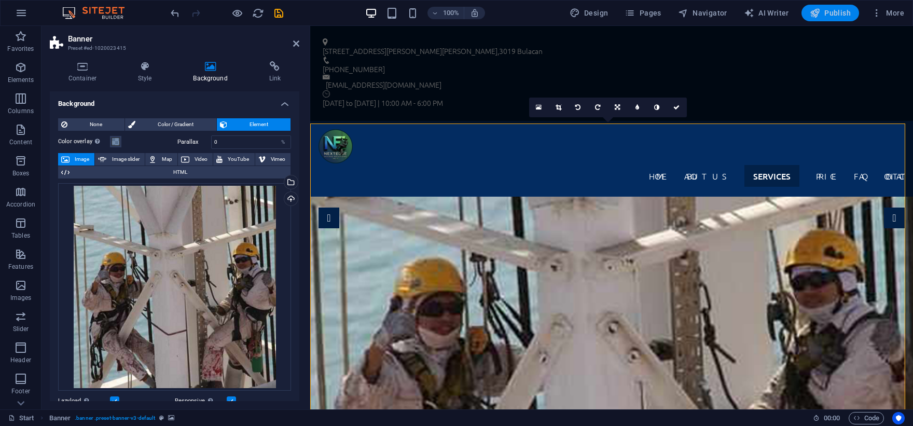
click at [834, 10] on span "Publish" at bounding box center [830, 13] width 41 height 10
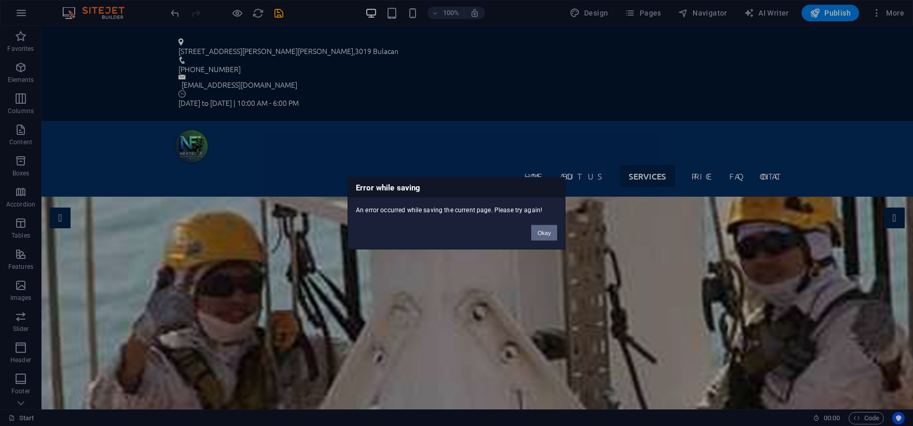
click at [549, 234] on button "Okay" at bounding box center [544, 233] width 26 height 16
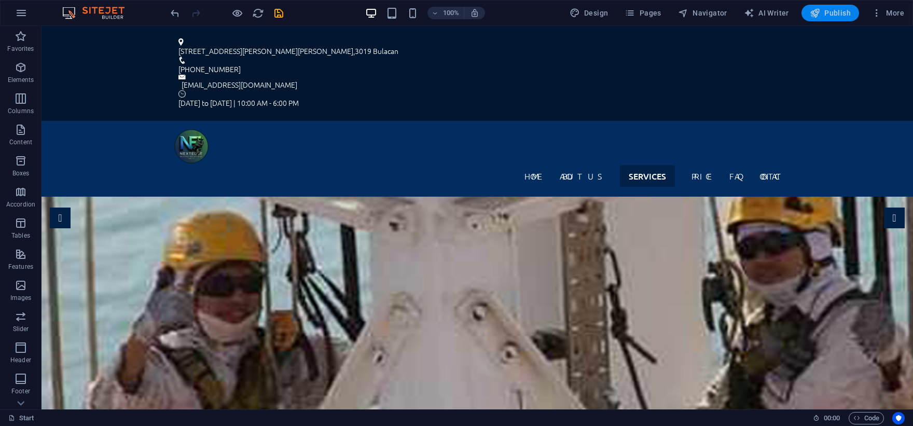
drag, startPoint x: 832, startPoint y: 17, endPoint x: 688, endPoint y: 50, distance: 147.6
click at [832, 17] on span "Publish" at bounding box center [830, 13] width 41 height 10
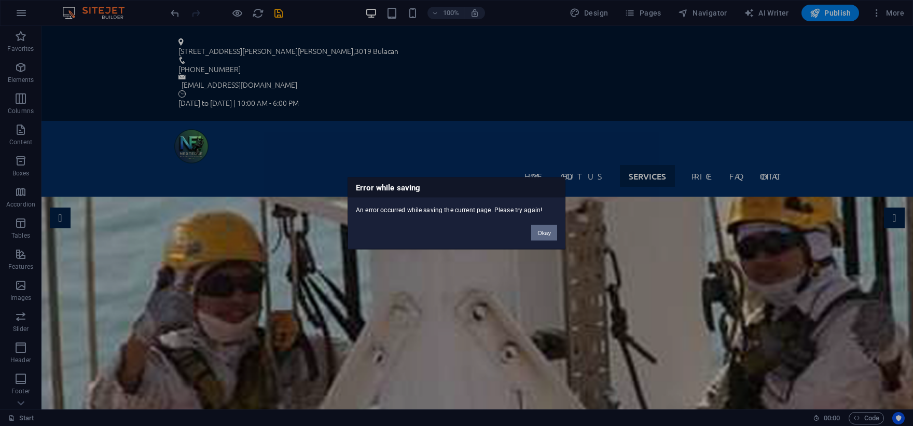
click at [546, 236] on button "Okay" at bounding box center [544, 233] width 26 height 16
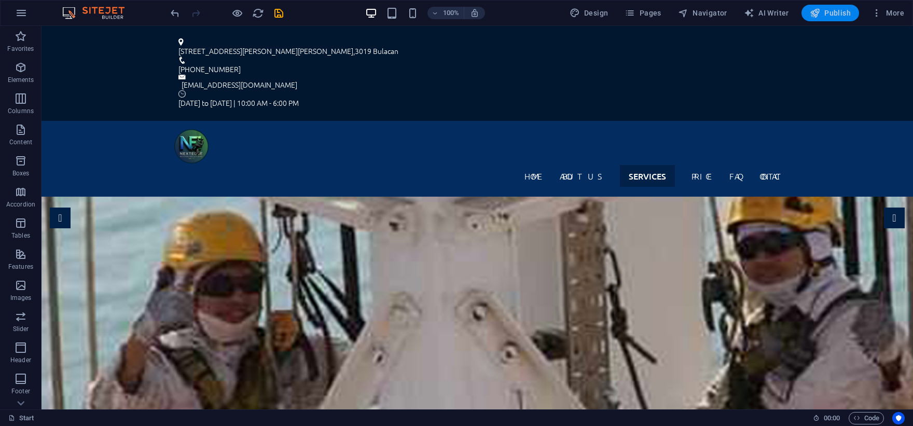
click at [834, 15] on span "Publish" at bounding box center [830, 13] width 41 height 10
checkbox input "false"
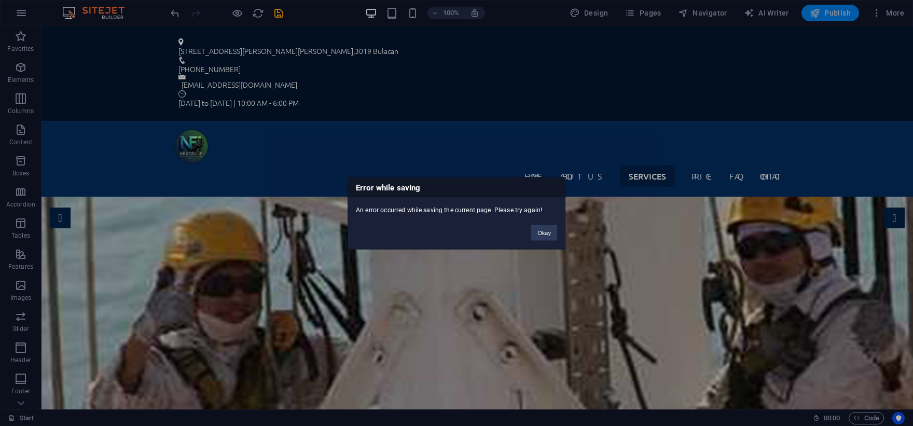
click at [836, 8] on div "Error while saving An error occurred while saving the current page. Please try …" at bounding box center [456, 213] width 913 height 426
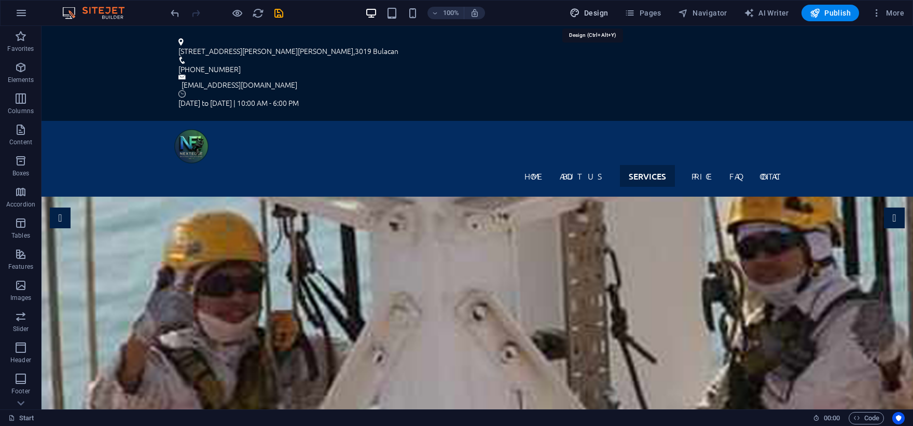
click at [601, 13] on span "Design" at bounding box center [589, 13] width 39 height 10
select select "px"
select select "300"
select select "px"
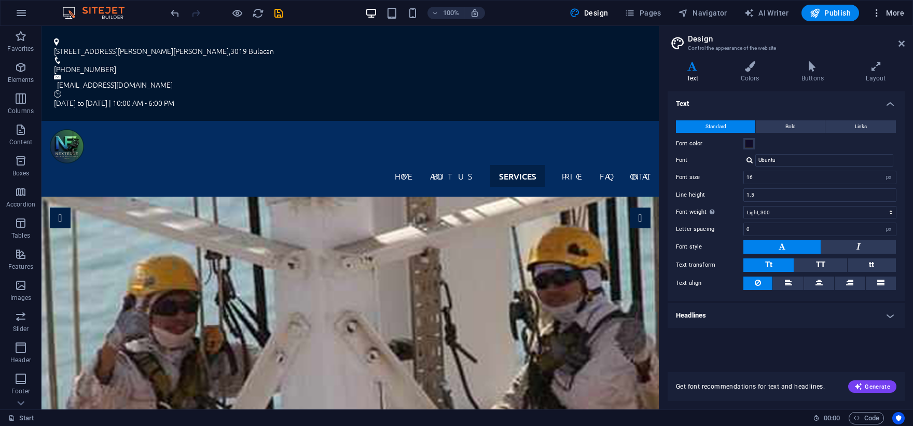
click at [878, 10] on icon "button" at bounding box center [876, 13] width 10 height 10
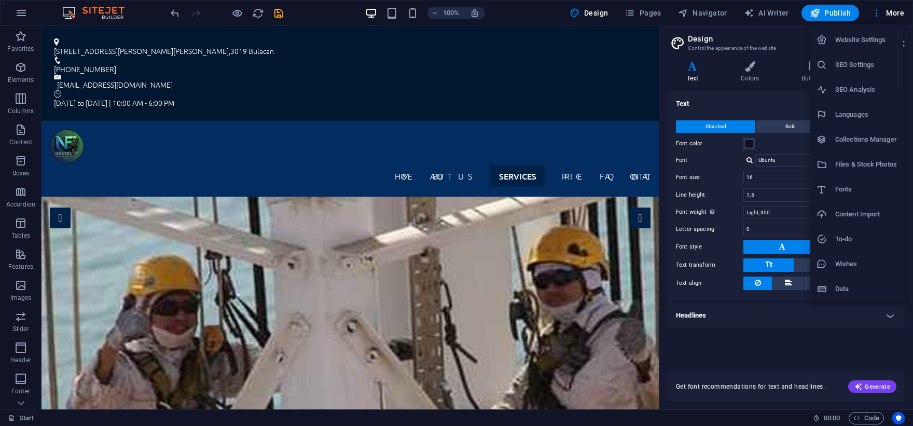
click at [882, 212] on h6 "Content Import" at bounding box center [866, 214] width 62 height 12
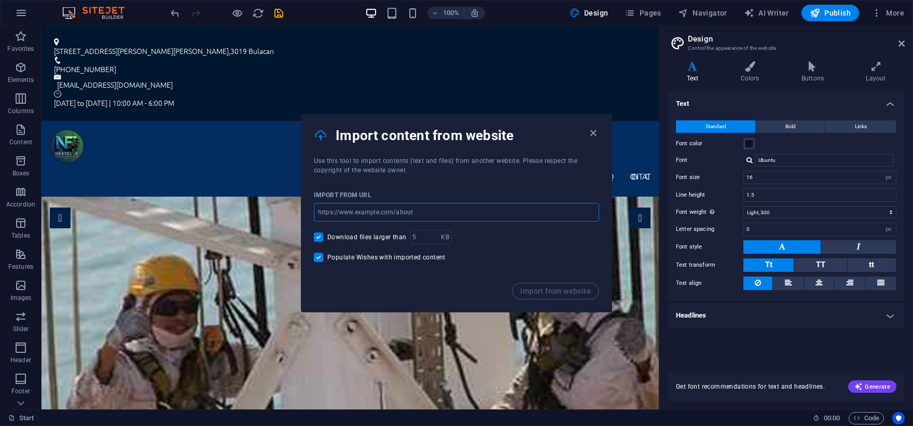
click at [441, 210] on input "url" at bounding box center [456, 212] width 285 height 19
click at [586, 135] on h4 "Import content from website" at bounding box center [461, 135] width 251 height 17
drag, startPoint x: 592, startPoint y: 133, endPoint x: 615, endPoint y: 99, distance: 40.9
click at [592, 133] on icon "button" at bounding box center [593, 133] width 12 height 12
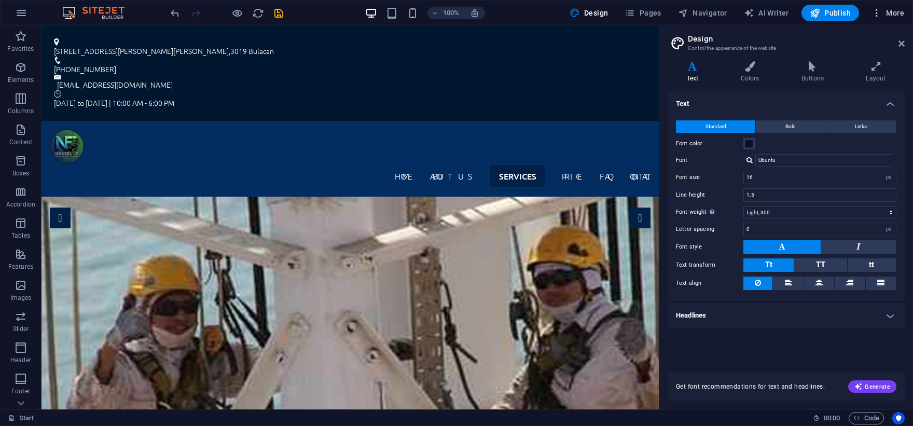
click at [878, 14] on icon "button" at bounding box center [876, 13] width 10 height 10
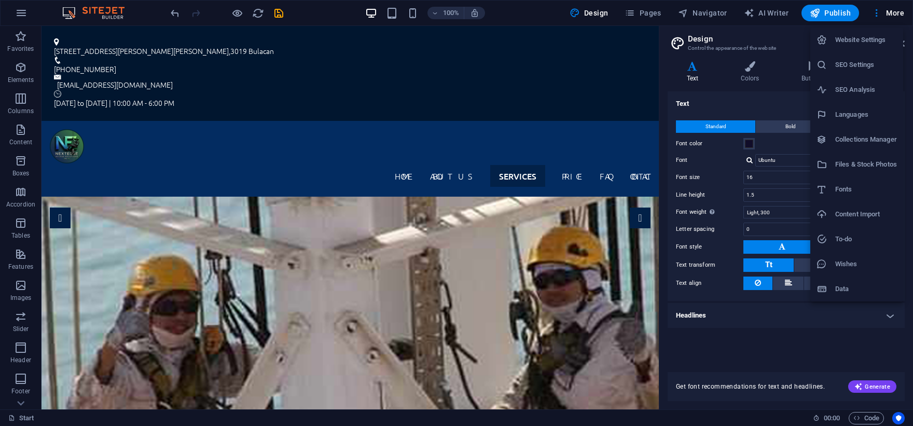
click at [882, 88] on h6 "SEO Analysis" at bounding box center [866, 90] width 62 height 12
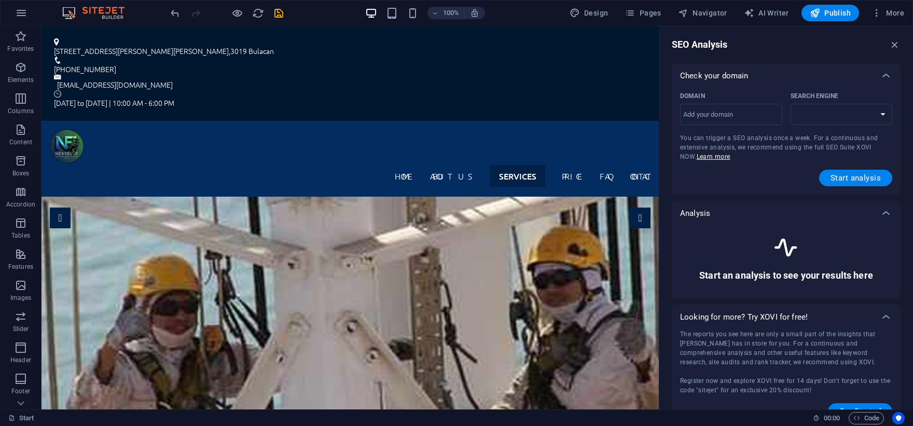
select select "google.com"
click at [854, 178] on span "Start analysis" at bounding box center [856, 178] width 50 height 8
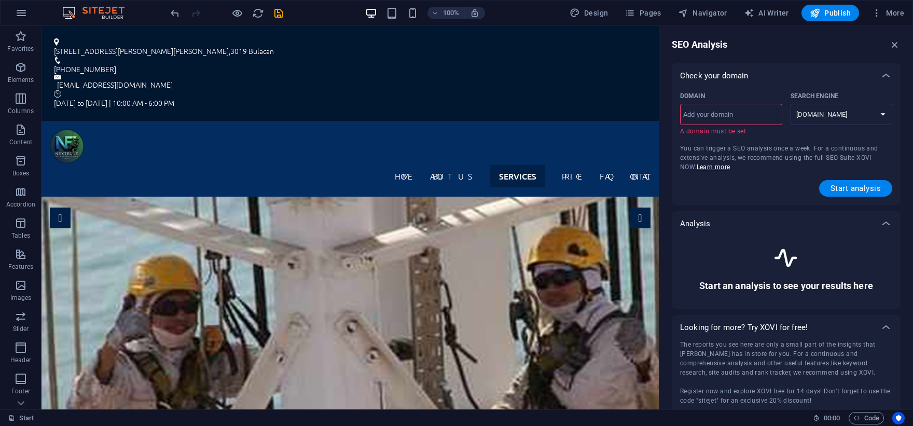
click at [742, 114] on input "Domain ​ A domain must be set" at bounding box center [731, 114] width 102 height 17
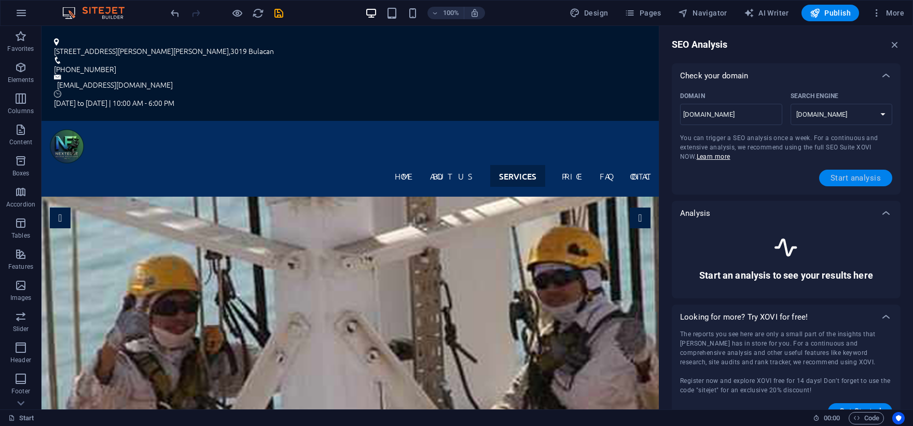
click at [846, 176] on span "Start analysis" at bounding box center [856, 178] width 50 height 8
drag, startPoint x: 743, startPoint y: 143, endPoint x: 624, endPoint y: 116, distance: 122.3
click at [702, 117] on input "www.nextedge-access-solutions.com.ph" at bounding box center [731, 114] width 102 height 17
type input "nextedge-access-solutions.com.ph"
click at [838, 172] on button "Start analysis" at bounding box center [855, 178] width 73 height 17
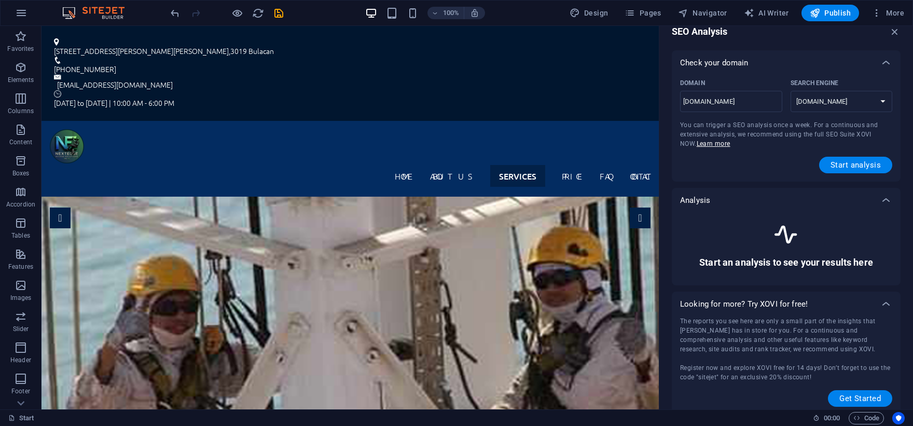
scroll to position [19, 0]
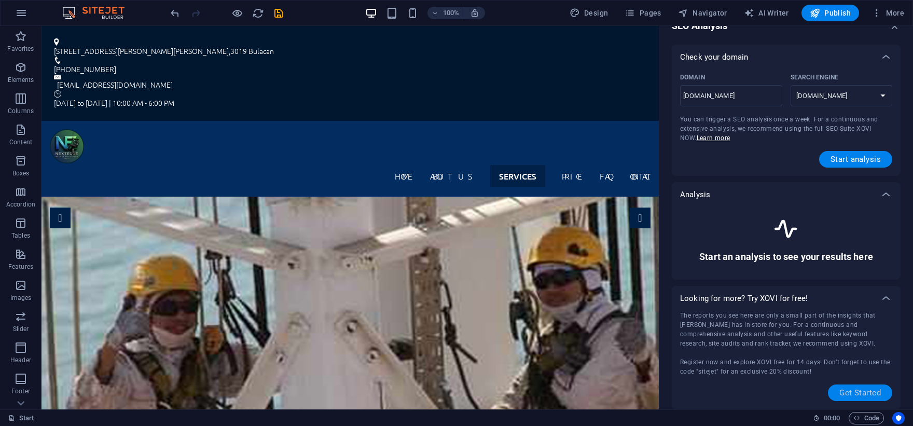
click at [856, 389] on span "Get Started" at bounding box center [859, 393] width 41 height 8
click at [843, 156] on span "Start analysis" at bounding box center [856, 159] width 50 height 8
click at [844, 81] on div "Search Engine" at bounding box center [840, 78] width 98 height 16
click at [844, 85] on select "google.de google.at google.es google.co.uk google.fr google.it google.ch google…" at bounding box center [842, 95] width 102 height 21
click at [846, 93] on select "google.de google.at google.es google.co.uk google.fr google.it google.ch google…" at bounding box center [842, 95] width 102 height 21
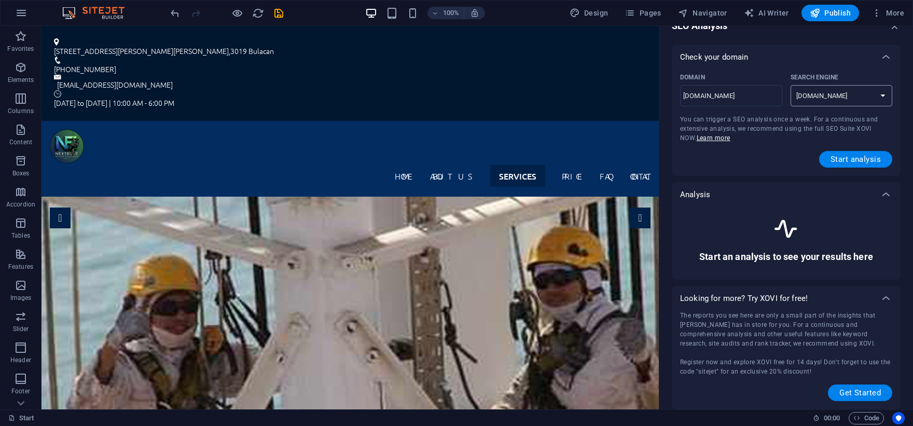
click at [846, 93] on select "google.de google.at google.es google.co.uk google.fr google.it google.ch google…" at bounding box center [842, 95] width 102 height 21
click at [861, 96] on select "google.de google.at google.es google.co.uk google.fr google.it google.ch google…" at bounding box center [842, 95] width 102 height 21
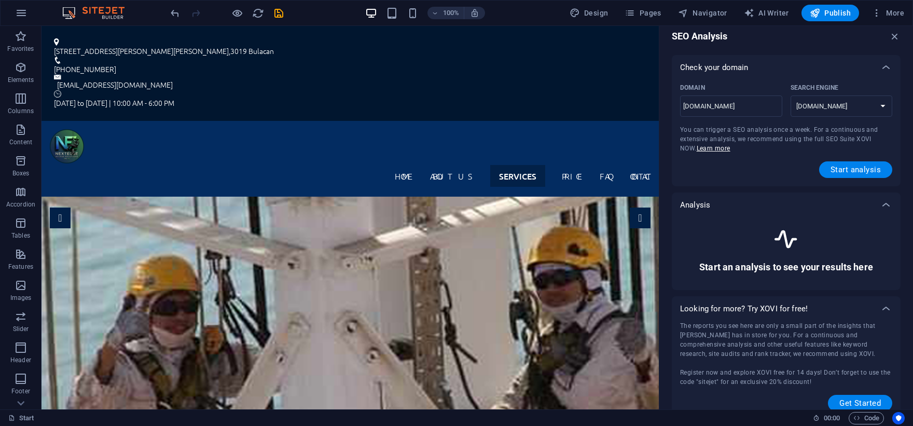
scroll to position [0, 0]
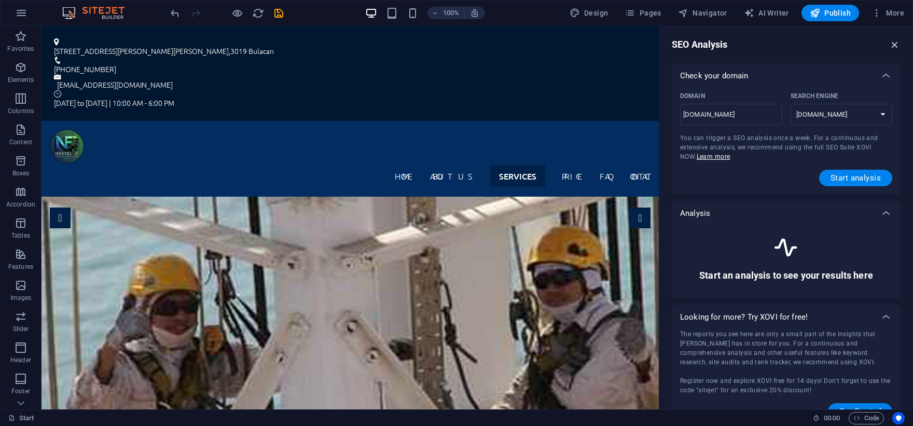
click at [893, 44] on icon "button" at bounding box center [894, 44] width 11 height 11
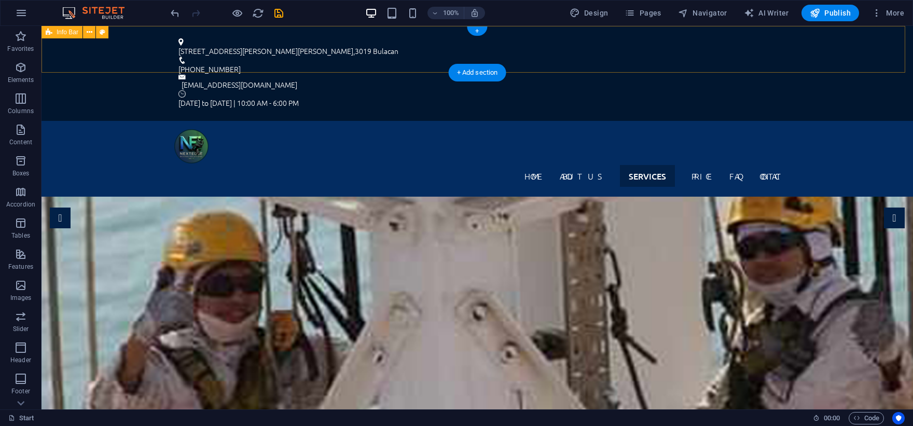
click at [823, 43] on div "B 15 lot 6 Marilao Grand Villas Barangay Loma de Gato Marilao Bulacan , 3019 Bu…" at bounding box center [476, 73] width 871 height 95
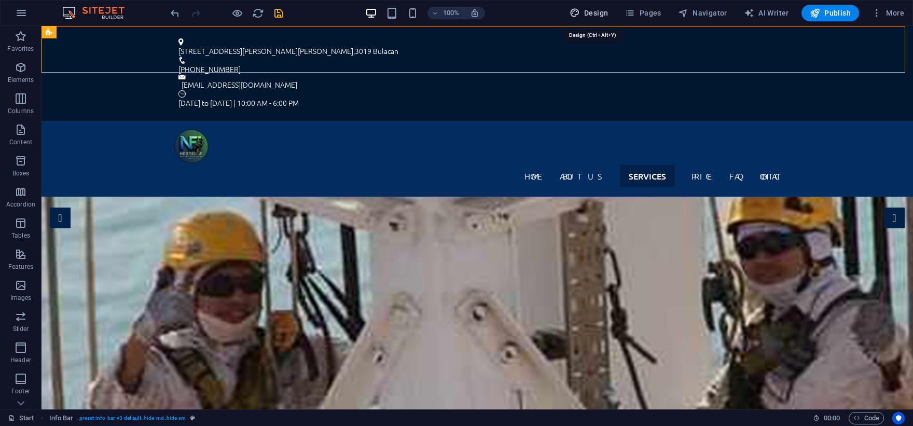
click at [605, 11] on span "Design" at bounding box center [589, 13] width 39 height 10
select select "px"
select select "300"
select select "px"
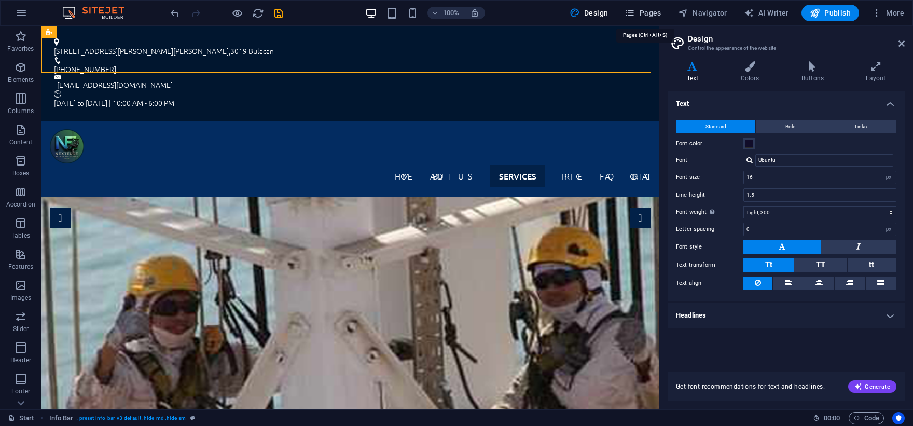
click at [655, 9] on span "Pages" at bounding box center [643, 13] width 36 height 10
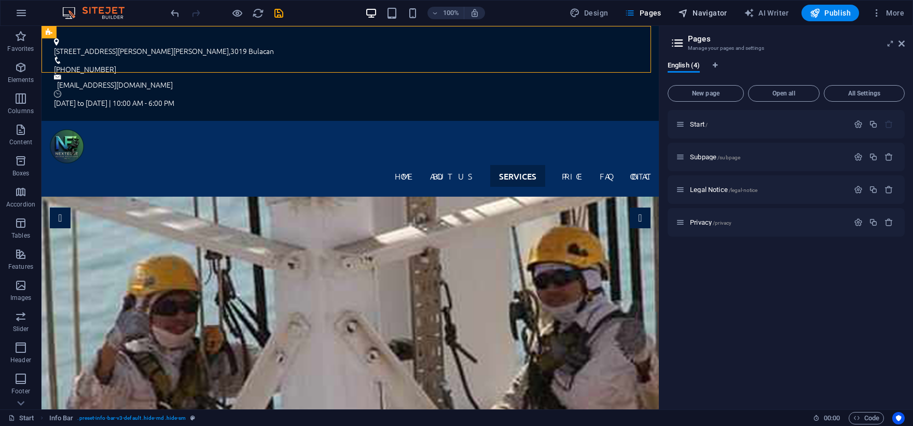
click at [710, 9] on span "Navigator" at bounding box center [702, 13] width 49 height 10
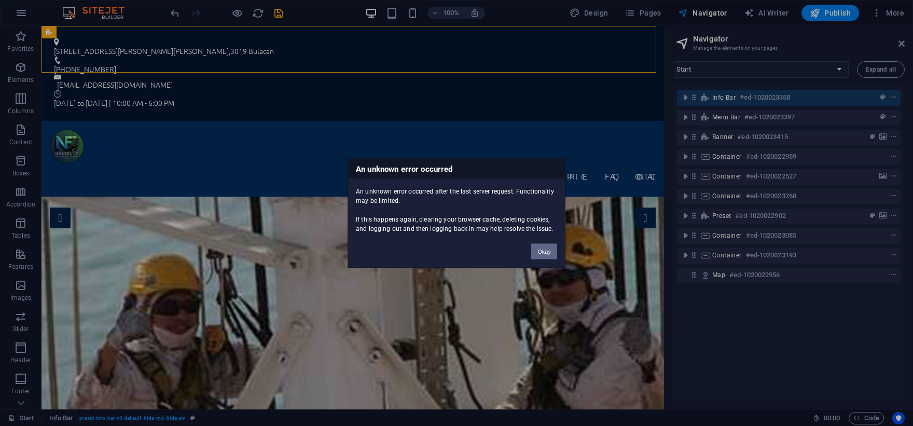
drag, startPoint x: 548, startPoint y: 255, endPoint x: 521, endPoint y: 78, distance: 178.3
click at [548, 255] on button "Okay" at bounding box center [544, 251] width 26 height 16
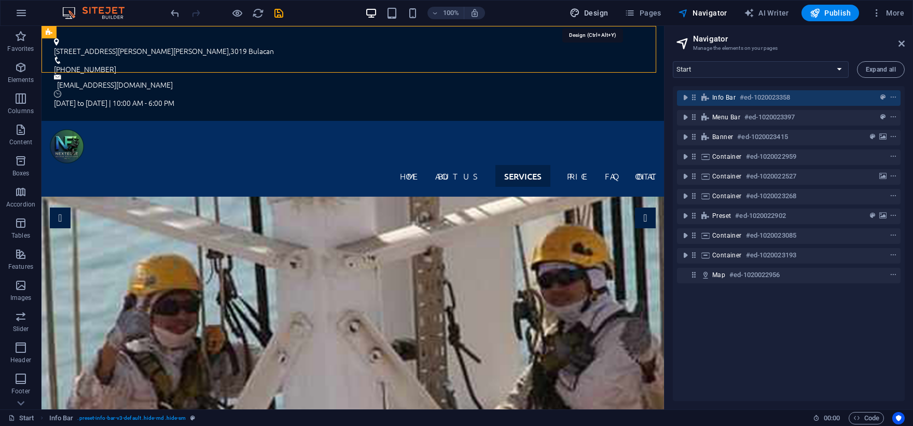
click at [580, 15] on icon "button" at bounding box center [575, 13] width 10 height 10
select select "px"
select select "300"
select select "px"
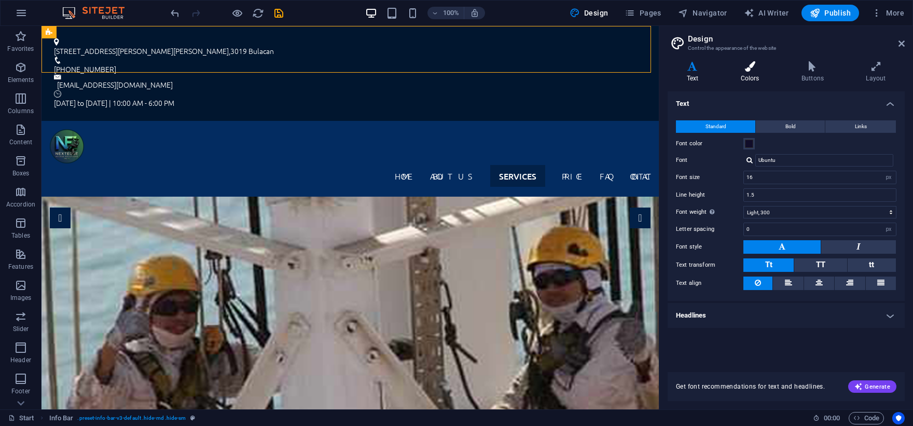
click at [762, 71] on icon at bounding box center [750, 66] width 57 height 10
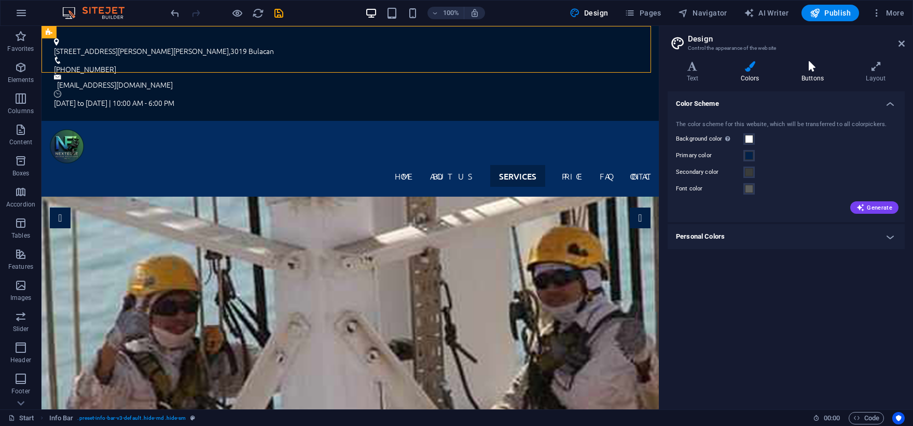
click at [836, 80] on h4 "Buttons" at bounding box center [814, 72] width 64 height 22
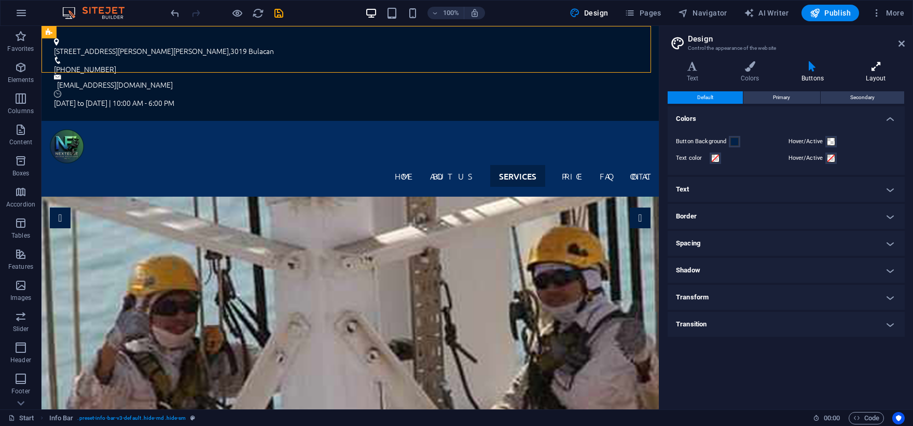
click at [866, 75] on h4 "Layout" at bounding box center [876, 72] width 58 height 22
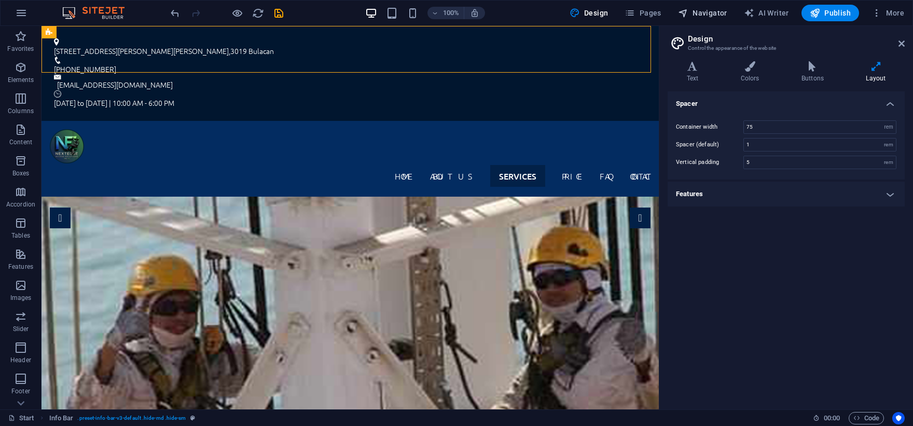
click at [711, 15] on span "Navigator" at bounding box center [702, 13] width 49 height 10
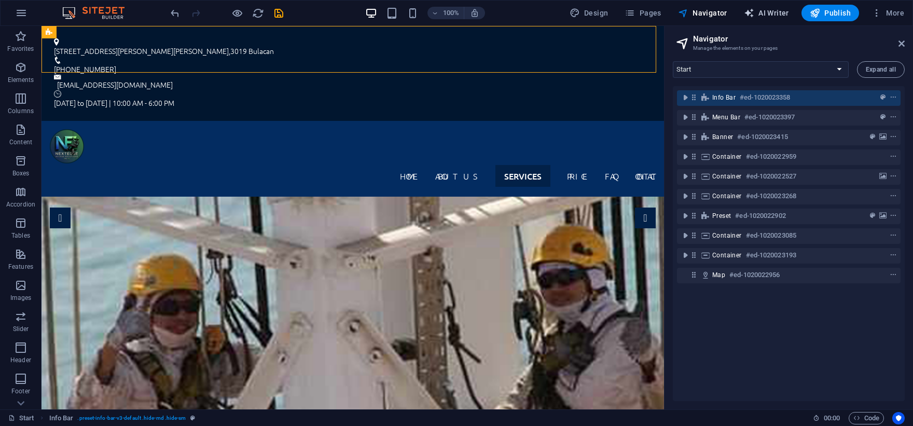
click at [782, 8] on span "AI Writer" at bounding box center [766, 13] width 45 height 10
select select "English"
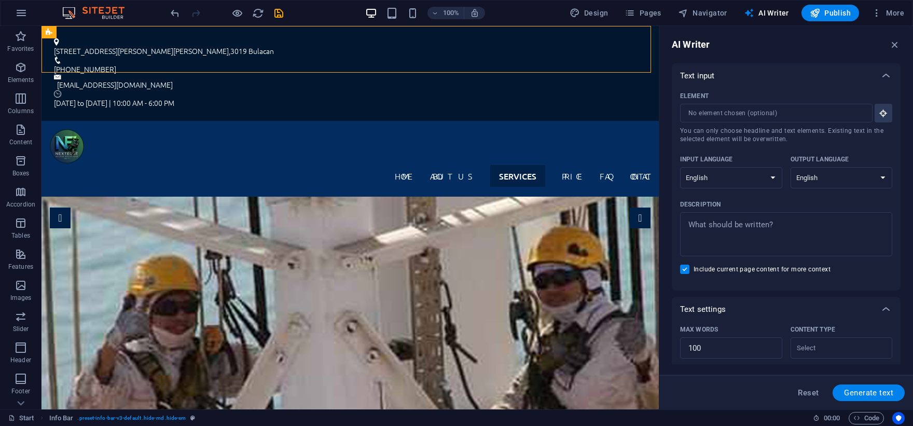
scroll to position [191, 0]
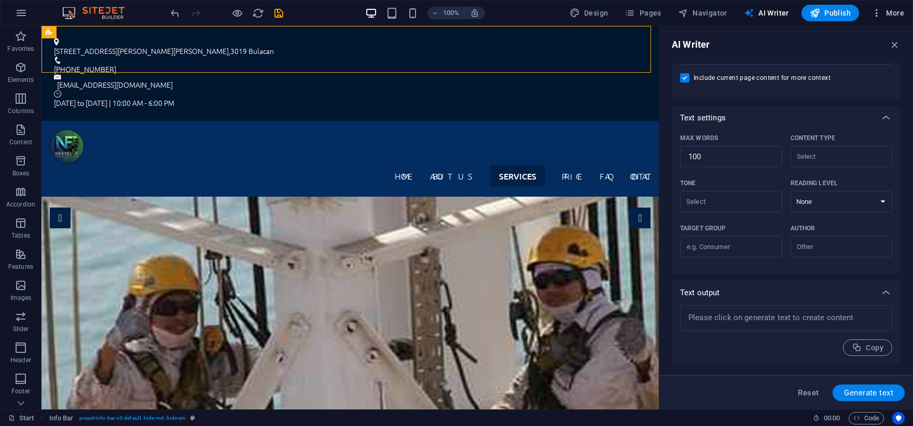
click at [877, 20] on button "More" at bounding box center [887, 13] width 41 height 17
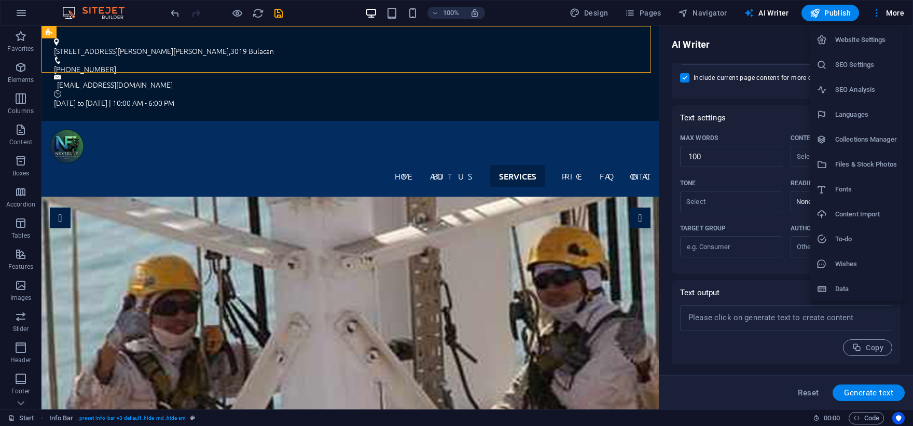
click at [874, 89] on h6 "SEO Analysis" at bounding box center [866, 90] width 62 height 12
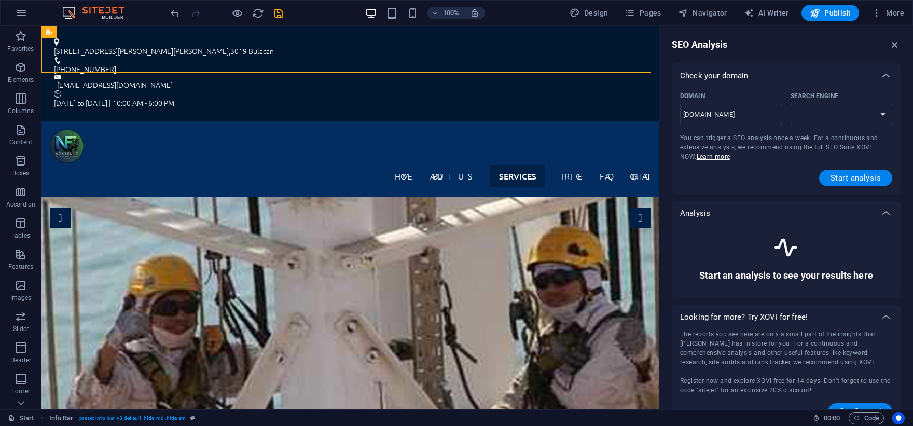
select select "google.com"
click at [830, 185] on button "Start analysis" at bounding box center [855, 178] width 73 height 17
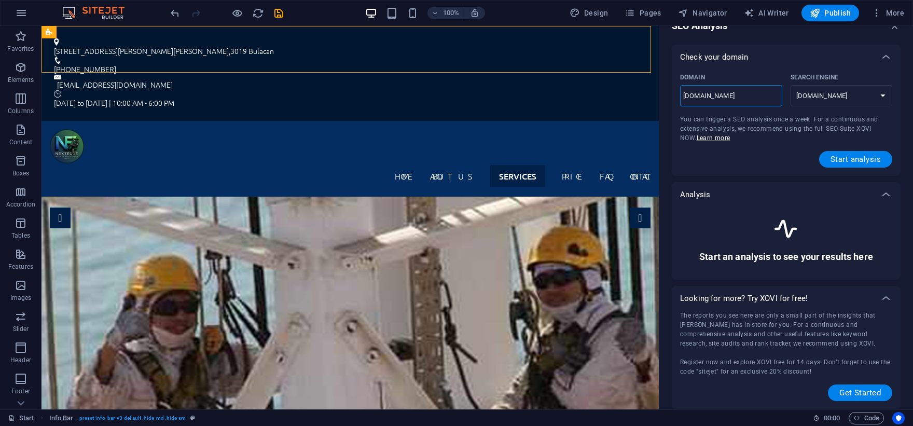
click at [748, 92] on input "nextedge-access-solutions.com.ph" at bounding box center [731, 96] width 102 height 17
drag, startPoint x: 741, startPoint y: 93, endPoint x: 809, endPoint y: 101, distance: 68.3
click at [809, 101] on div "Domain nextedge-access-solutions.com.ph ​ Search Engine google.de google.at goo…" at bounding box center [786, 92] width 212 height 45
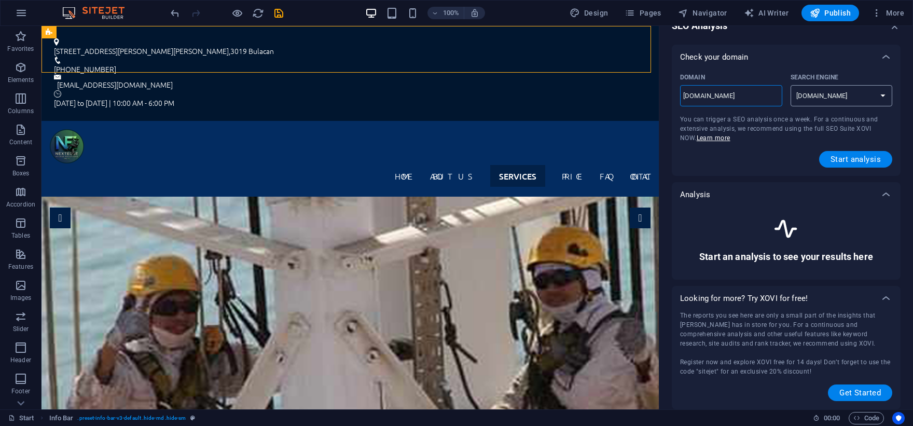
drag, startPoint x: 766, startPoint y: 95, endPoint x: 806, endPoint y: 100, distance: 40.2
click at [806, 100] on div "Domain NextEdge-Access-Solutions.com.ph ​ Search Engine google.de google.at goo…" at bounding box center [786, 92] width 212 height 45
click at [769, 96] on input "NextEdge-Access-Solutions.com.ph" at bounding box center [731, 96] width 102 height 17
type input "NextEdge-Access-Solutions.co.ph"
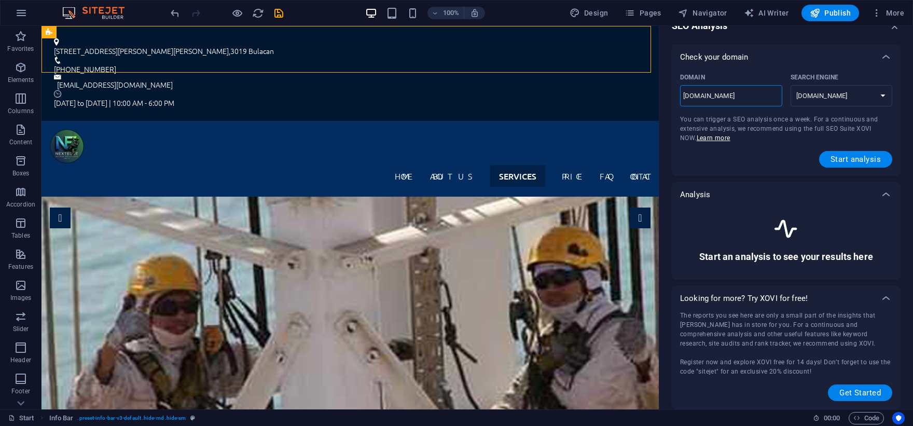
drag, startPoint x: 774, startPoint y: 94, endPoint x: 783, endPoint y: 95, distance: 8.9
click at [783, 95] on div "Domain NextEdge-Access-Solutions.co.ph ​ Search Engine google.de google.at goog…" at bounding box center [786, 92] width 212 height 45
click at [766, 98] on input "NextEdge-Access-Solutions.co.ph" at bounding box center [731, 96] width 102 height 17
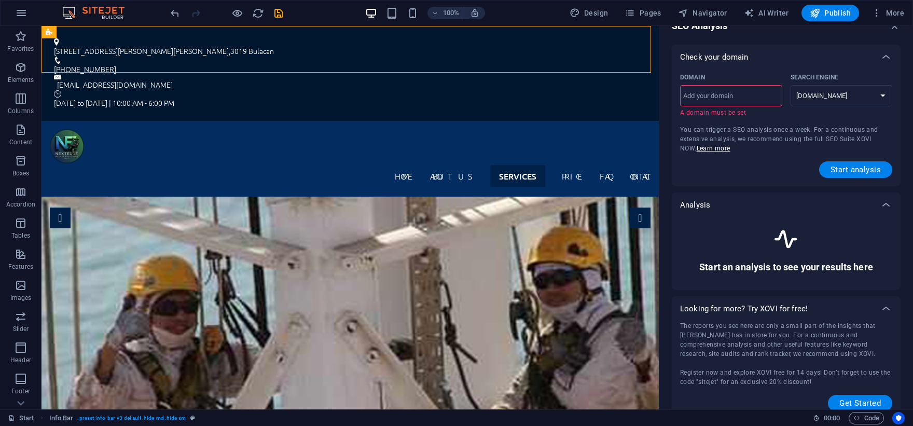
scroll to position [0, 0]
click at [765, 99] on input "Domain ​ A domain must be set" at bounding box center [731, 96] width 102 height 17
type input "NextEdge-Access-Solutions.com.ph"
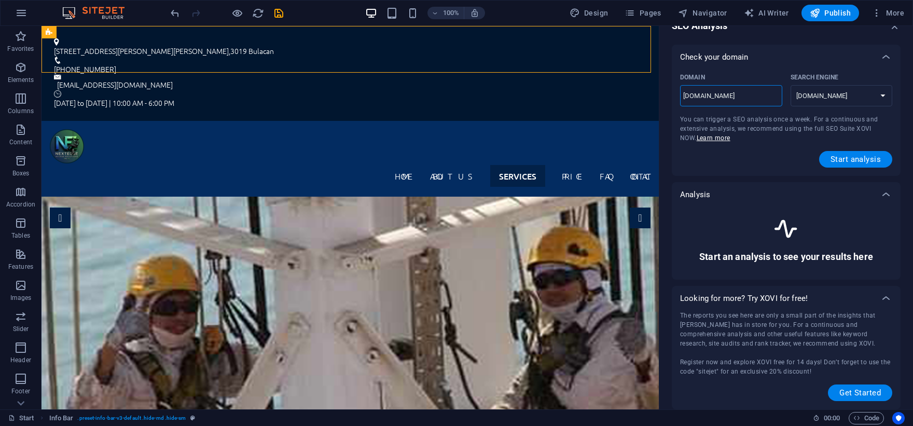
click at [760, 99] on input "NextEdge-Access-Solutions.com.ph" at bounding box center [731, 96] width 102 height 17
click at [756, 98] on input "NextEdge-Access-Solutions.com.ph" at bounding box center [731, 96] width 102 height 17
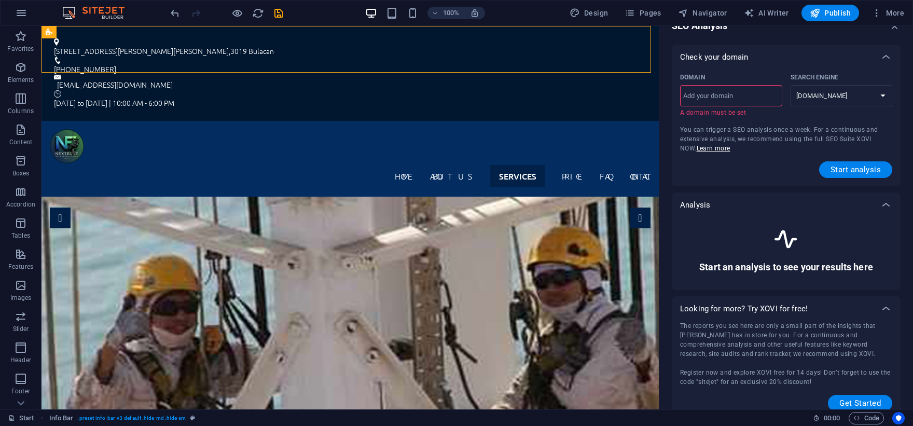
click at [756, 99] on input "Domain ​ A domain must be set" at bounding box center [731, 96] width 102 height 17
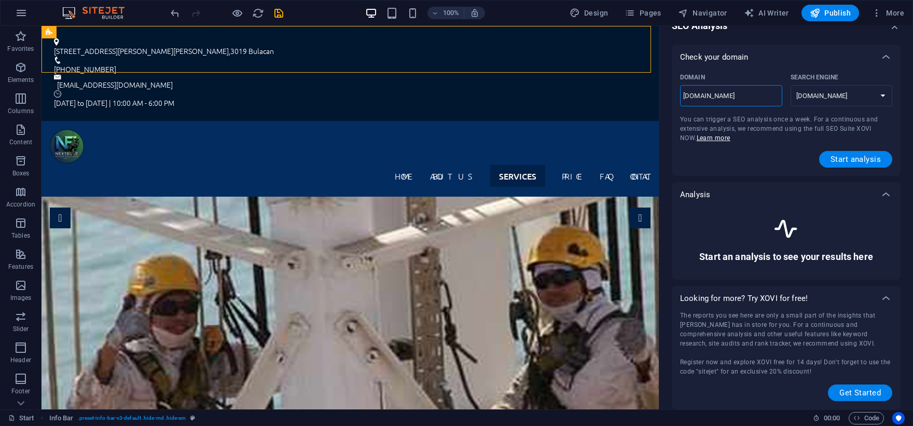
click at [770, 101] on input "www.nextedge-access-solutions.com.ph" at bounding box center [731, 96] width 102 height 17
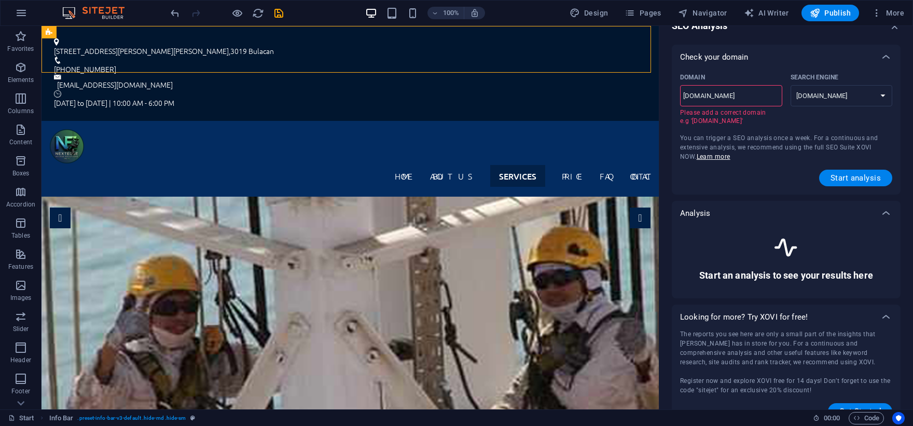
scroll to position [0, 19]
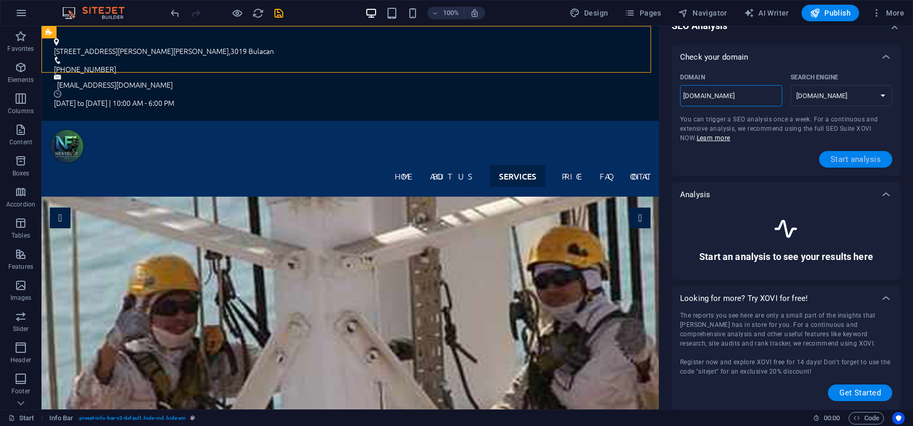
type input "www.nextedge-access-solutions.com"
click at [847, 160] on span "Start analysis" at bounding box center [856, 159] width 50 height 8
click at [830, 240] on div "Start an analysis to see your results here" at bounding box center [786, 239] width 212 height 64
click at [862, 385] on button "Get Started" at bounding box center [860, 392] width 64 height 17
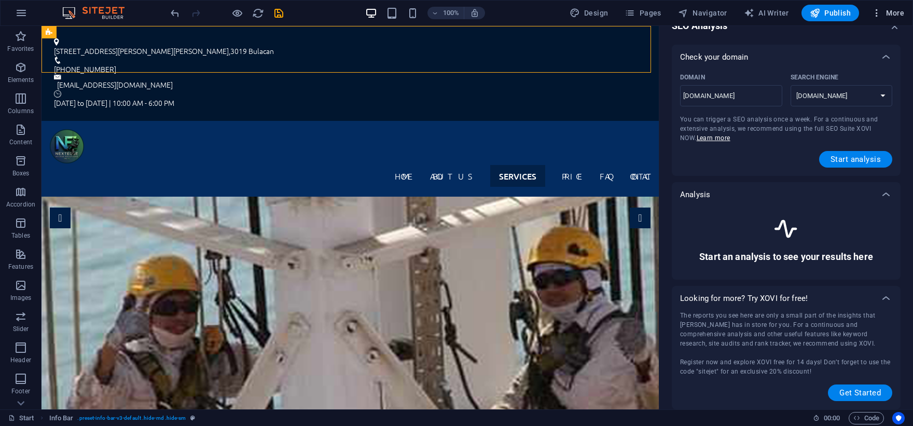
click at [877, 12] on icon "button" at bounding box center [876, 13] width 10 height 10
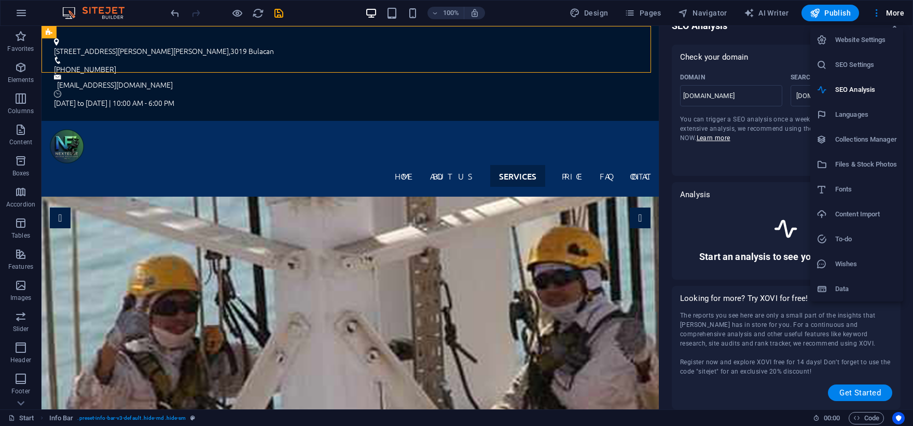
click at [848, 66] on h6 "SEO Settings" at bounding box center [866, 65] width 62 height 12
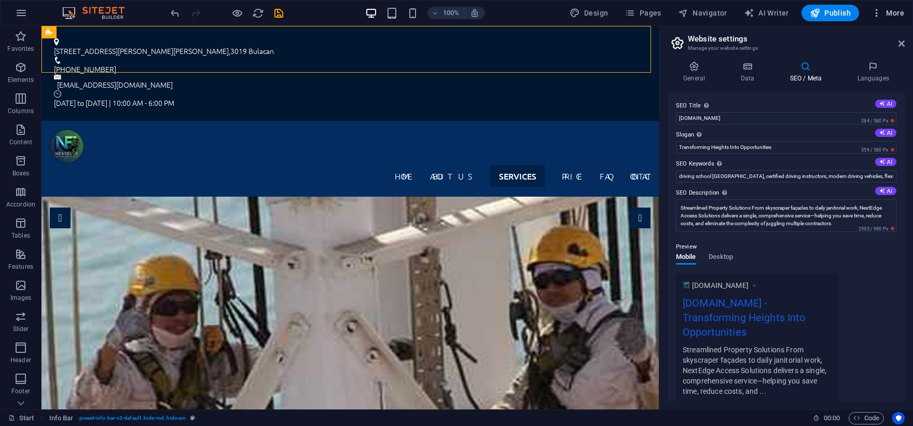
click at [877, 12] on icon "button" at bounding box center [876, 13] width 10 height 10
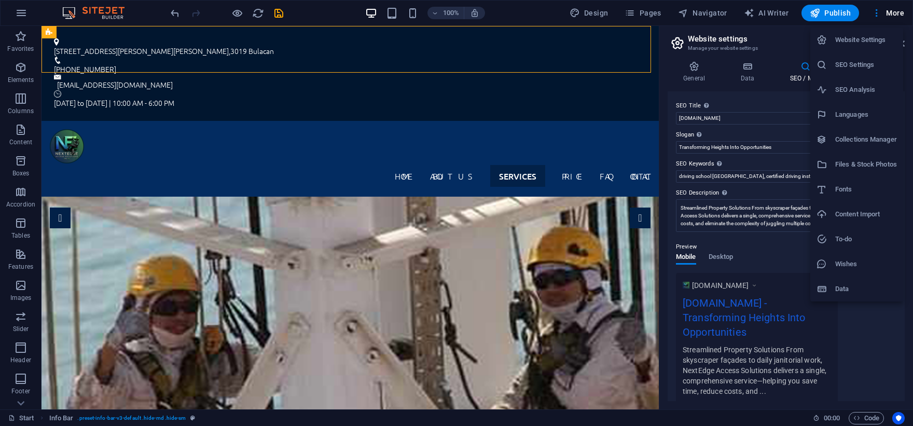
click at [873, 146] on li "Collections Manager" at bounding box center [856, 139] width 93 height 25
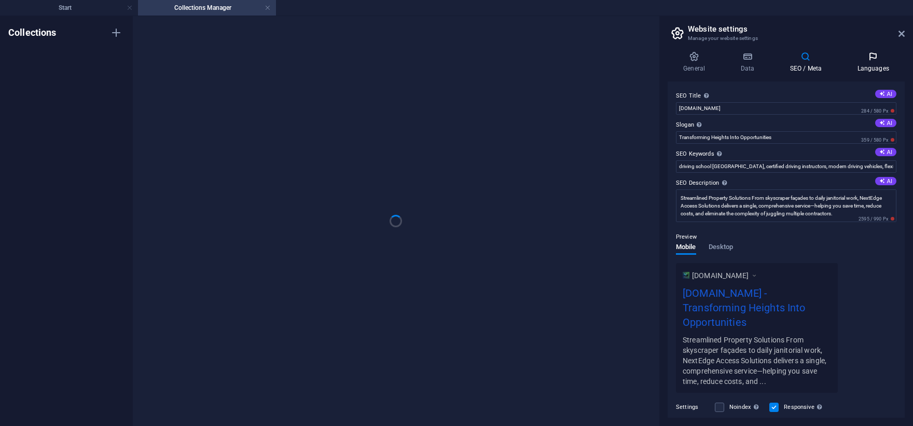
click at [876, 68] on h4 "Languages" at bounding box center [872, 62] width 63 height 22
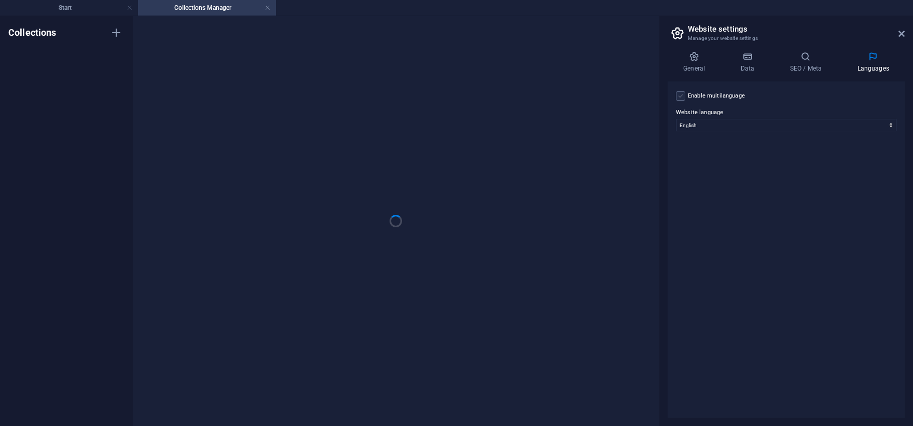
click at [683, 96] on label at bounding box center [680, 95] width 9 height 9
click at [0, 0] on input "Enable multilanguage To disable multilanguage delete all languages until only o…" at bounding box center [0, 0] width 0 height 0
select select
click at [901, 32] on icon at bounding box center [901, 34] width 6 height 8
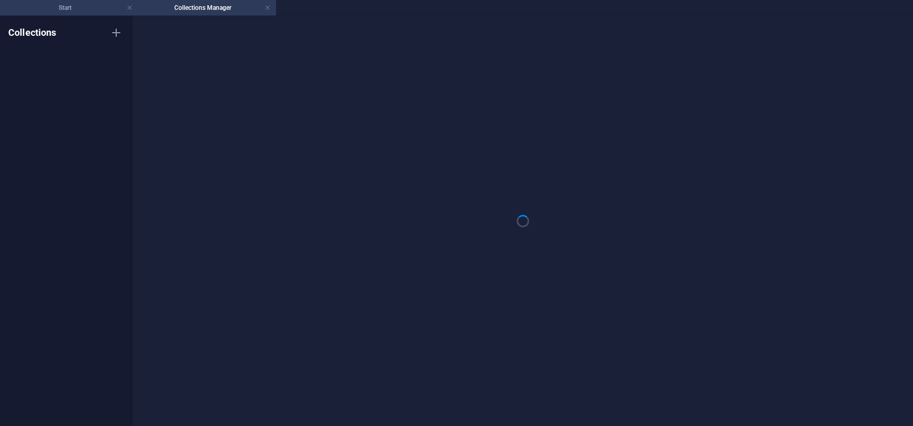
click at [103, 9] on h4 "Start" at bounding box center [69, 7] width 138 height 11
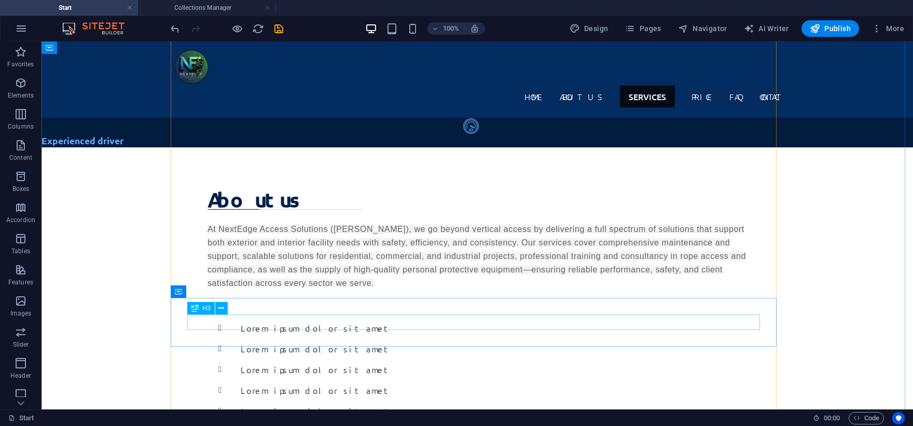
scroll to position [1288, 0]
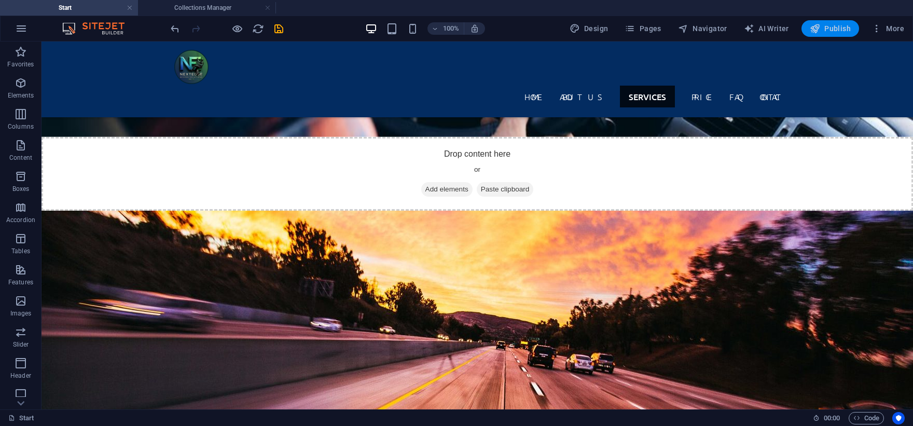
click at [848, 32] on span "Publish" at bounding box center [830, 28] width 41 height 10
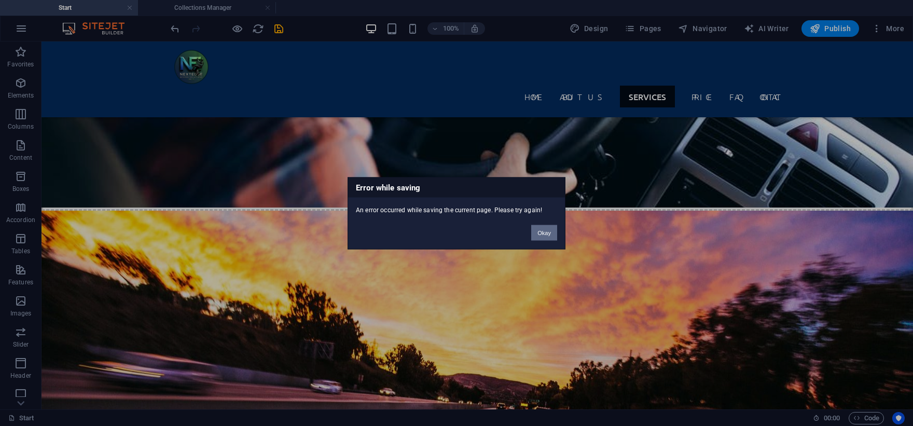
drag, startPoint x: 546, startPoint y: 226, endPoint x: 508, endPoint y: 184, distance: 56.6
click at [546, 226] on button "Okay" at bounding box center [544, 233] width 26 height 16
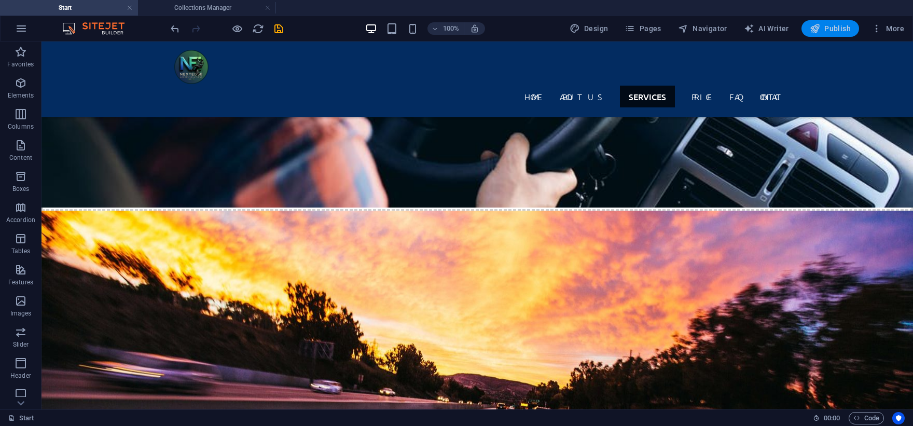
click at [828, 30] on span "Publish" at bounding box center [830, 28] width 41 height 10
checkbox input "false"
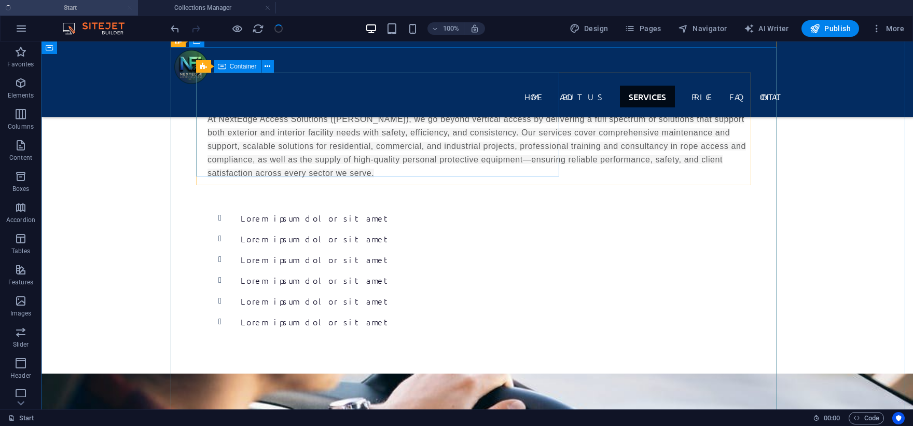
scroll to position [644, 0]
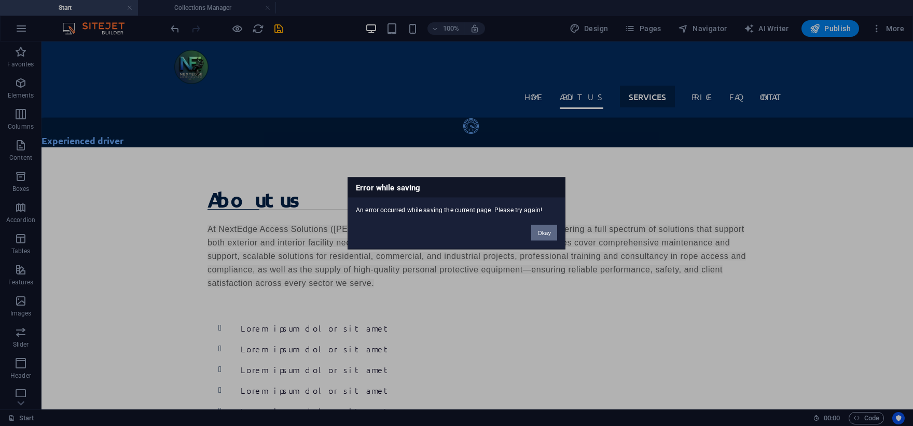
drag, startPoint x: 544, startPoint y: 233, endPoint x: 201, endPoint y: 13, distance: 407.5
click at [544, 233] on button "Okay" at bounding box center [544, 233] width 26 height 16
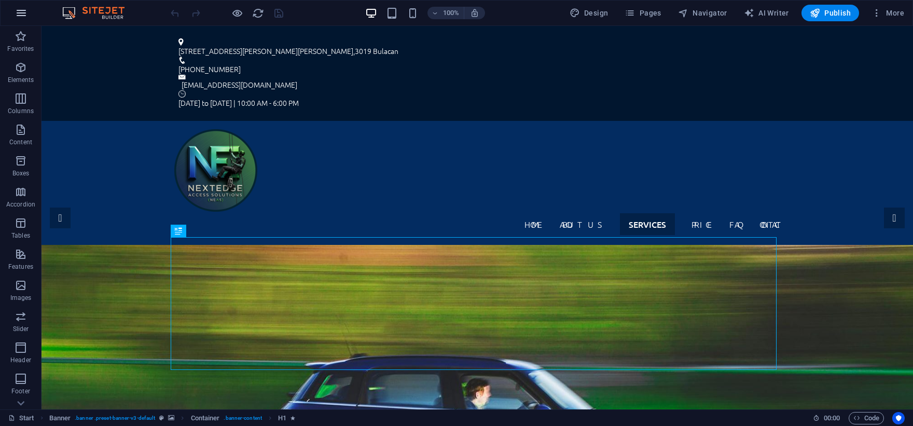
click at [24, 11] on icon "button" at bounding box center [21, 13] width 12 height 12
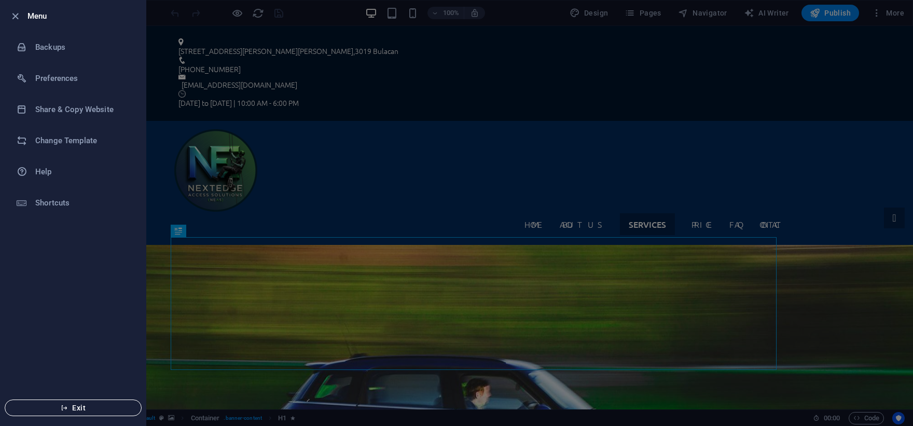
click at [69, 404] on button "Exit" at bounding box center [73, 407] width 137 height 17
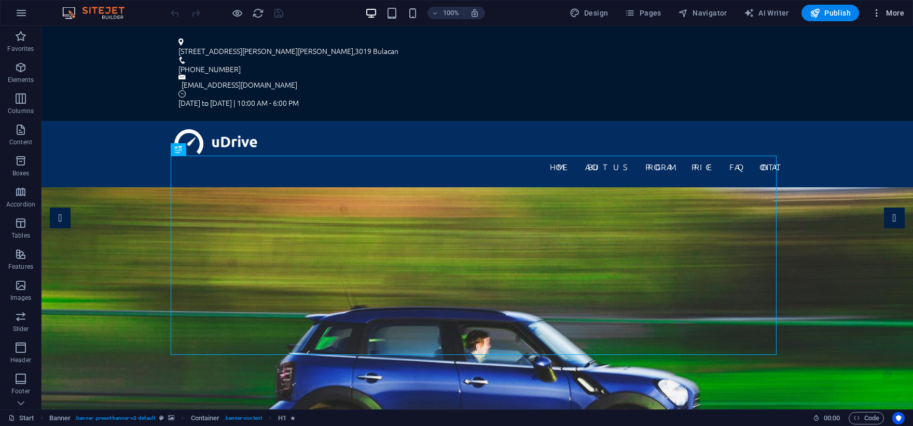
click at [875, 11] on icon "button" at bounding box center [876, 13] width 10 height 10
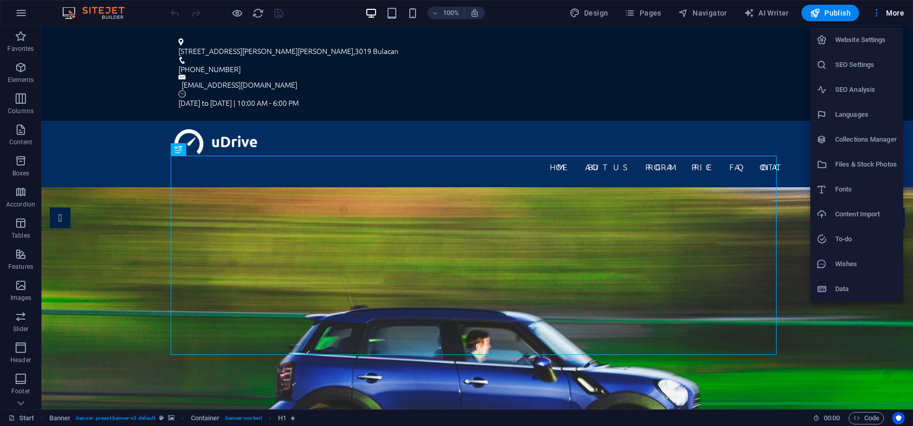
click at [25, 14] on div at bounding box center [456, 213] width 913 height 426
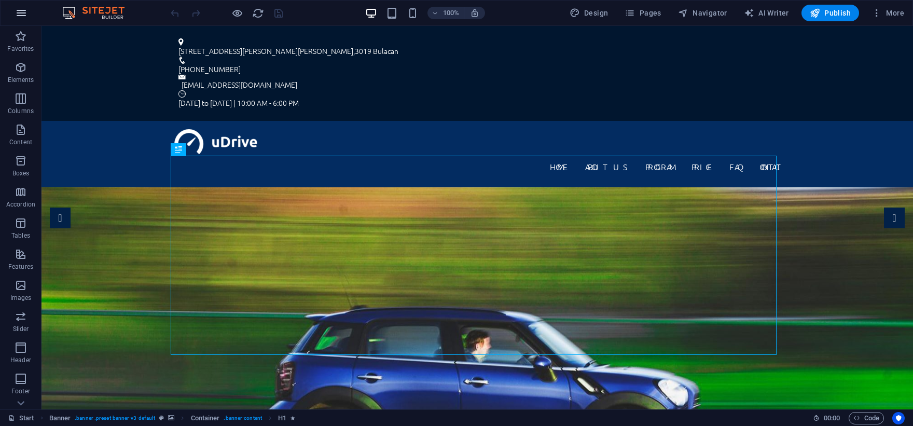
click at [21, 12] on icon "button" at bounding box center [21, 13] width 12 height 12
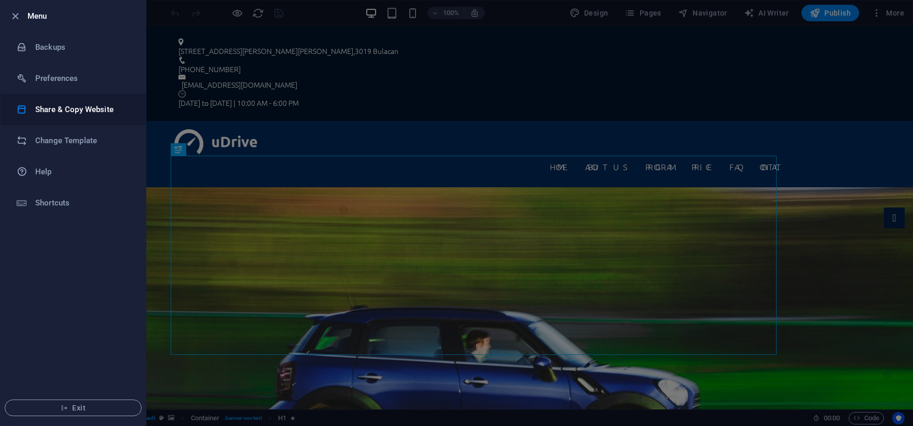
click at [73, 106] on h6 "Share & Copy Website" at bounding box center [83, 109] width 96 height 12
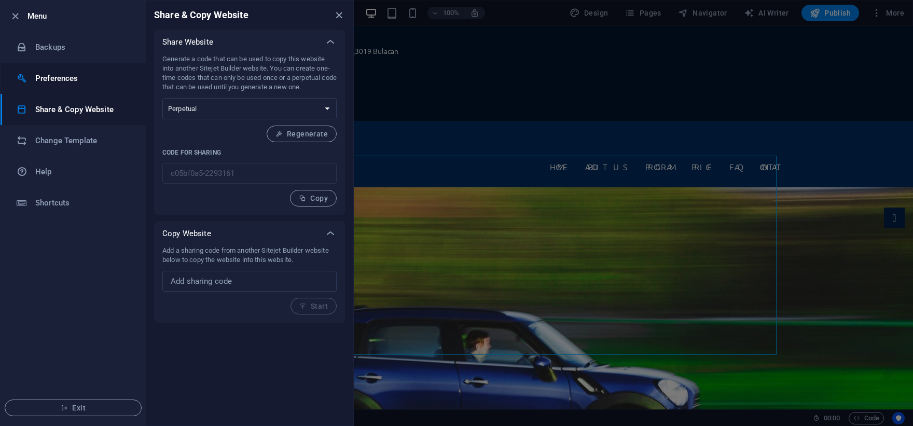
click at [43, 74] on li "Preferences" at bounding box center [73, 78] width 145 height 31
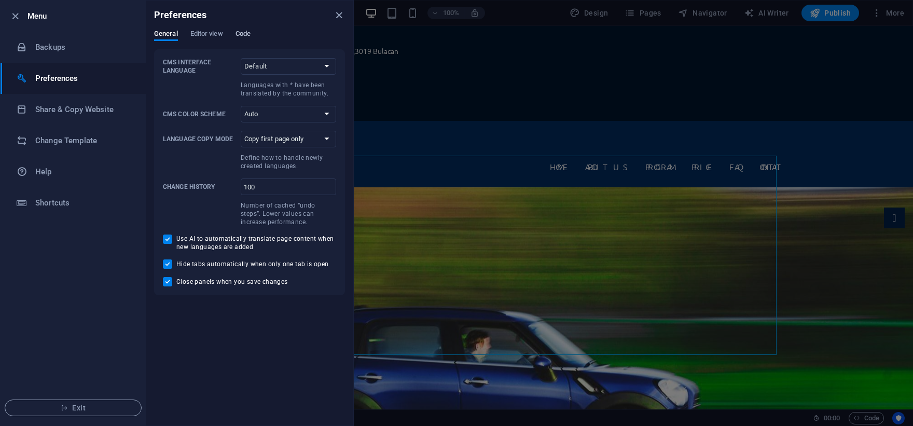
click at [245, 32] on span "Code" at bounding box center [243, 34] width 15 height 15
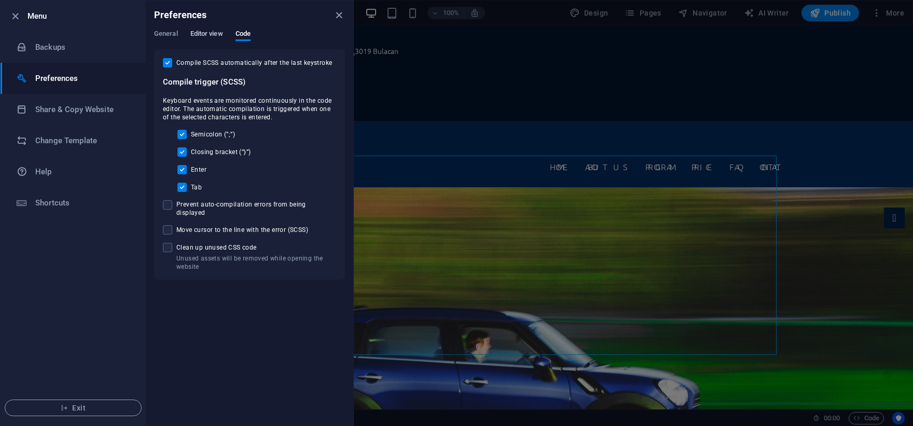
click at [213, 32] on span "Editor view" at bounding box center [206, 34] width 33 height 15
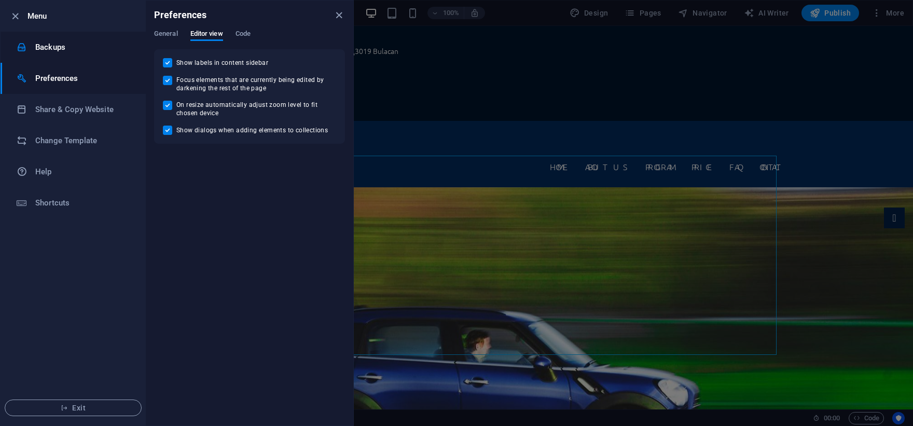
click at [72, 48] on h6 "Backups" at bounding box center [83, 47] width 96 height 12
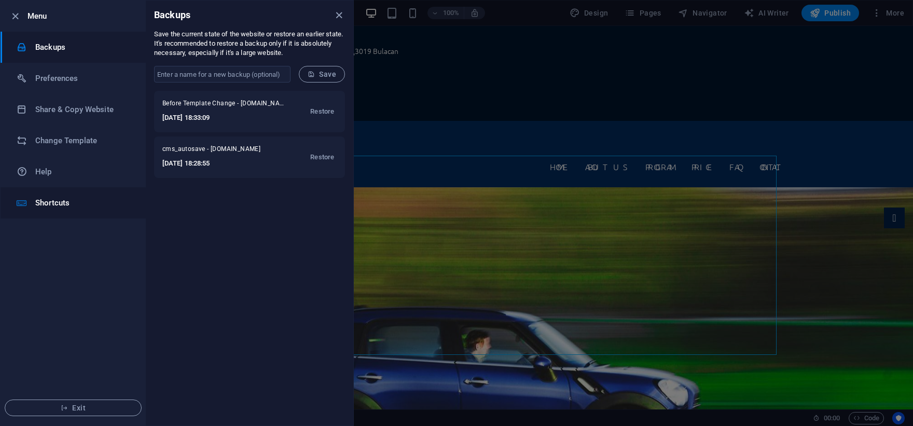
click at [68, 211] on li "Shortcuts" at bounding box center [73, 202] width 145 height 31
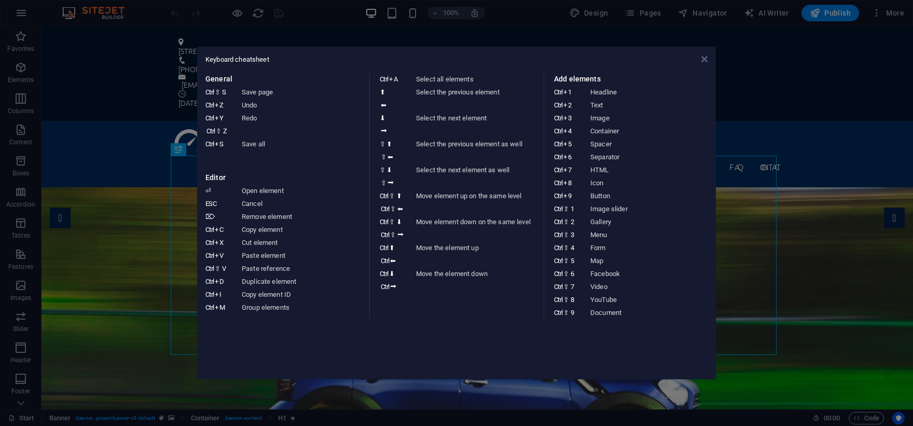
click at [705, 60] on icon at bounding box center [704, 59] width 6 height 8
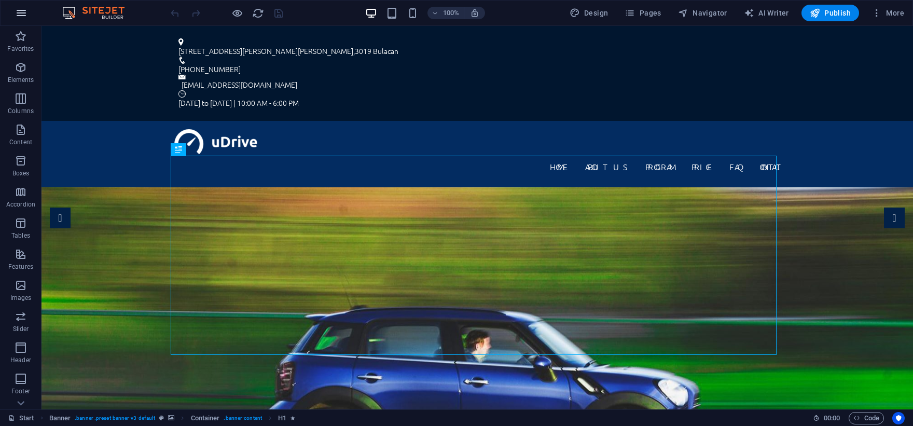
click at [23, 11] on icon "button" at bounding box center [21, 13] width 12 height 12
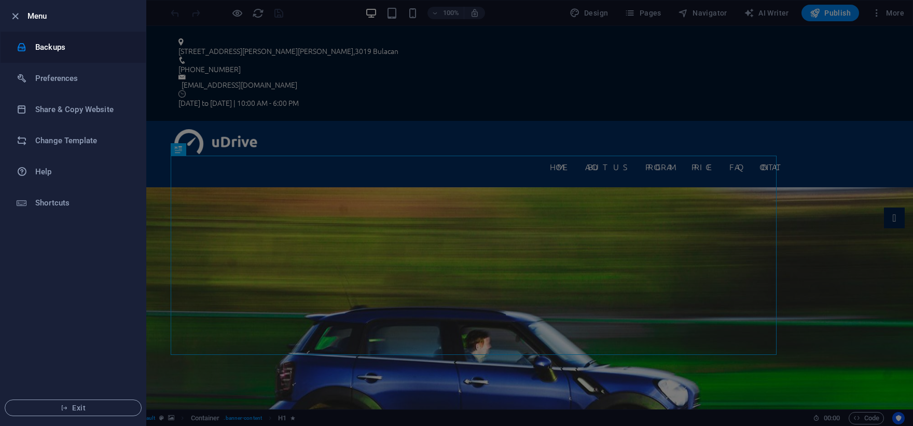
click at [46, 44] on h6 "Backups" at bounding box center [83, 47] width 96 height 12
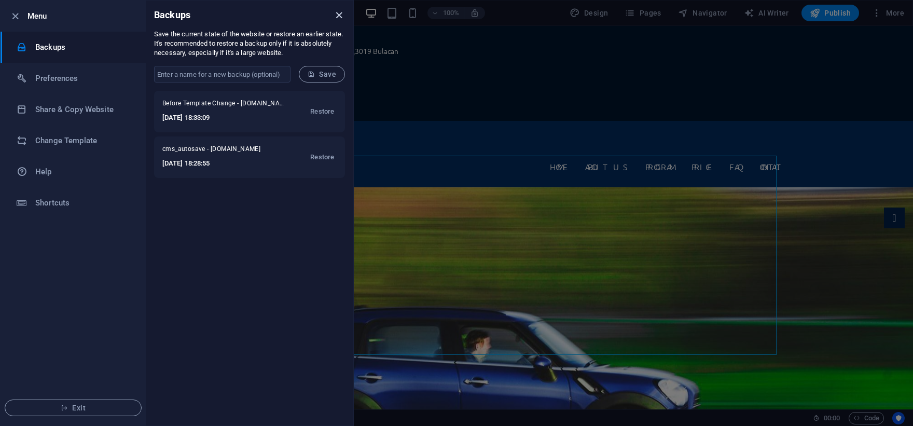
click at [341, 16] on icon "close" at bounding box center [339, 15] width 12 height 12
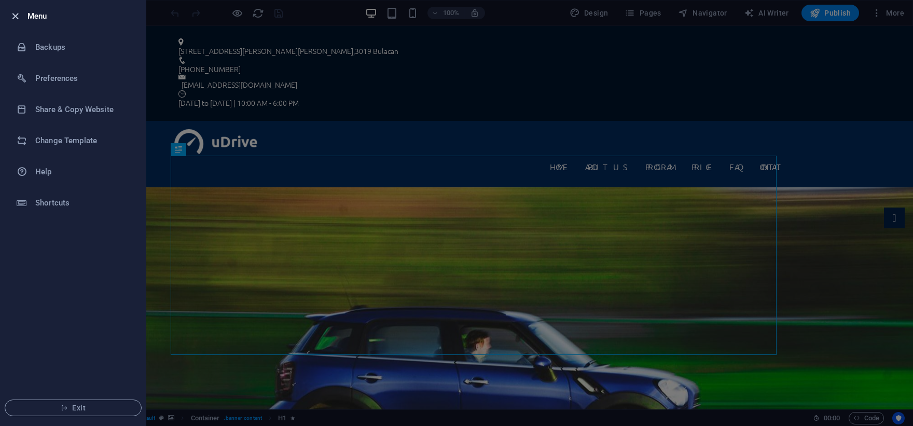
click at [18, 17] on icon "button" at bounding box center [15, 16] width 12 height 12
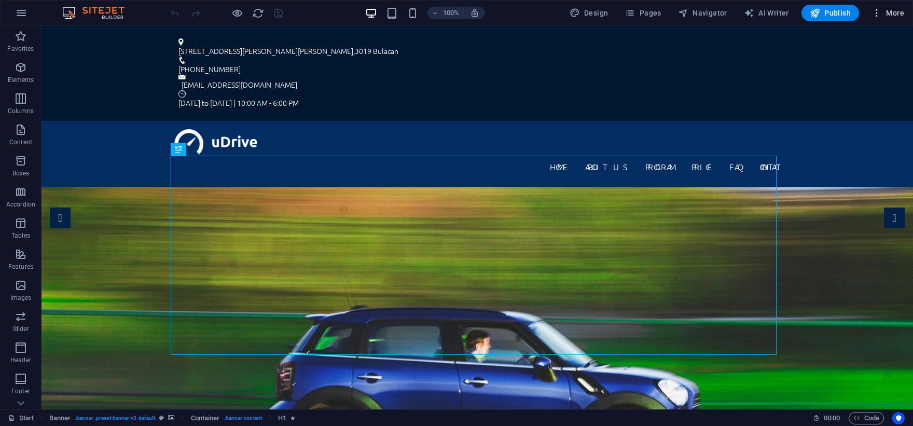
click at [879, 9] on icon "button" at bounding box center [876, 13] width 10 height 10
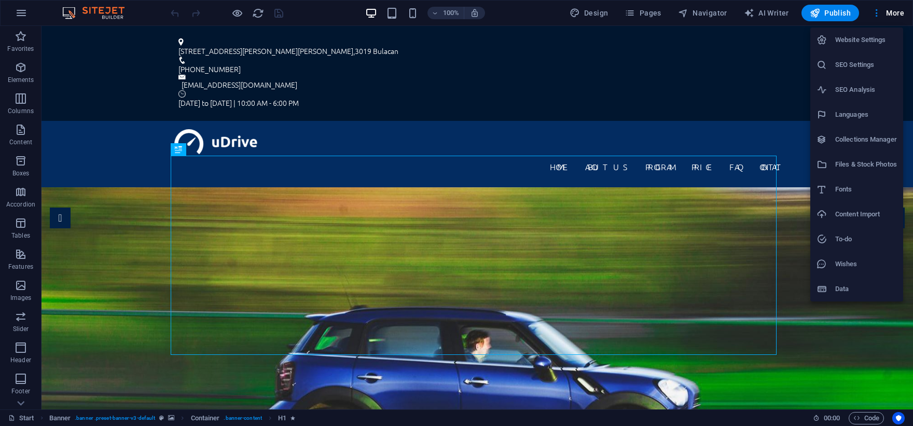
click at [633, 13] on div at bounding box center [456, 213] width 913 height 426
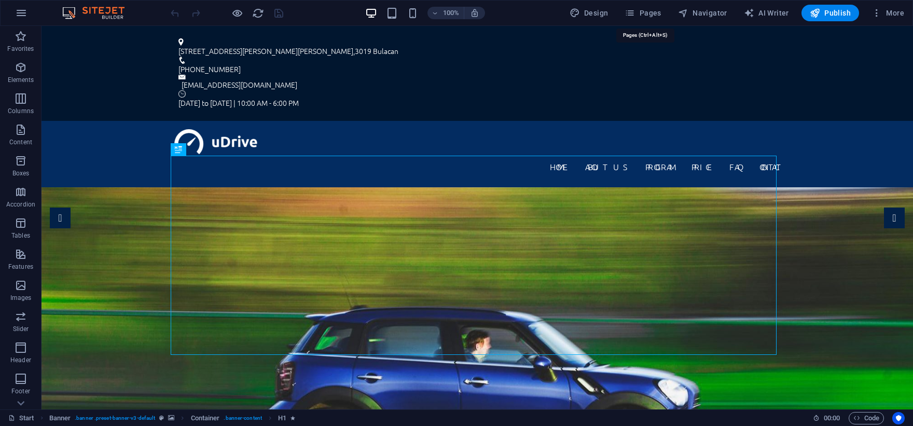
click at [633, 13] on icon "button" at bounding box center [630, 13] width 10 height 10
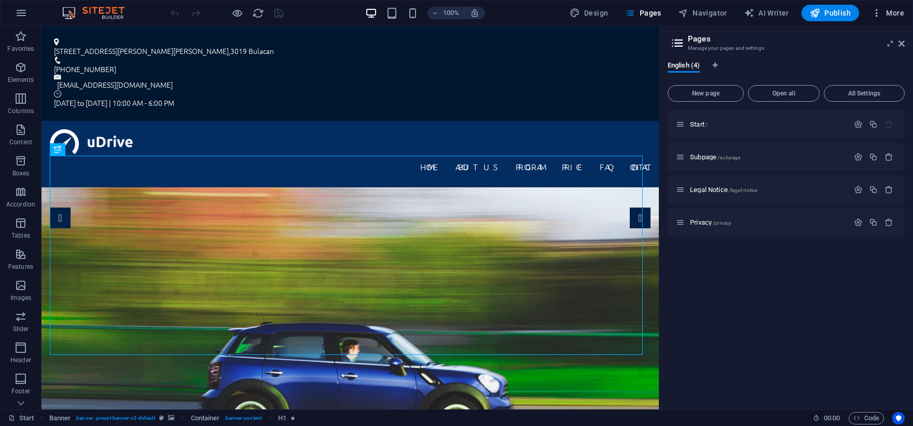
click at [876, 13] on icon "button" at bounding box center [876, 13] width 10 height 10
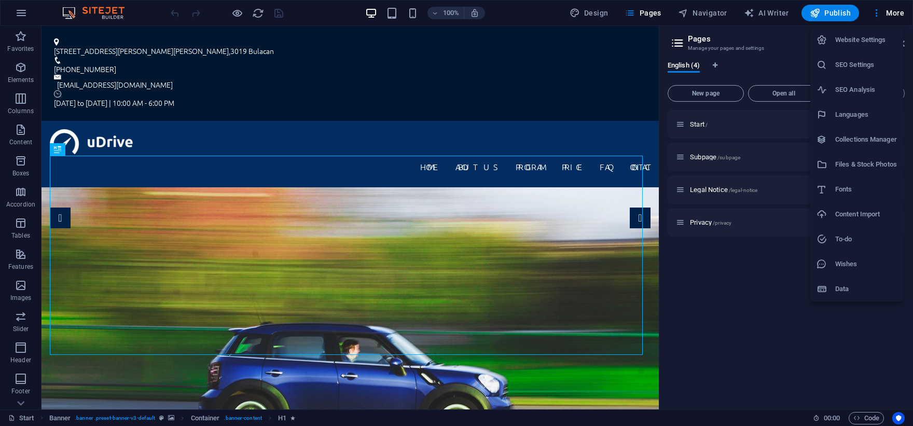
click at [874, 35] on h6 "Website Settings" at bounding box center [866, 40] width 62 height 12
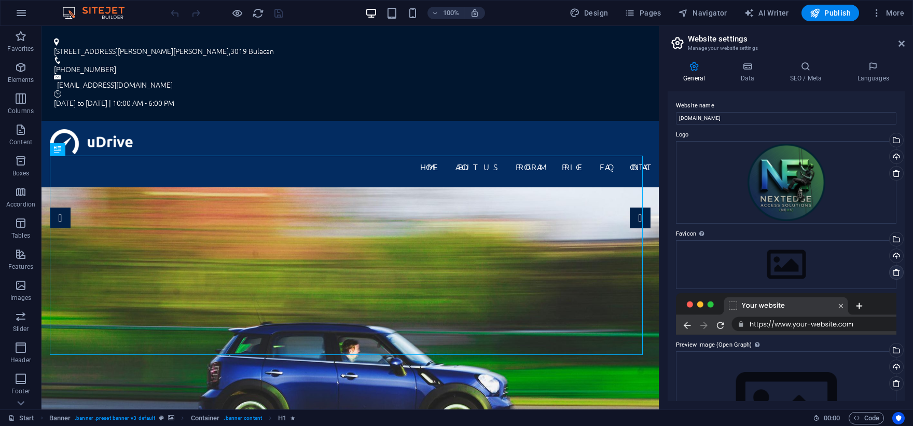
click at [896, 271] on icon at bounding box center [896, 272] width 8 height 8
click at [893, 171] on icon at bounding box center [896, 173] width 8 height 8
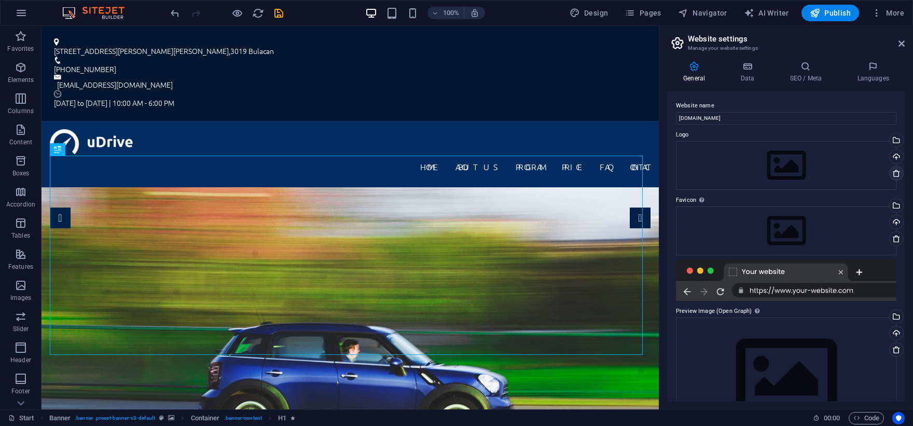
click at [894, 171] on icon at bounding box center [896, 173] width 8 height 8
click at [895, 174] on icon at bounding box center [896, 173] width 8 height 8
click at [894, 345] on link at bounding box center [896, 349] width 15 height 15
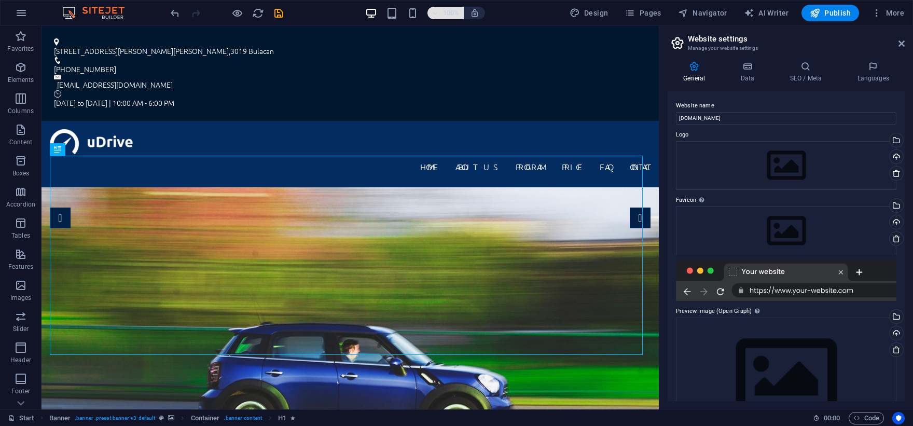
click at [436, 13] on icon "button" at bounding box center [435, 13] width 7 height 7
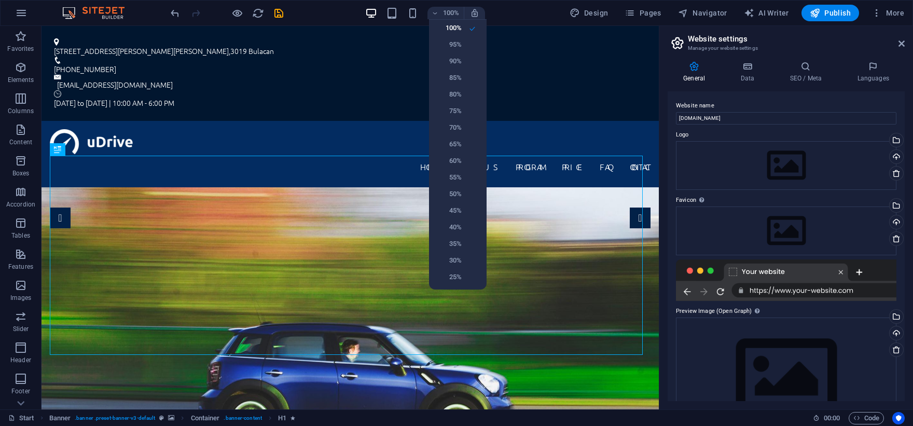
click at [26, 14] on div at bounding box center [456, 213] width 913 height 426
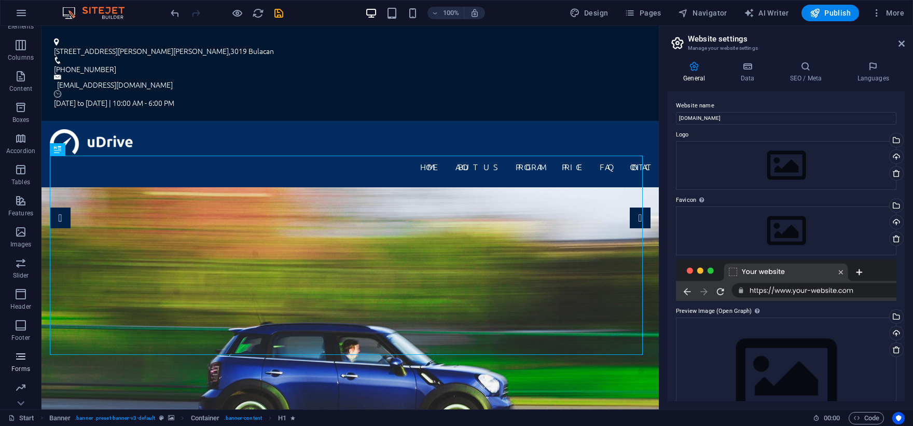
scroll to position [84, 0]
click at [20, 12] on icon "button" at bounding box center [21, 13] width 12 height 12
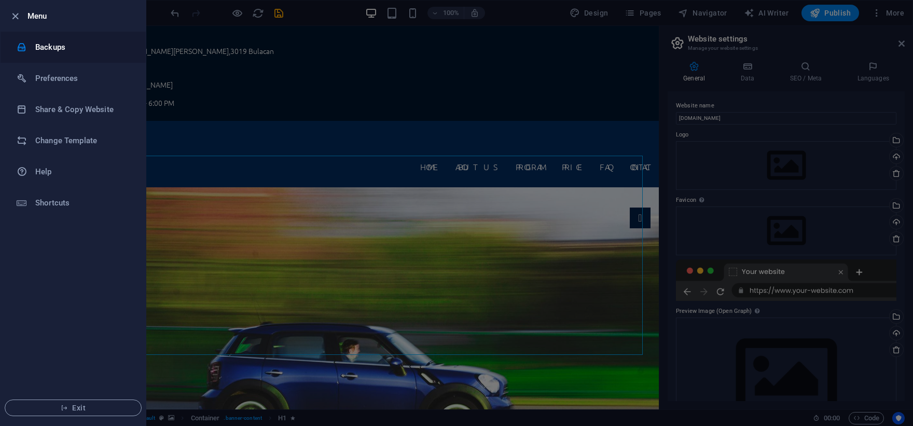
click at [72, 51] on h6 "Backups" at bounding box center [83, 47] width 96 height 12
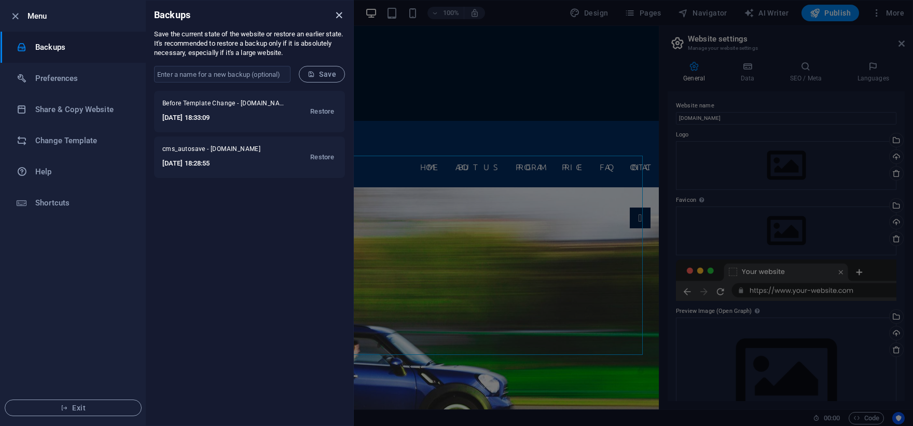
drag, startPoint x: 336, startPoint y: 12, endPoint x: 543, endPoint y: 4, distance: 206.6
click at [337, 12] on icon "close" at bounding box center [339, 15] width 12 height 12
